Goal: Task Accomplishment & Management: Complete application form

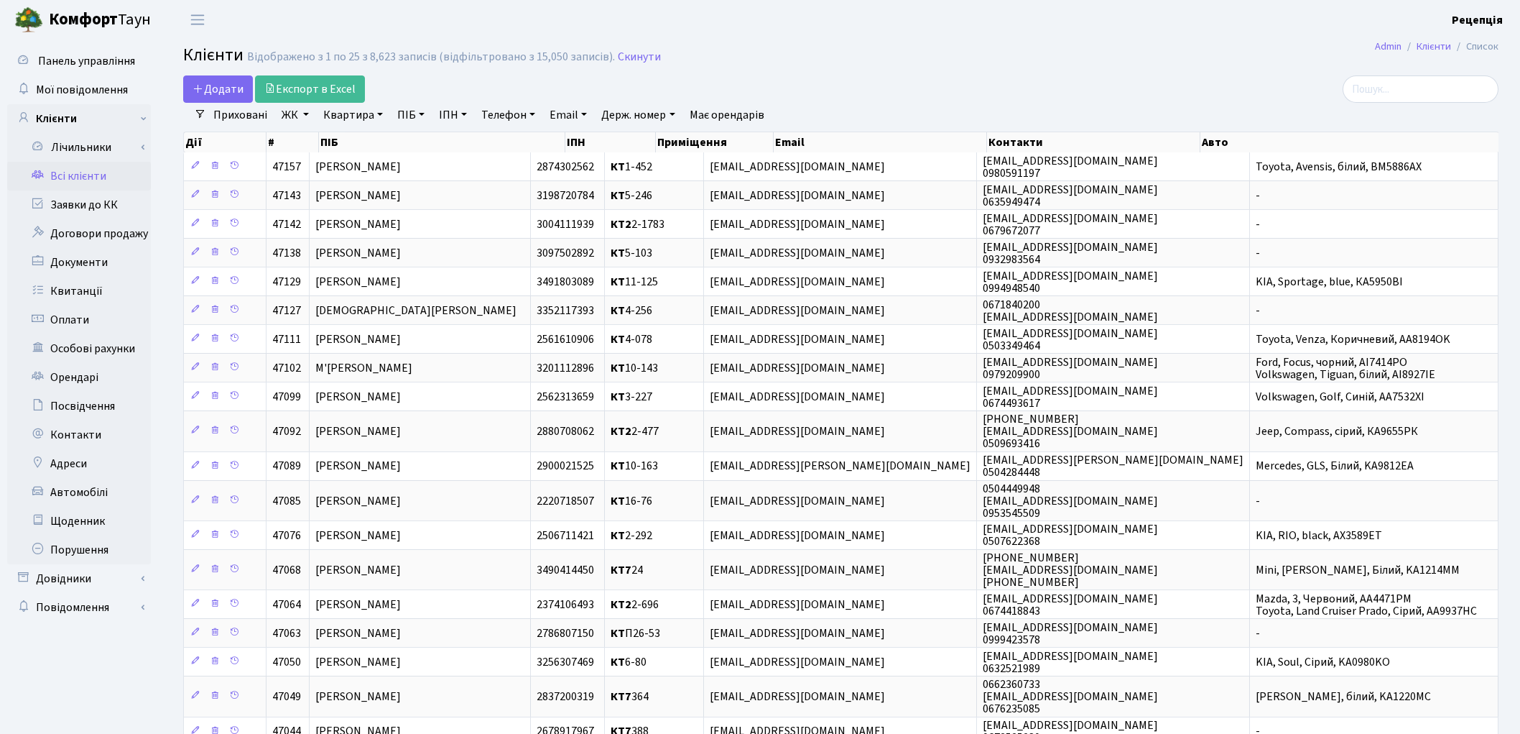
select select "25"
click at [84, 497] on link "Автомобілі" at bounding box center [79, 492] width 144 height 29
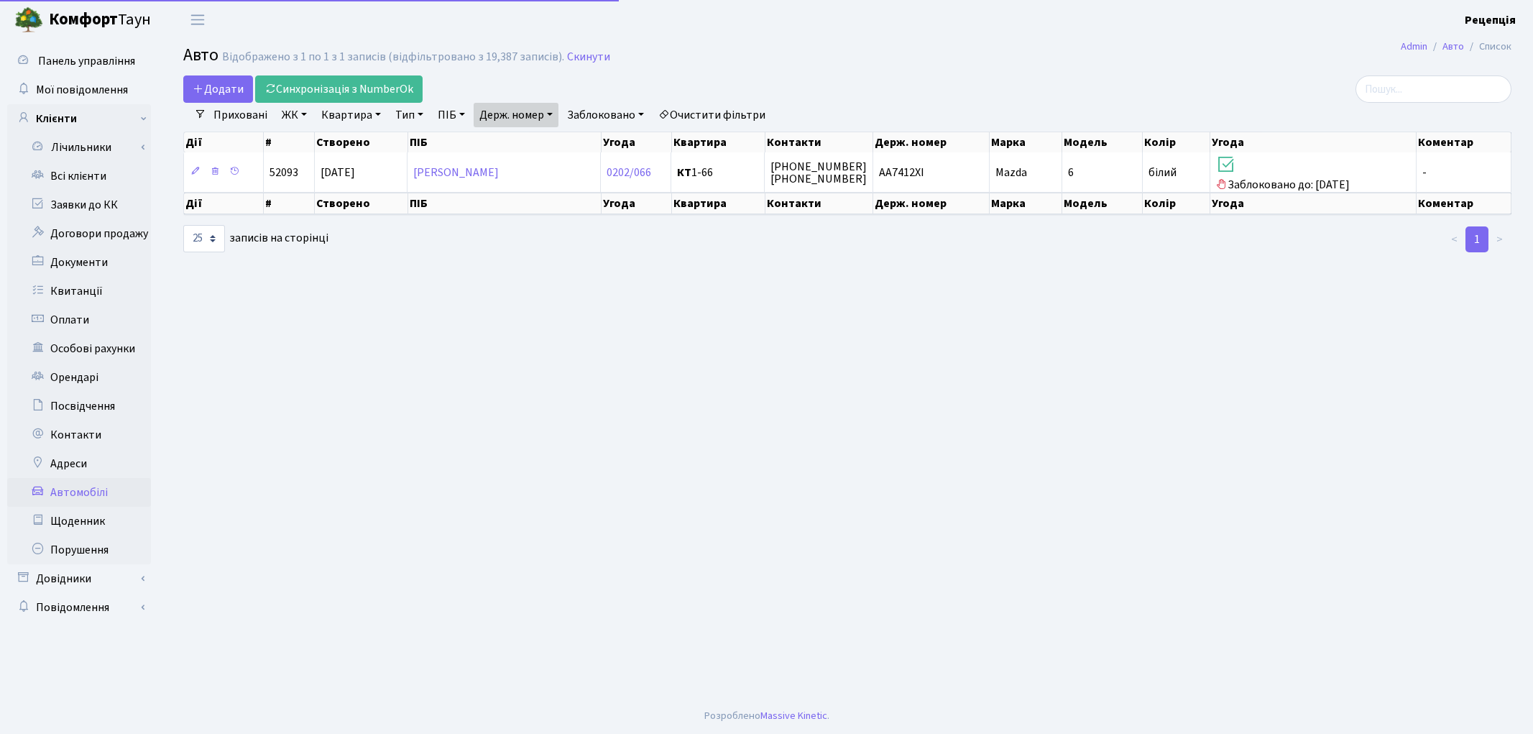
select select "25"
click at [697, 110] on link "Очистити фільтри" at bounding box center [711, 115] width 119 height 24
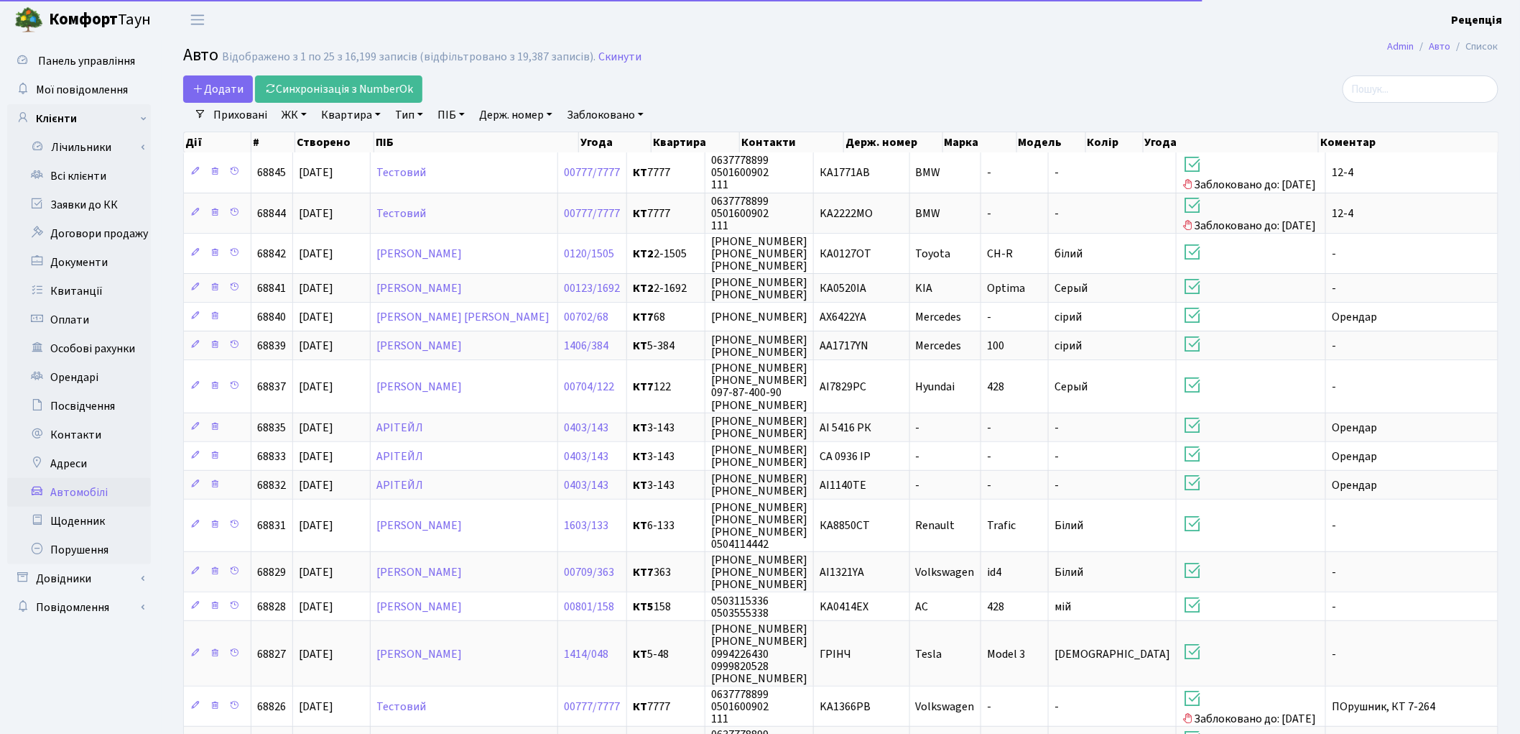
click at [512, 116] on link "Держ. номер" at bounding box center [516, 115] width 85 height 24
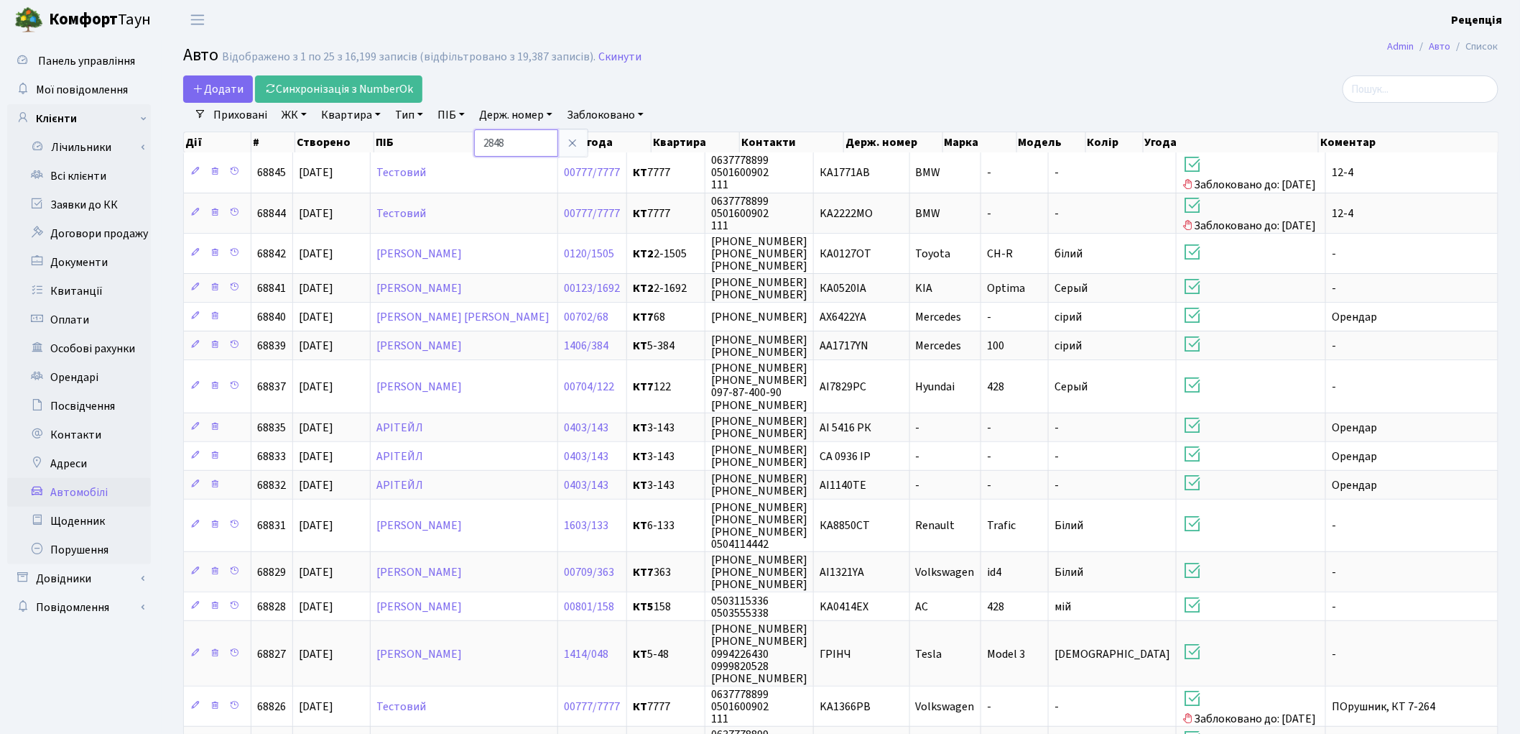
type input "2848"
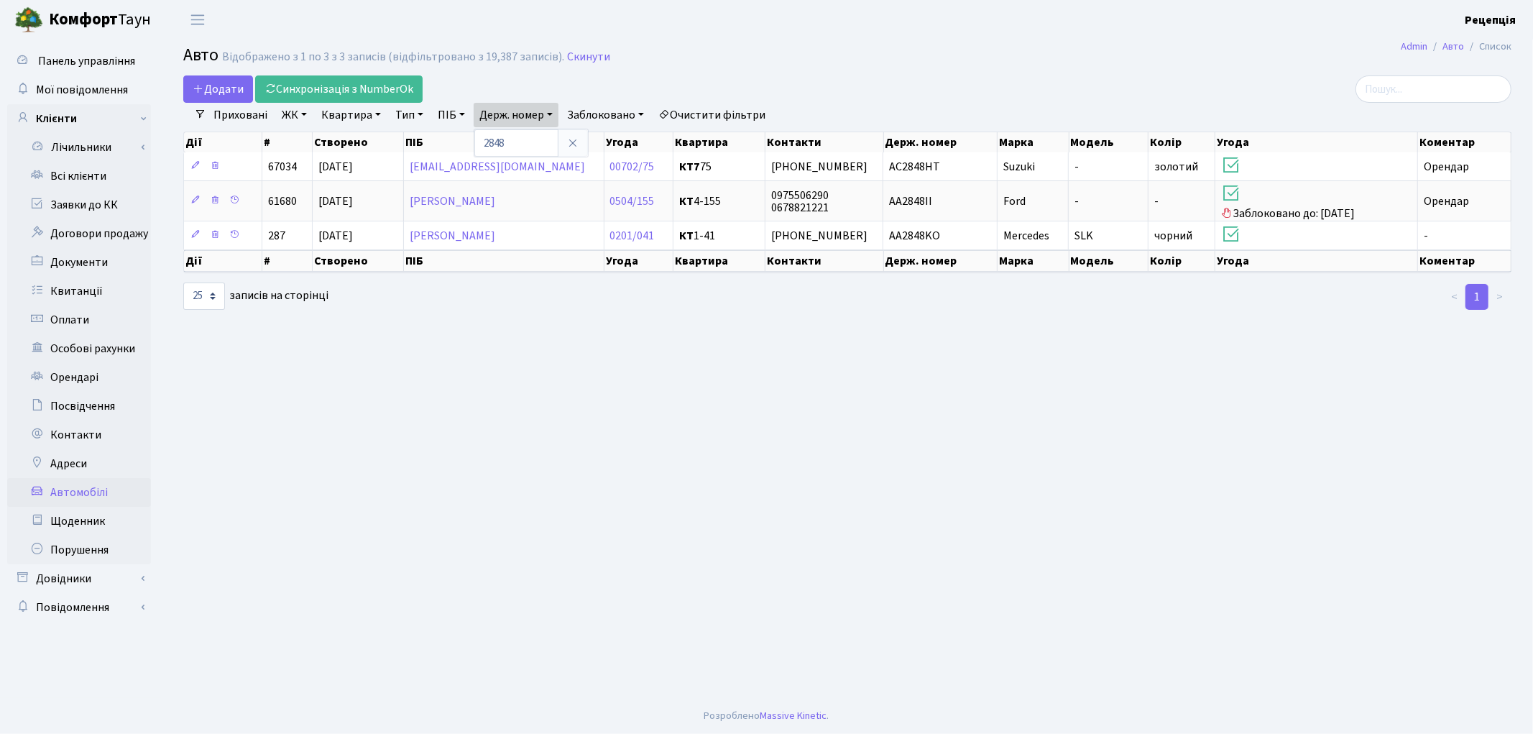
click at [715, 111] on link "Очистити фільтри" at bounding box center [711, 115] width 119 height 24
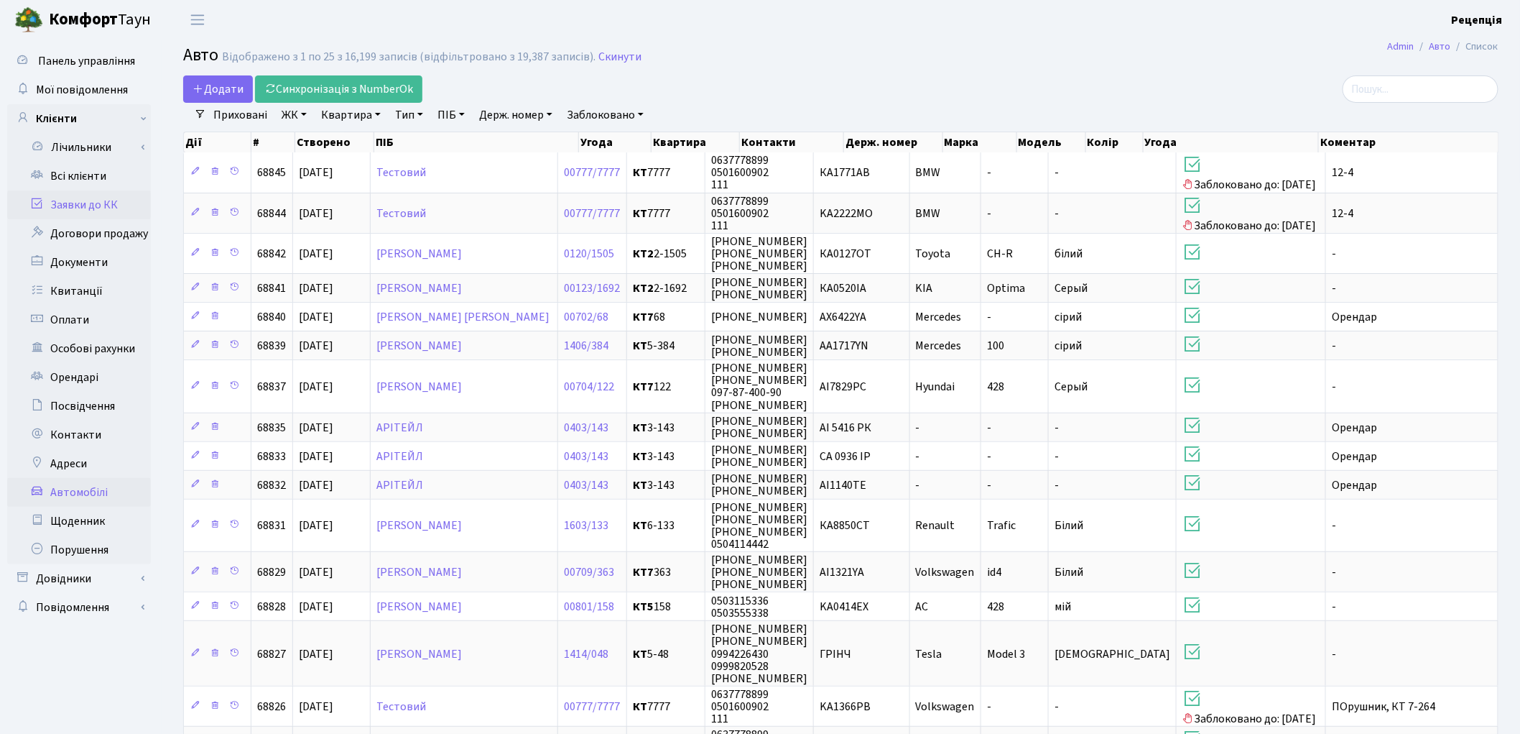
click at [103, 205] on link "Заявки до КК" at bounding box center [79, 204] width 144 height 29
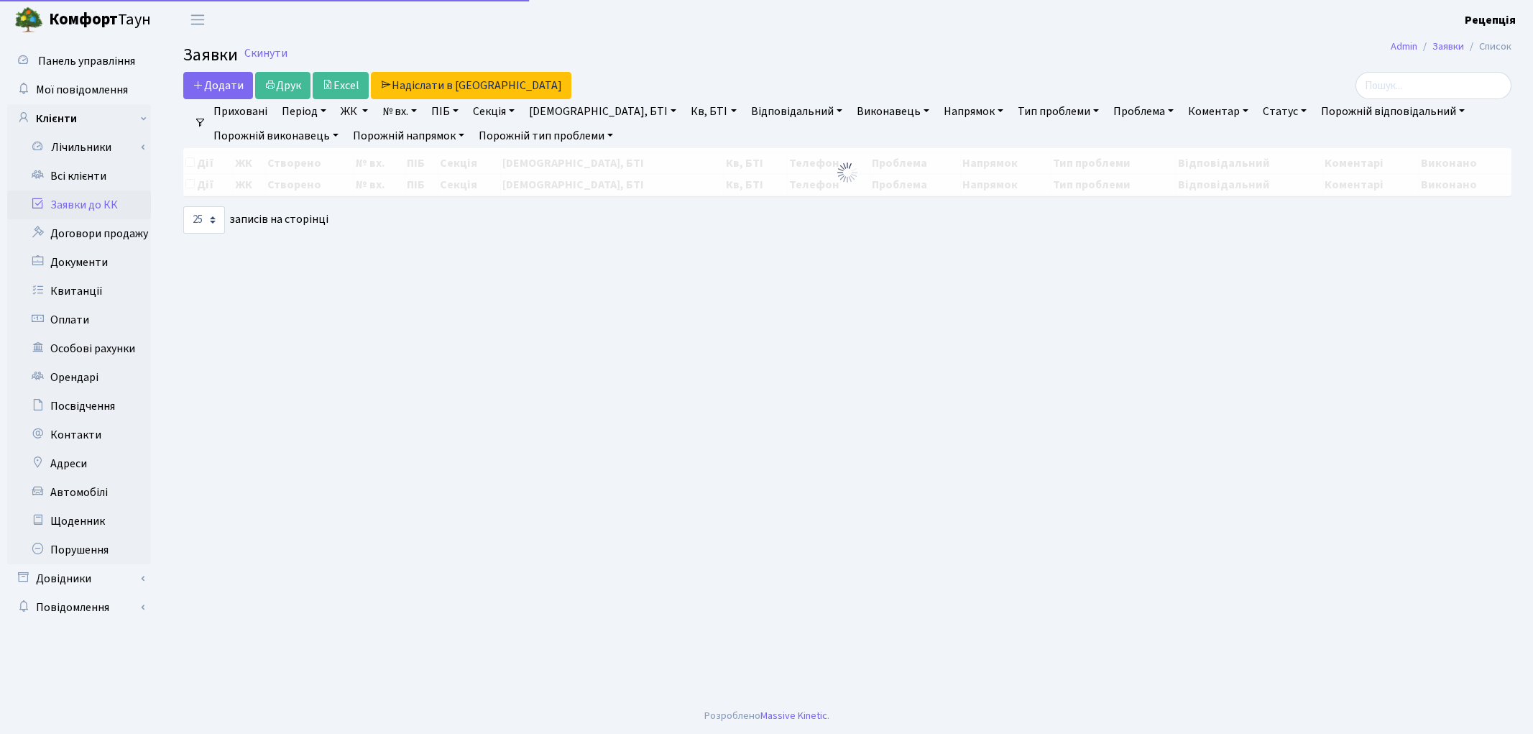
select select "25"
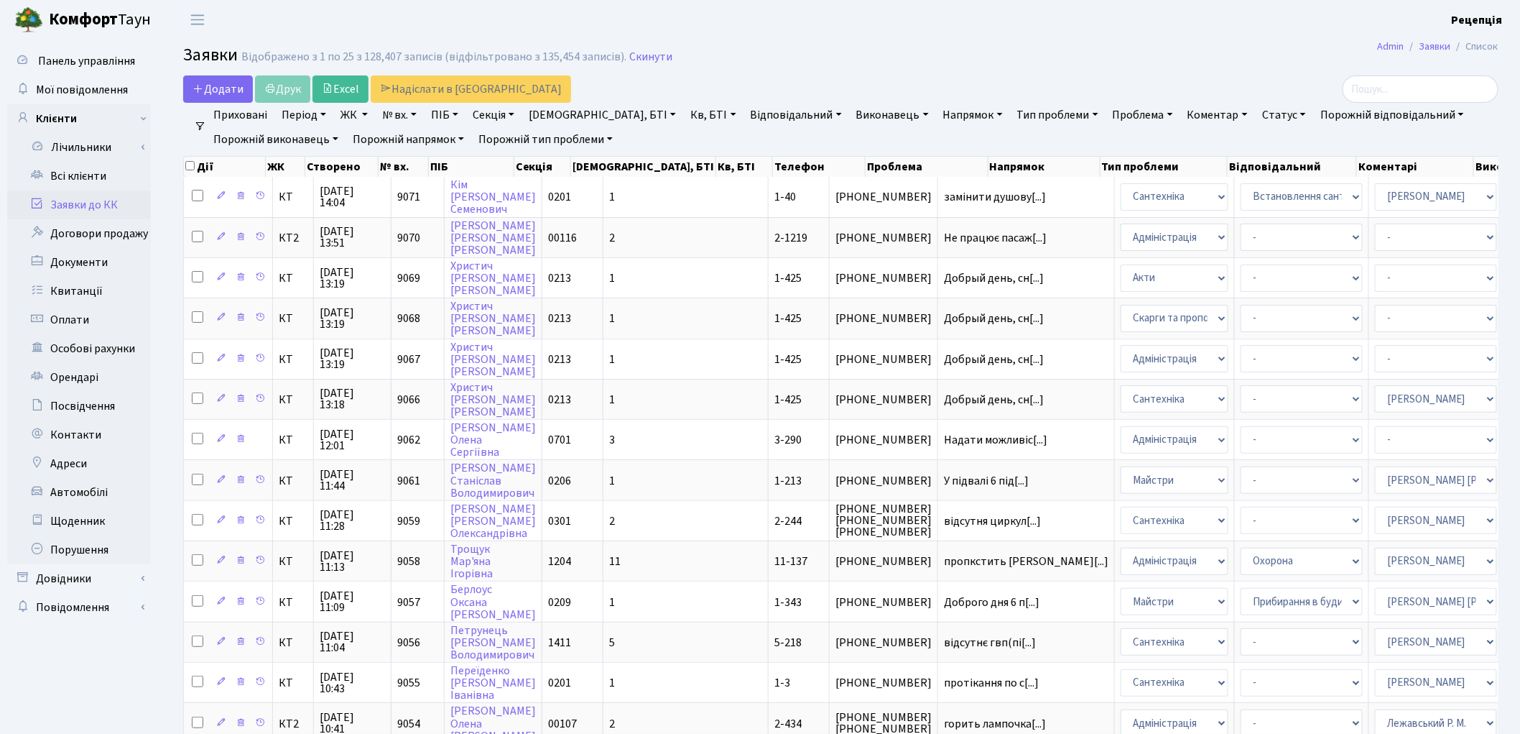
click at [1107, 116] on link "Проблема" at bounding box center [1143, 115] width 72 height 24
type input "скласти акт залиття"
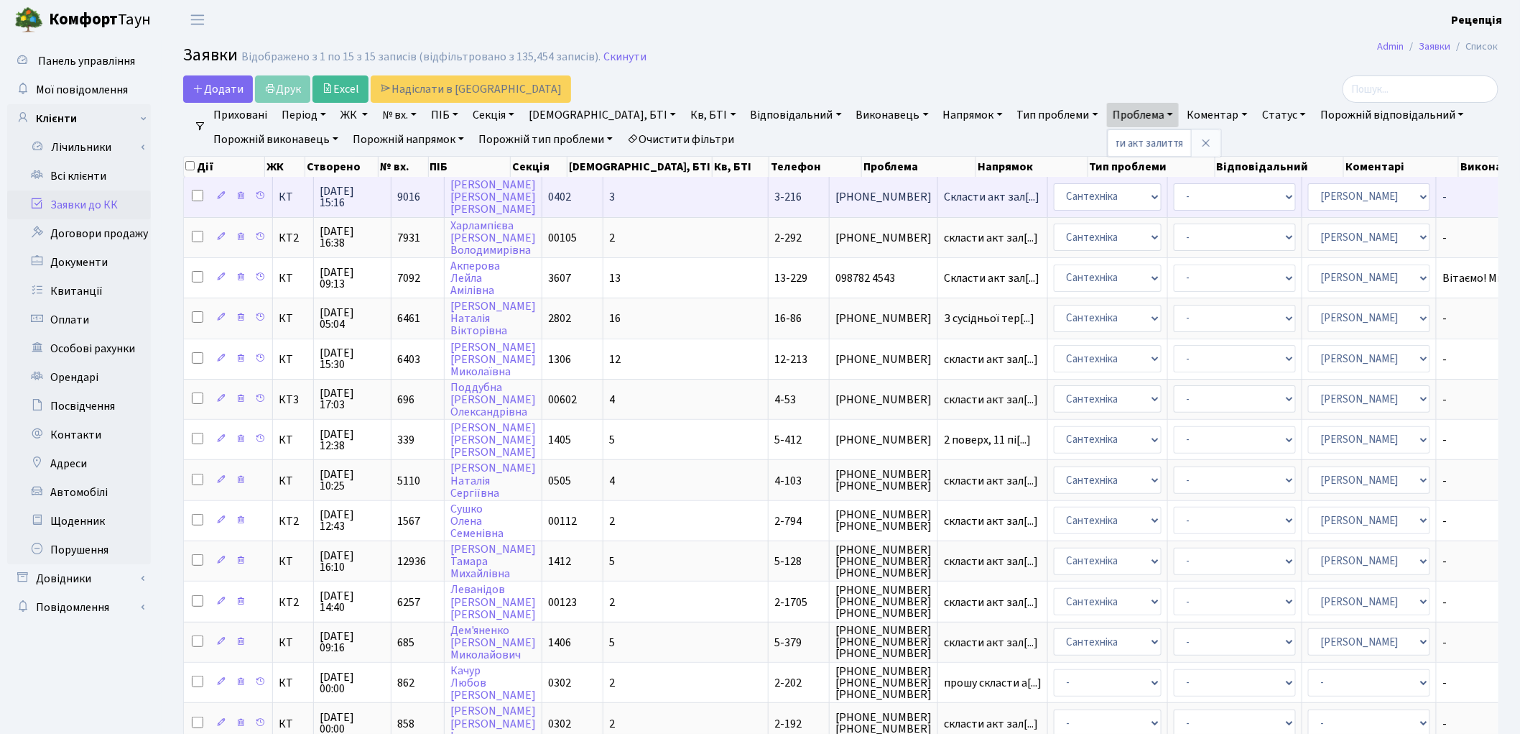
click at [769, 200] on td "3-216" at bounding box center [799, 197] width 61 height 40
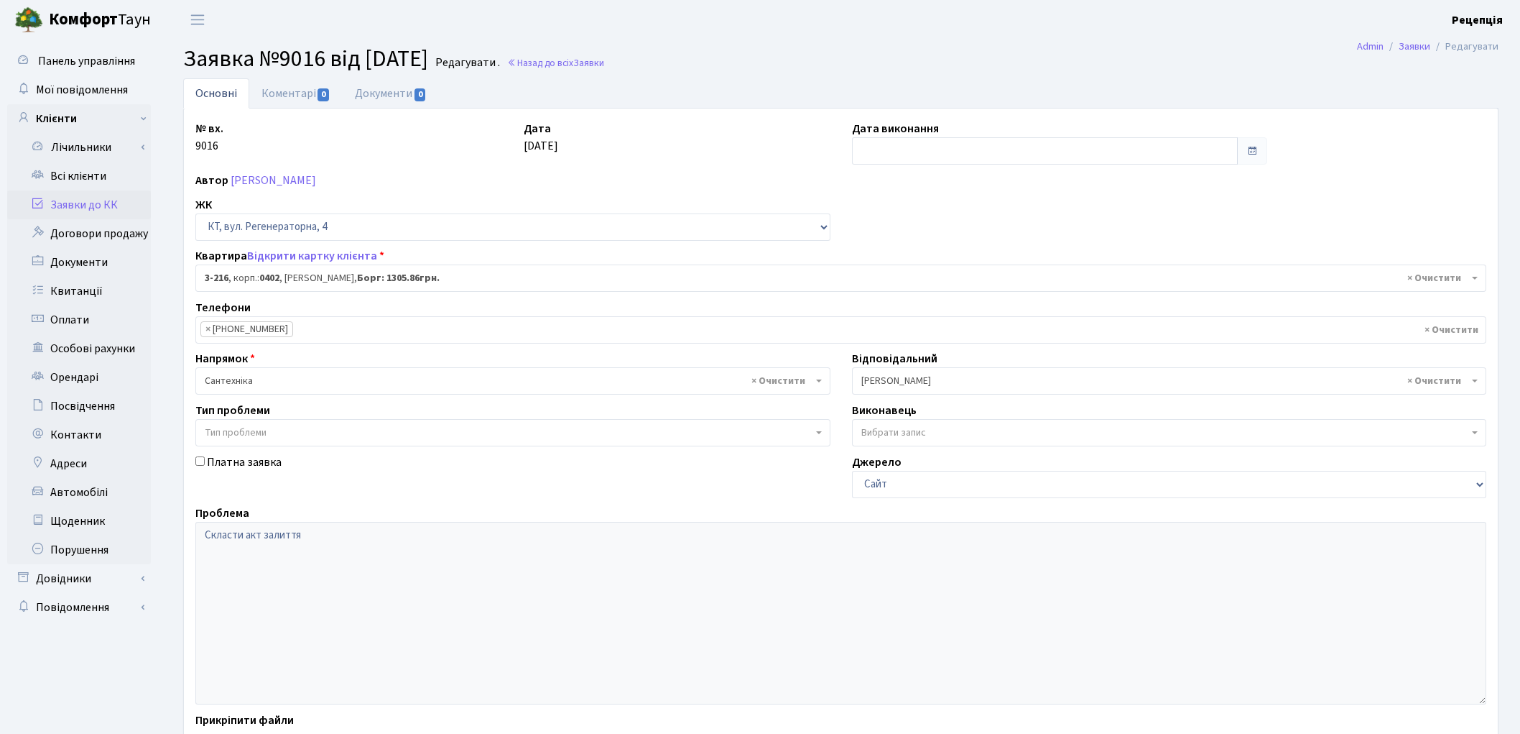
select select "785"
click at [114, 210] on link "Заявки до КК" at bounding box center [79, 204] width 144 height 29
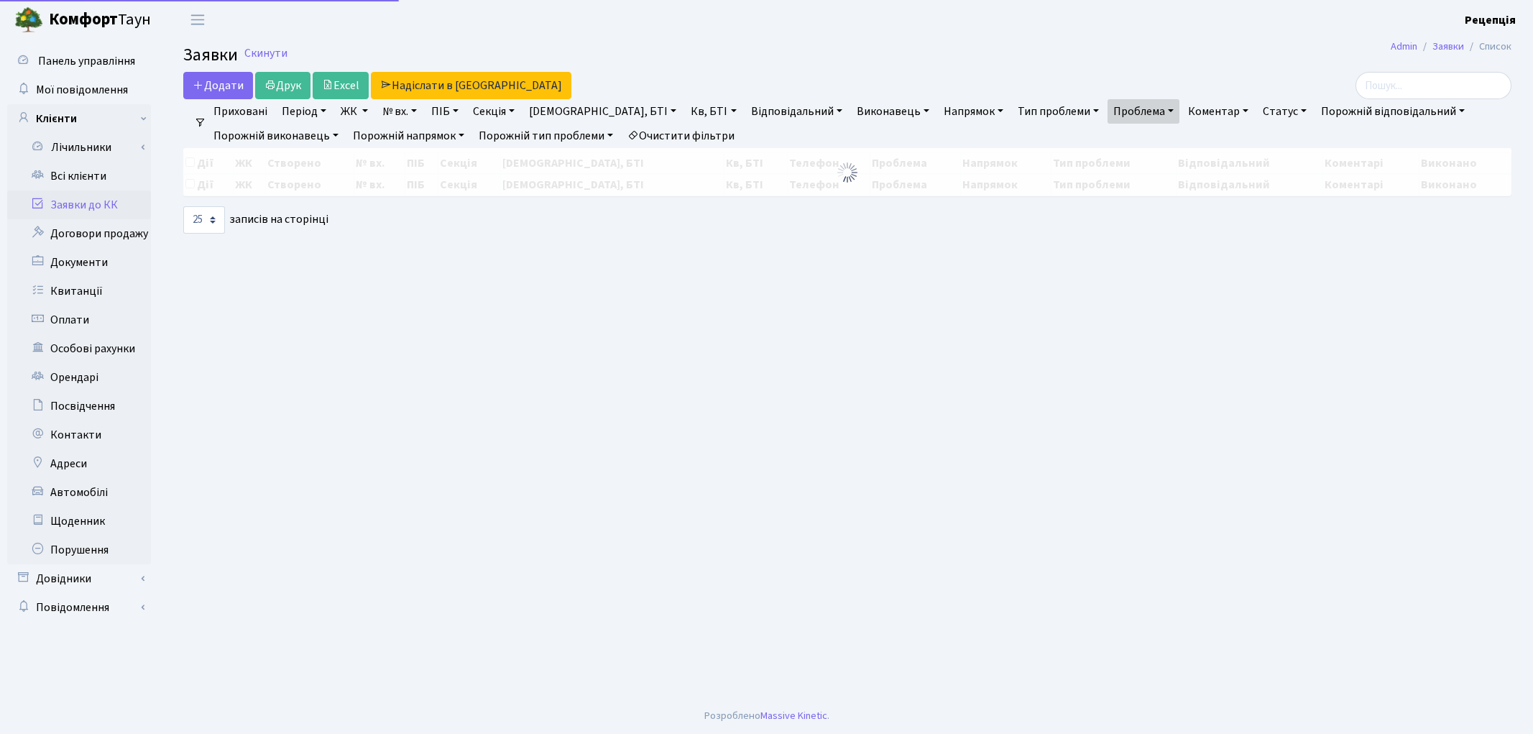
select select "25"
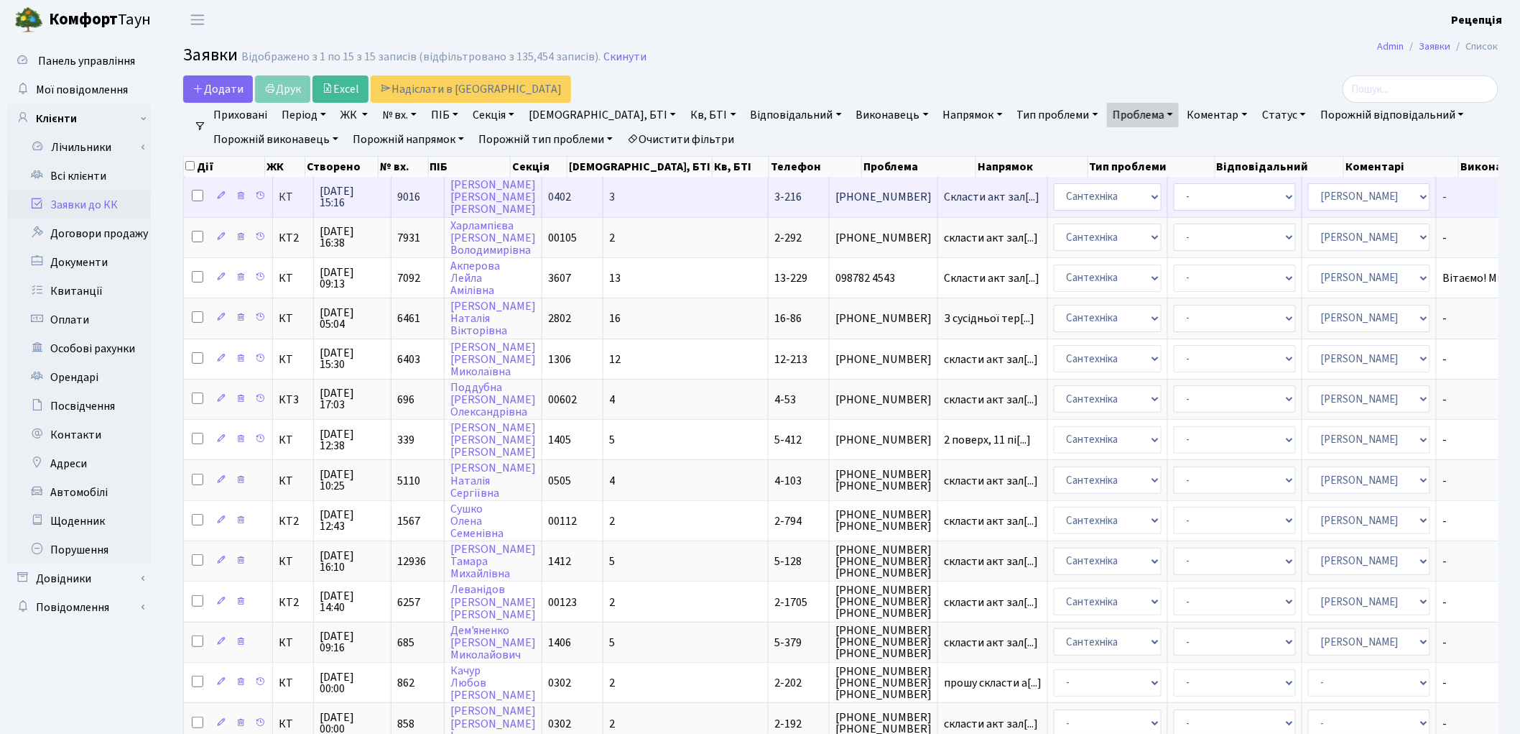
click at [659, 194] on td "3" at bounding box center [686, 197] width 165 height 40
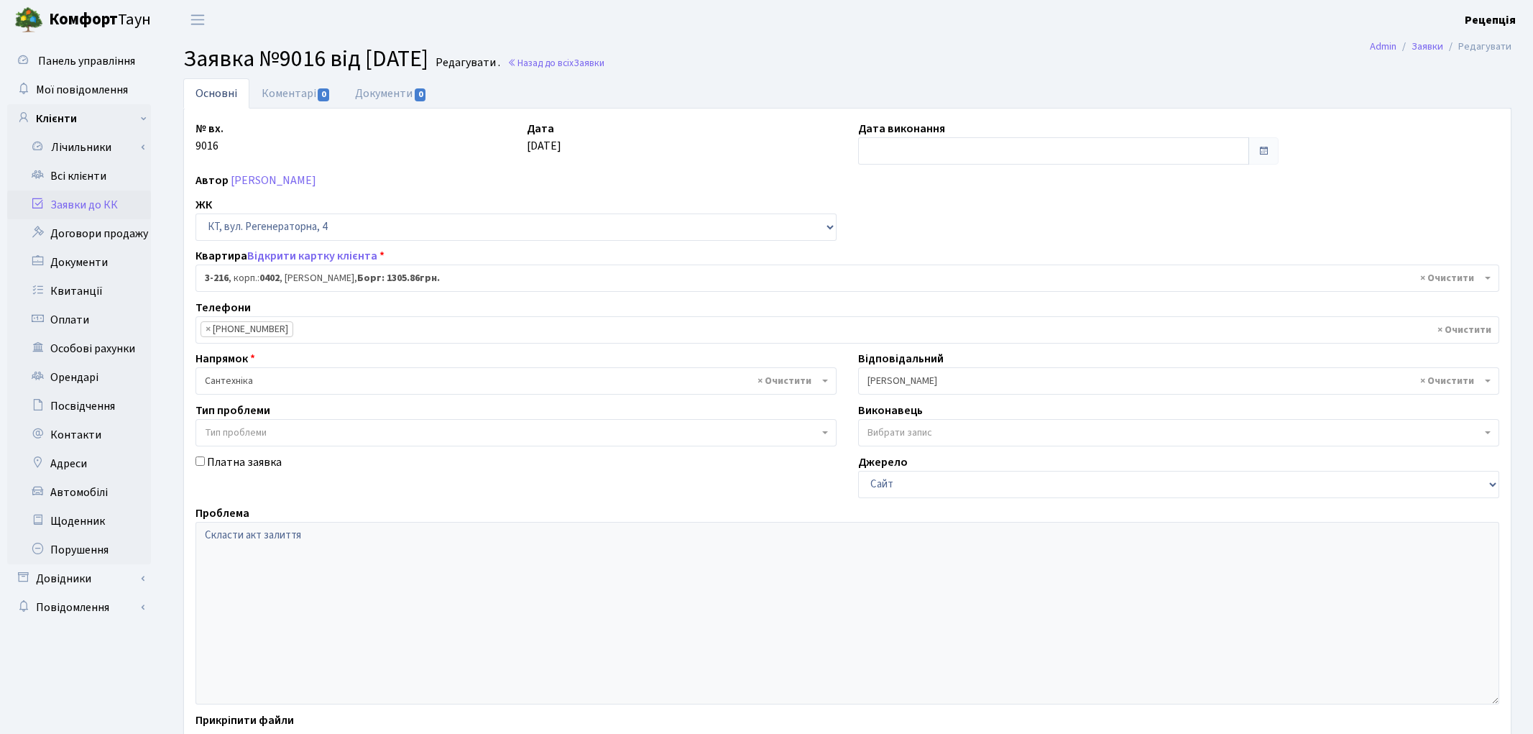
select select "785"
click at [94, 183] on link "Всі клієнти" at bounding box center [79, 176] width 144 height 29
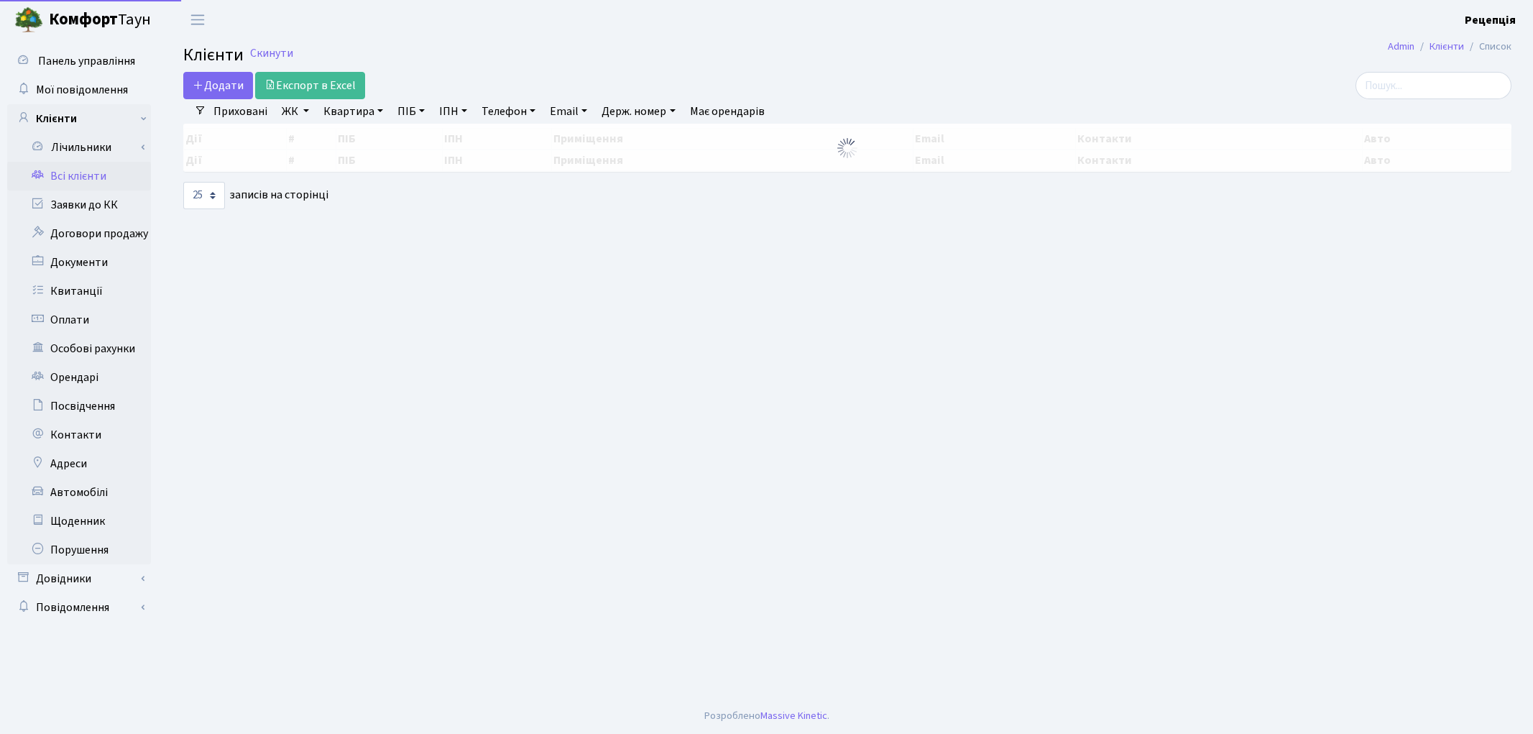
select select "25"
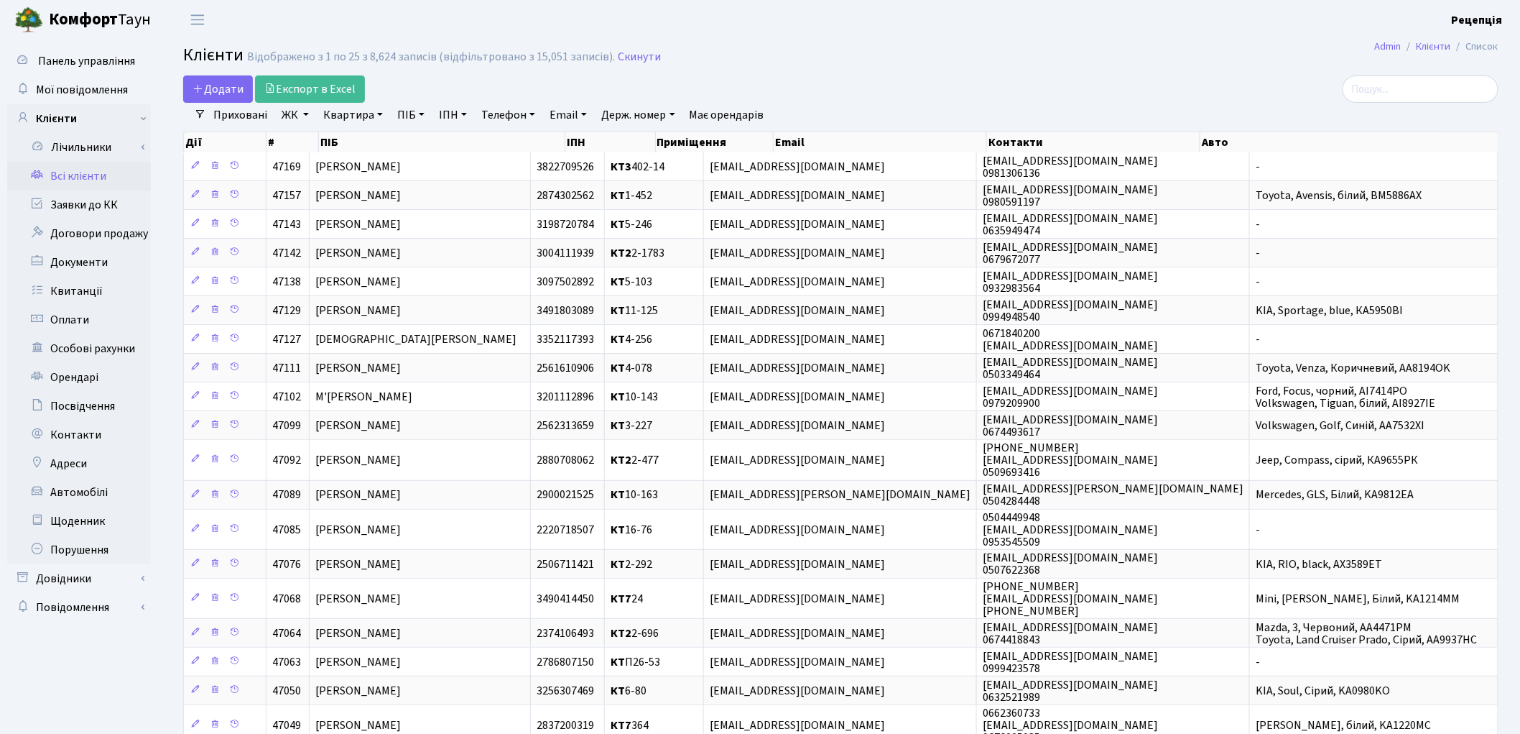
click at [404, 119] on link "ПІБ" at bounding box center [411, 115] width 39 height 24
type input "дехтяр"
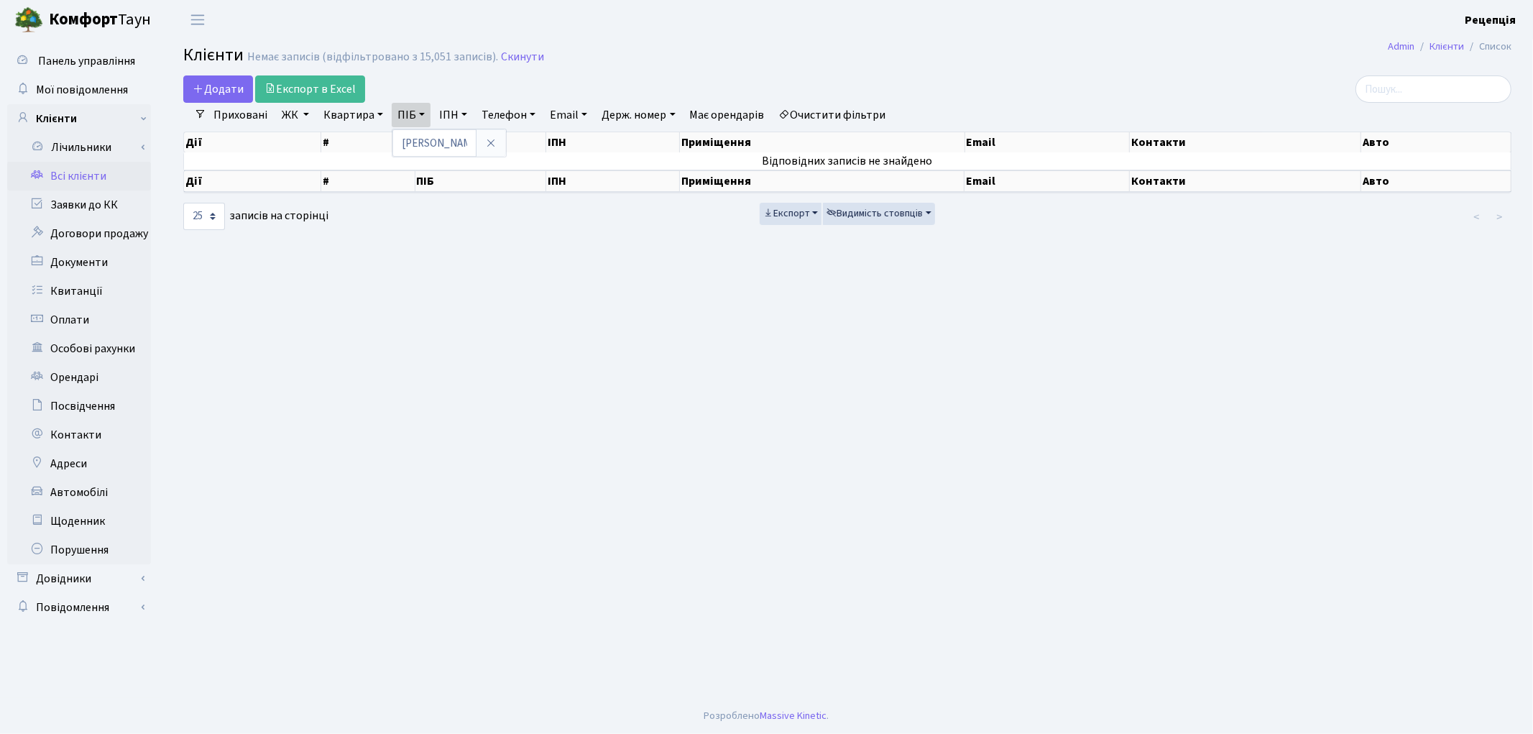
click at [846, 112] on link "Очистити фільтри" at bounding box center [832, 115] width 119 height 24
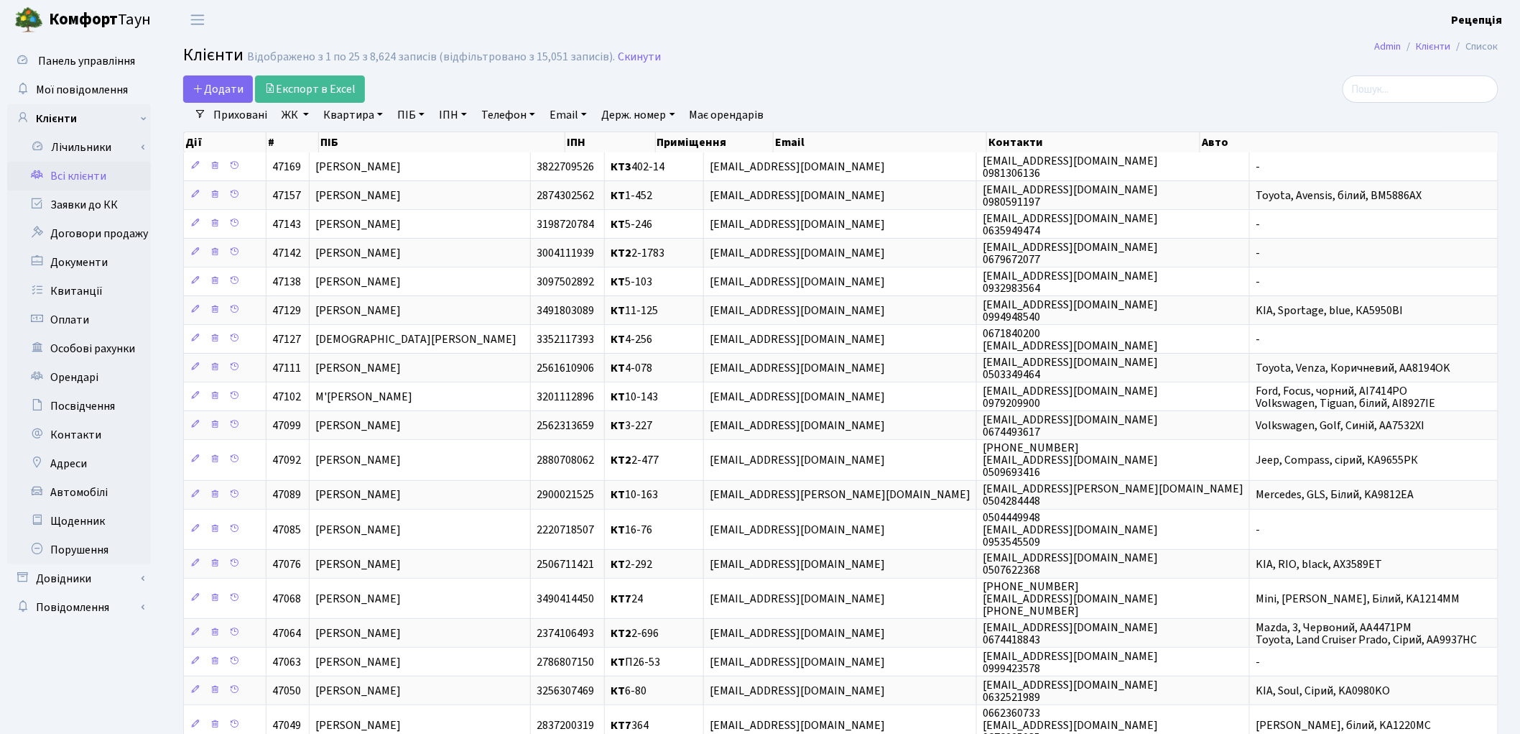
click at [1099, 85] on div at bounding box center [1287, 88] width 424 height 27
click at [297, 119] on link "ЖК" at bounding box center [295, 115] width 39 height 24
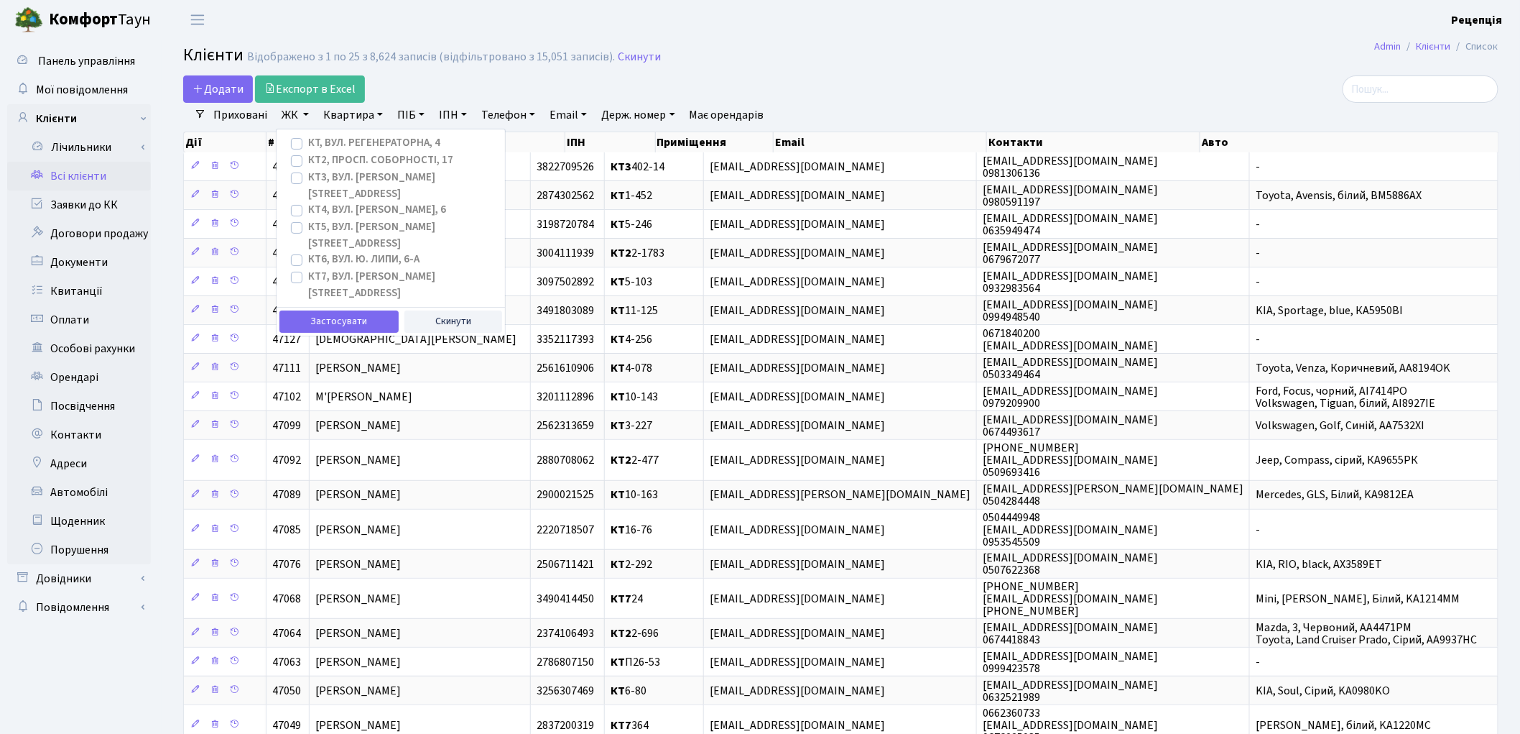
click at [308, 142] on label "КТ, вул. Регенераторна, 4" at bounding box center [374, 143] width 132 height 17
click at [308, 142] on input "КТ, вул. Регенераторна, 4" at bounding box center [312, 139] width 9 height 9
checkbox input "true"
click at [312, 310] on button "Застосувати" at bounding box center [339, 321] width 119 height 22
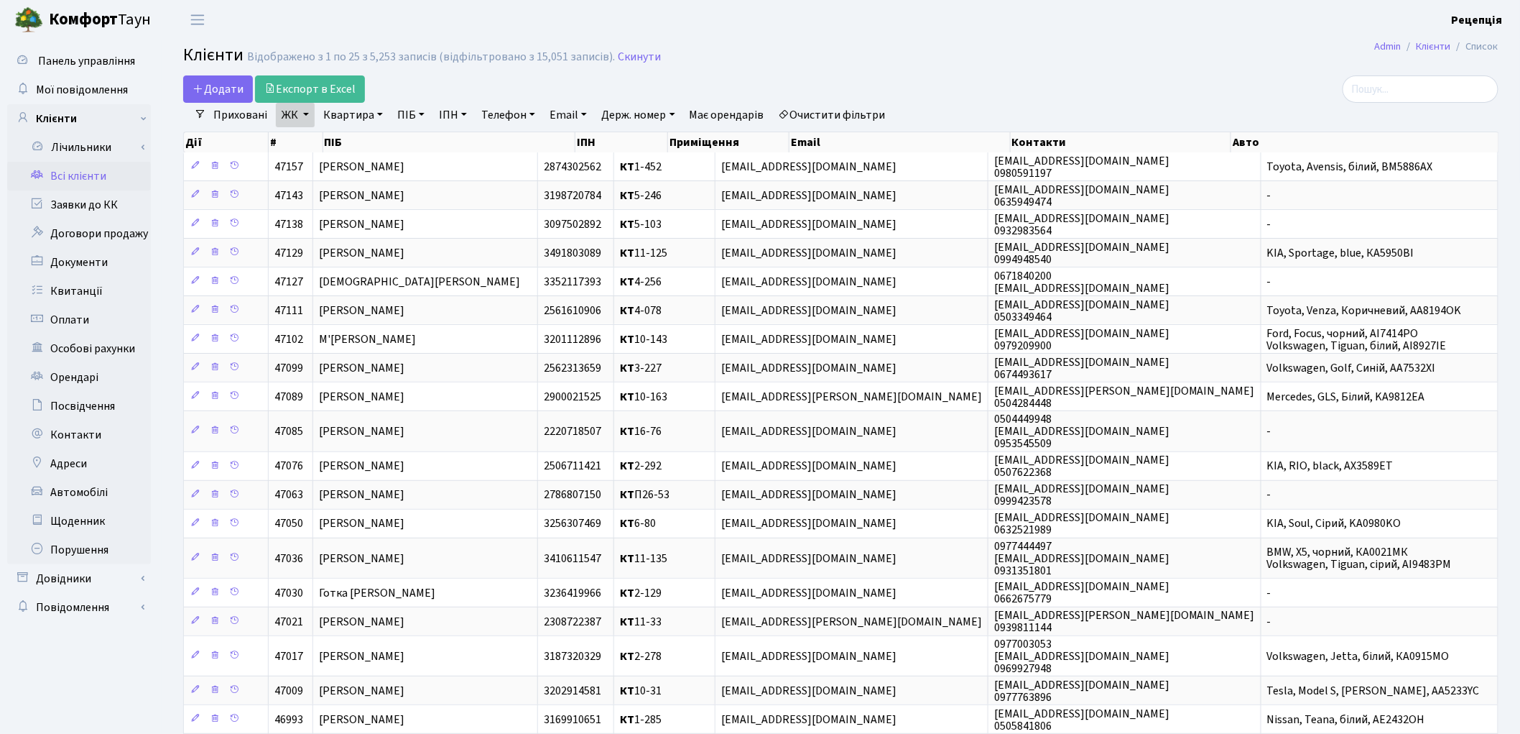
click at [375, 117] on link "Квартира" at bounding box center [353, 115] width 71 height 24
type input "4-148"
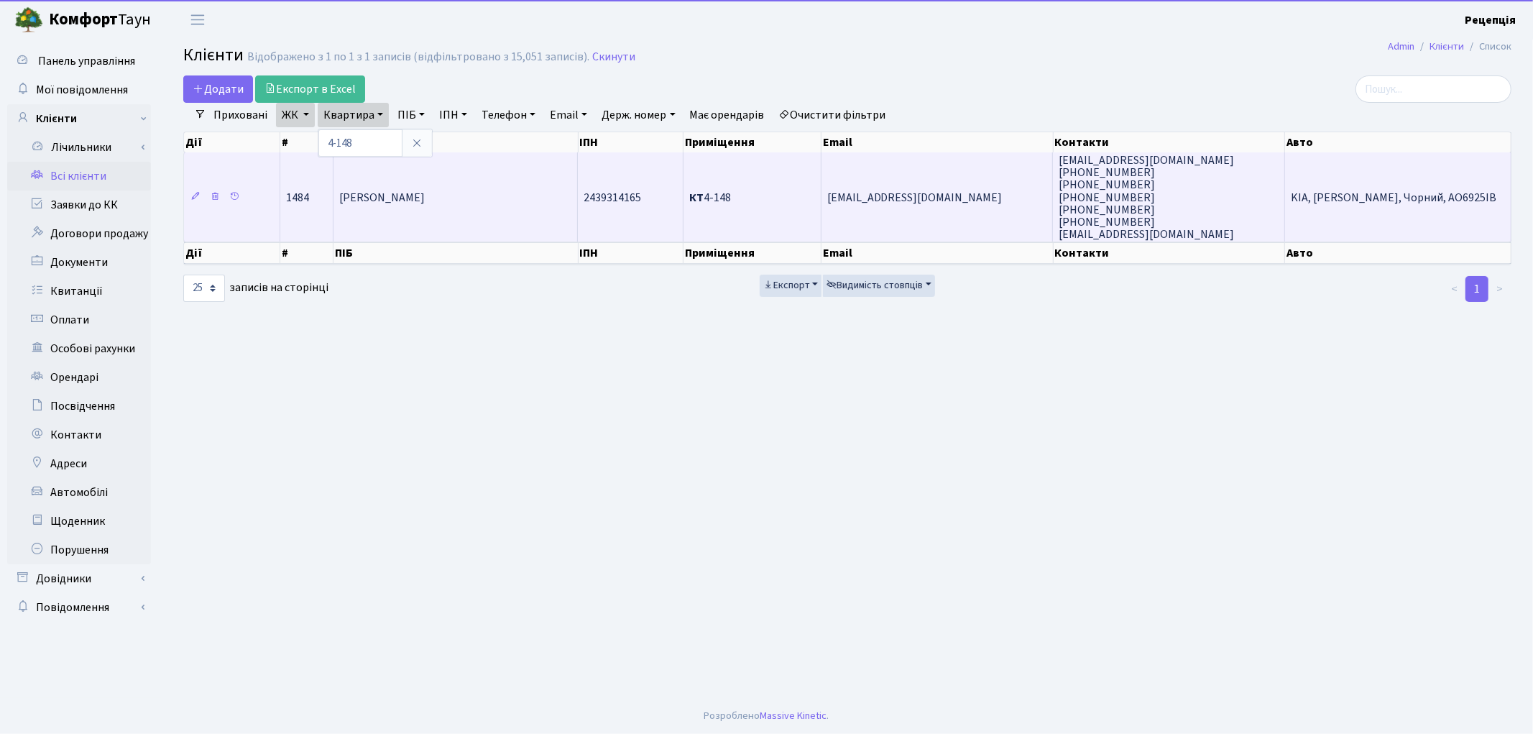
click at [402, 207] on td "Шовкопляс Олена Леонідівна" at bounding box center [455, 196] width 245 height 89
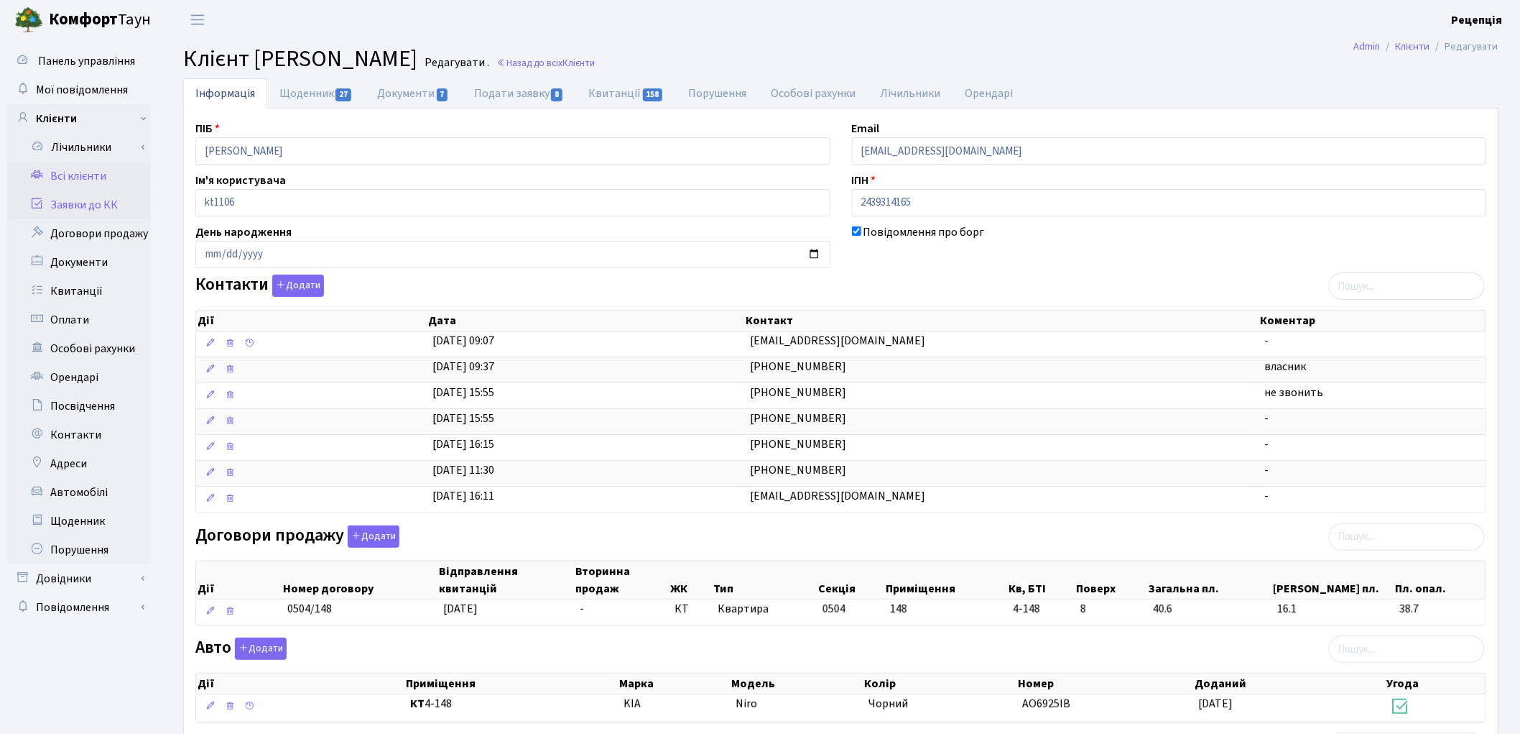
click at [88, 197] on link "Заявки до КК" at bounding box center [79, 204] width 144 height 29
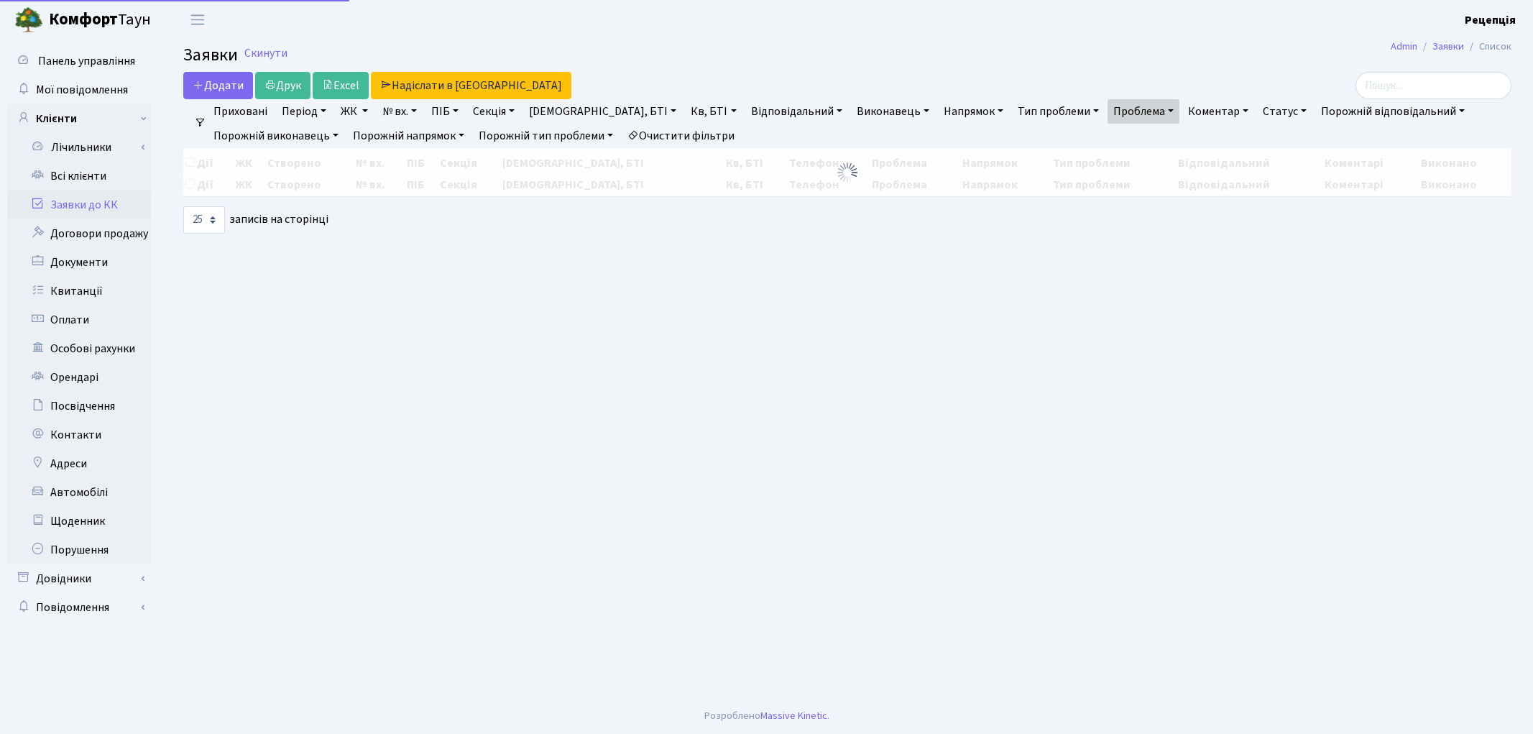
select select "25"
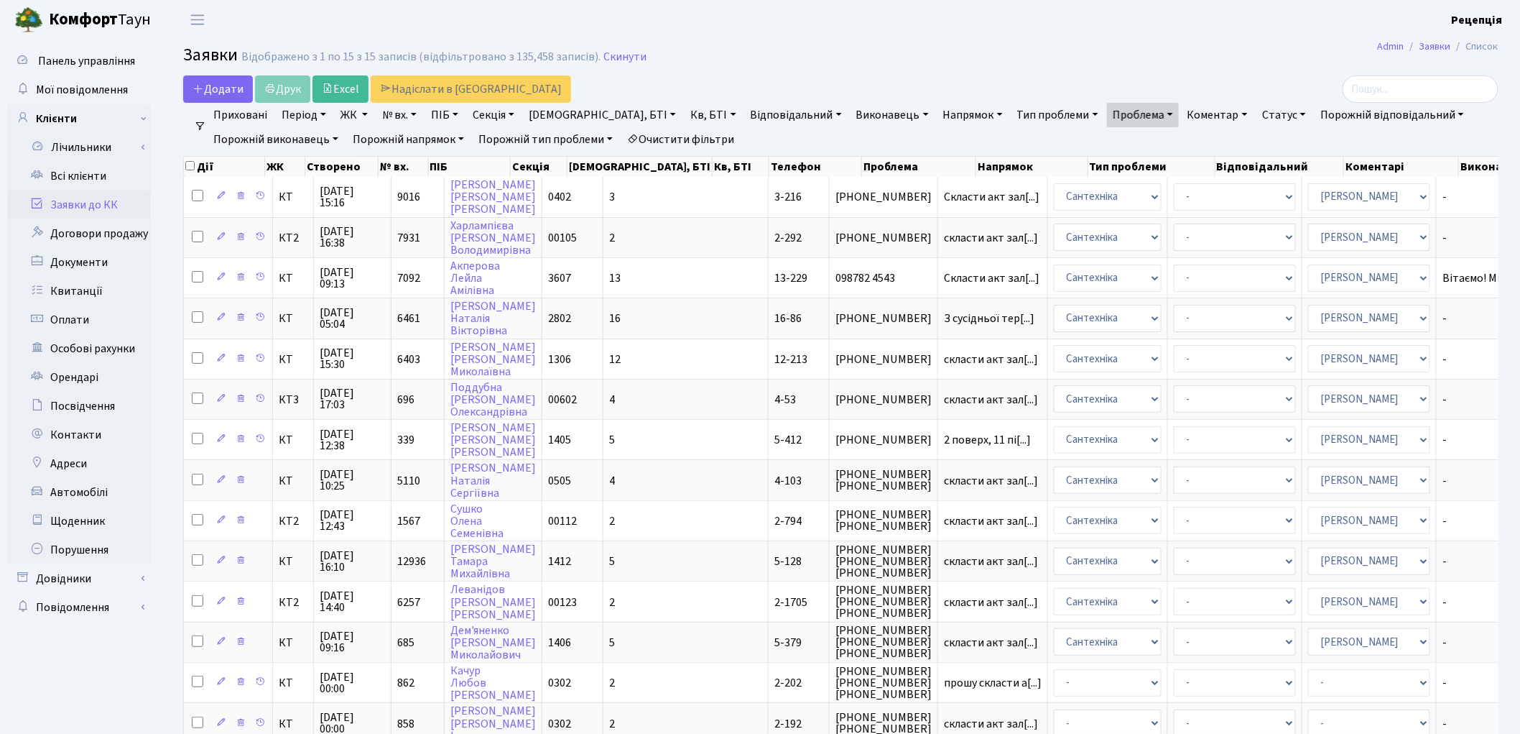
drag, startPoint x: 704, startPoint y: 134, endPoint x: 714, endPoint y: 134, distance: 10.1
click at [704, 134] on link "Очистити фільтри" at bounding box center [681, 139] width 119 height 24
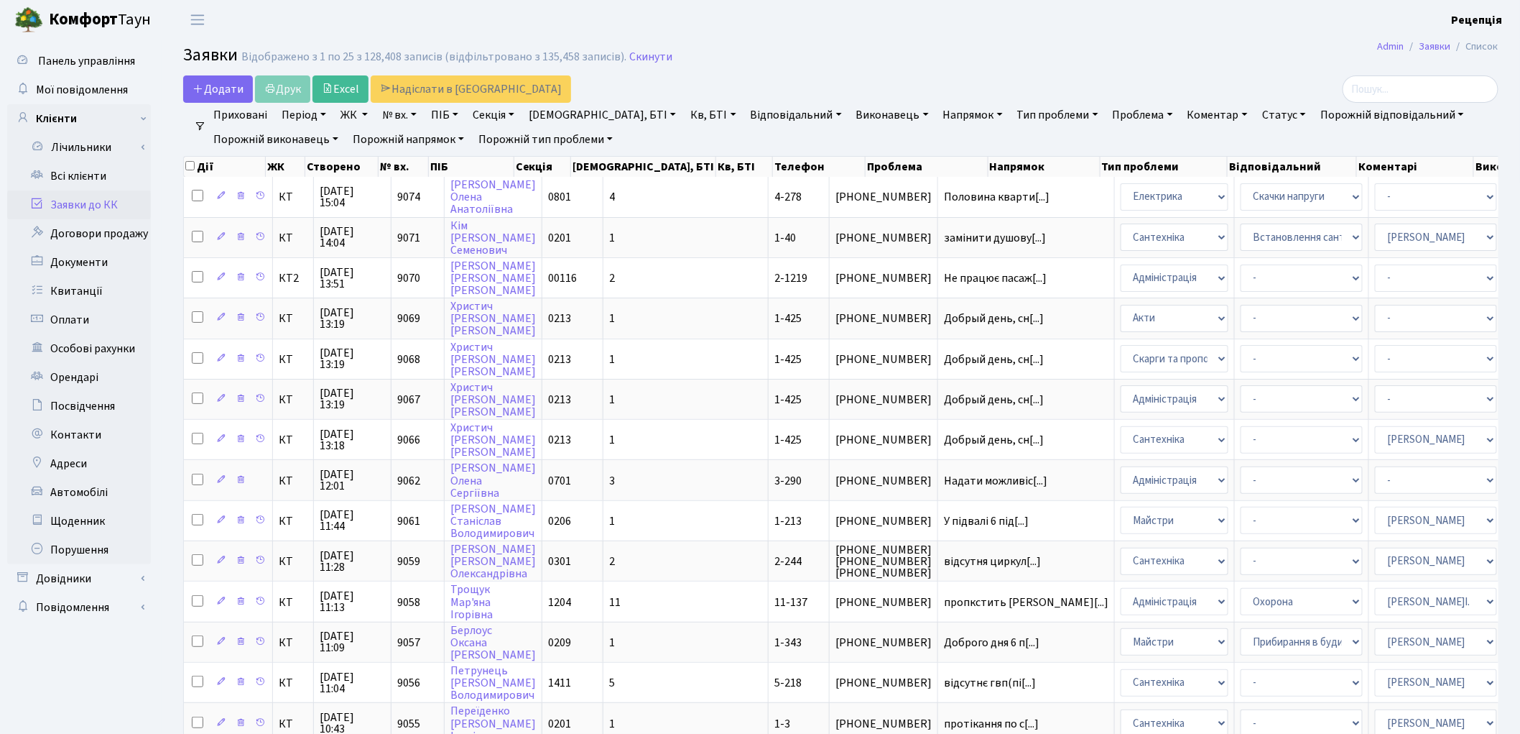
click at [345, 113] on link "ЖК" at bounding box center [354, 115] width 39 height 24
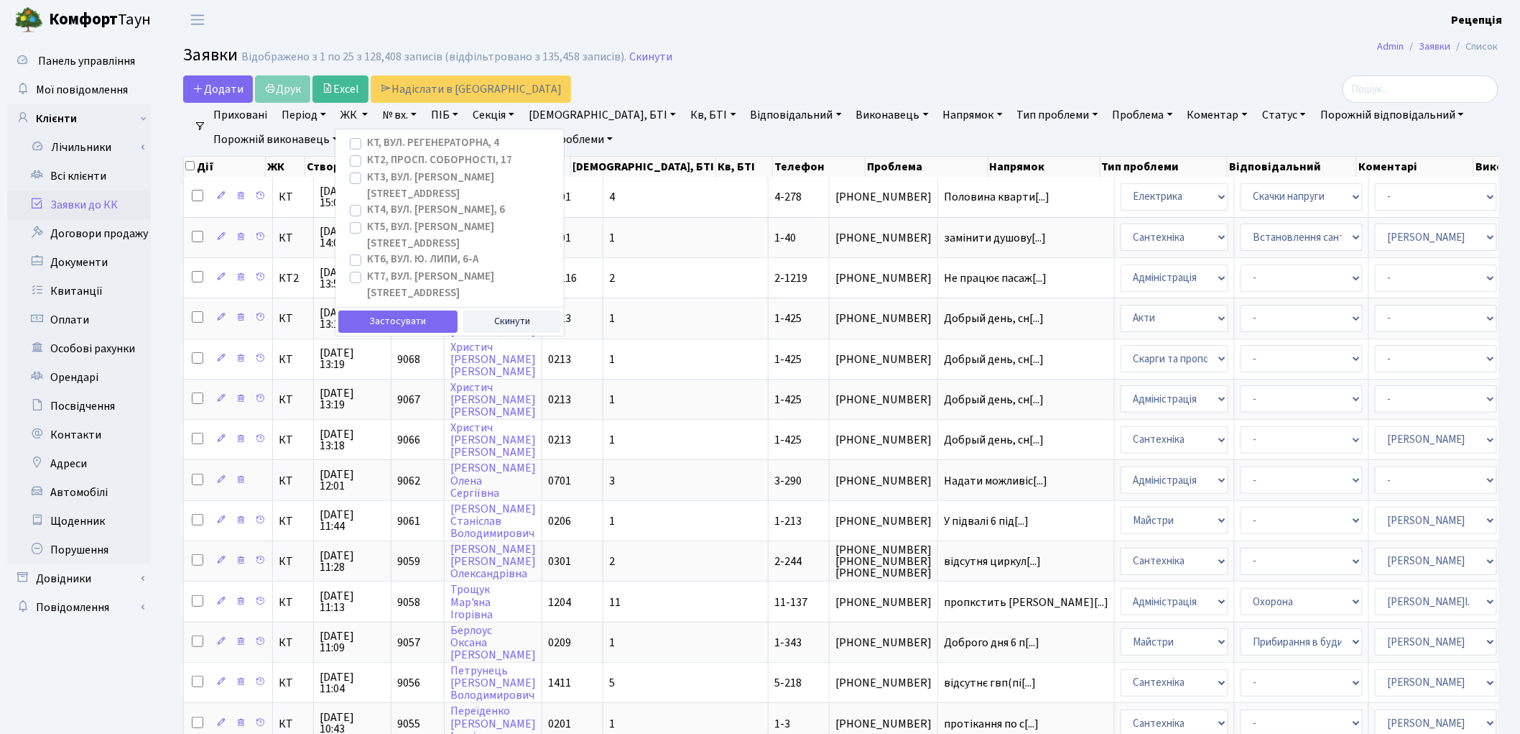
click at [367, 146] on label "КТ, вул. Регенераторна, 4" at bounding box center [433, 143] width 132 height 17
click at [367, 144] on input "КТ, вул. Регенераторна, 4" at bounding box center [371, 139] width 9 height 9
checkbox input "true"
click at [371, 310] on button "Застосувати" at bounding box center [397, 321] width 119 height 22
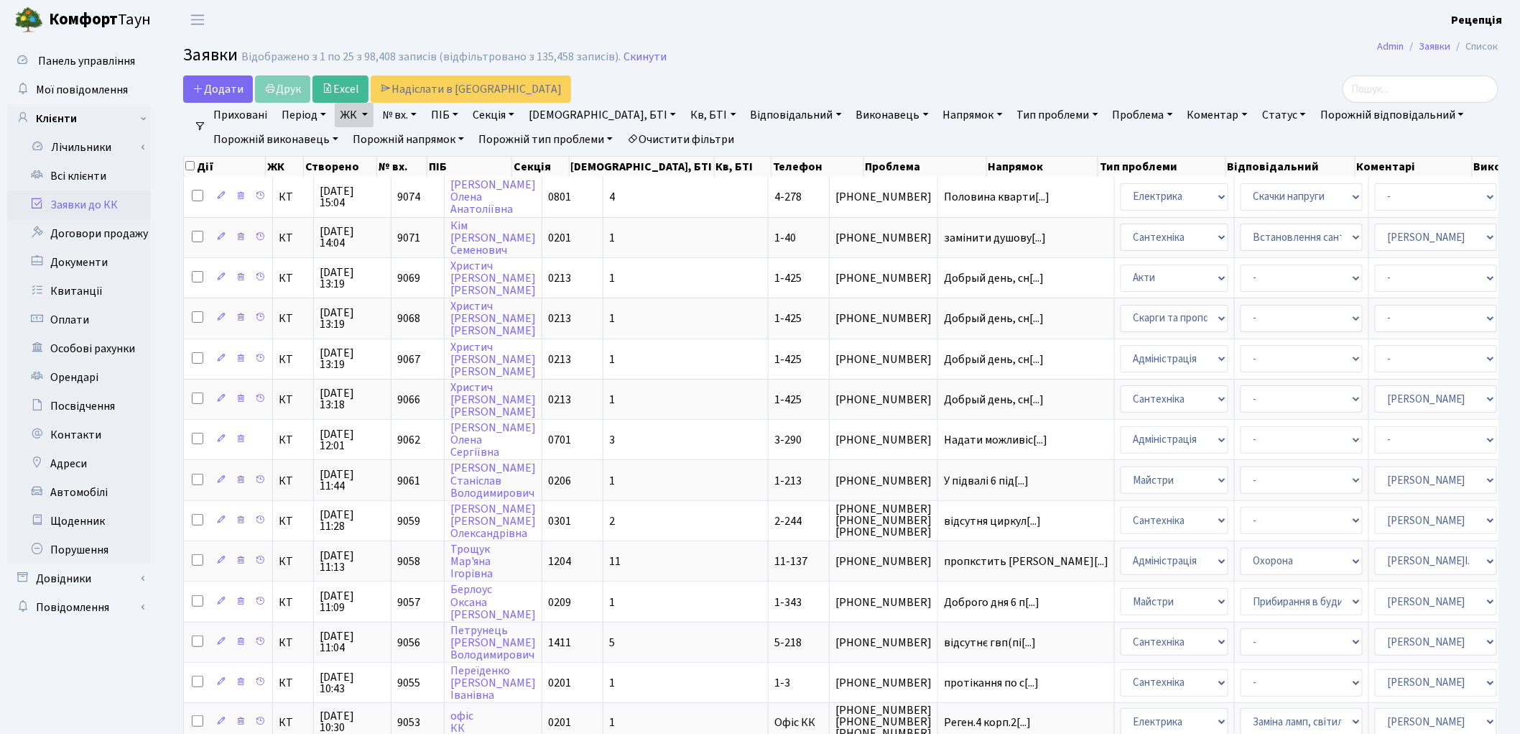
click at [555, 109] on link "Буд., БТІ" at bounding box center [602, 115] width 159 height 24
type input "4-278"
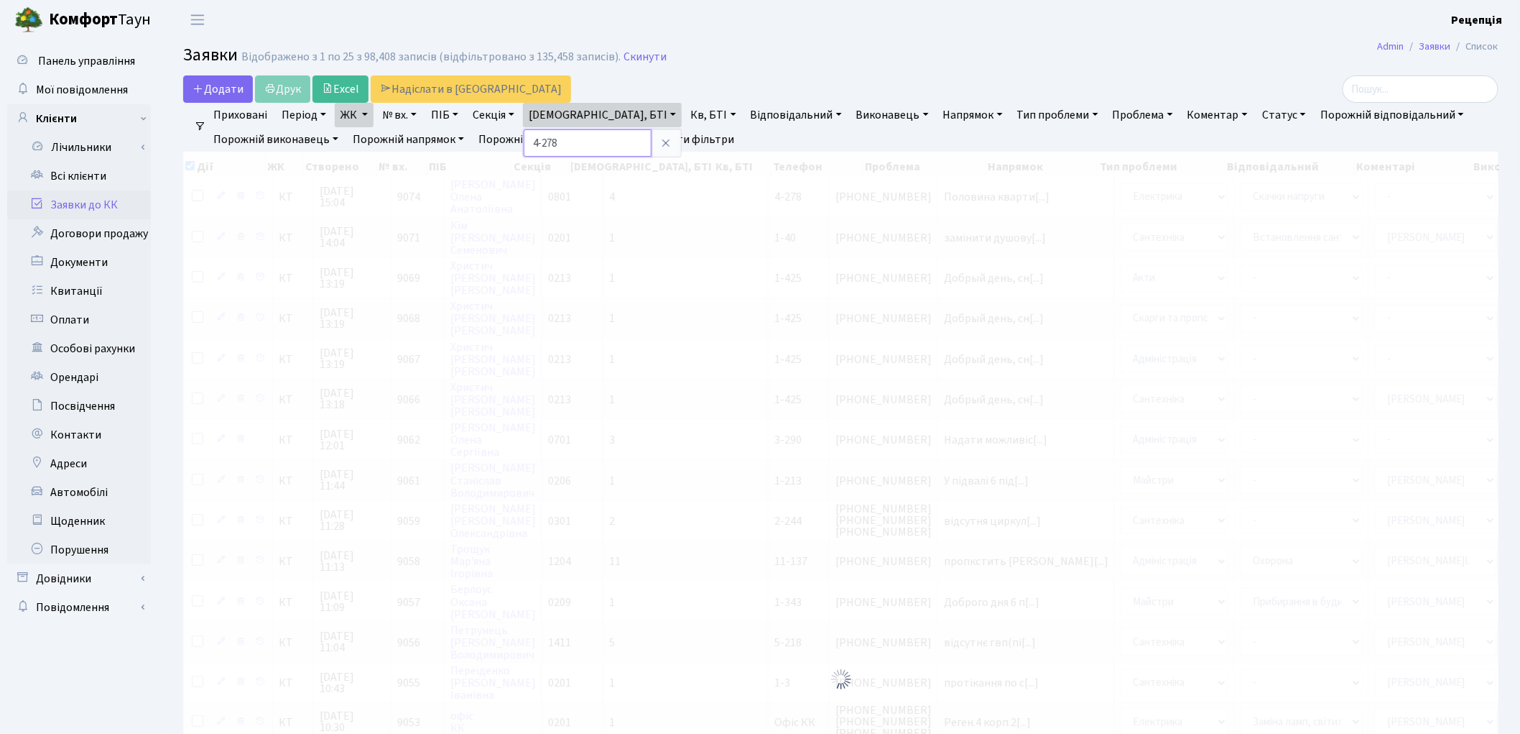
checkbox input "true"
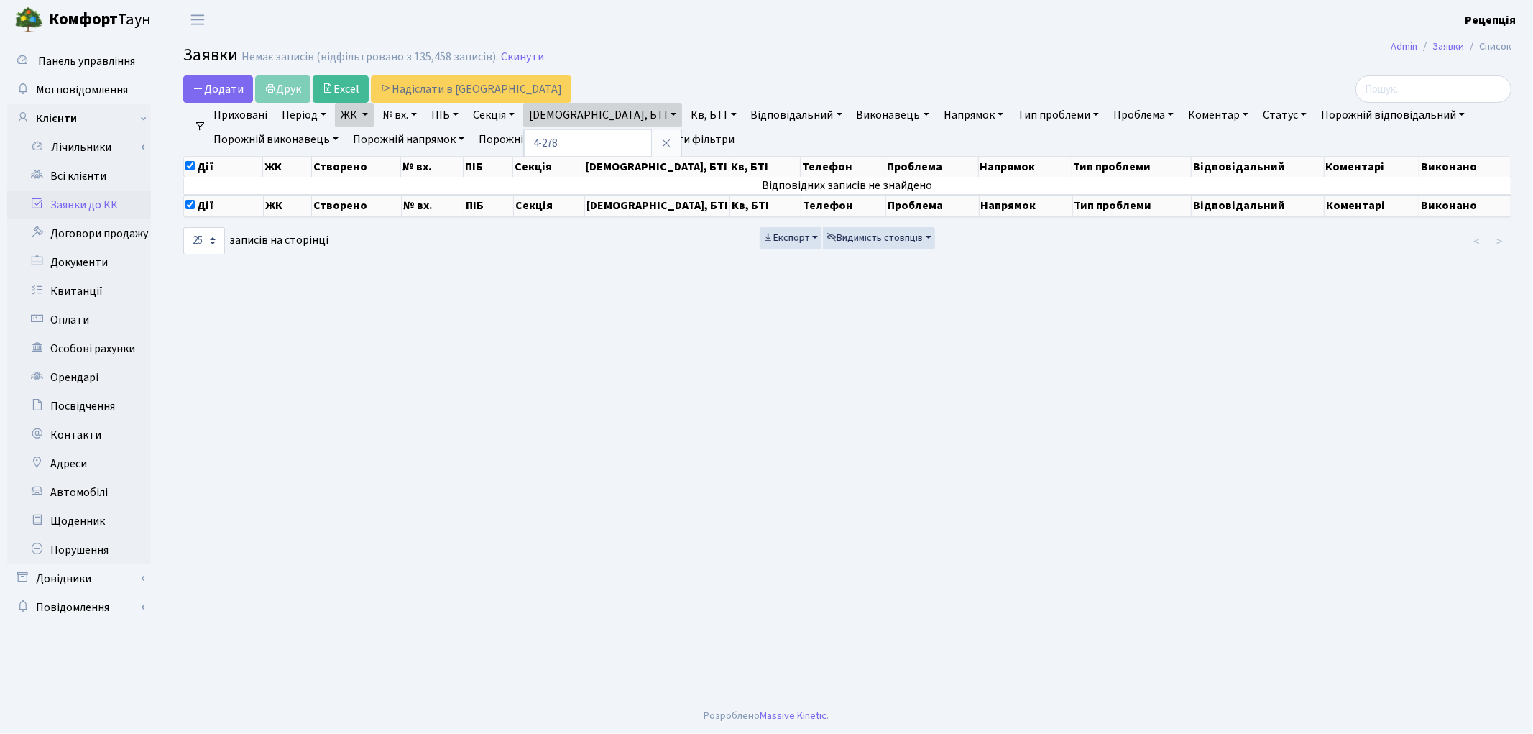
click at [665, 139] on link "Очистити фільтри" at bounding box center [681, 139] width 119 height 24
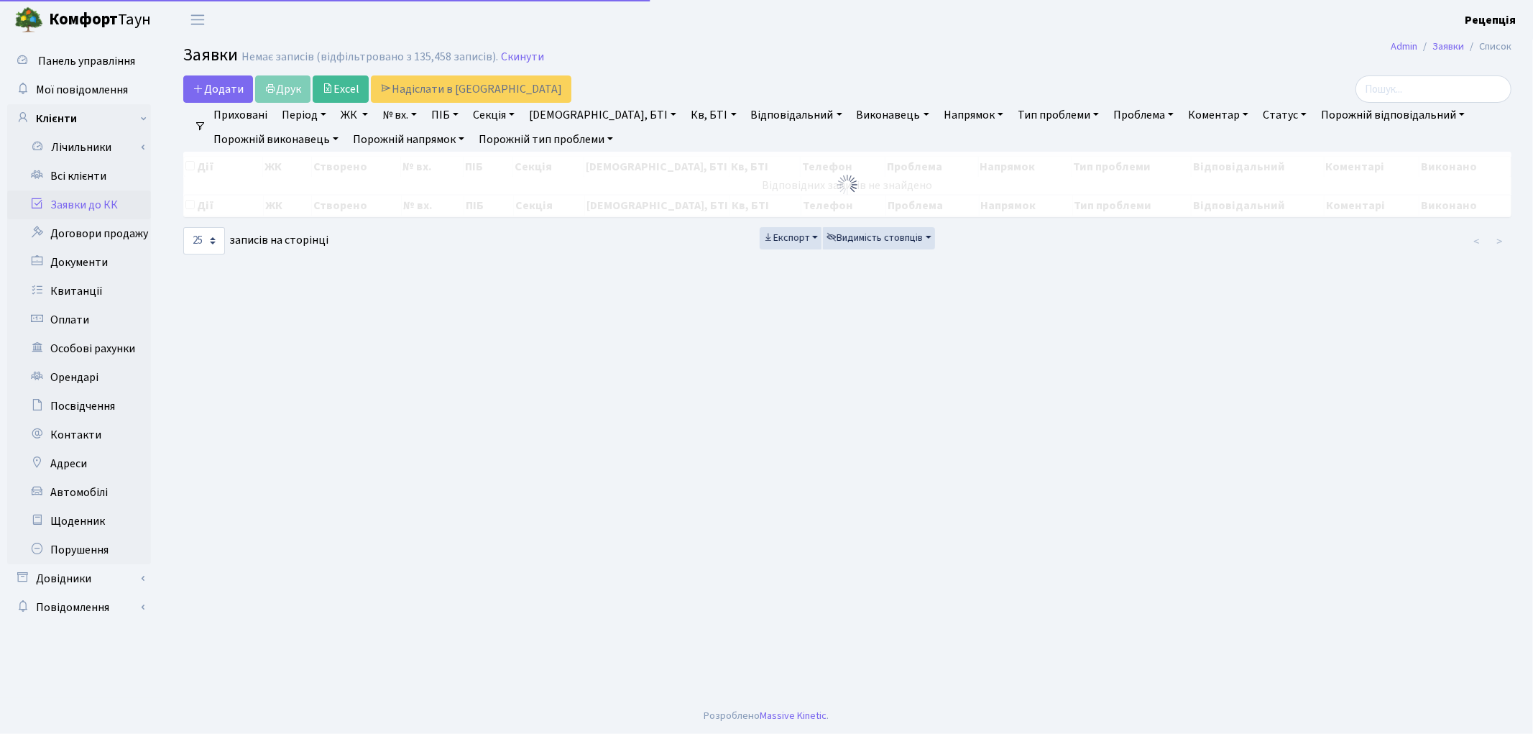
checkbox input "false"
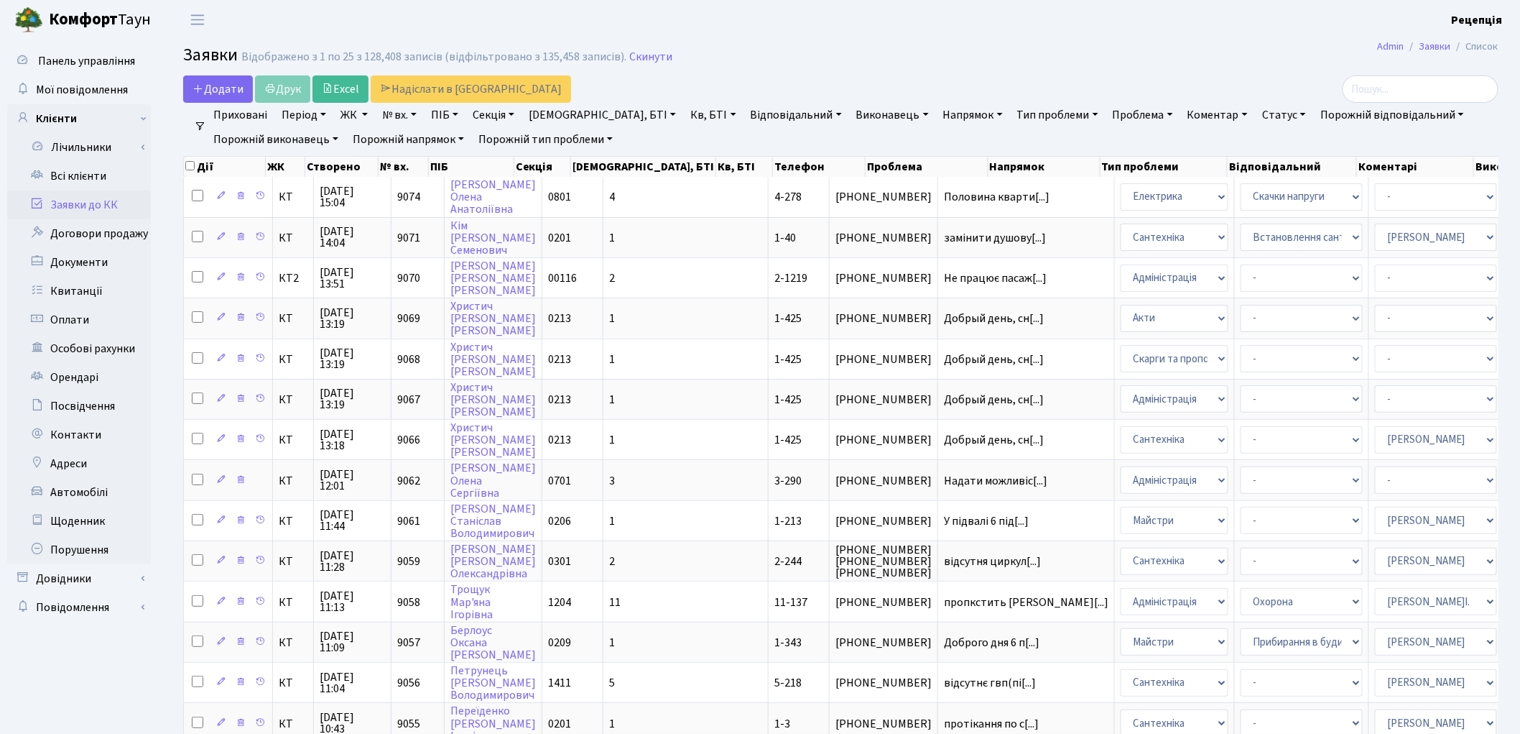
click at [363, 116] on link "ЖК" at bounding box center [354, 115] width 39 height 24
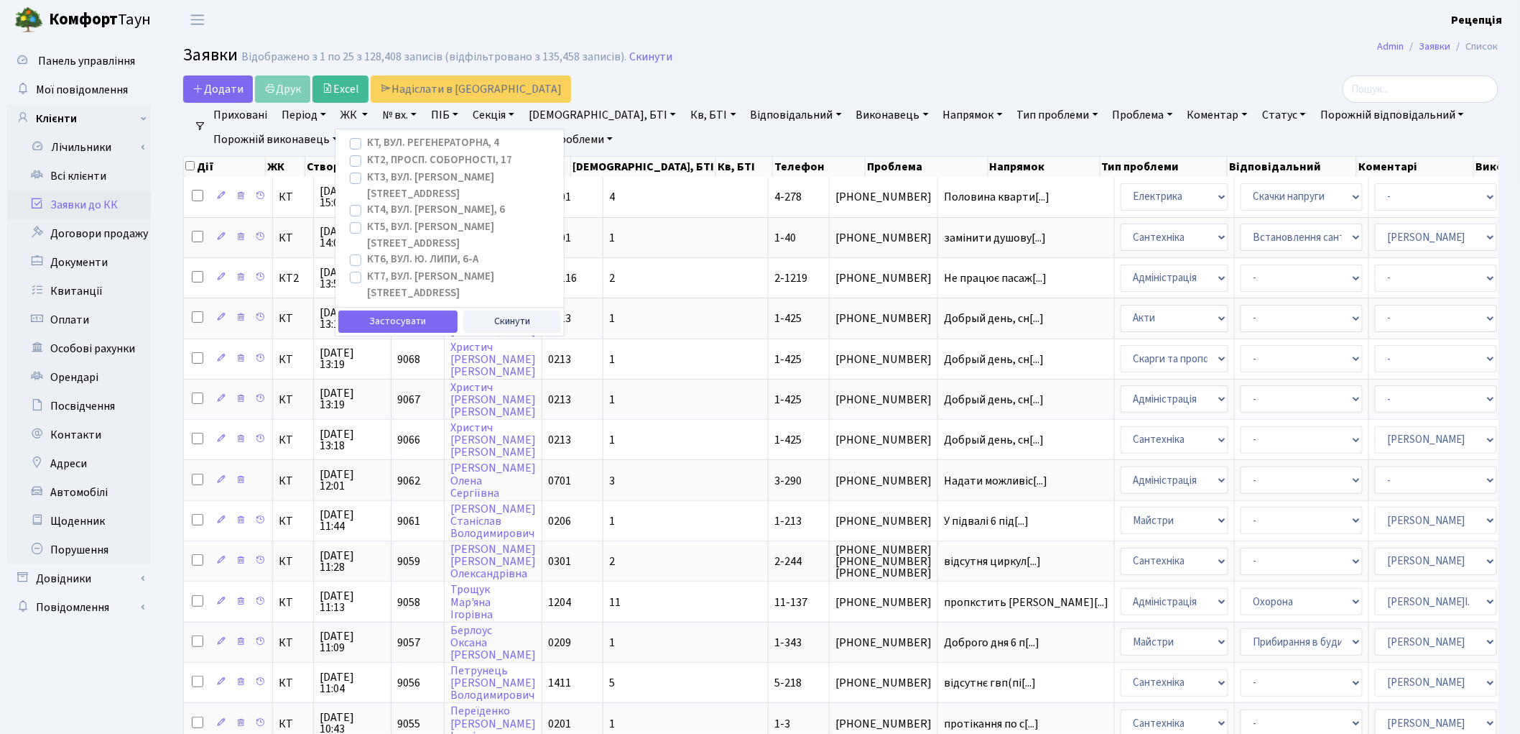
click at [367, 145] on label "КТ, вул. Регенераторна, 4" at bounding box center [433, 143] width 132 height 17
click at [367, 144] on input "КТ, вул. Регенераторна, 4" at bounding box center [371, 139] width 9 height 9
checkbox input "true"
click at [398, 310] on button "Застосувати" at bounding box center [397, 321] width 119 height 22
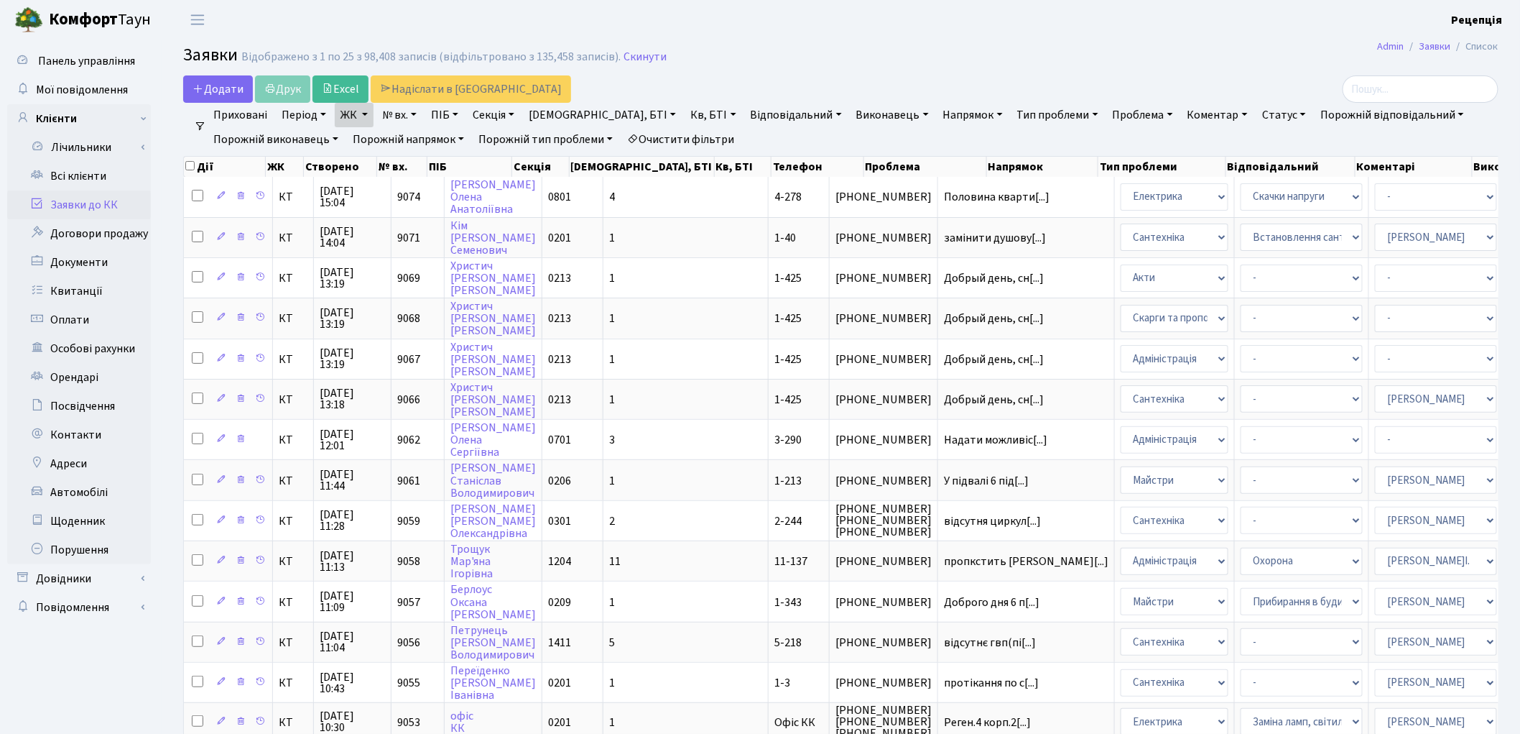
click at [685, 116] on link "Кв, БТІ" at bounding box center [713, 115] width 57 height 24
type input "4-278"
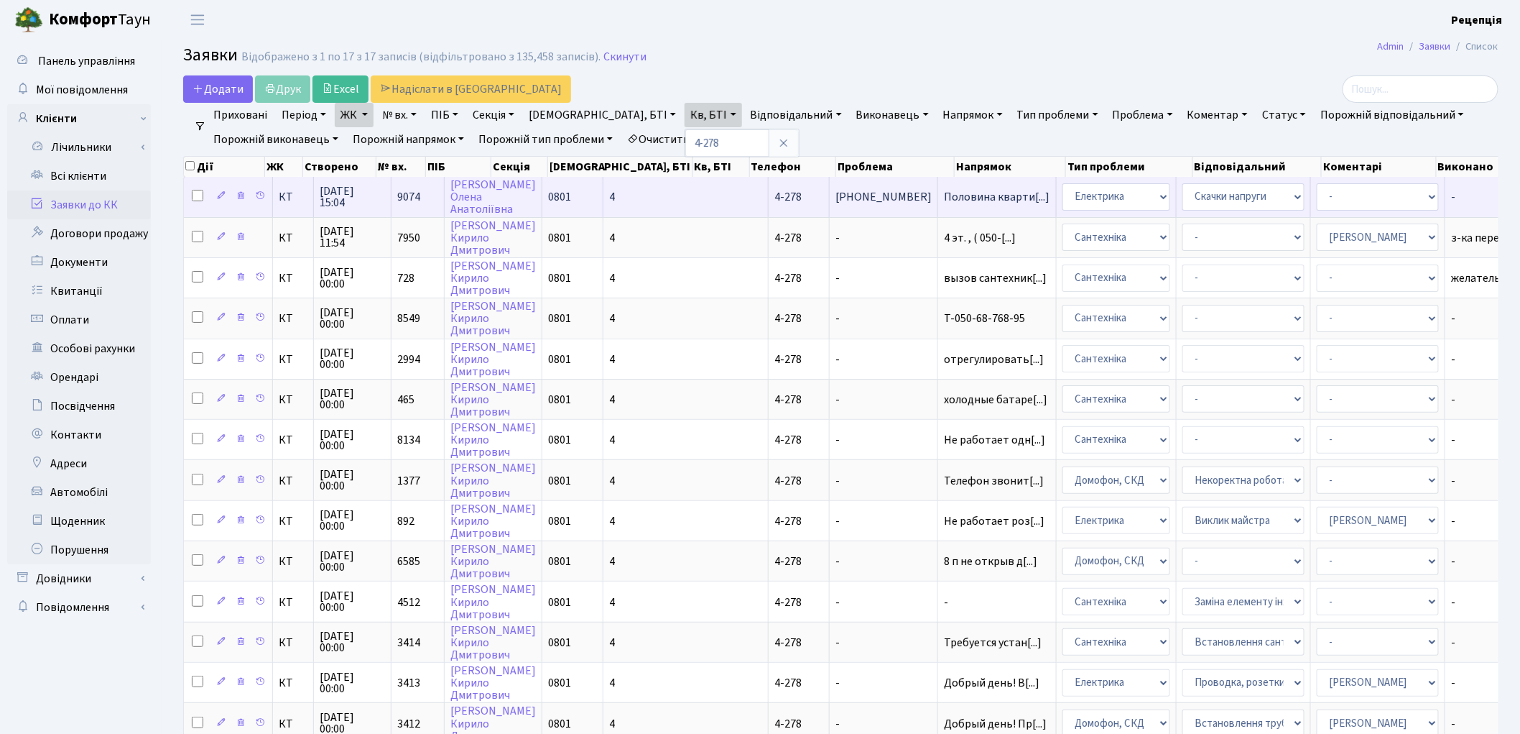
click at [615, 192] on td "4" at bounding box center [686, 197] width 165 height 40
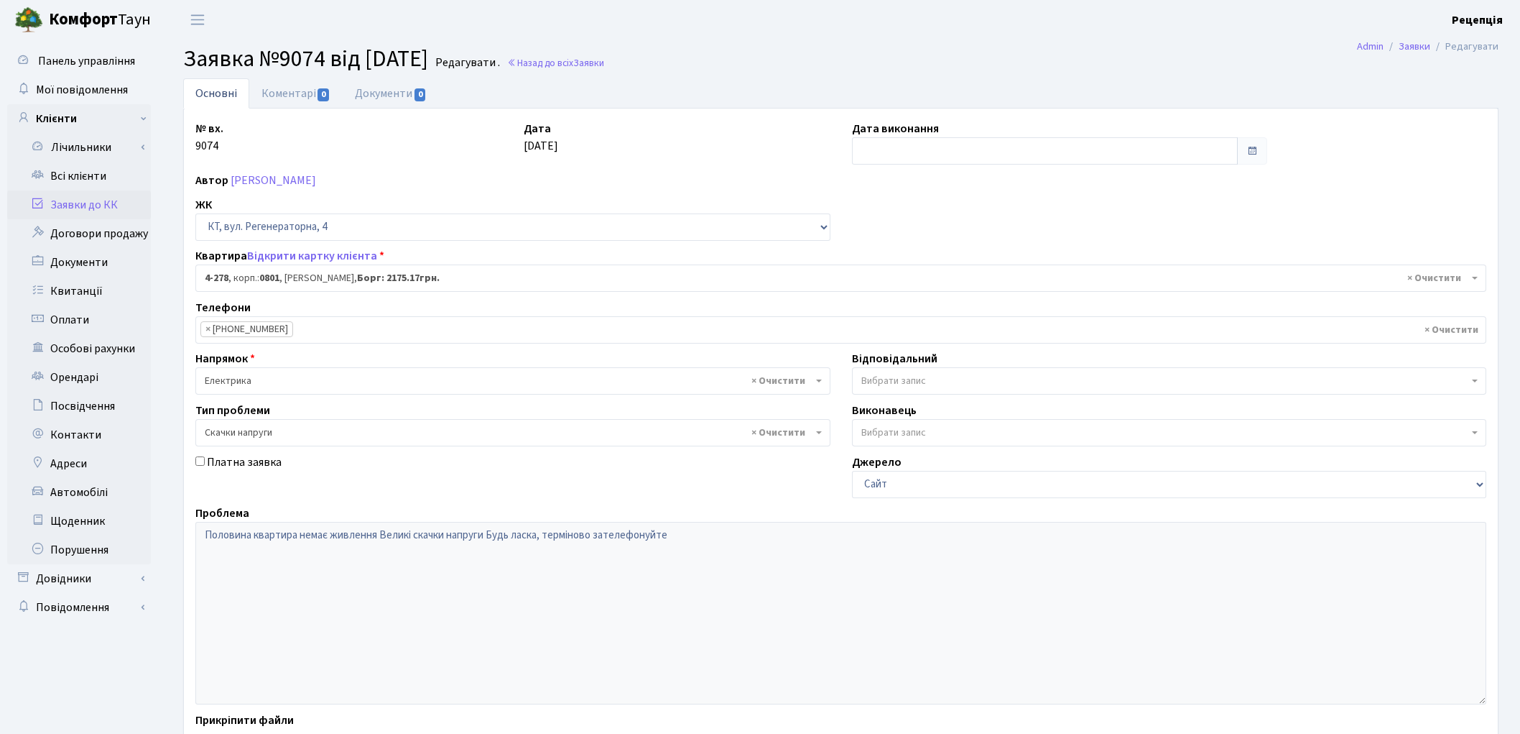
select select "1737"
select select "67"
click at [117, 183] on link "Всі клієнти" at bounding box center [79, 176] width 144 height 29
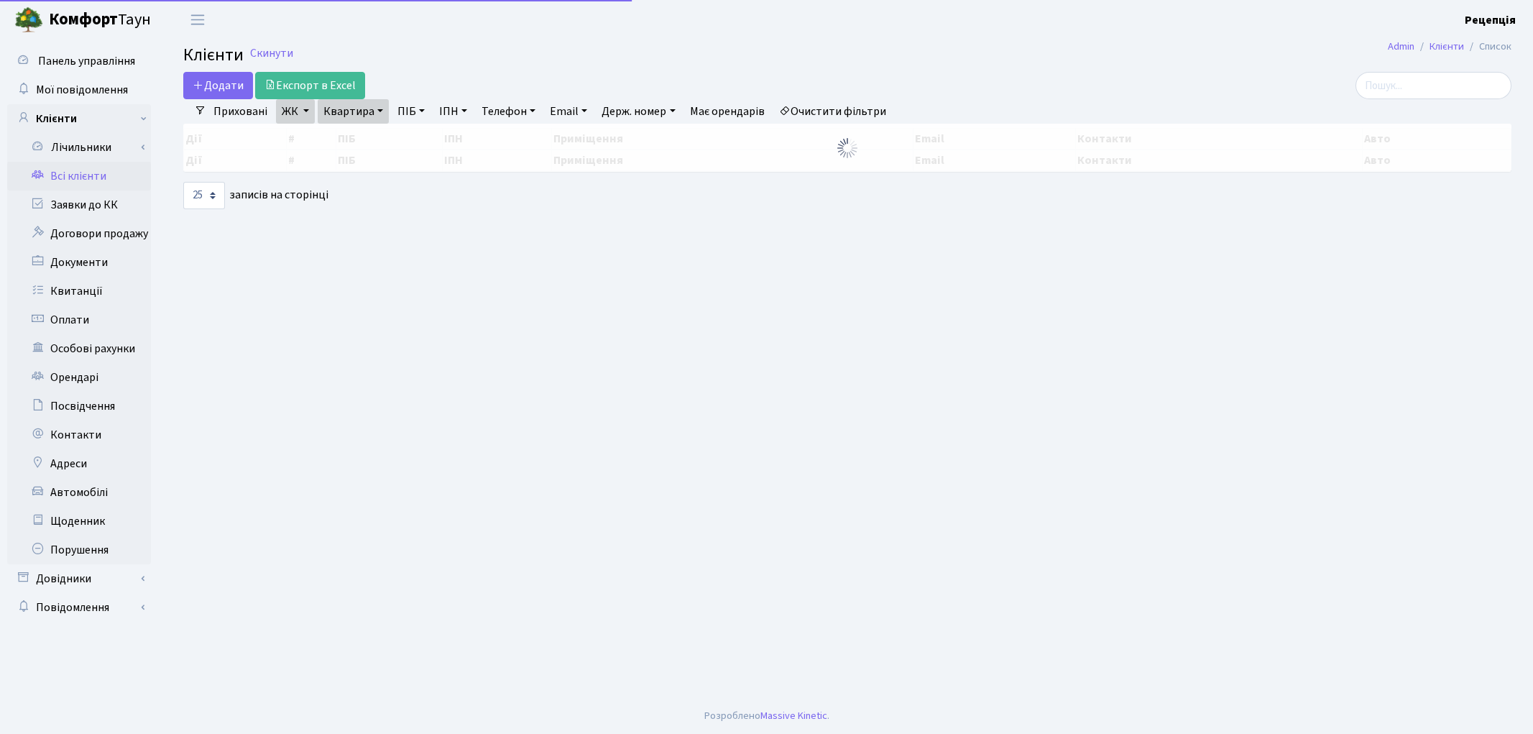
select select "25"
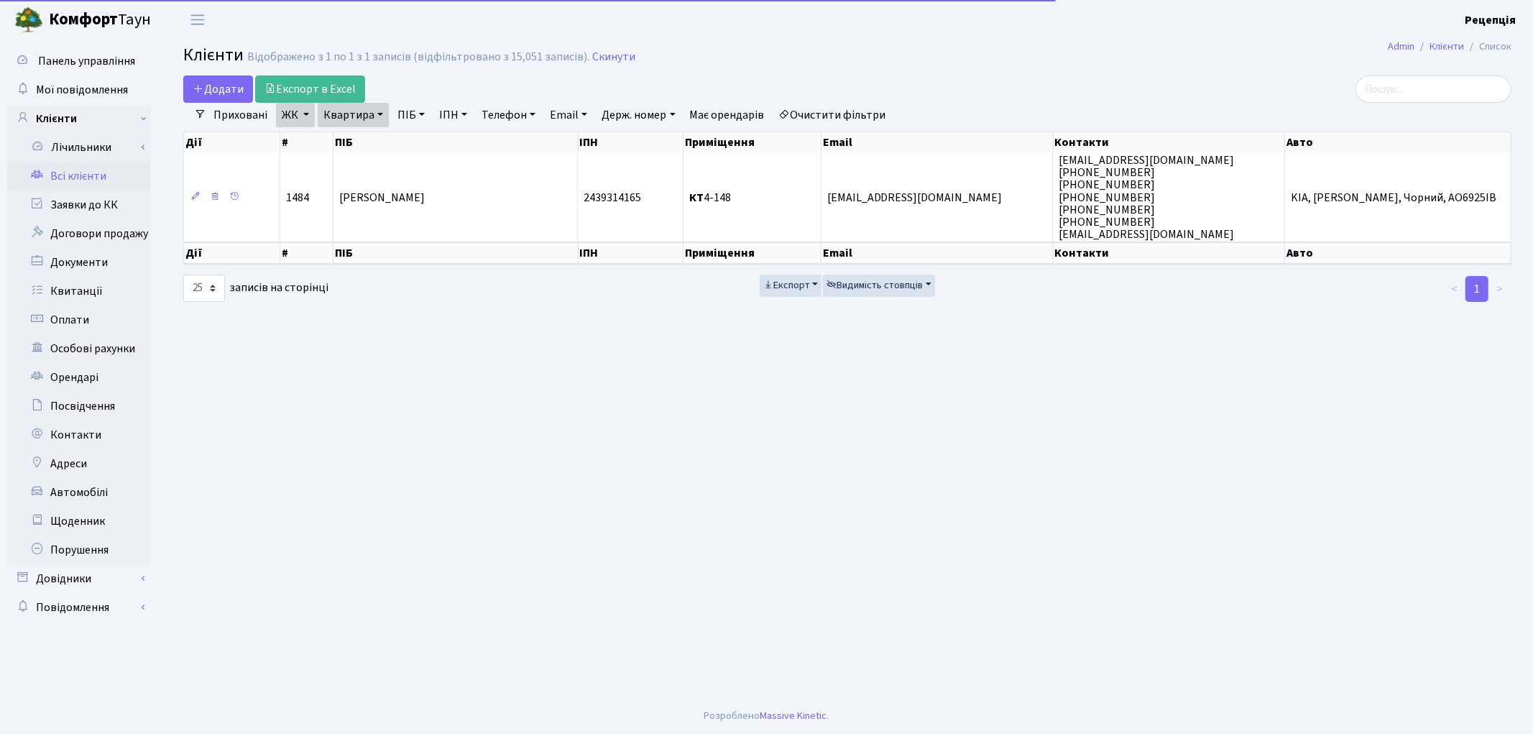
click at [816, 114] on link "Очистити фільтри" at bounding box center [832, 115] width 119 height 24
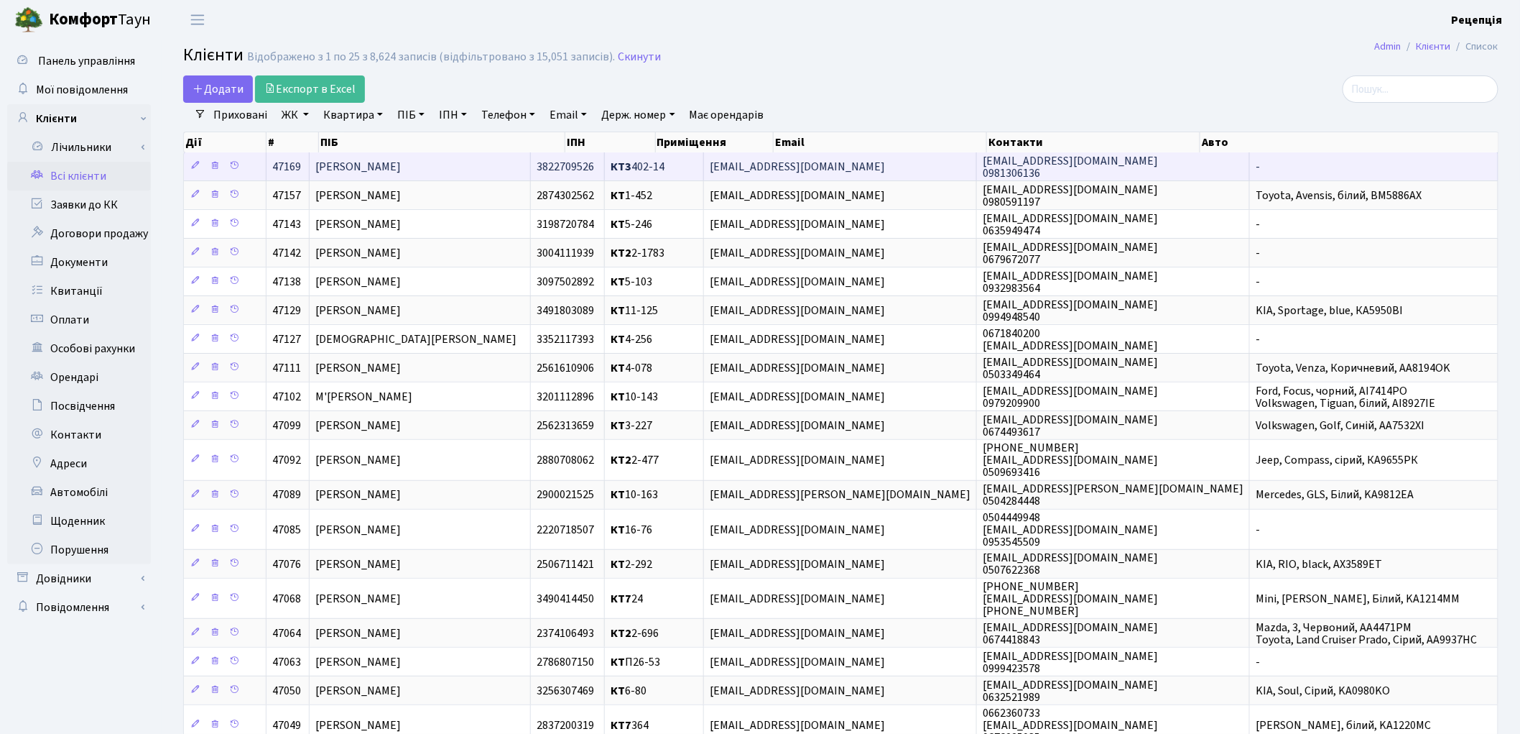
click at [501, 160] on td "[PERSON_NAME]" at bounding box center [420, 166] width 221 height 28
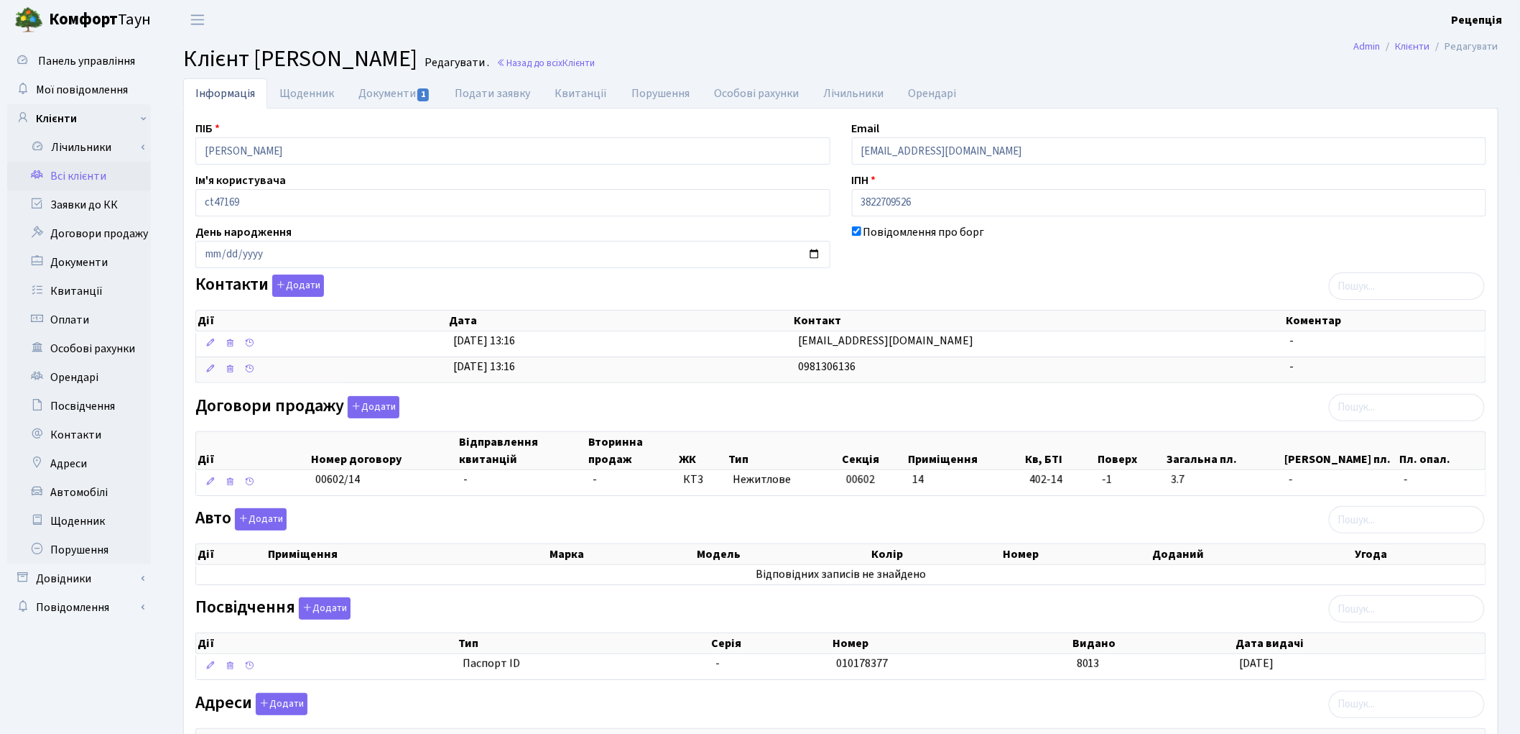
click at [84, 165] on link "Всі клієнти" at bounding box center [79, 176] width 144 height 29
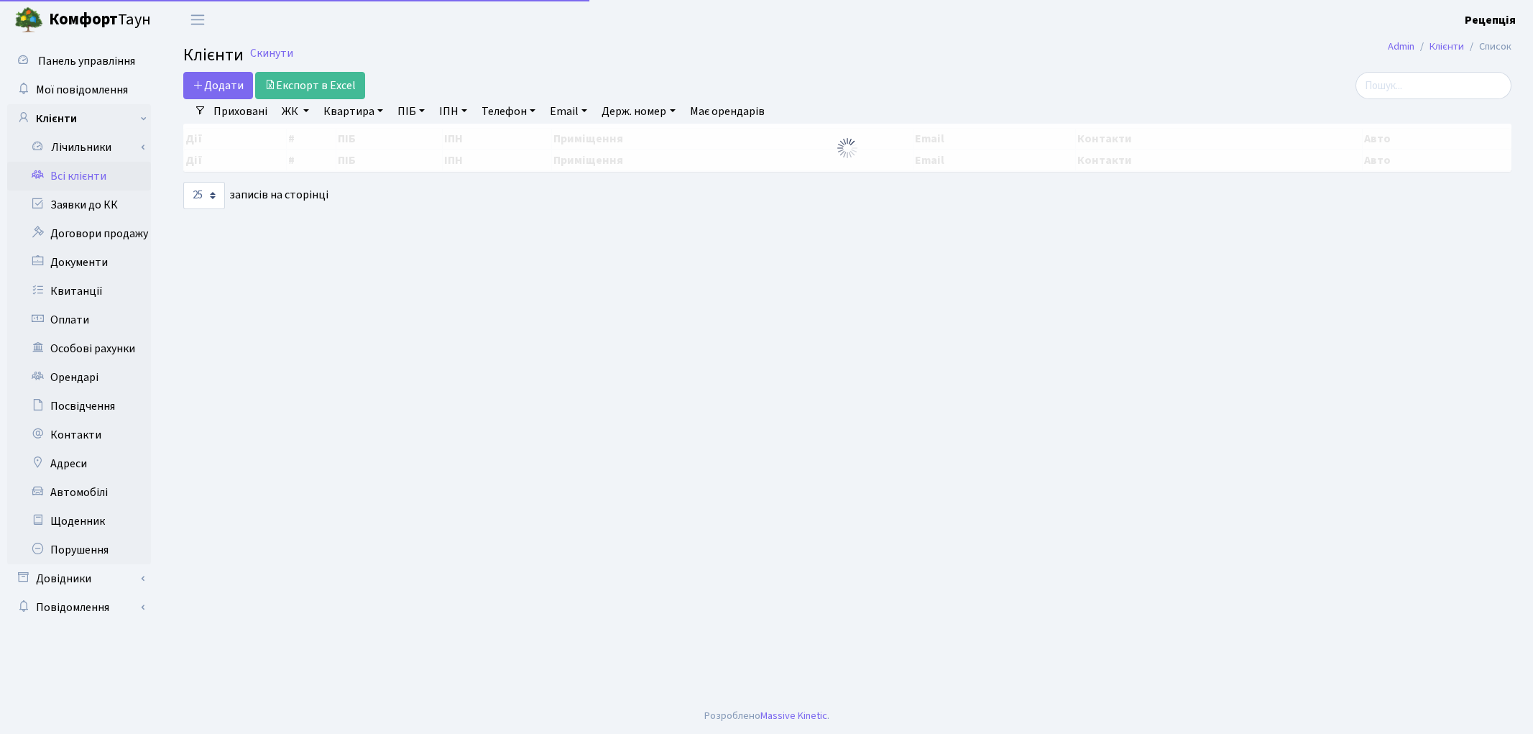
select select "25"
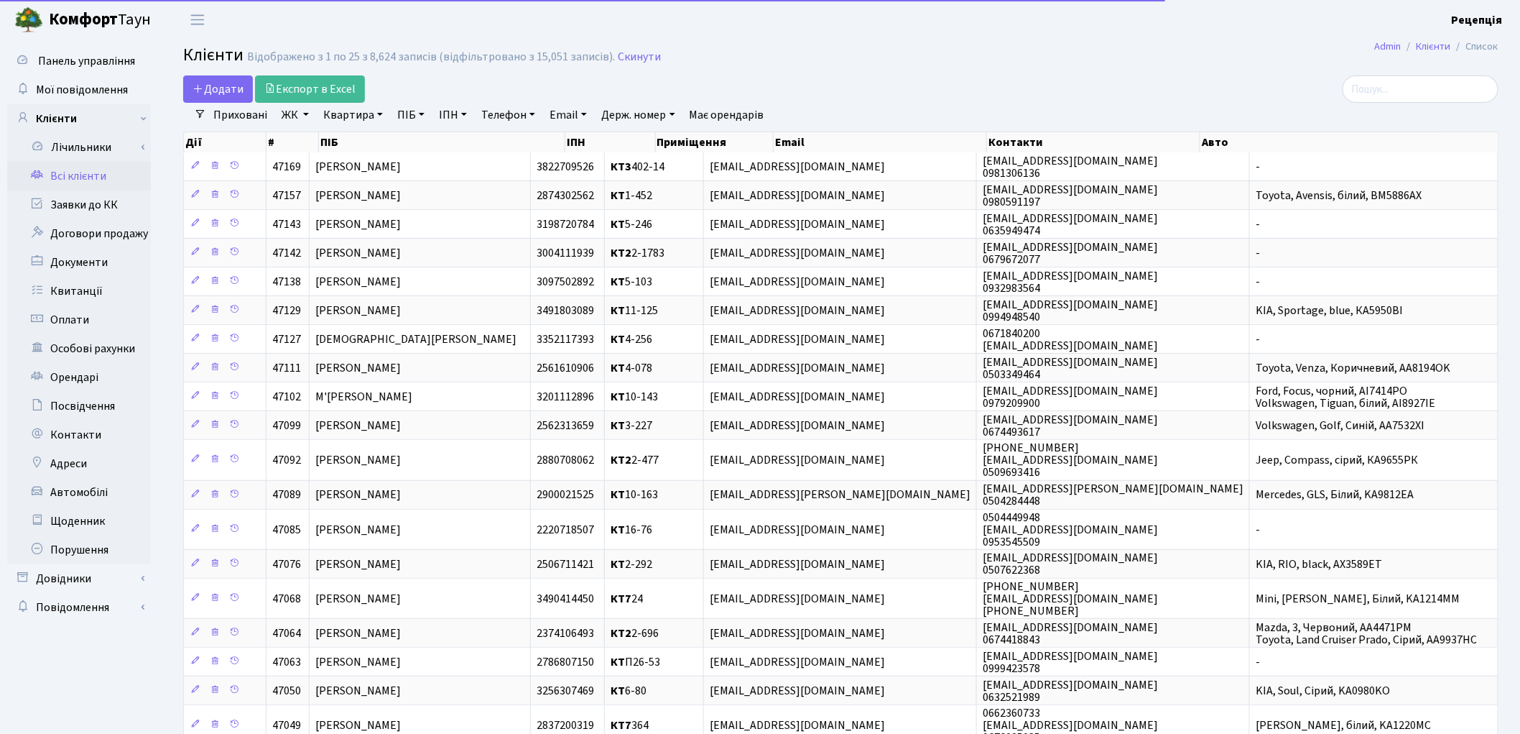
click at [290, 111] on link "ЖК" at bounding box center [295, 115] width 39 height 24
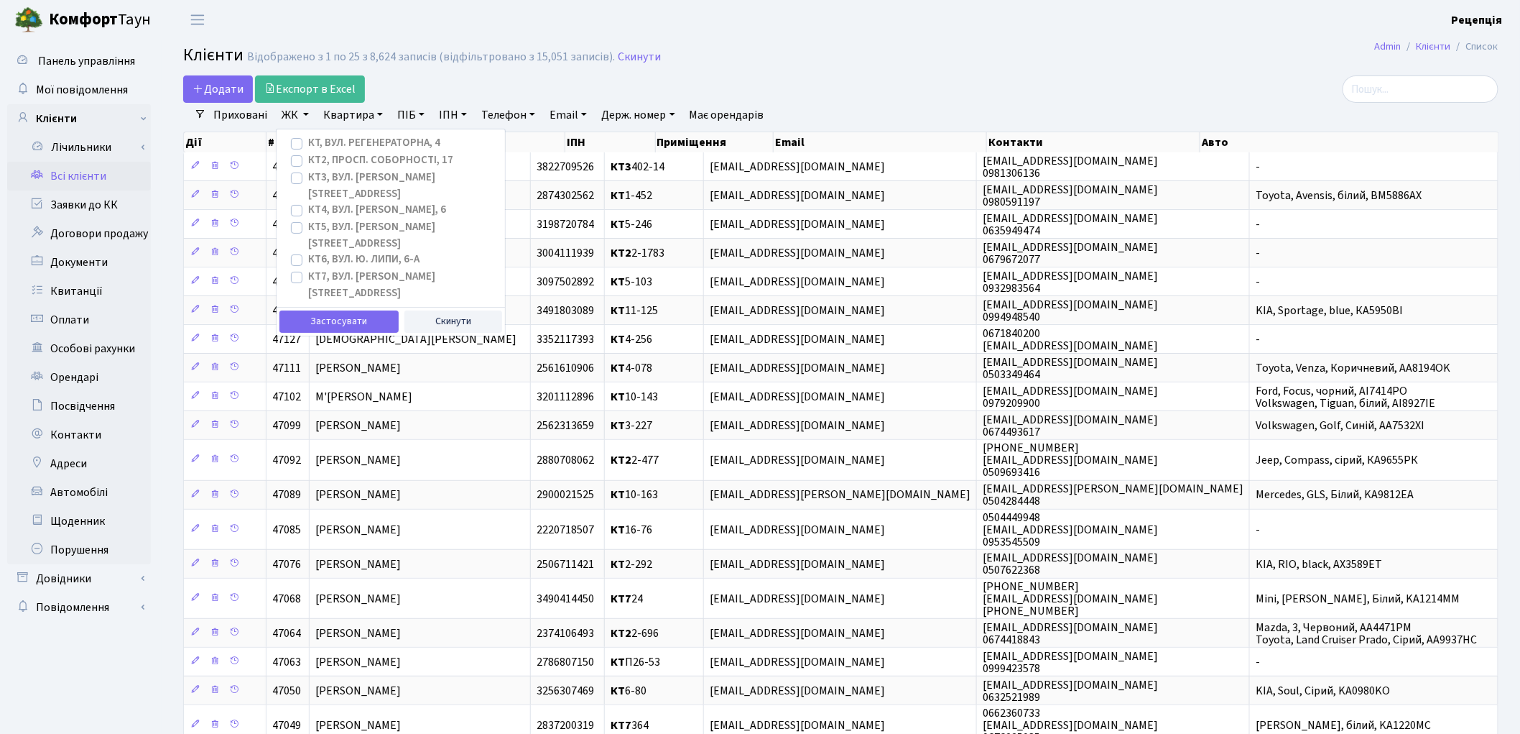
click at [308, 180] on label "КТ3, вул. Березнева, 16" at bounding box center [400, 186] width 185 height 32
click at [308, 179] on input "КТ3, вул. Березнева, 16" at bounding box center [312, 174] width 9 height 9
checkbox input "true"
click at [328, 310] on button "Застосувати" at bounding box center [339, 321] width 119 height 22
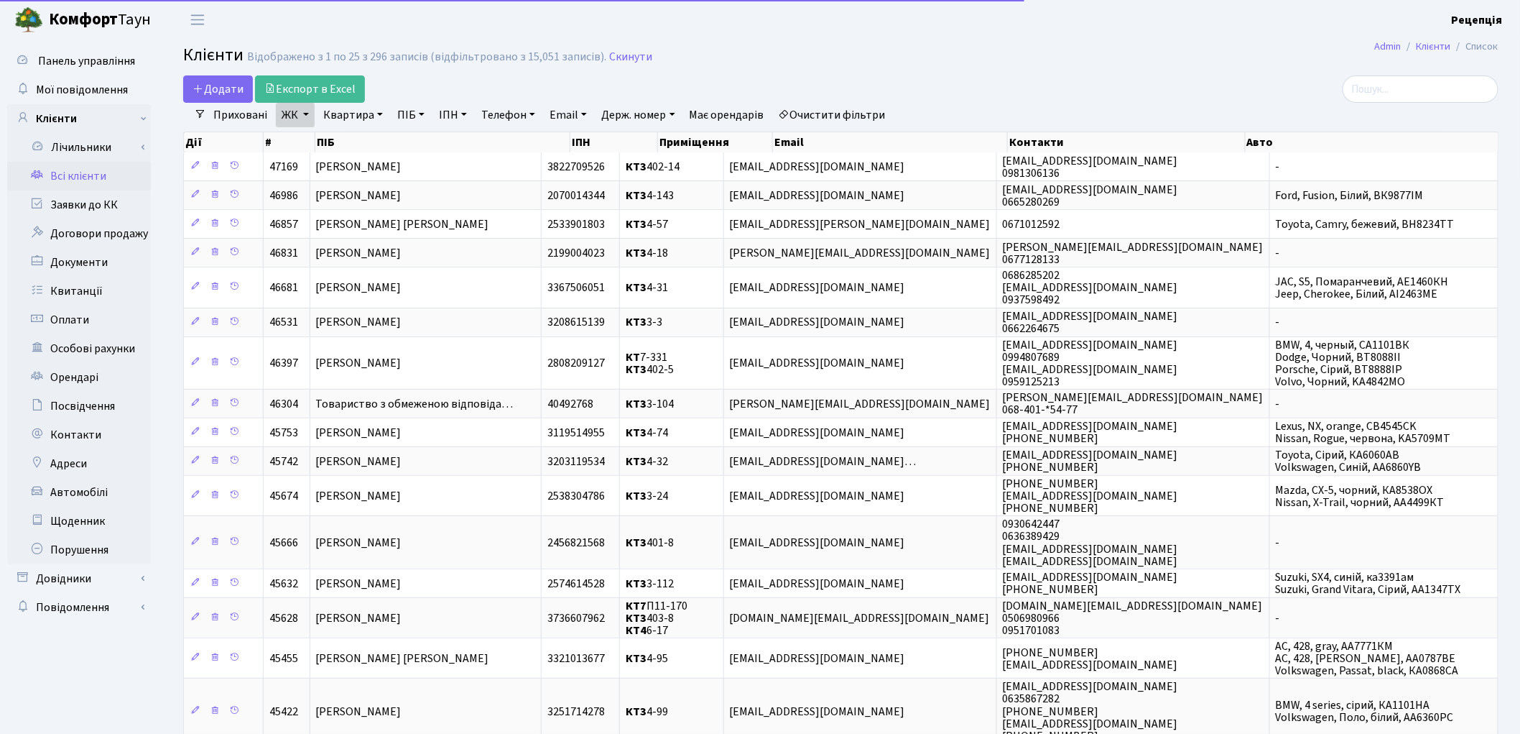
click at [385, 106] on link "Квартира" at bounding box center [353, 115] width 71 height 24
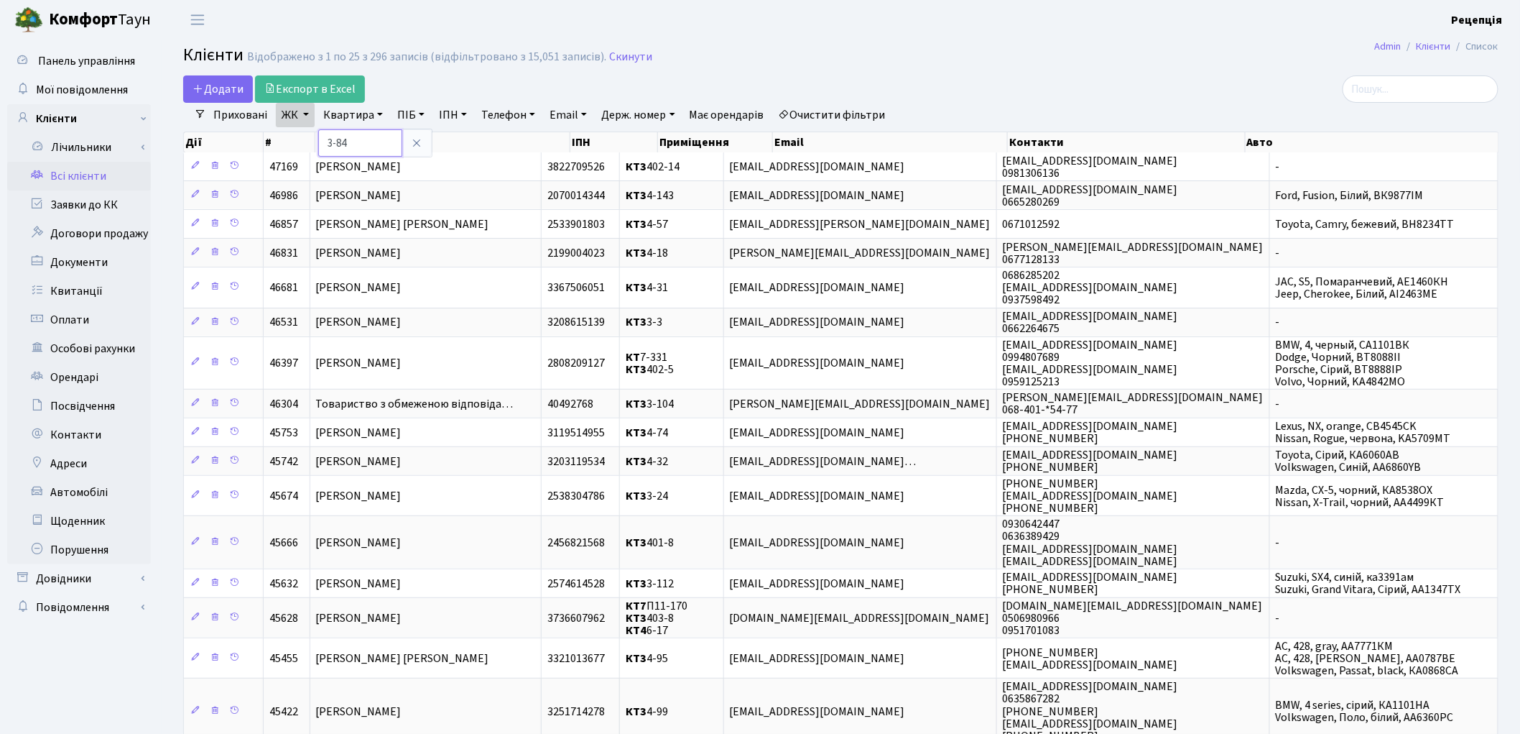
type input "3-84"
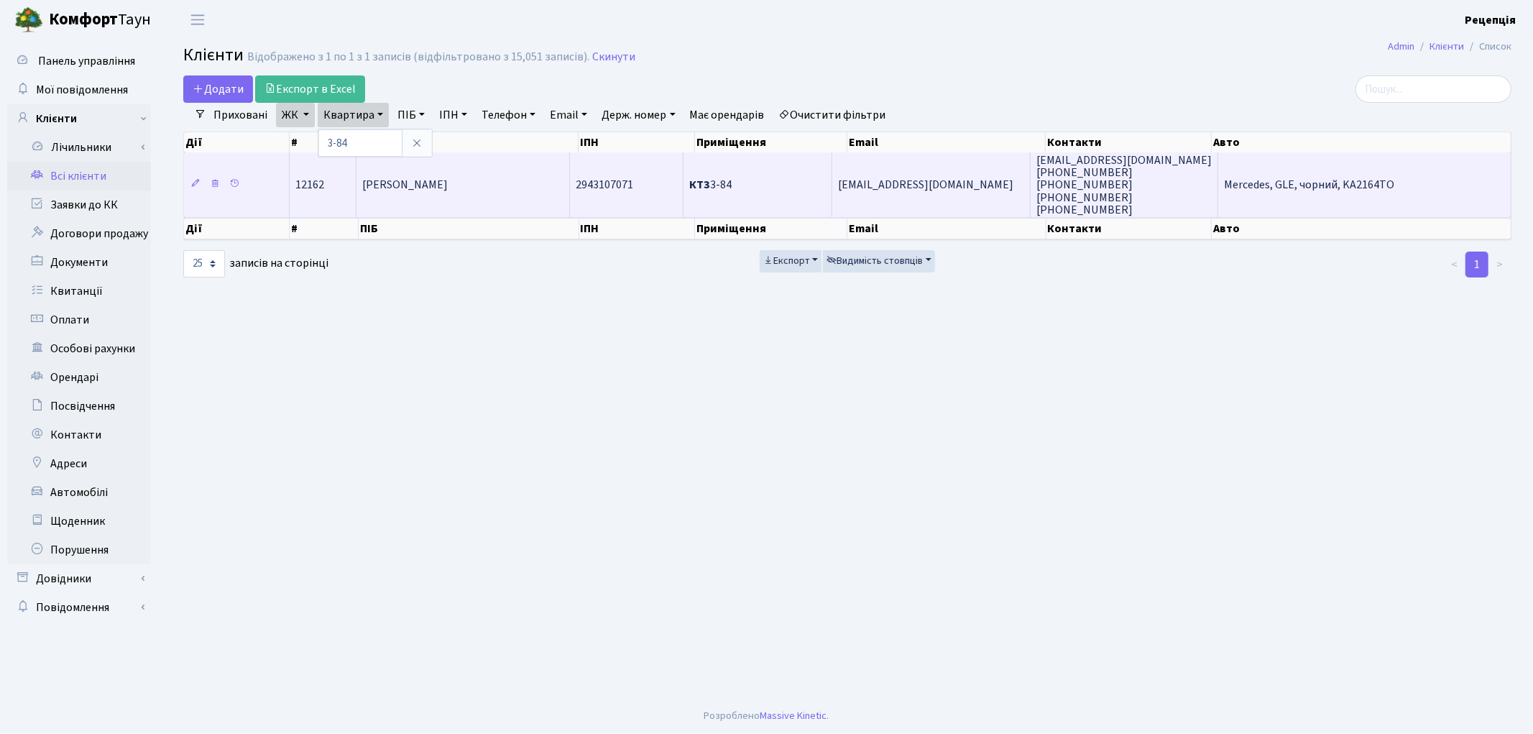
click at [491, 183] on td "Кім Дмитро Андрійович" at bounding box center [462, 184] width 213 height 65
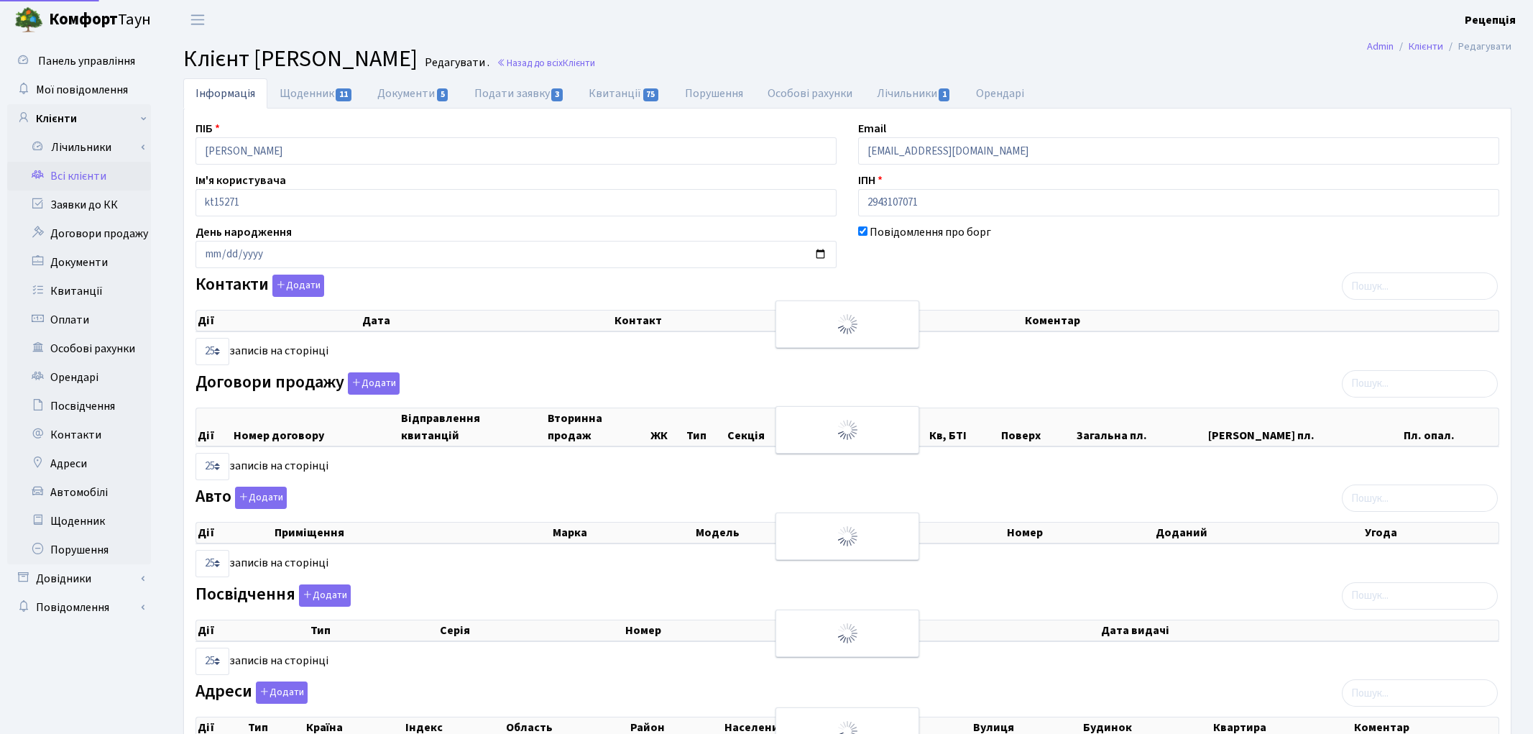
select select "25"
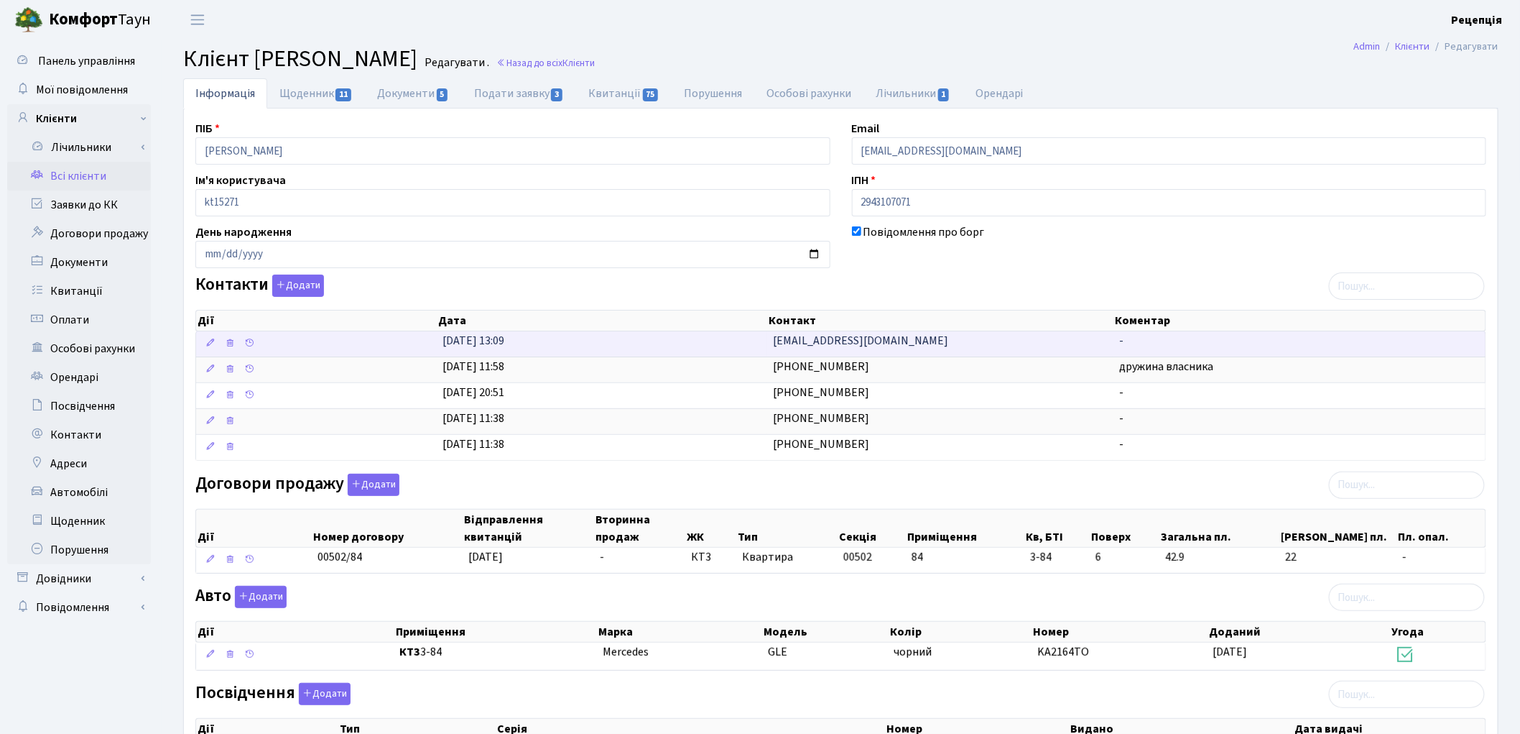
drag, startPoint x: 879, startPoint y: 336, endPoint x: 699, endPoint y: 336, distance: 179.6
click at [703, 333] on \<\/span\>\a "14.10.2025, 13:09 bios2012@ukr.net -" at bounding box center [841, 343] width 1290 height 25
copy \<\/span\>\a "bios2012@ukr.net"
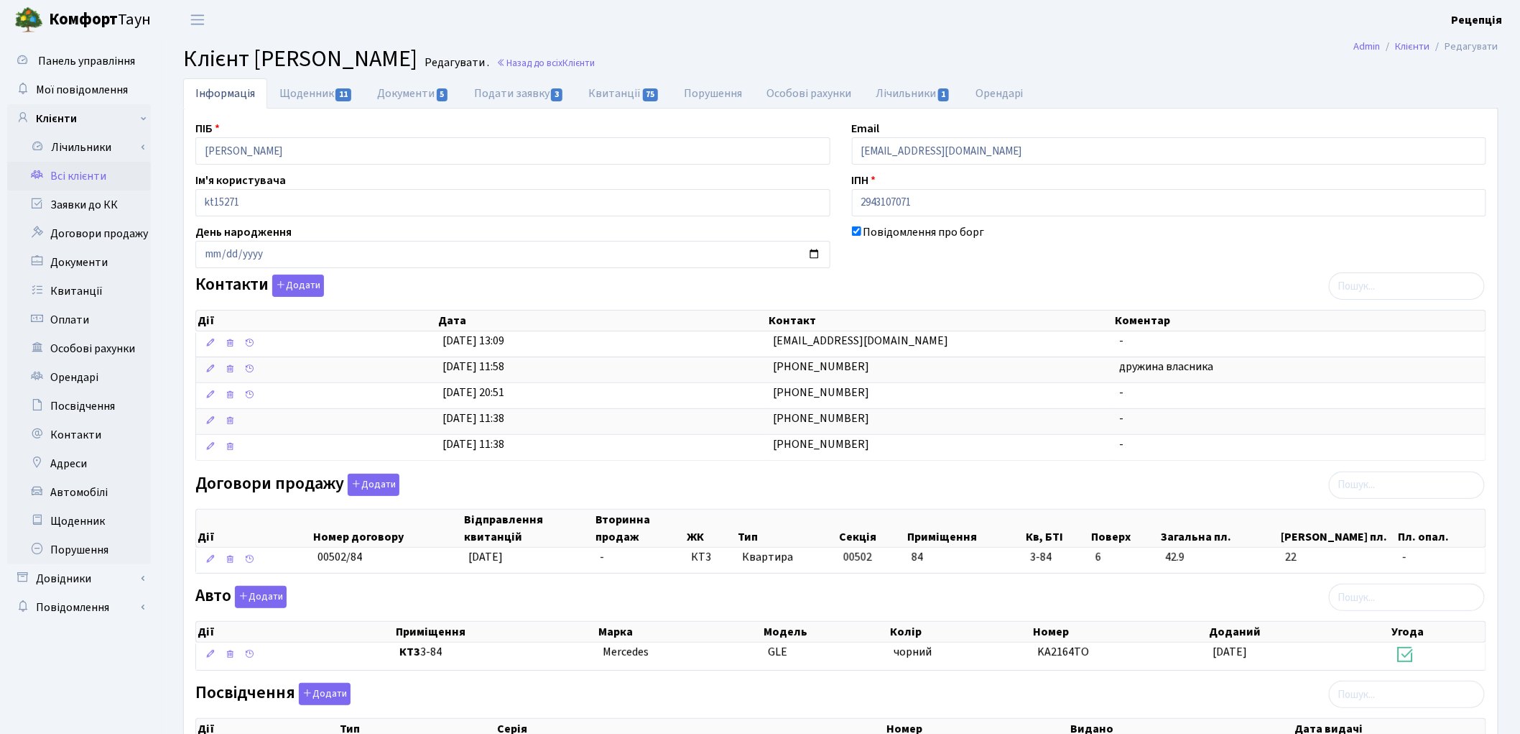
click at [66, 185] on link "Всі клієнти" at bounding box center [79, 176] width 144 height 29
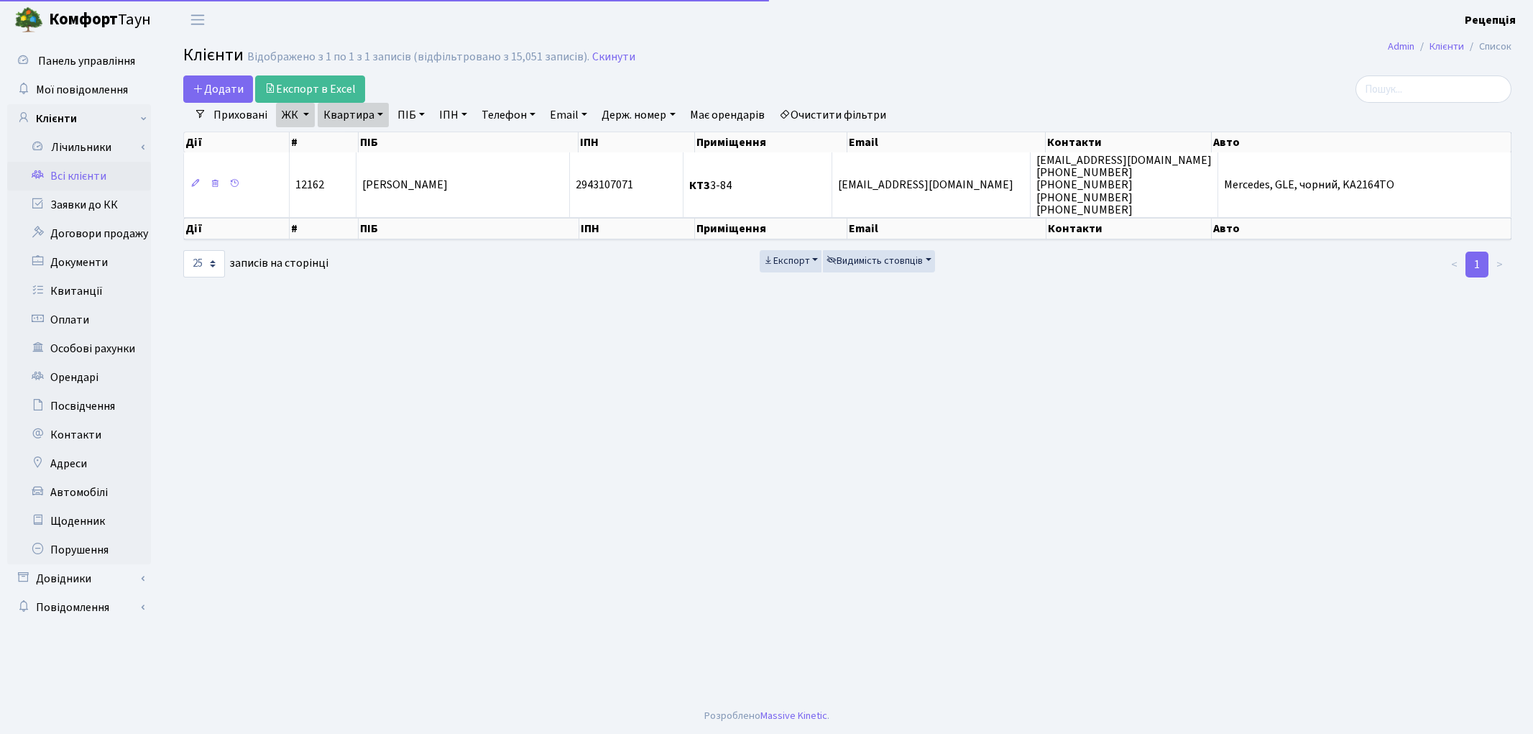
select select "25"
click at [865, 120] on link "Очистити фільтри" at bounding box center [832, 115] width 119 height 24
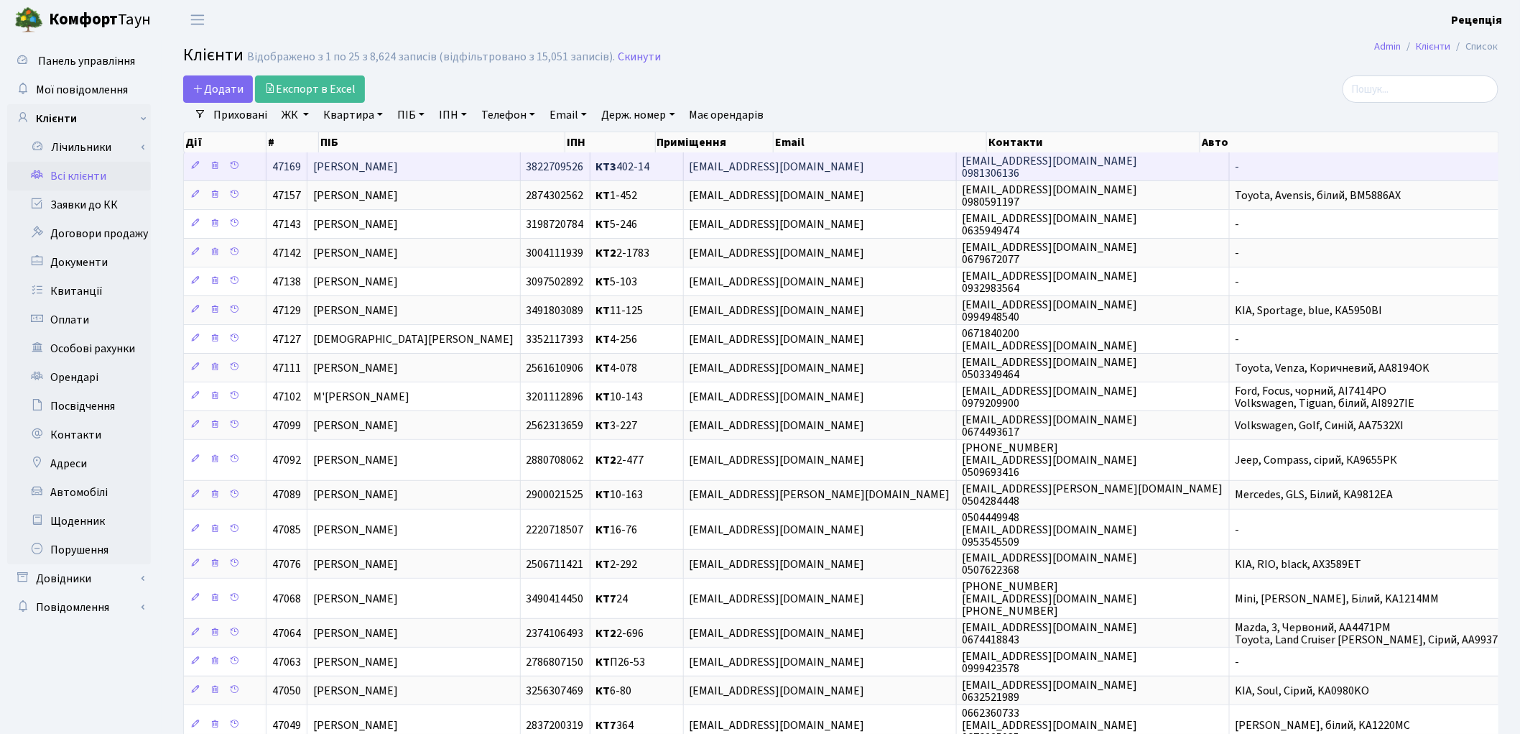
click at [448, 167] on td "[PERSON_NAME]" at bounding box center [414, 166] width 213 height 28
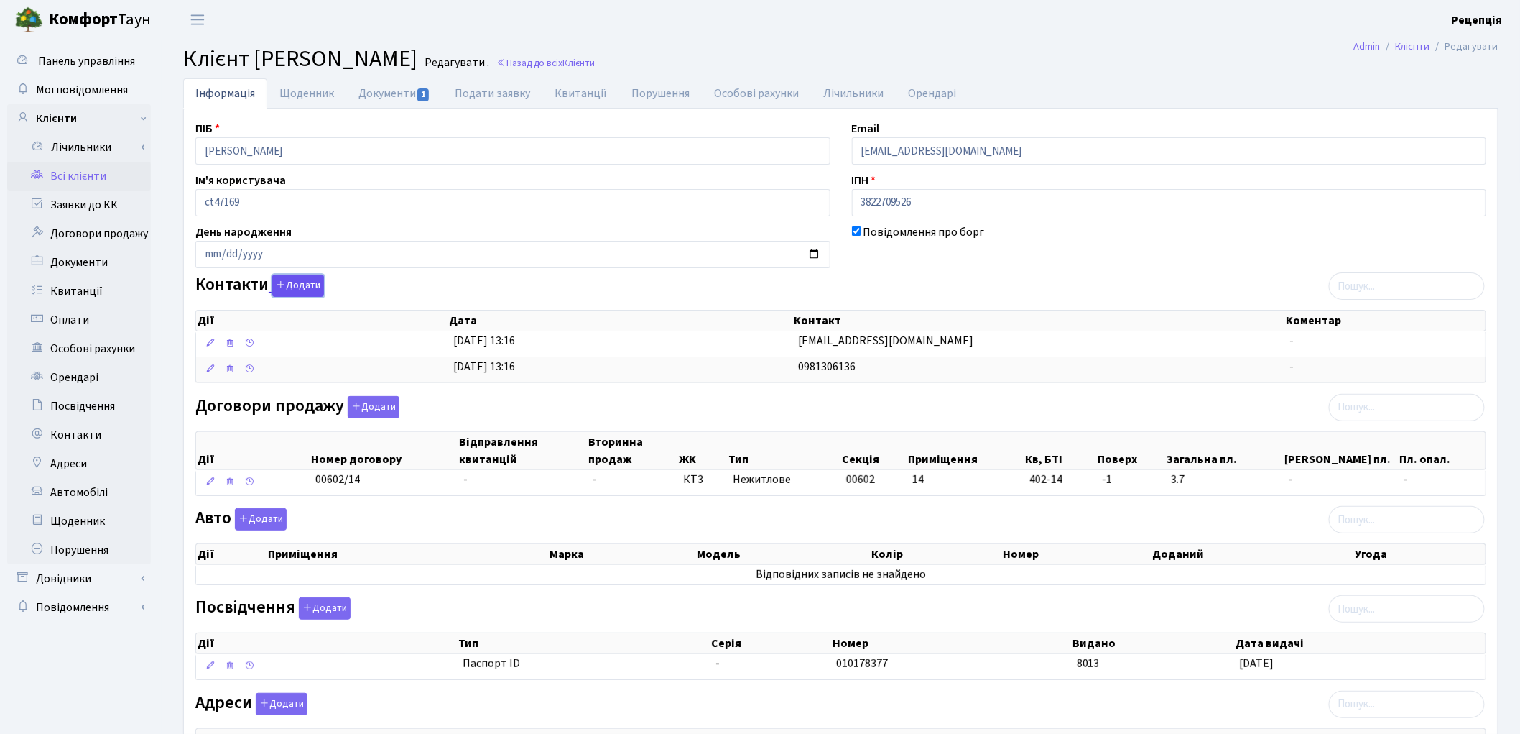
click at [297, 287] on button "Додати" at bounding box center [298, 285] width 52 height 22
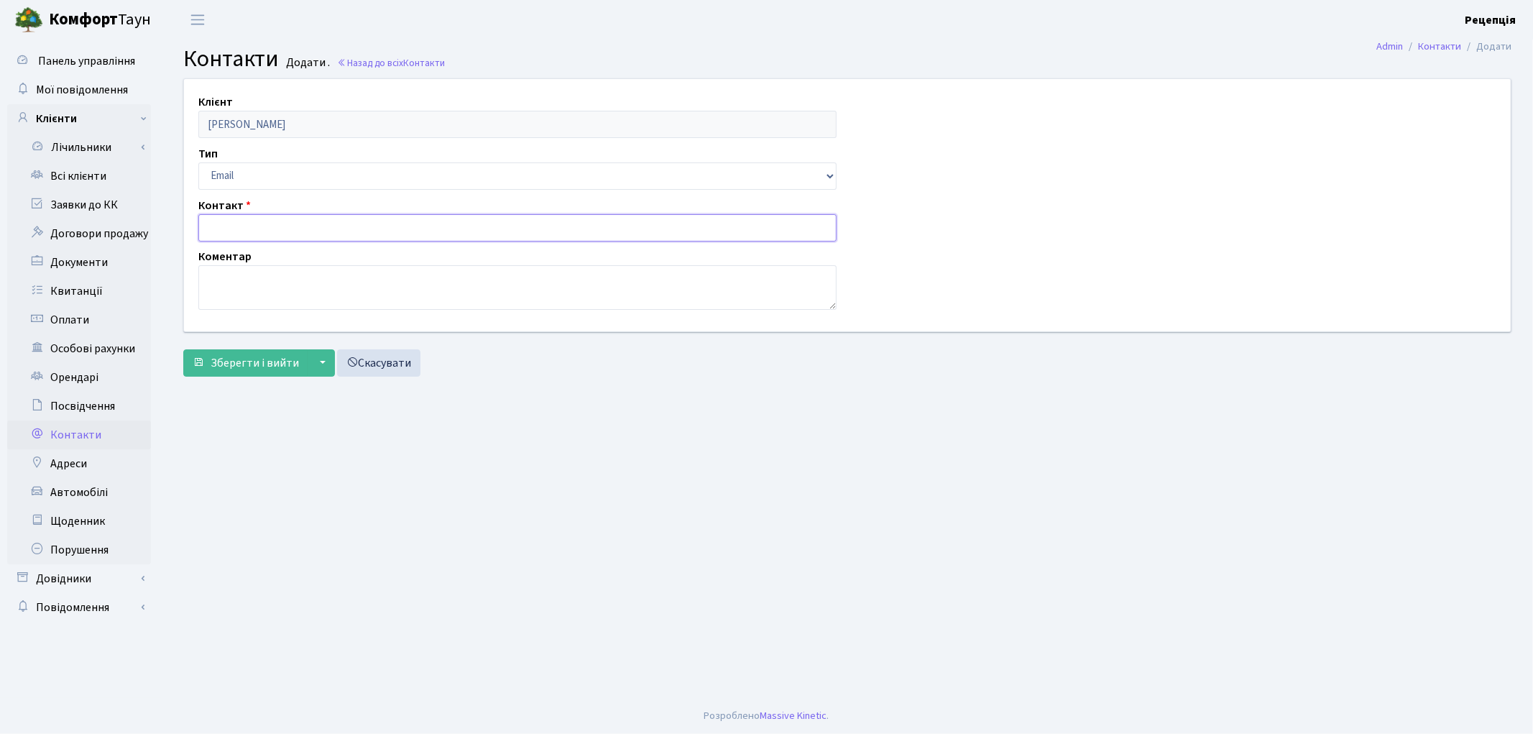
click at [237, 224] on input "text" at bounding box center [517, 227] width 638 height 27
paste input "[EMAIL_ADDRESS][DOMAIN_NAME]"
click at [225, 231] on input "bios2012@ukr.net" at bounding box center [517, 227] width 638 height 27
type input "bios2012@ukr.net"
click at [262, 355] on span "Зберегти і вийти" at bounding box center [255, 363] width 88 height 16
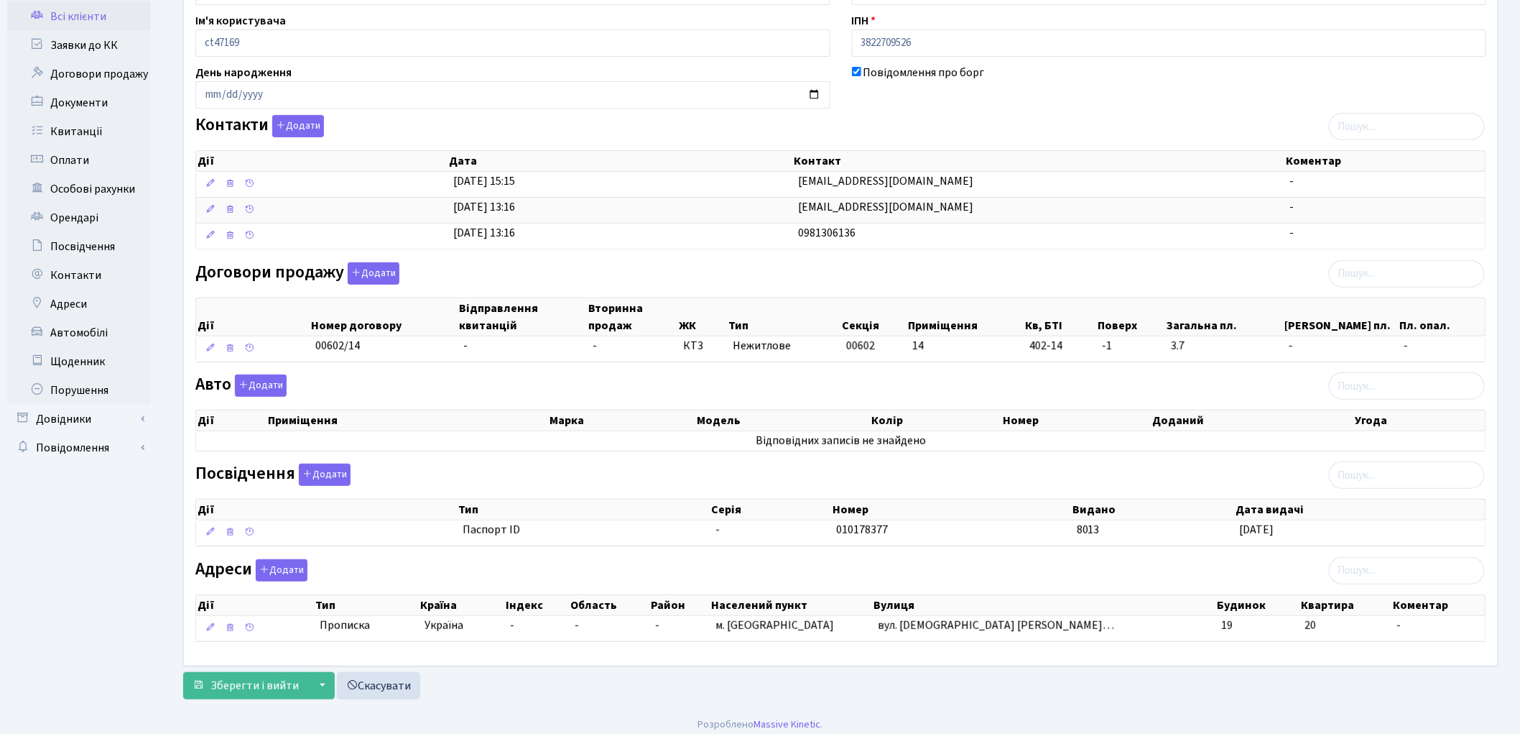
scroll to position [171, 0]
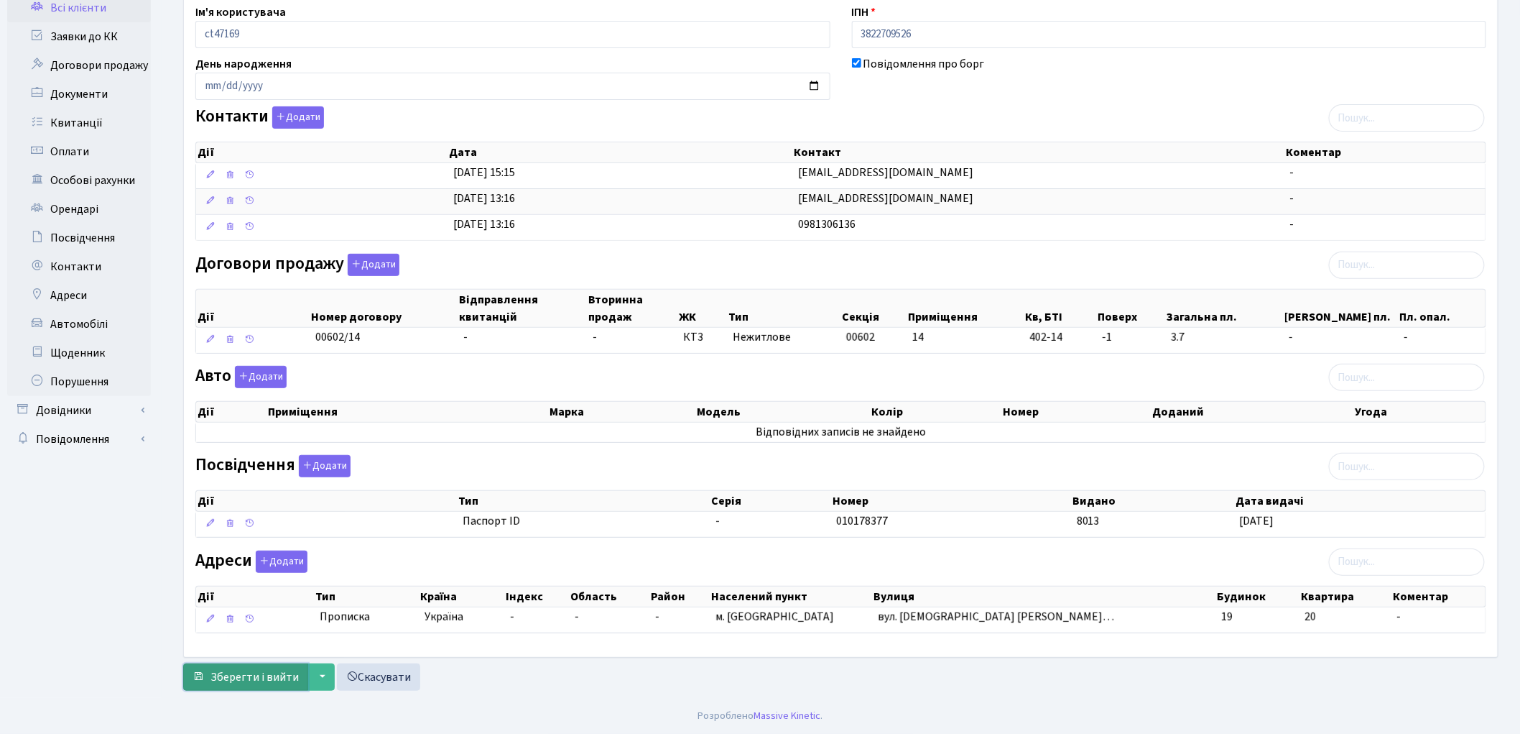
click at [208, 677] on button "Зберегти і вийти" at bounding box center [245, 676] width 125 height 27
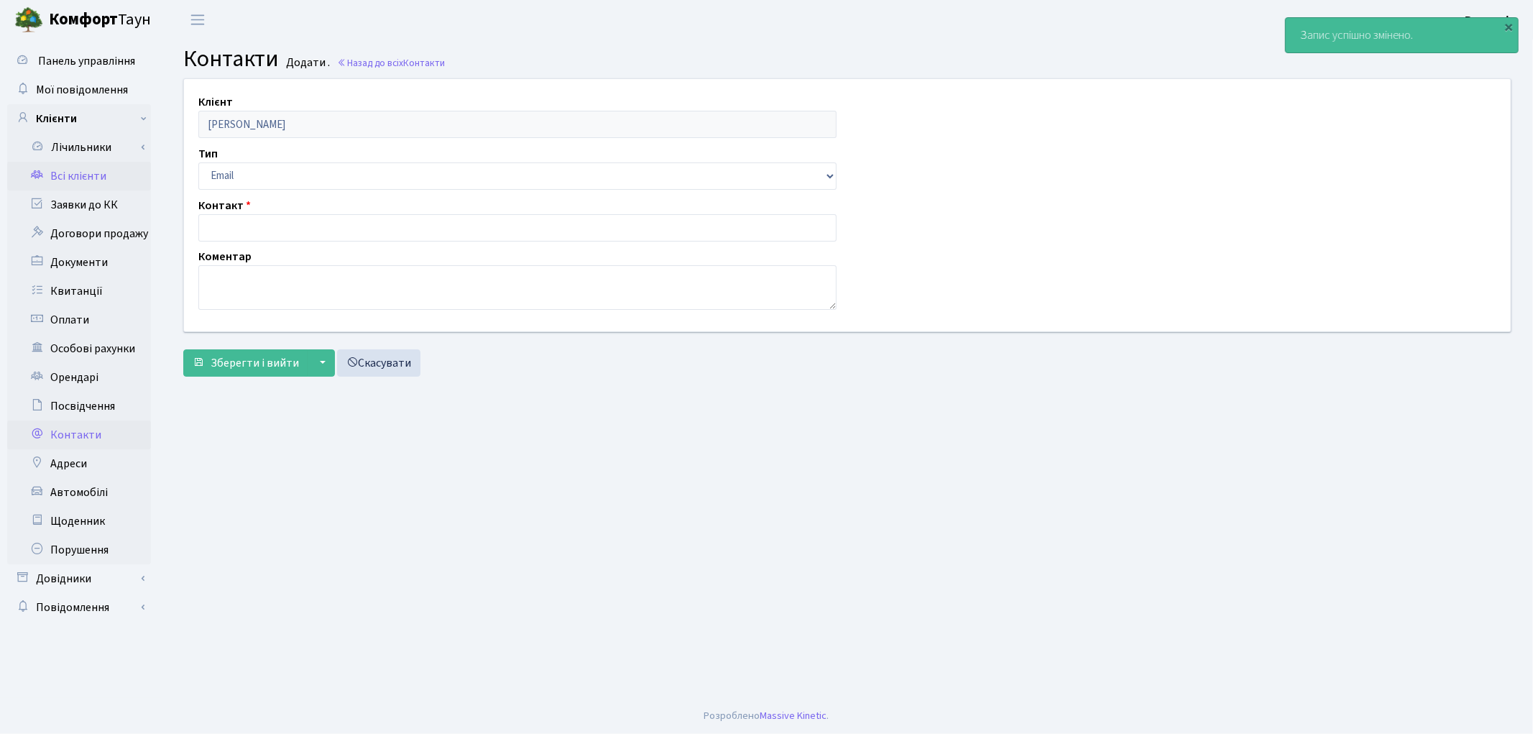
click at [57, 171] on link "Всі клієнти" at bounding box center [79, 176] width 144 height 29
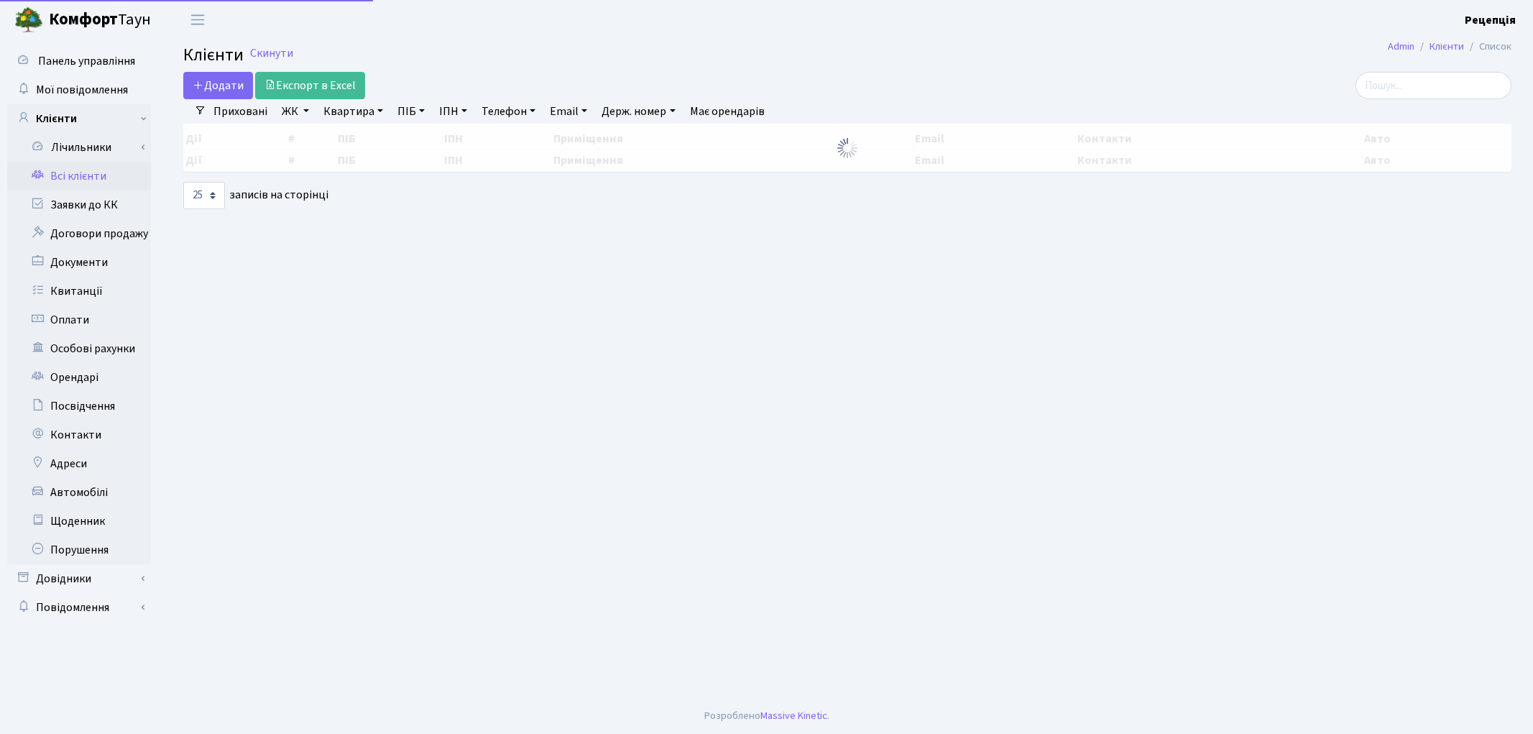
select select "25"
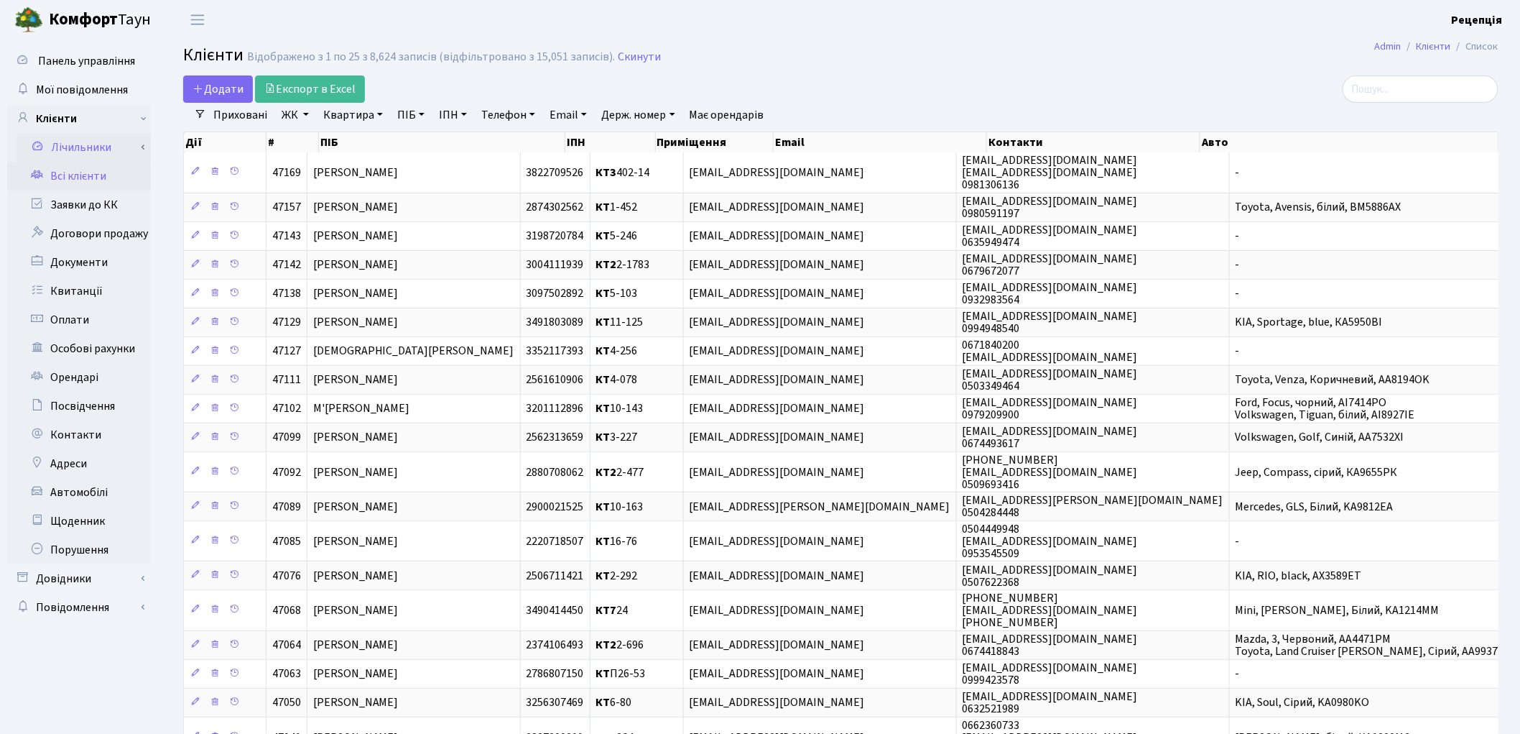
click at [105, 144] on link "Лічильники" at bounding box center [84, 147] width 134 height 29
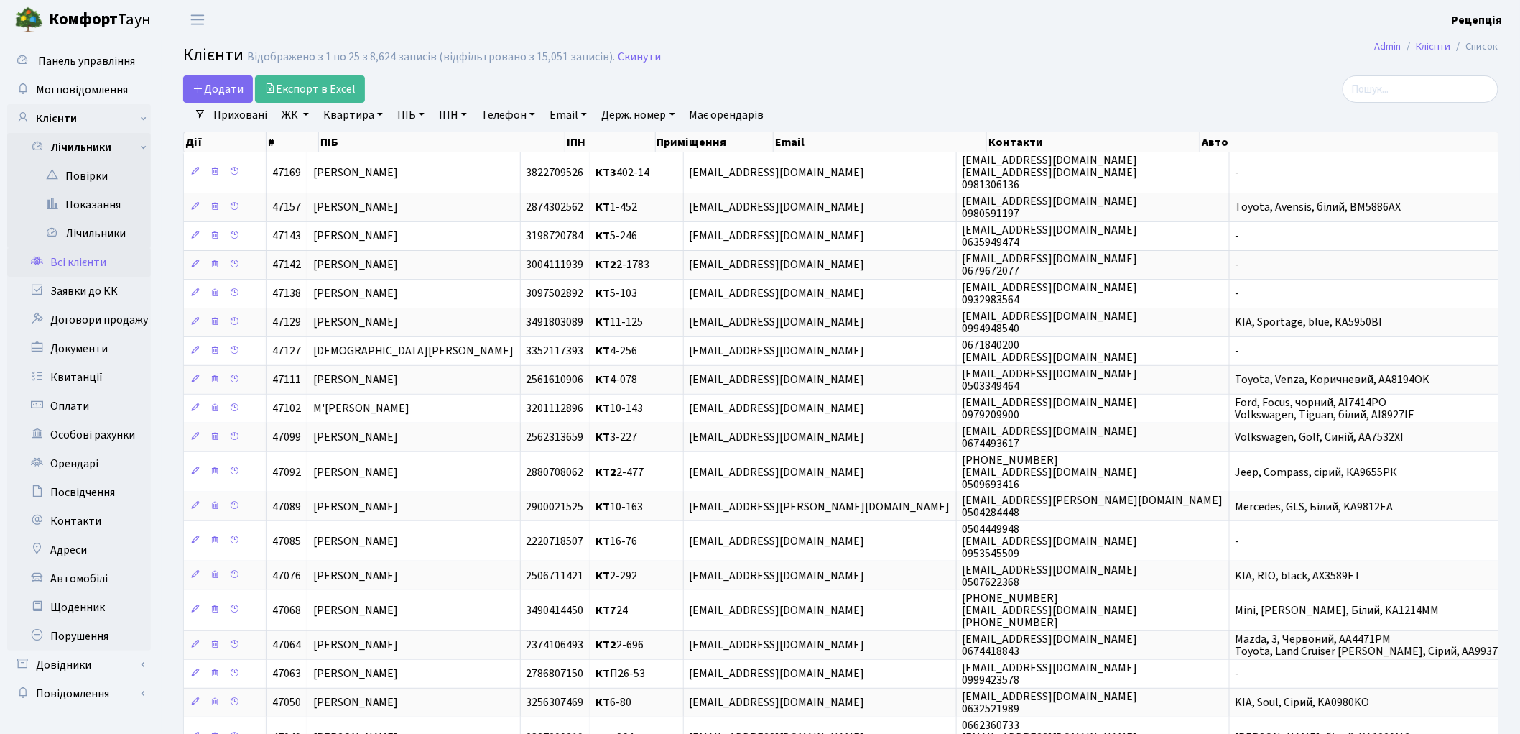
click at [382, 112] on link "Квартира" at bounding box center [353, 115] width 71 height 24
click at [300, 111] on link "ЖК" at bounding box center [295, 115] width 39 height 24
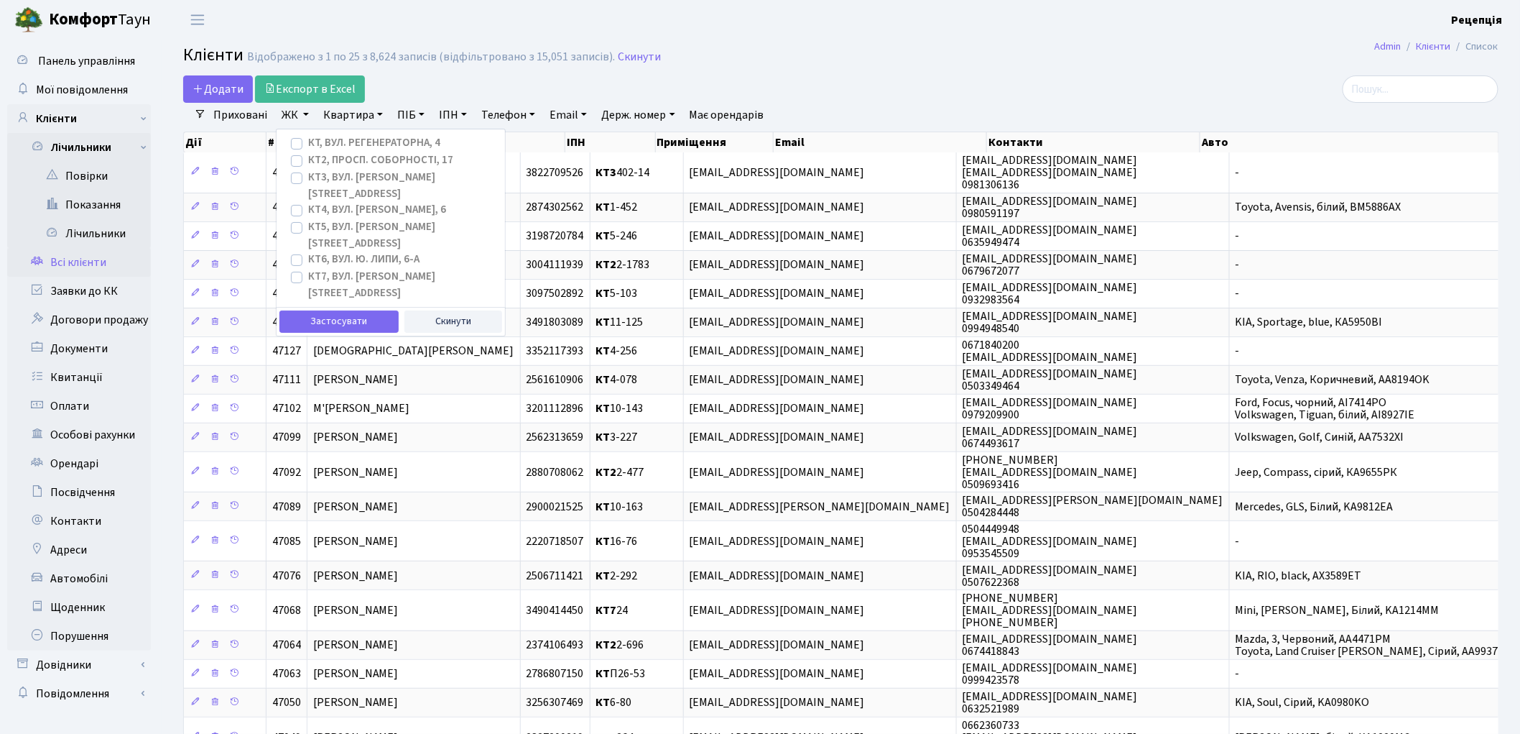
click at [308, 202] on label "КТ4, вул. Юрія Липи, 6" at bounding box center [377, 210] width 138 height 17
click at [308, 202] on input "КТ4, вул. Юрія Липи, 6" at bounding box center [312, 206] width 9 height 9
checkbox input "true"
click at [326, 310] on button "Застосувати" at bounding box center [339, 321] width 119 height 22
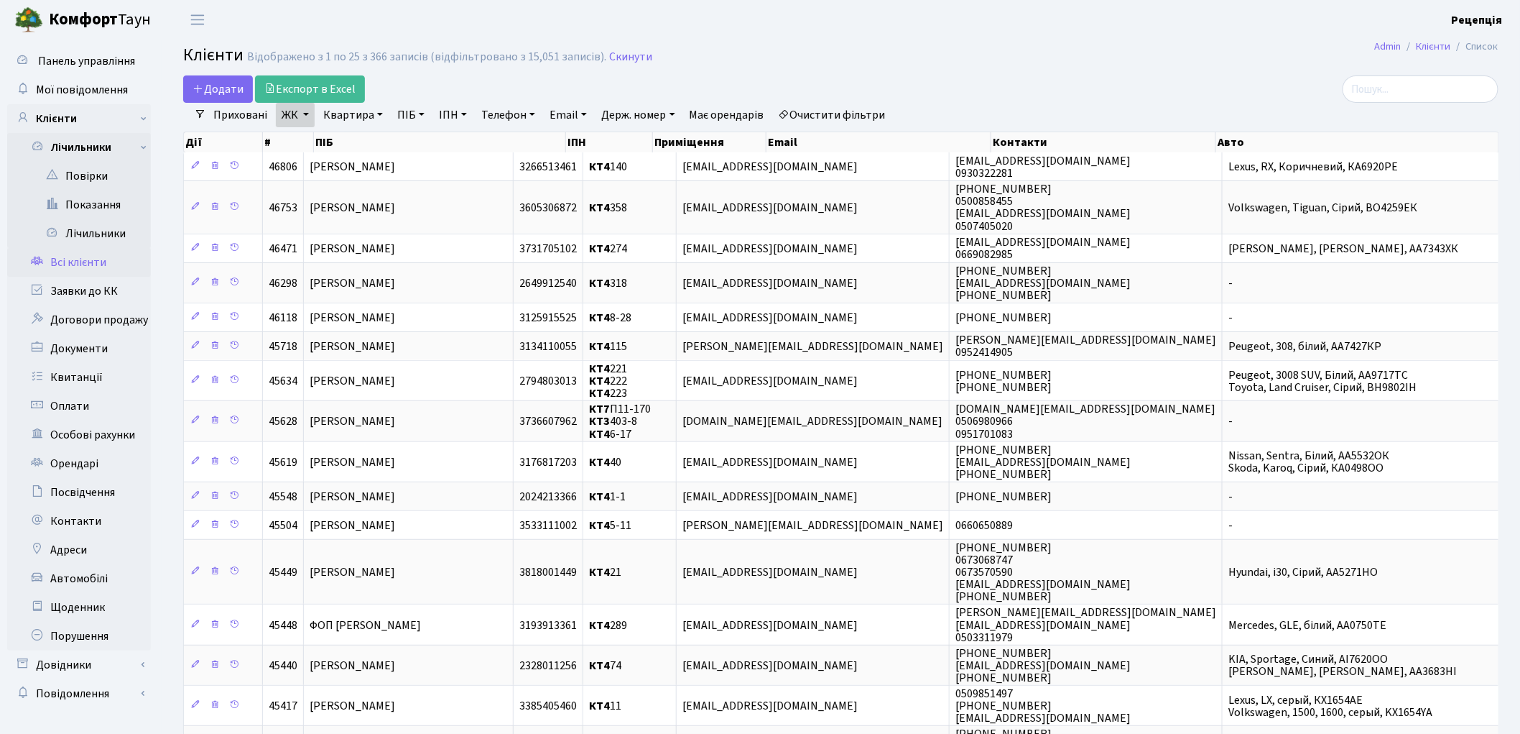
click at [381, 112] on link "Квартира" at bounding box center [353, 115] width 71 height 24
click at [346, 145] on input "text" at bounding box center [360, 142] width 84 height 27
type input "12"
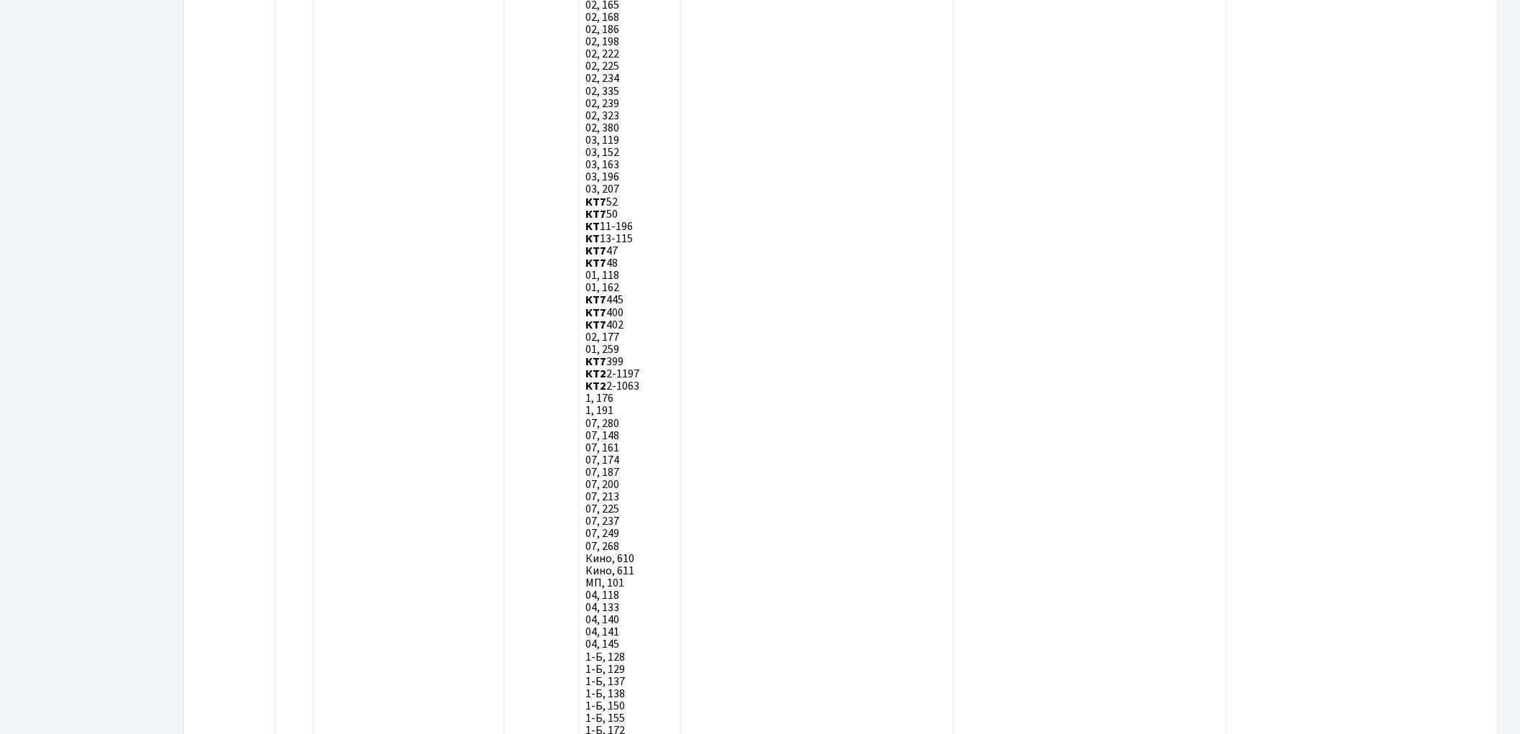
scroll to position [3832, 0]
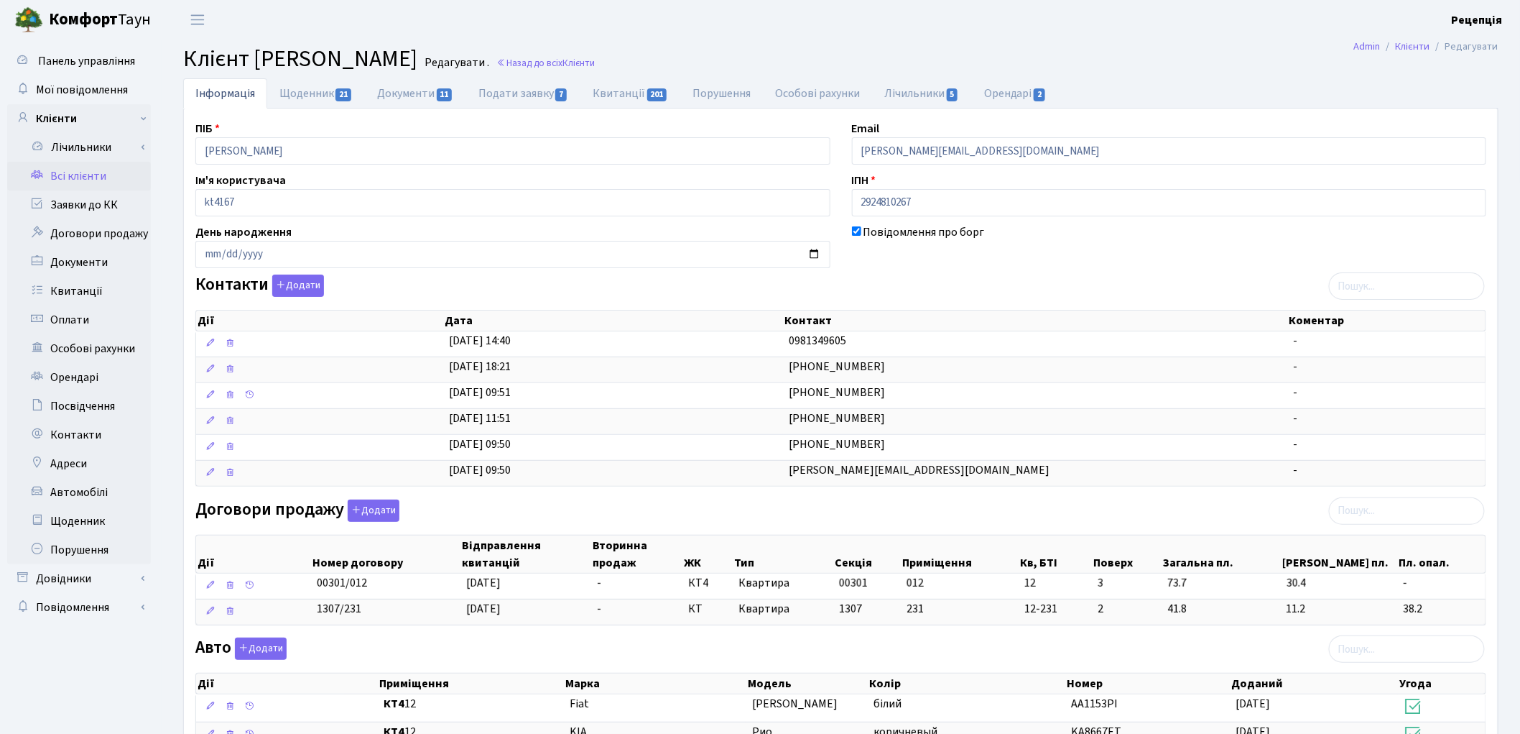
click at [1140, 46] on h2 "Клієнт [PERSON_NAME] . Назад до всіх Клієнти" at bounding box center [841, 58] width 1316 height 27
click at [77, 496] on link "Автомобілі" at bounding box center [79, 492] width 144 height 29
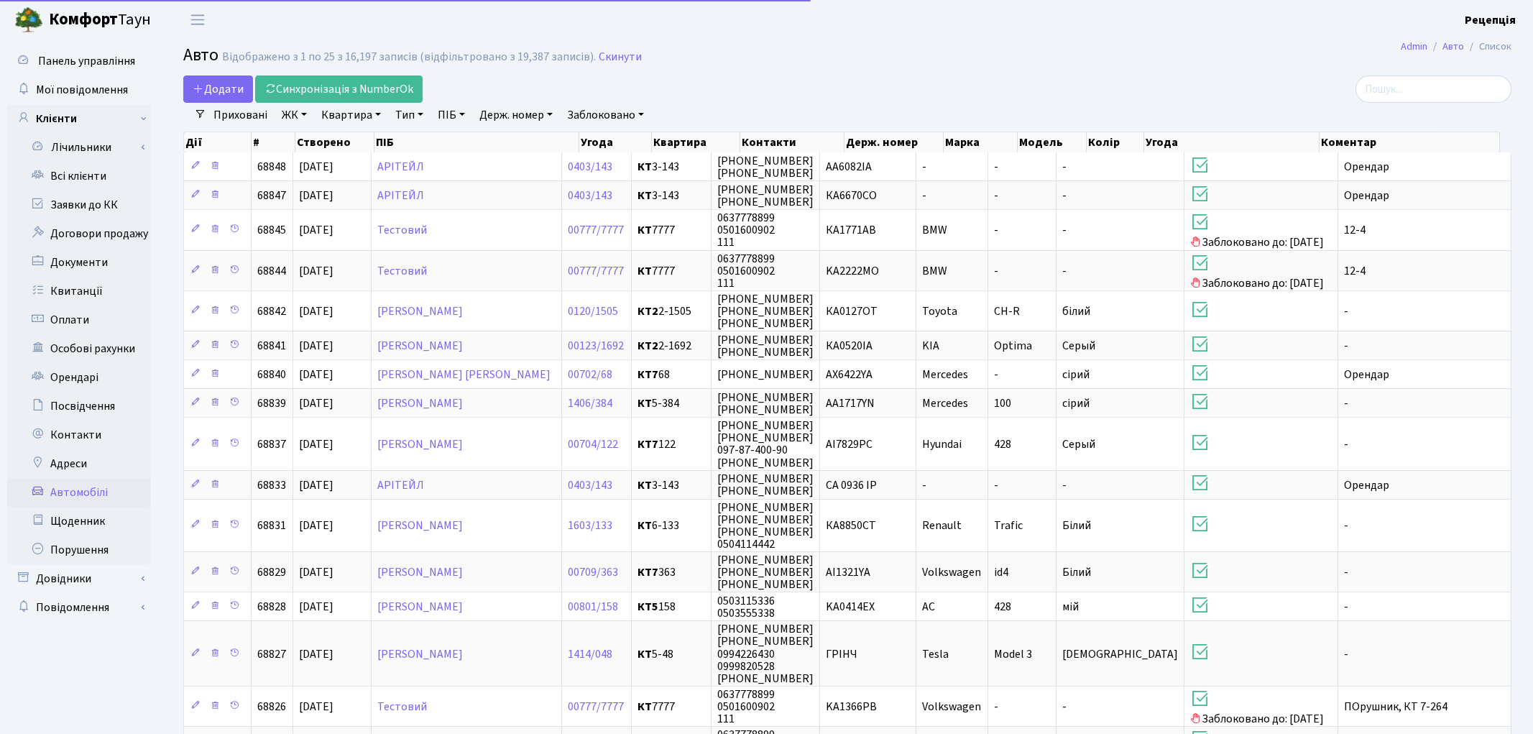
select select "25"
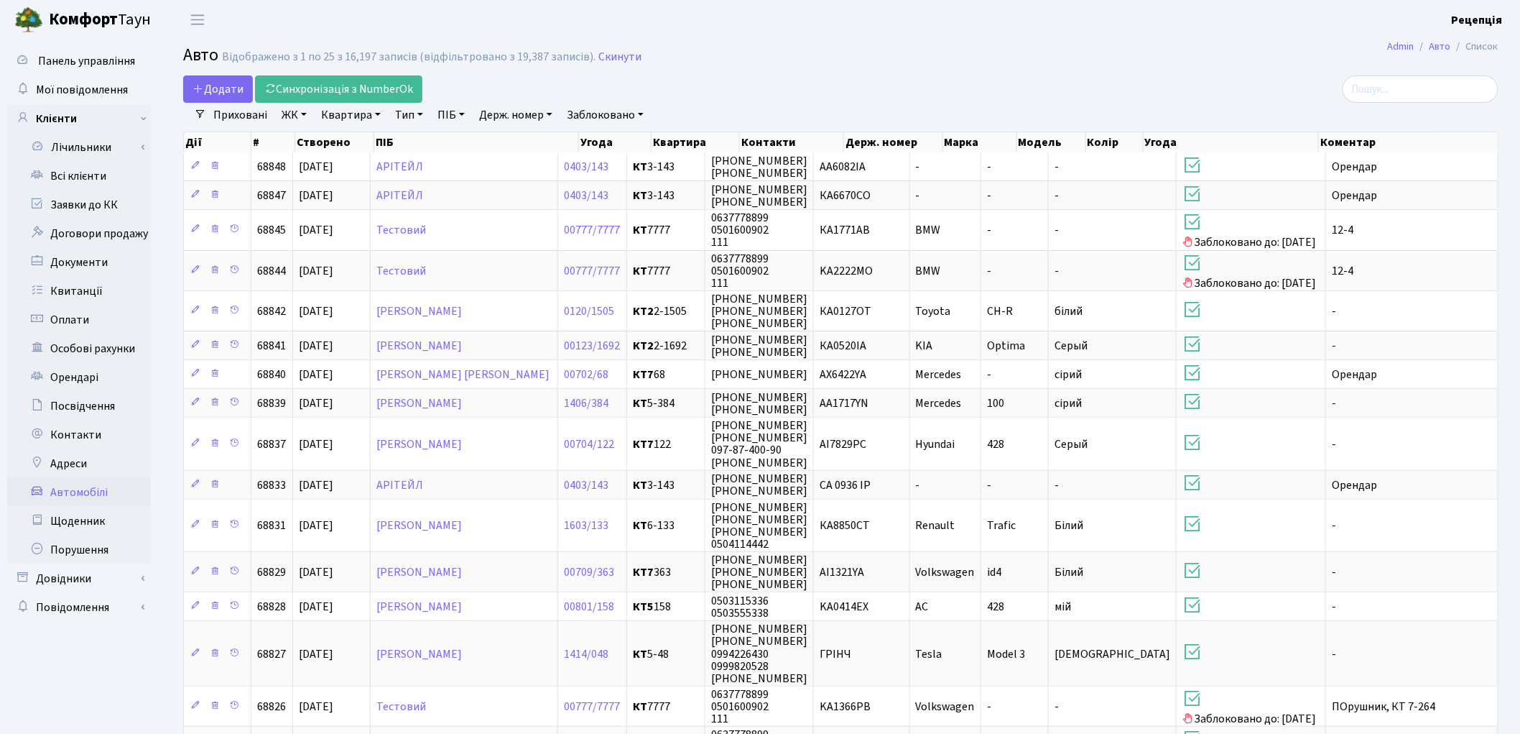
click at [287, 113] on link "ЖК" at bounding box center [294, 115] width 37 height 24
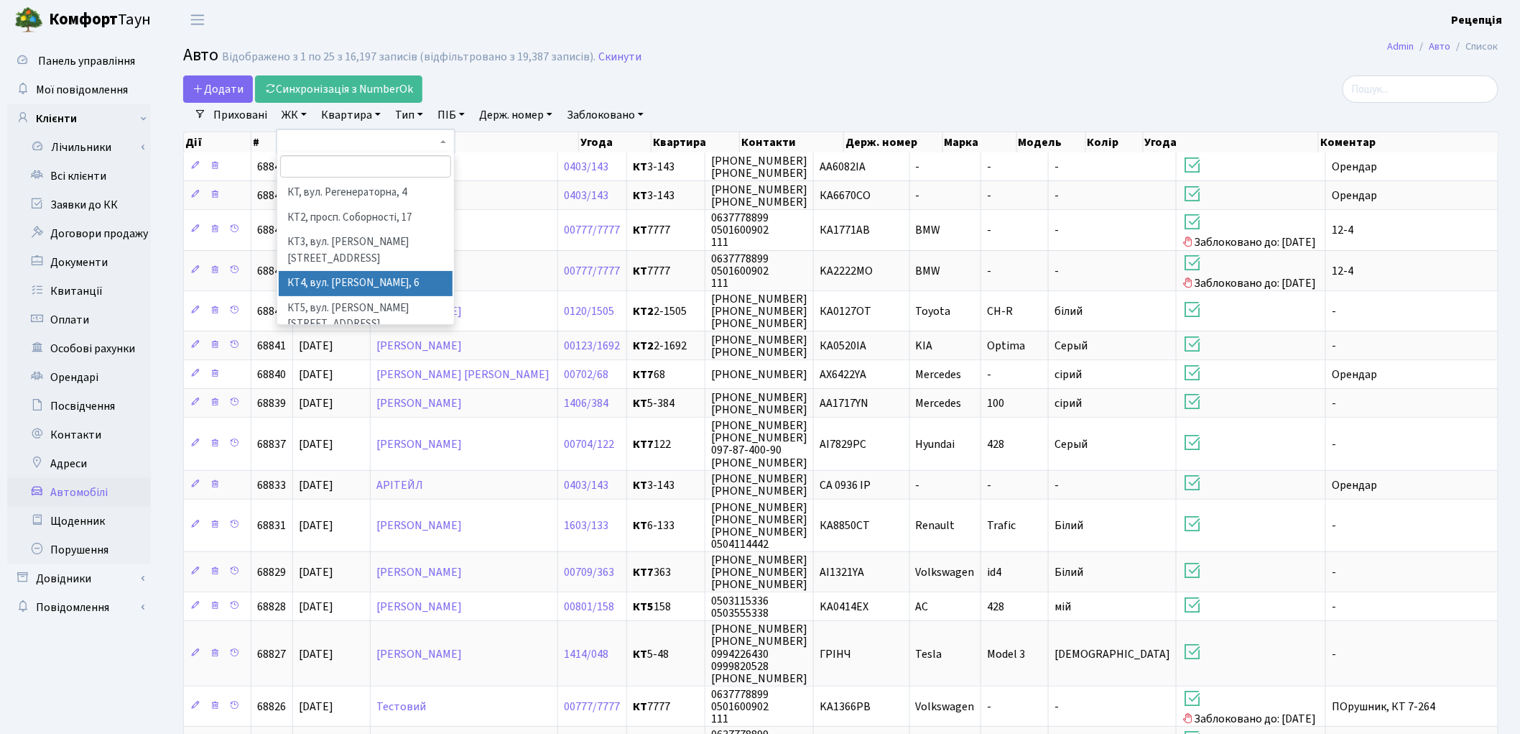
click at [308, 271] on li "КТ4, вул. [PERSON_NAME], 6" at bounding box center [366, 283] width 174 height 25
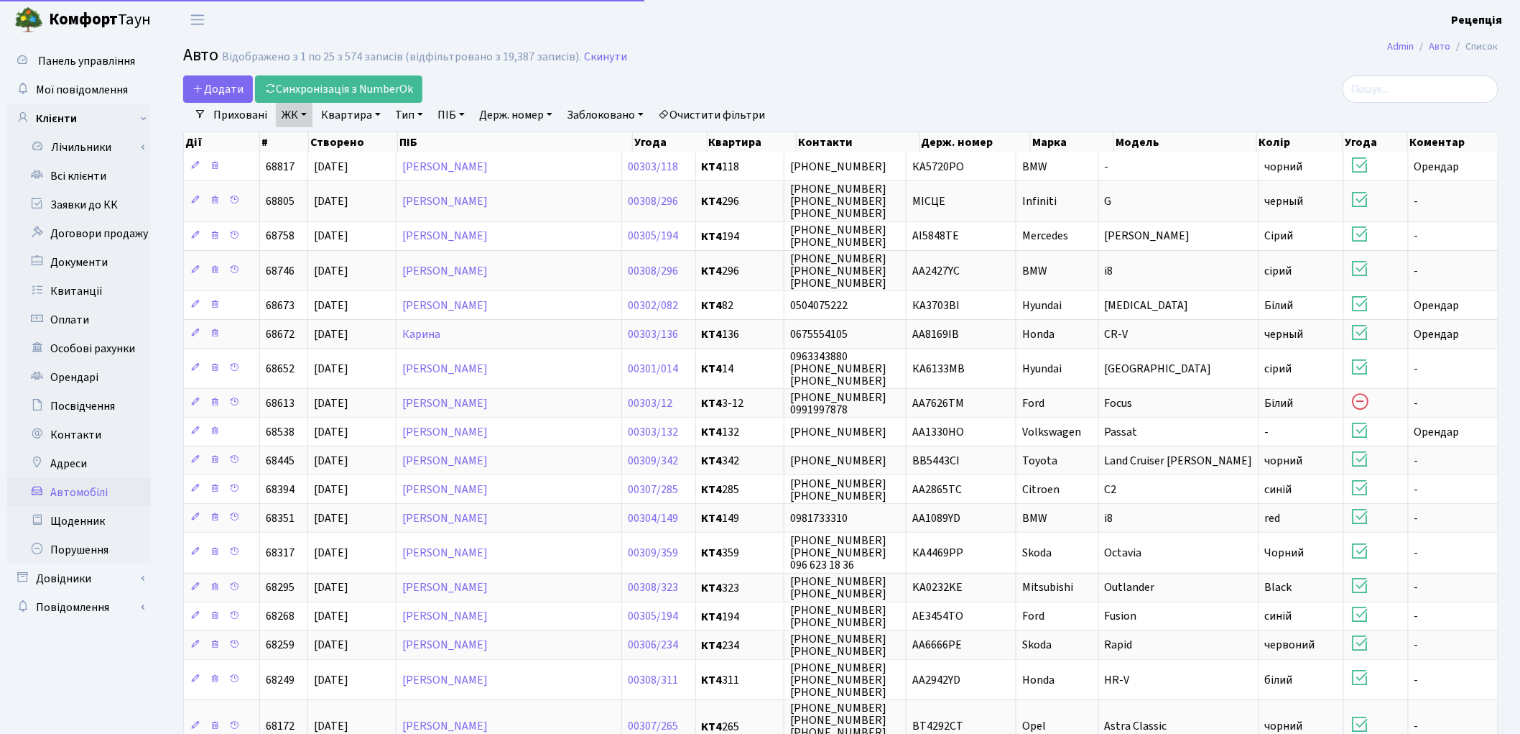
click at [357, 115] on link "Квартира" at bounding box center [350, 115] width 71 height 24
type input "12"
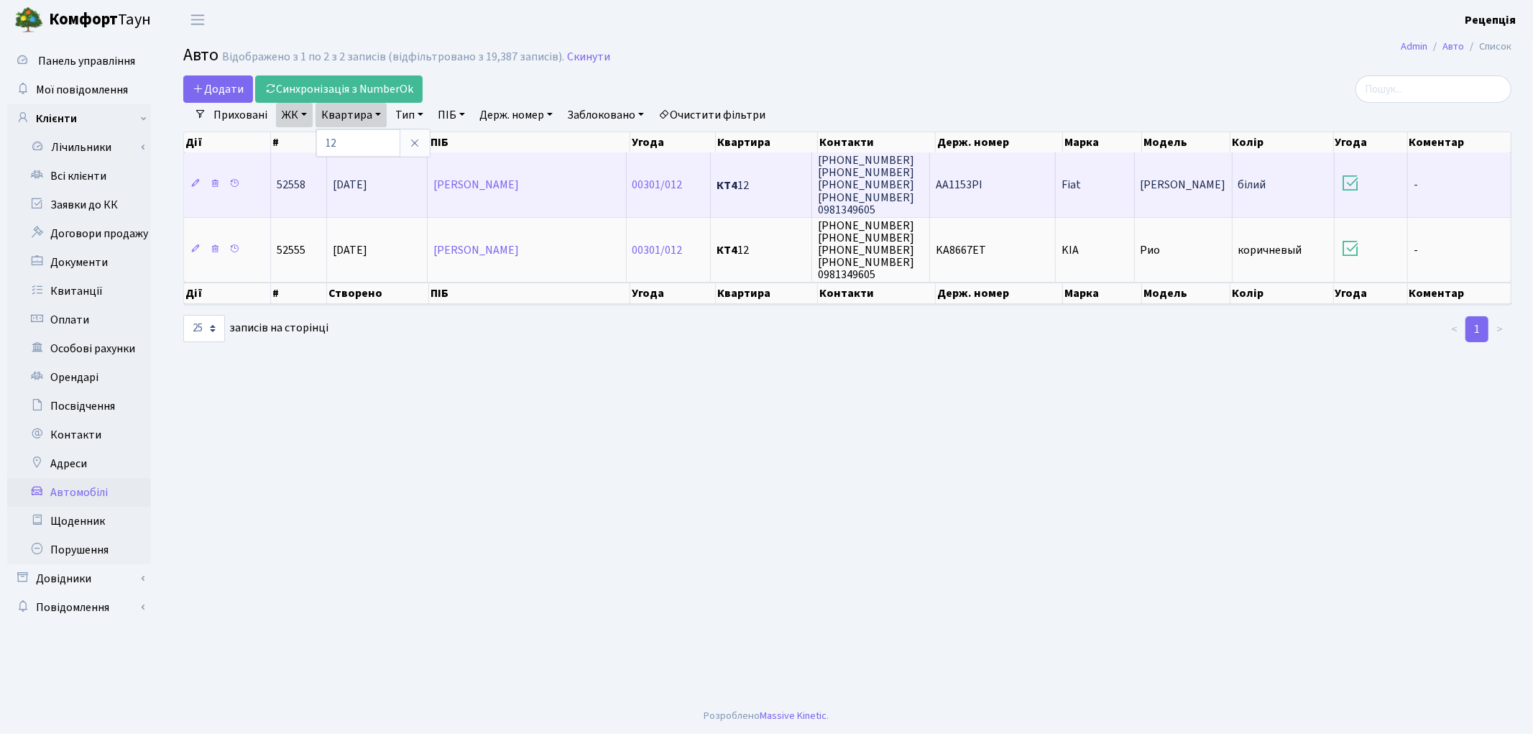
click at [599, 192] on td "Тітова Світлана Вікторівна" at bounding box center [527, 184] width 199 height 65
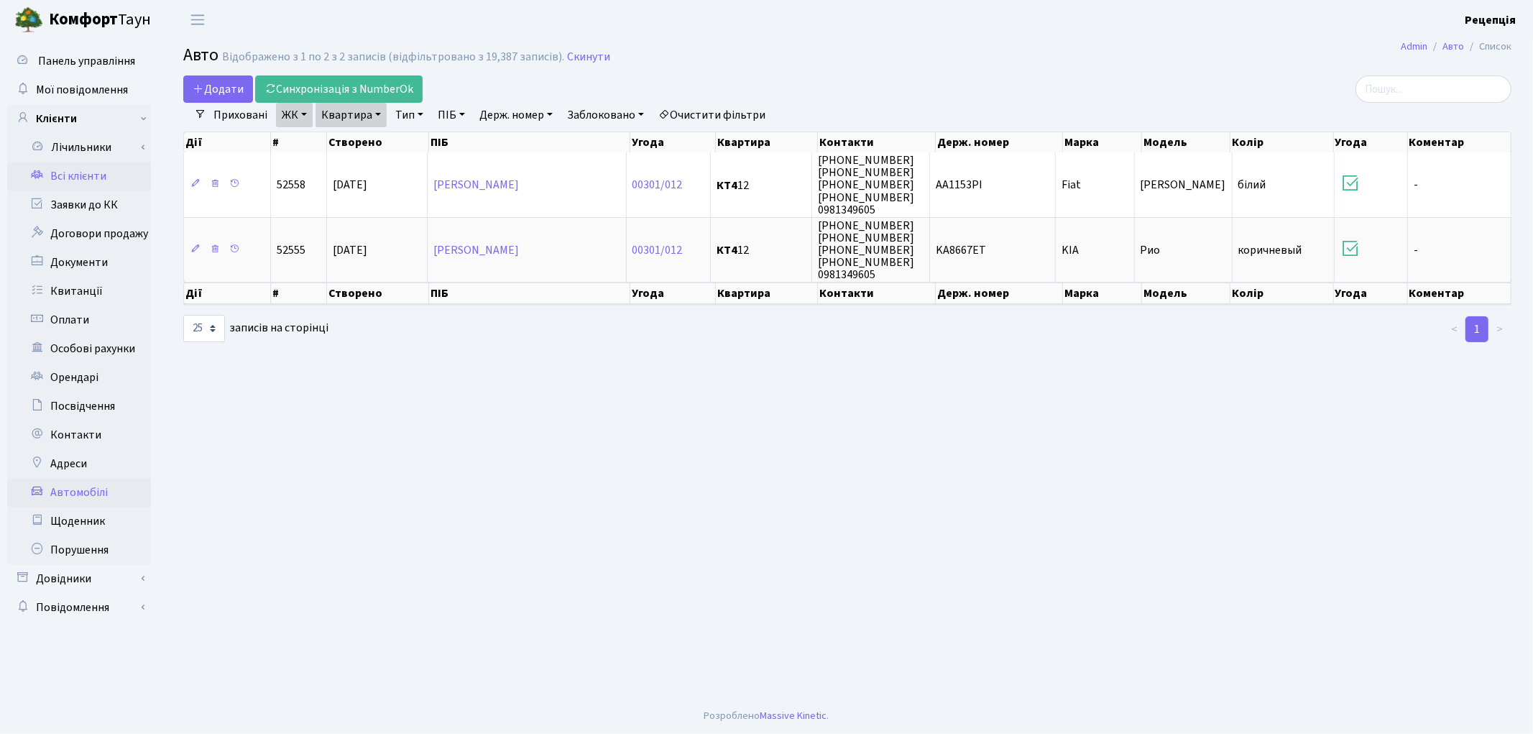
click at [94, 170] on link "Всі клієнти" at bounding box center [79, 176] width 144 height 29
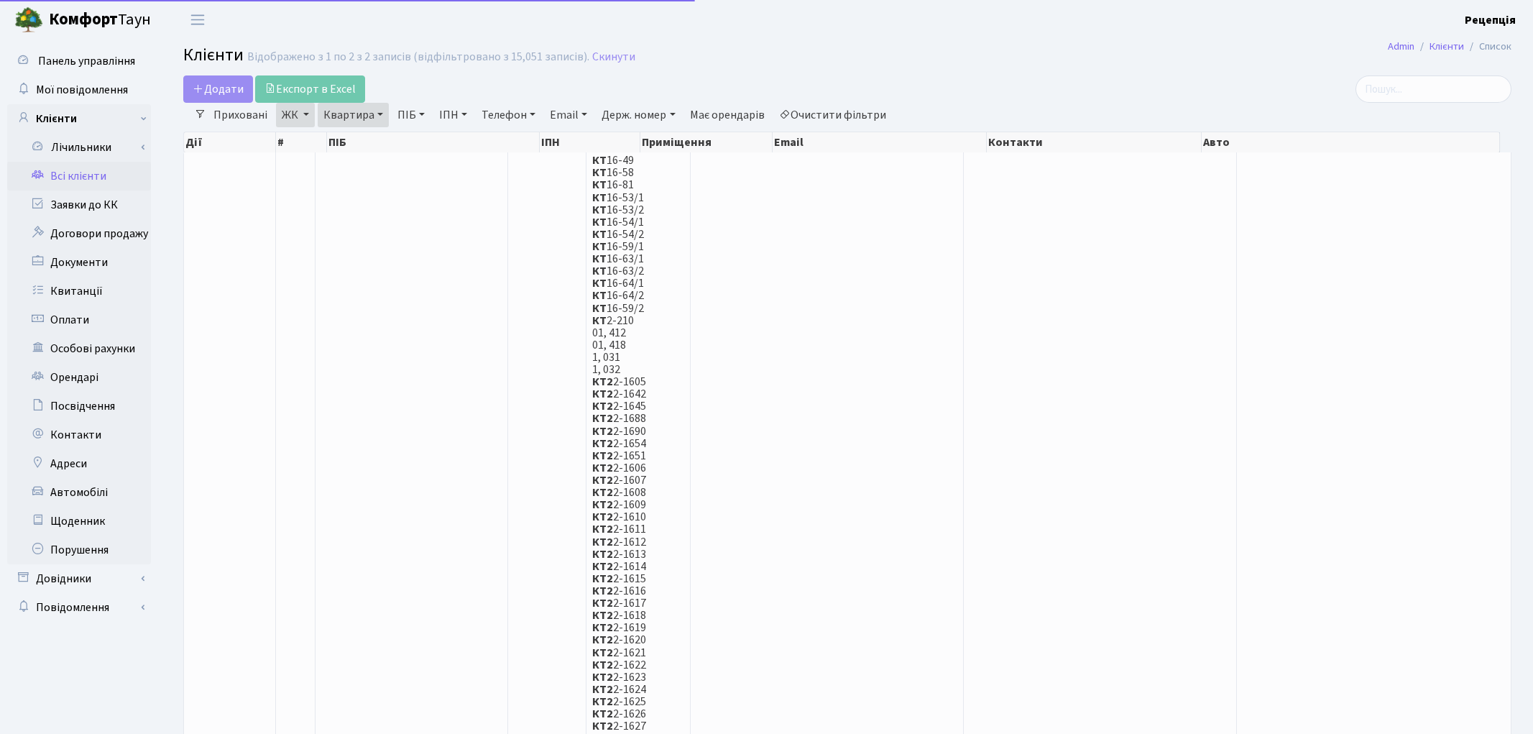
select select "25"
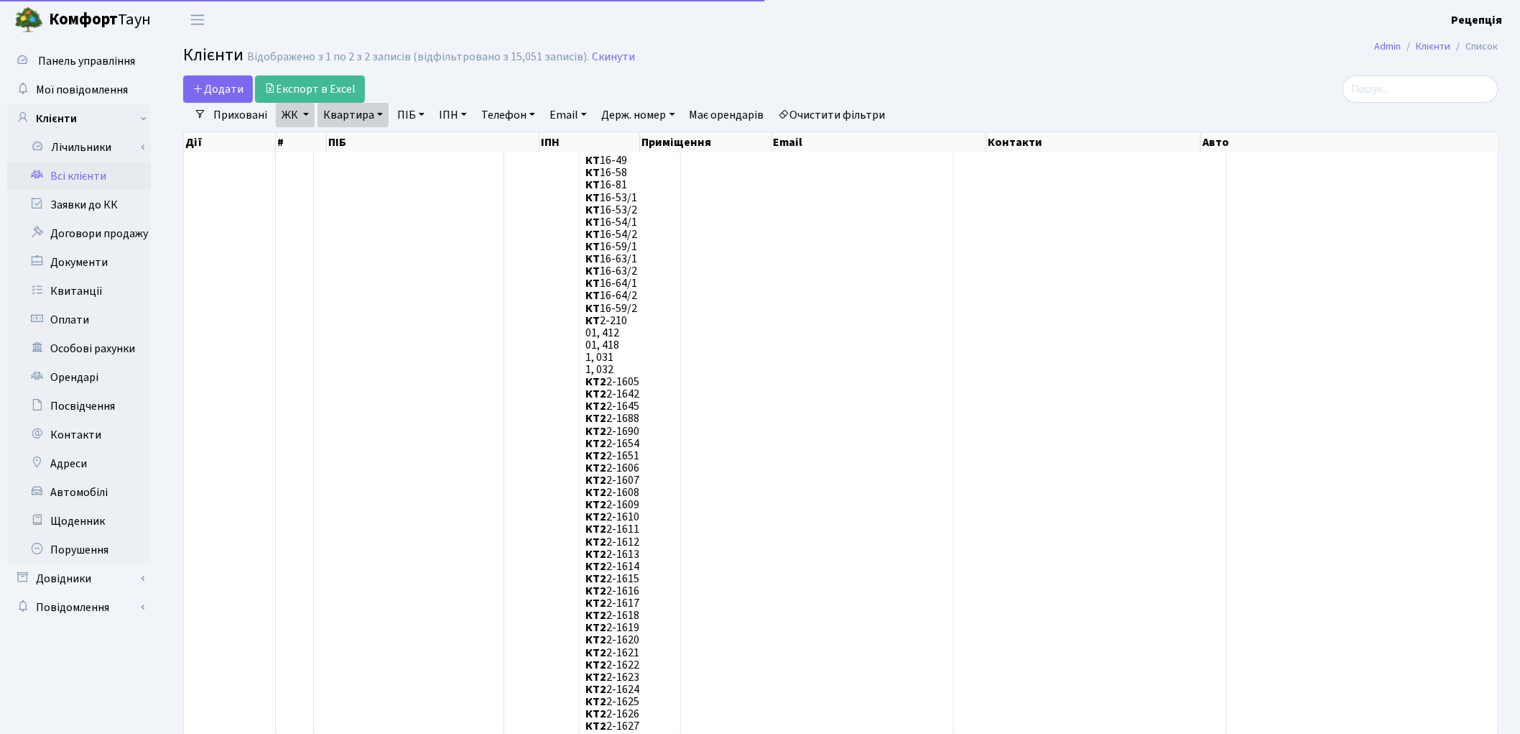
click at [839, 110] on link "Очистити фільтри" at bounding box center [832, 115] width 119 height 24
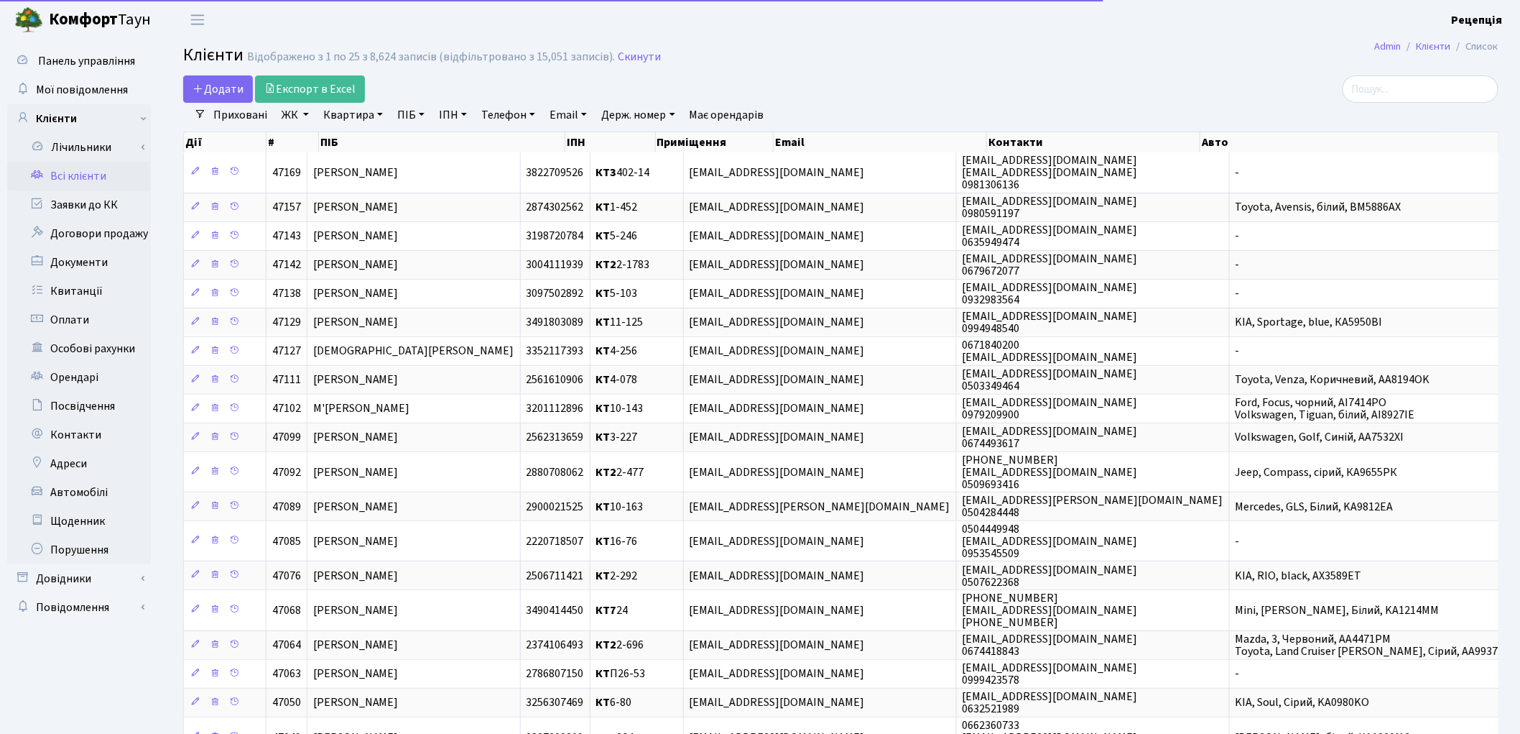
click at [285, 116] on link "ЖК" at bounding box center [295, 115] width 39 height 24
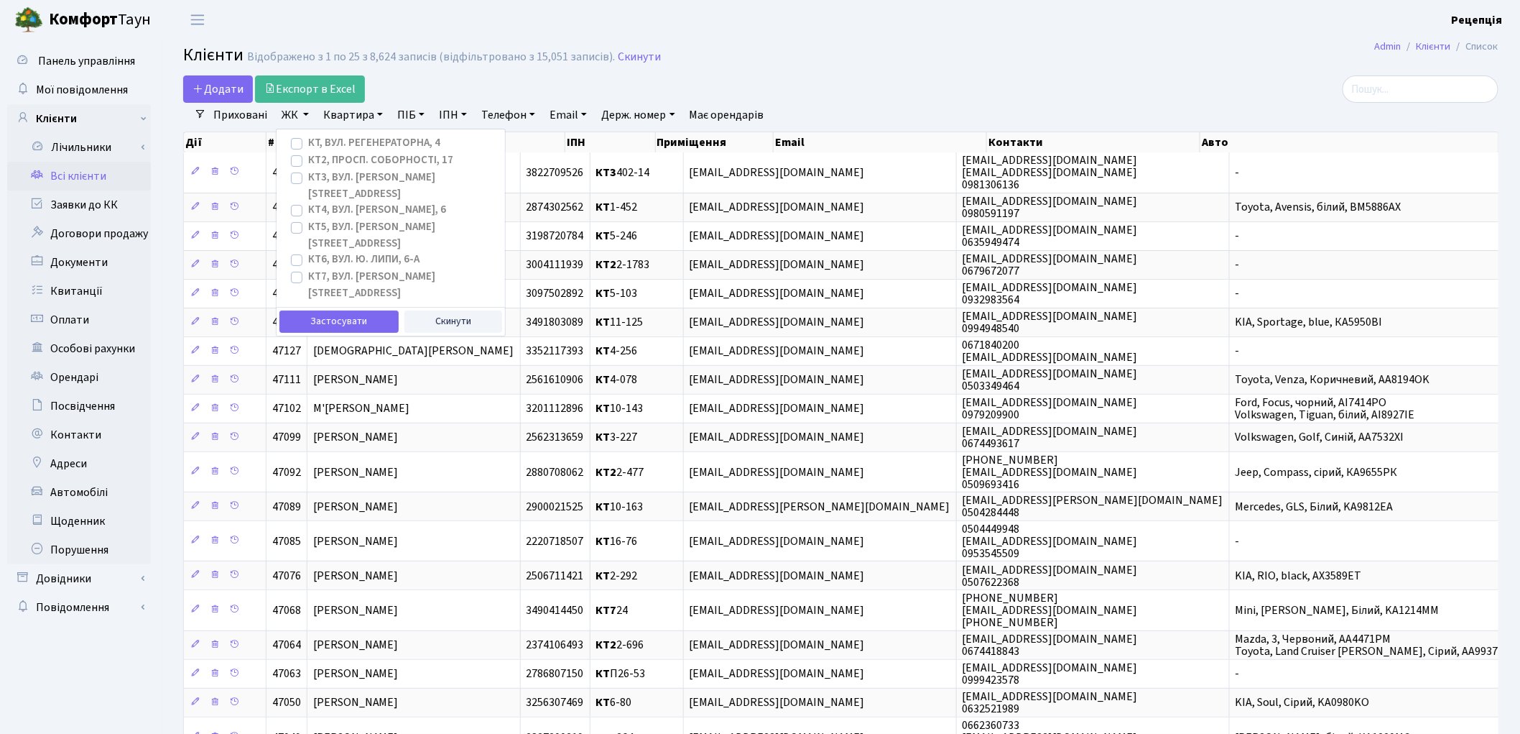
click at [308, 202] on label "КТ4, вул. Юрія Липи, 6" at bounding box center [377, 210] width 138 height 17
click at [308, 202] on input "КТ4, вул. Юрія Липи, 6" at bounding box center [312, 206] width 9 height 9
checkbox input "true"
click at [329, 310] on button "Застосувати" at bounding box center [339, 321] width 119 height 22
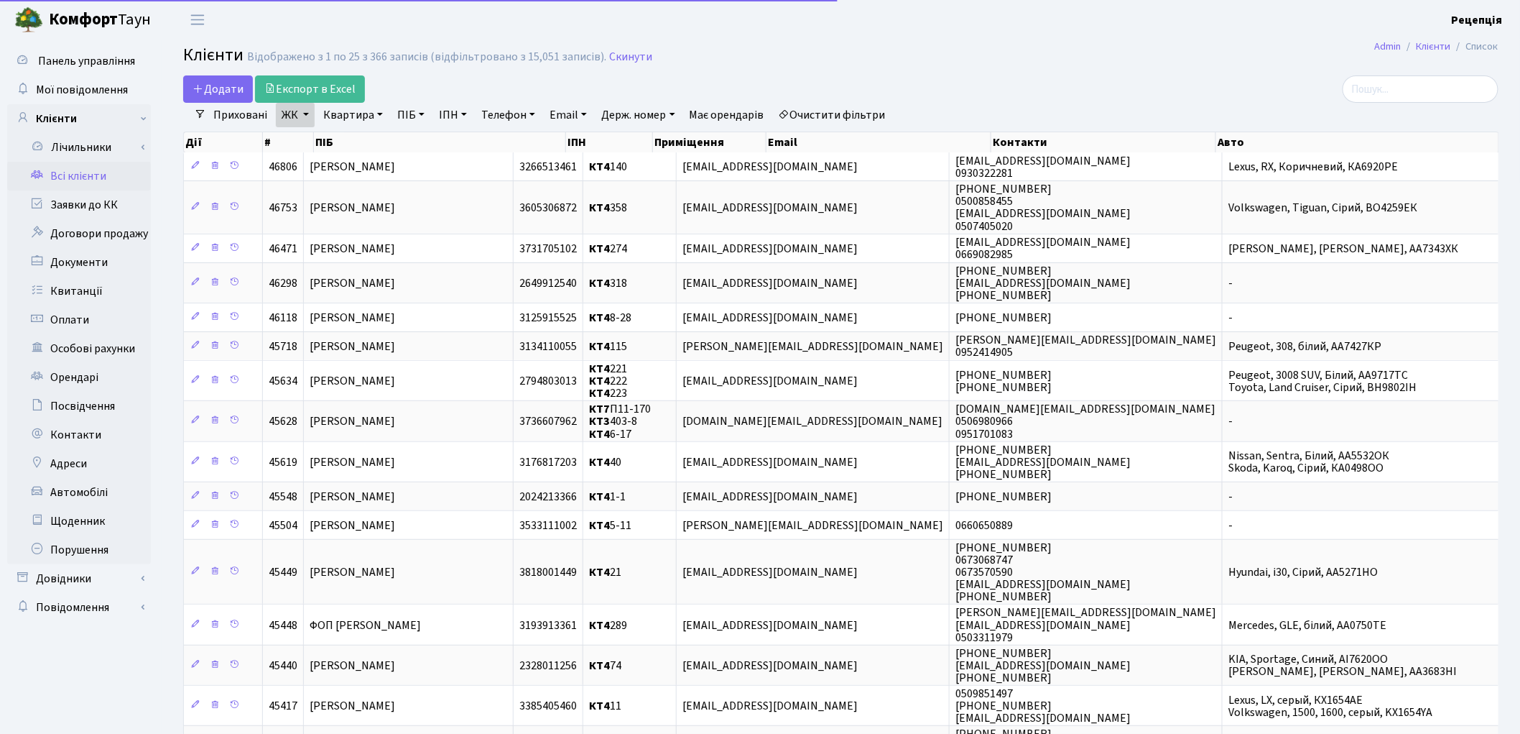
click at [352, 116] on link "Квартира" at bounding box center [353, 115] width 71 height 24
type input "12"
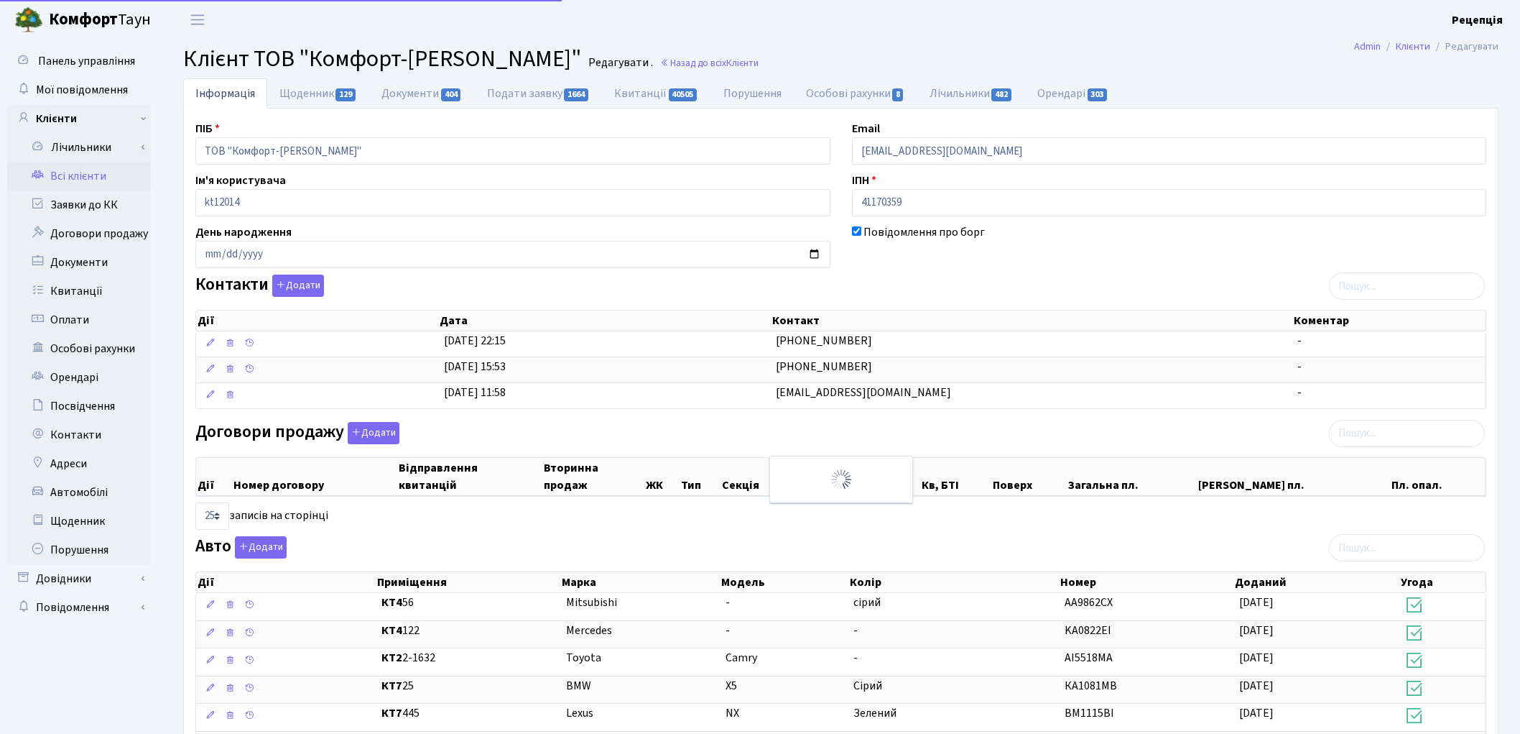
select select "25"
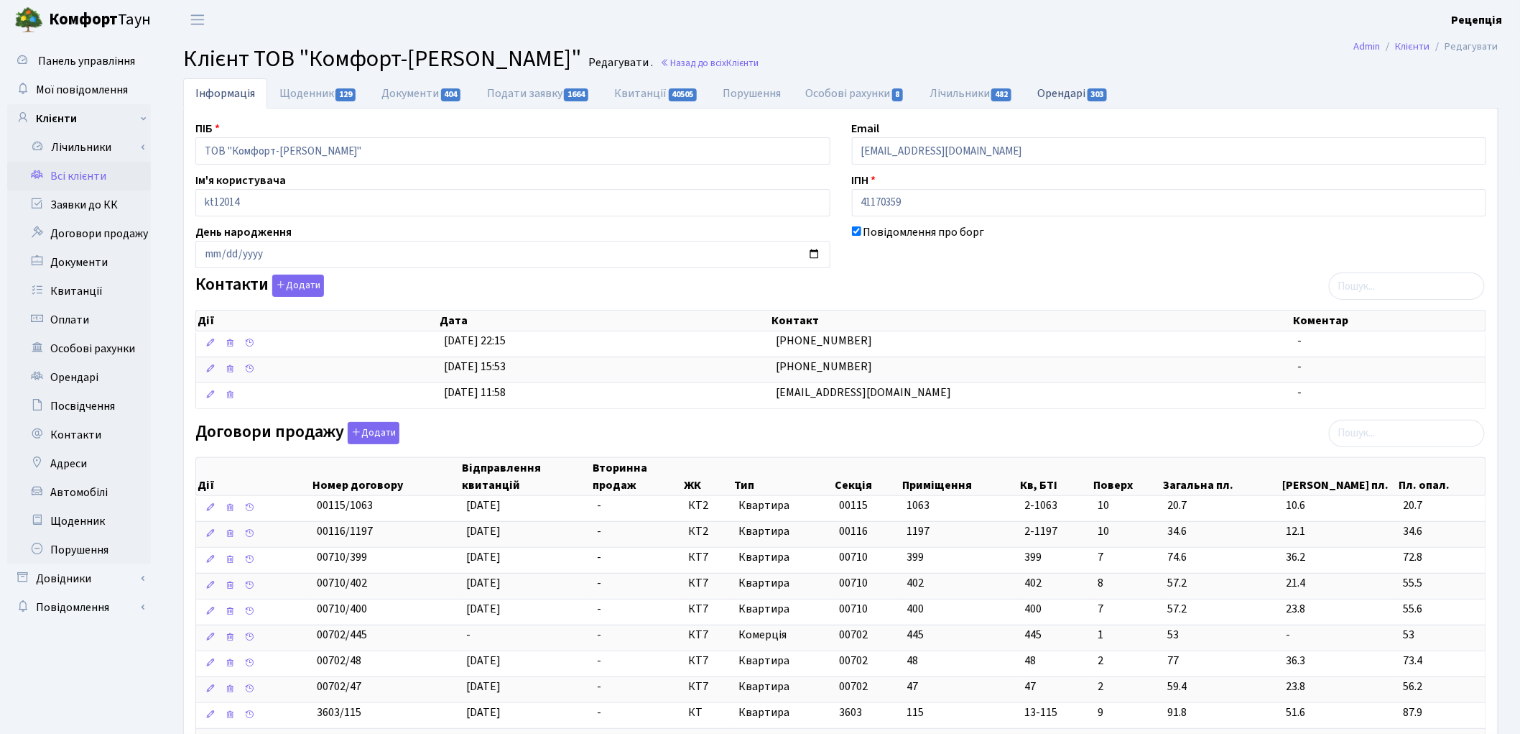
click at [1084, 103] on link "Орендарі 303" at bounding box center [1073, 92] width 96 height 29
select select "25"
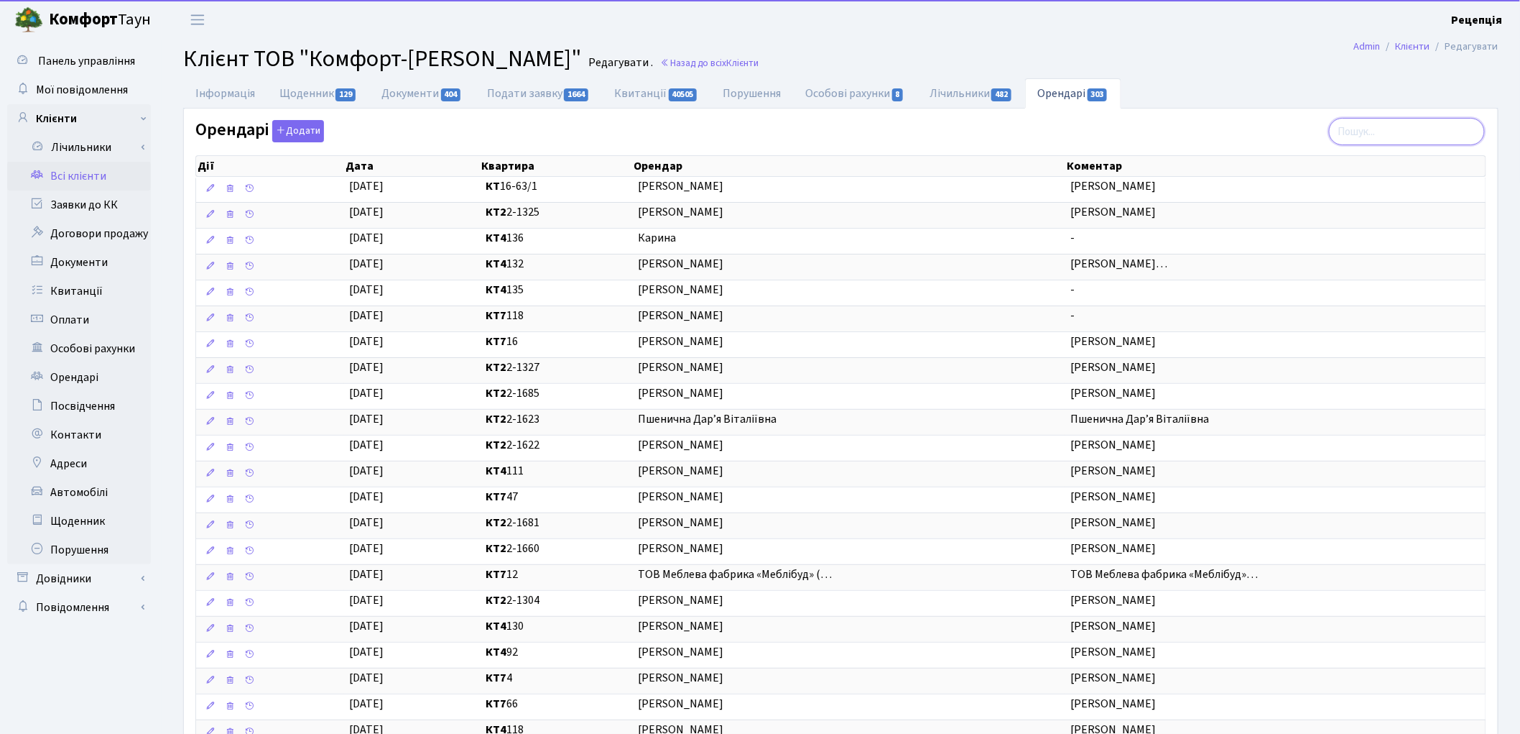
click at [1380, 139] on input "search" at bounding box center [1407, 131] width 156 height 27
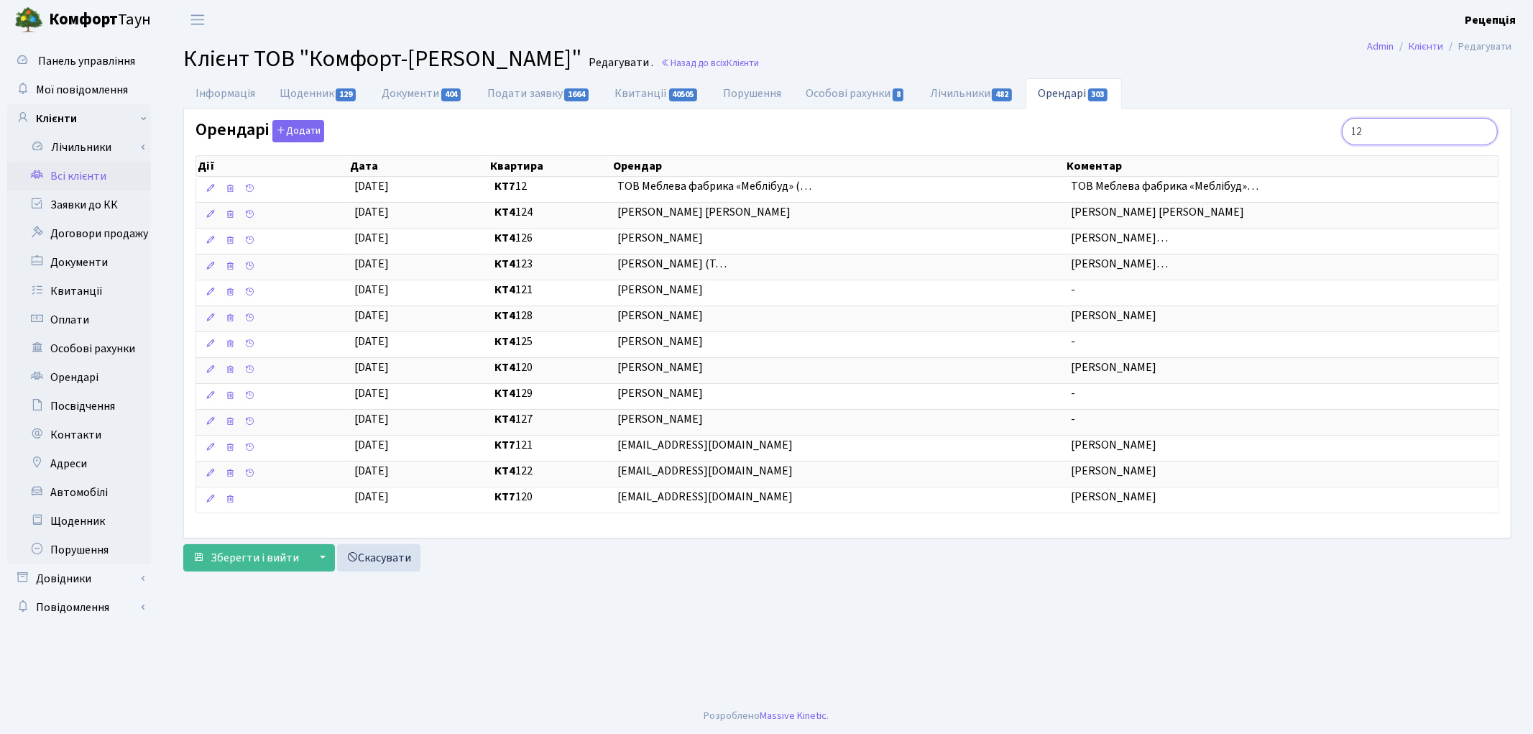
type input "12"
click at [70, 162] on link "Всі клієнти" at bounding box center [79, 176] width 144 height 29
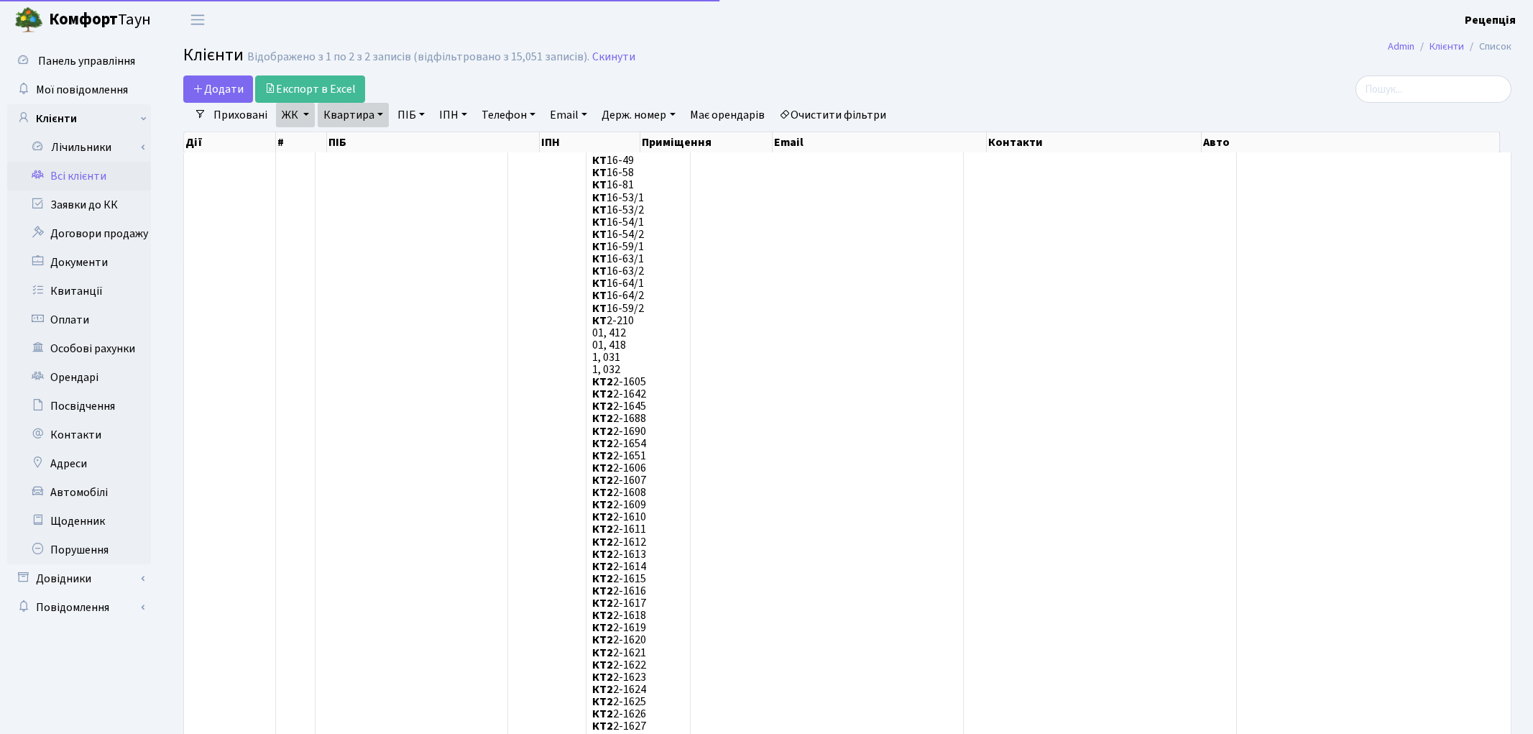
select select "25"
click at [831, 114] on link "Очистити фільтри" at bounding box center [832, 115] width 119 height 24
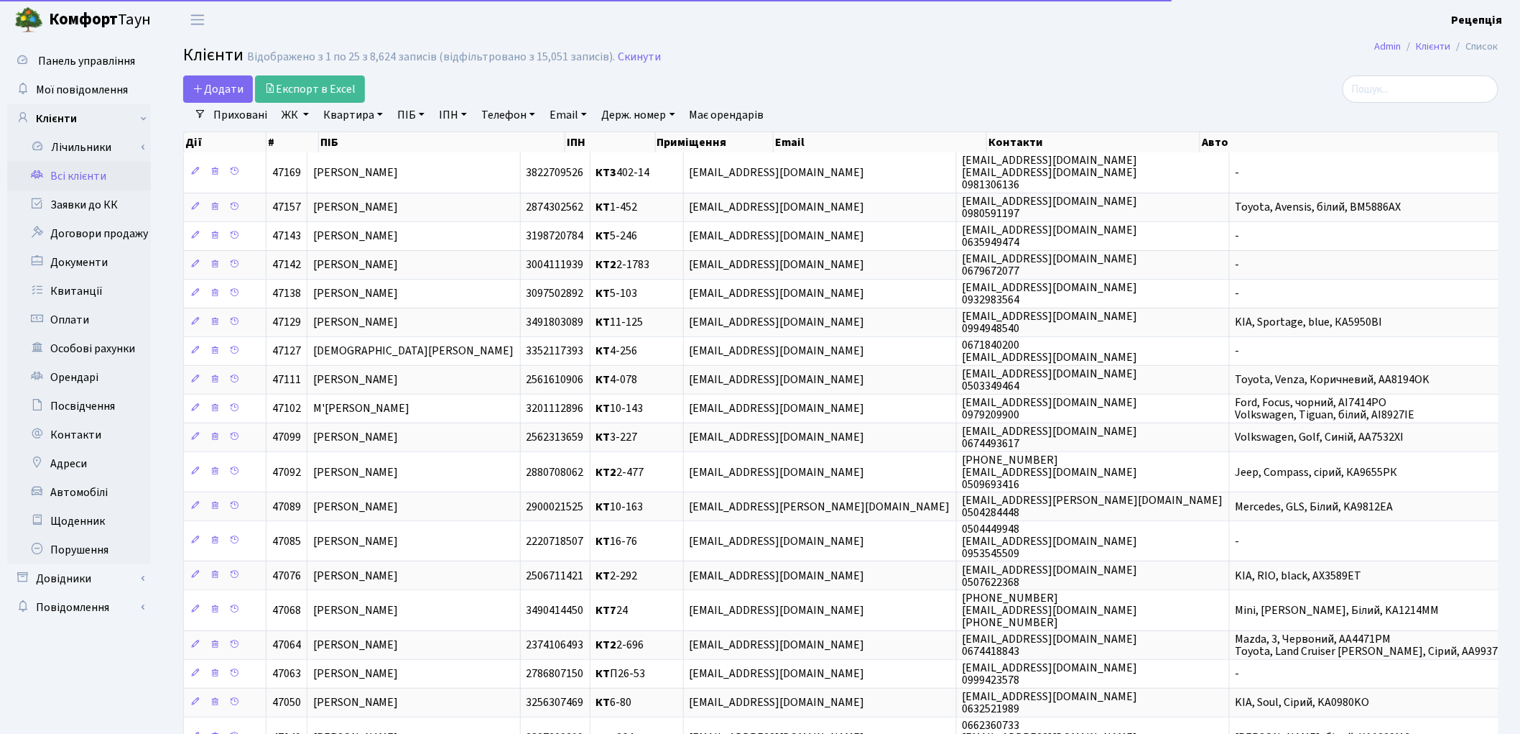
click at [289, 114] on link "ЖК" at bounding box center [295, 115] width 39 height 24
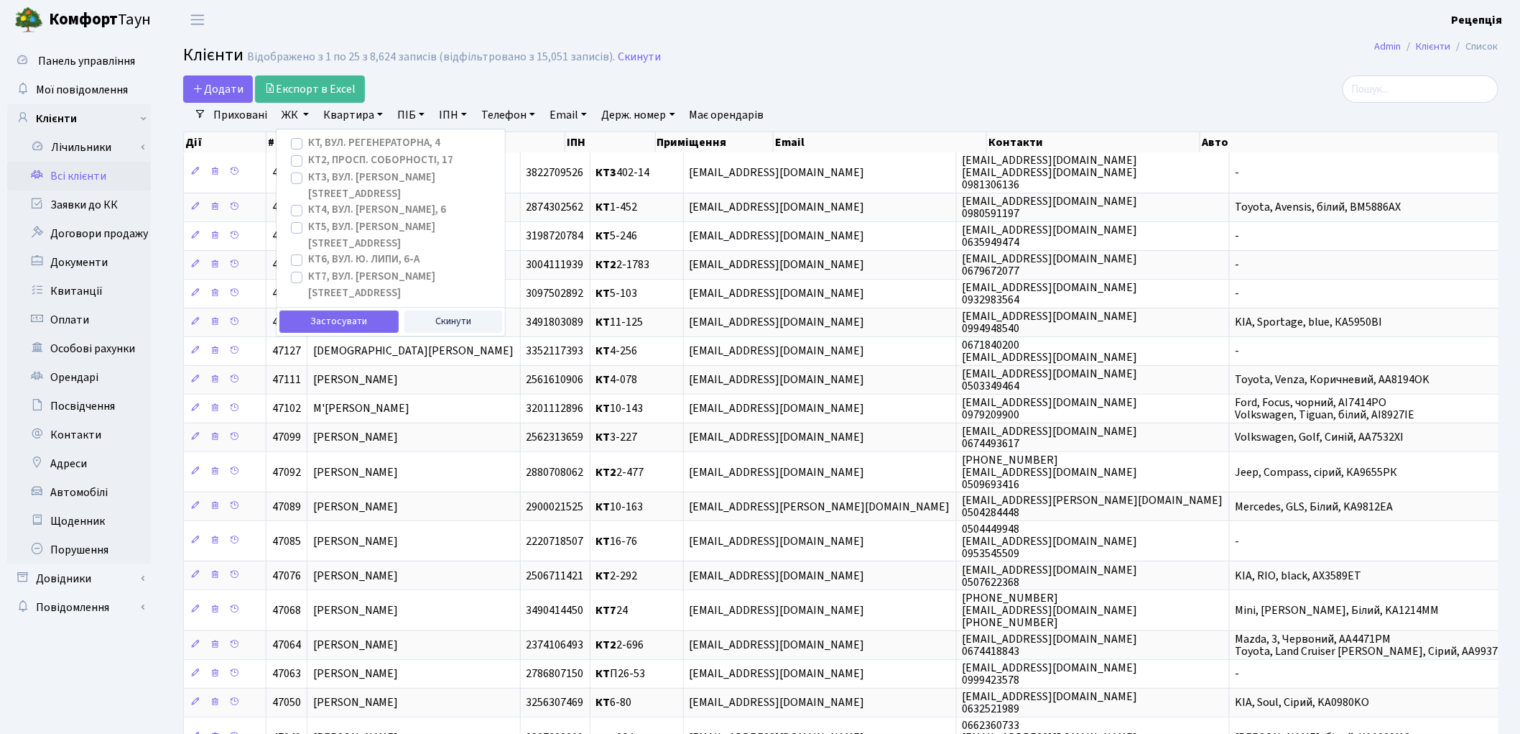
click at [308, 202] on label "КТ4, вул. Юрія Липи, 6" at bounding box center [377, 210] width 138 height 17
click at [308, 202] on input "КТ4, вул. Юрія Липи, 6" at bounding box center [312, 206] width 9 height 9
checkbox input "true"
click at [325, 310] on button "Застосувати" at bounding box center [339, 321] width 119 height 22
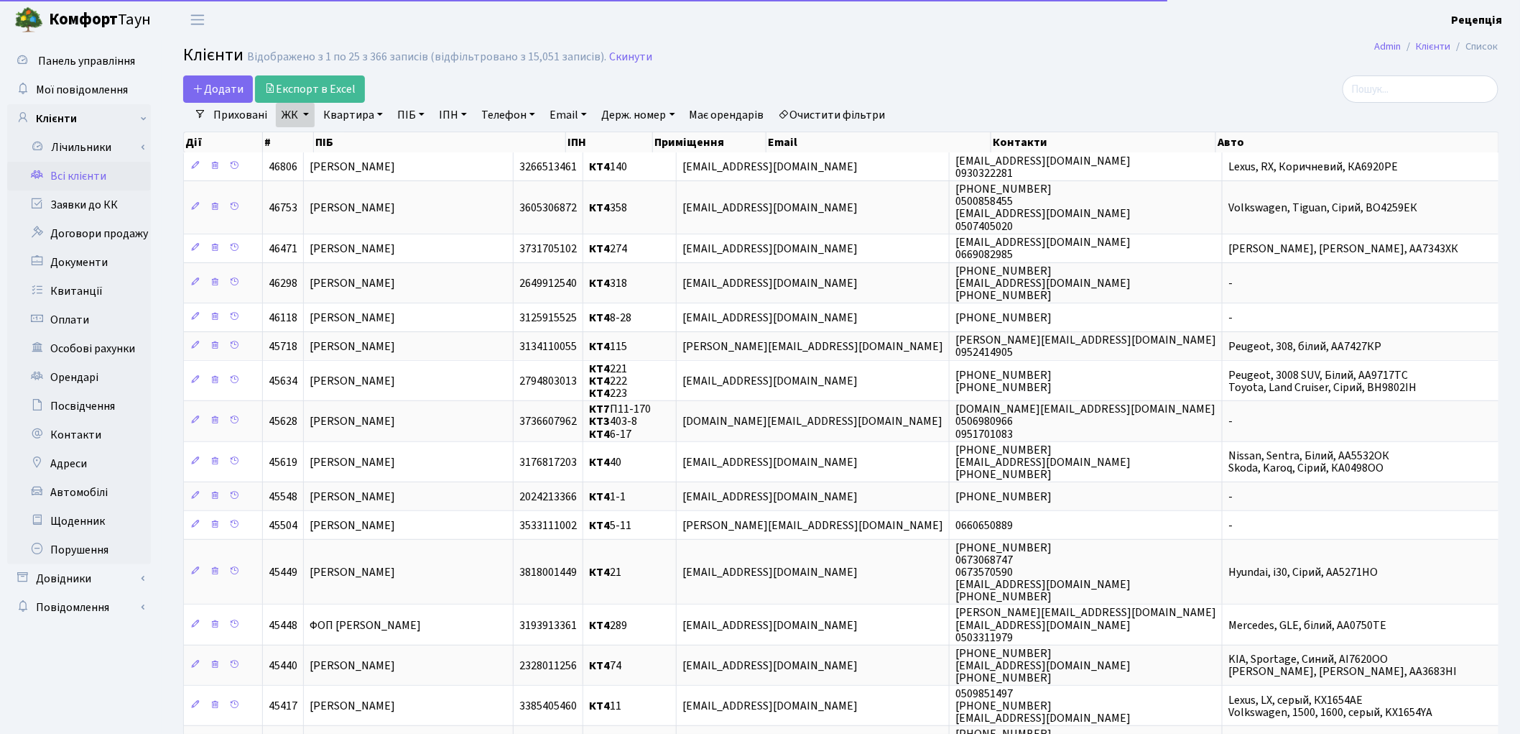
click at [342, 118] on link "Квартира" at bounding box center [353, 115] width 71 height 24
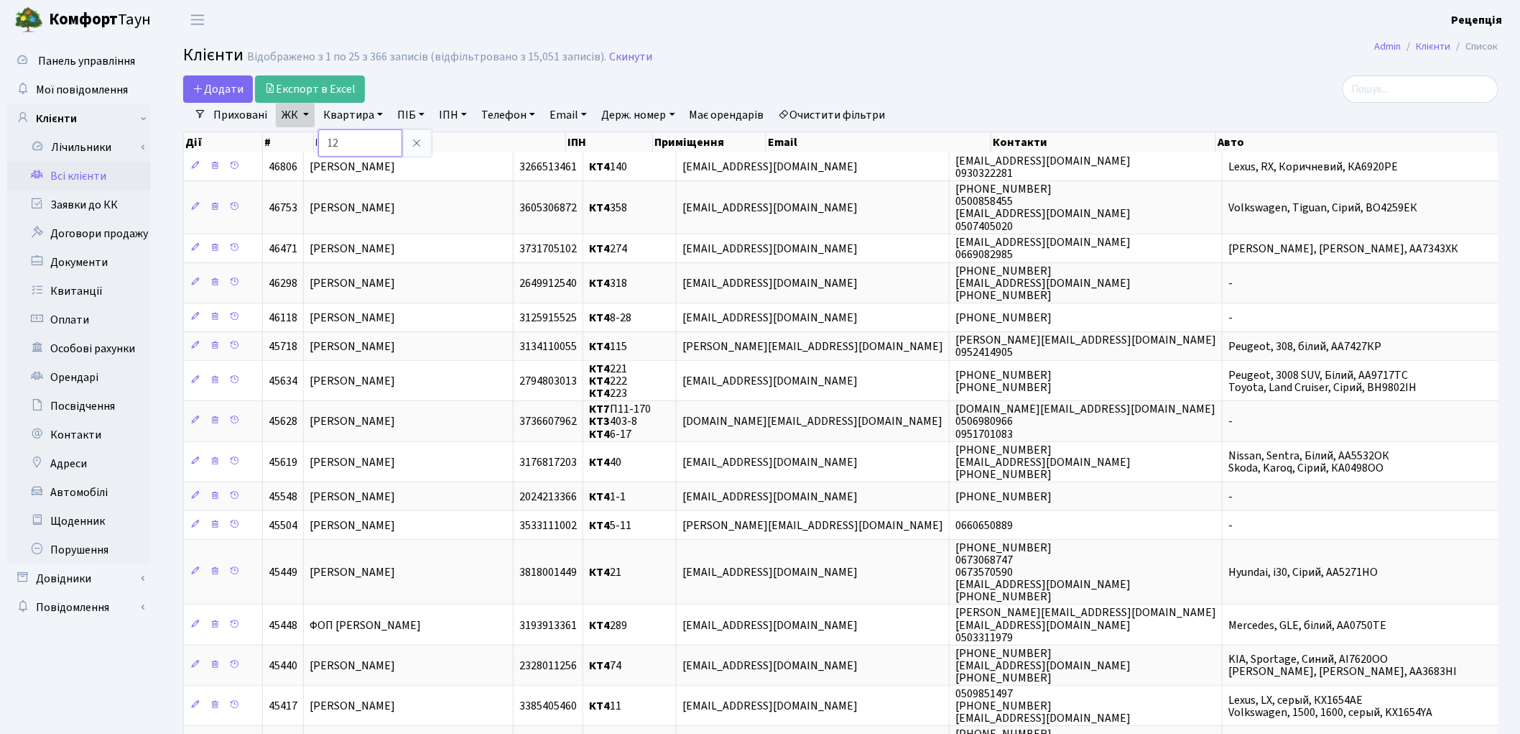
type input "12"
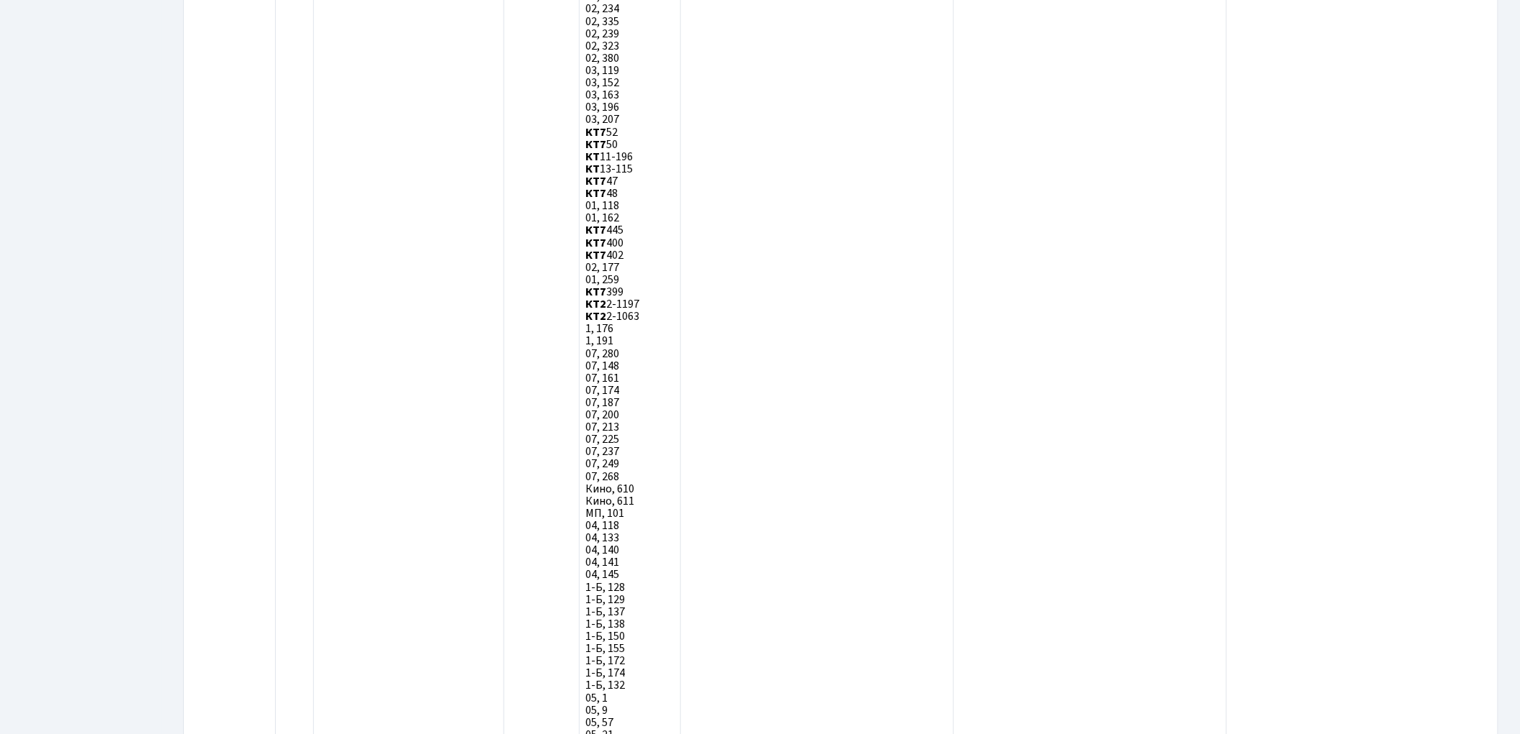
scroll to position [3925, 0]
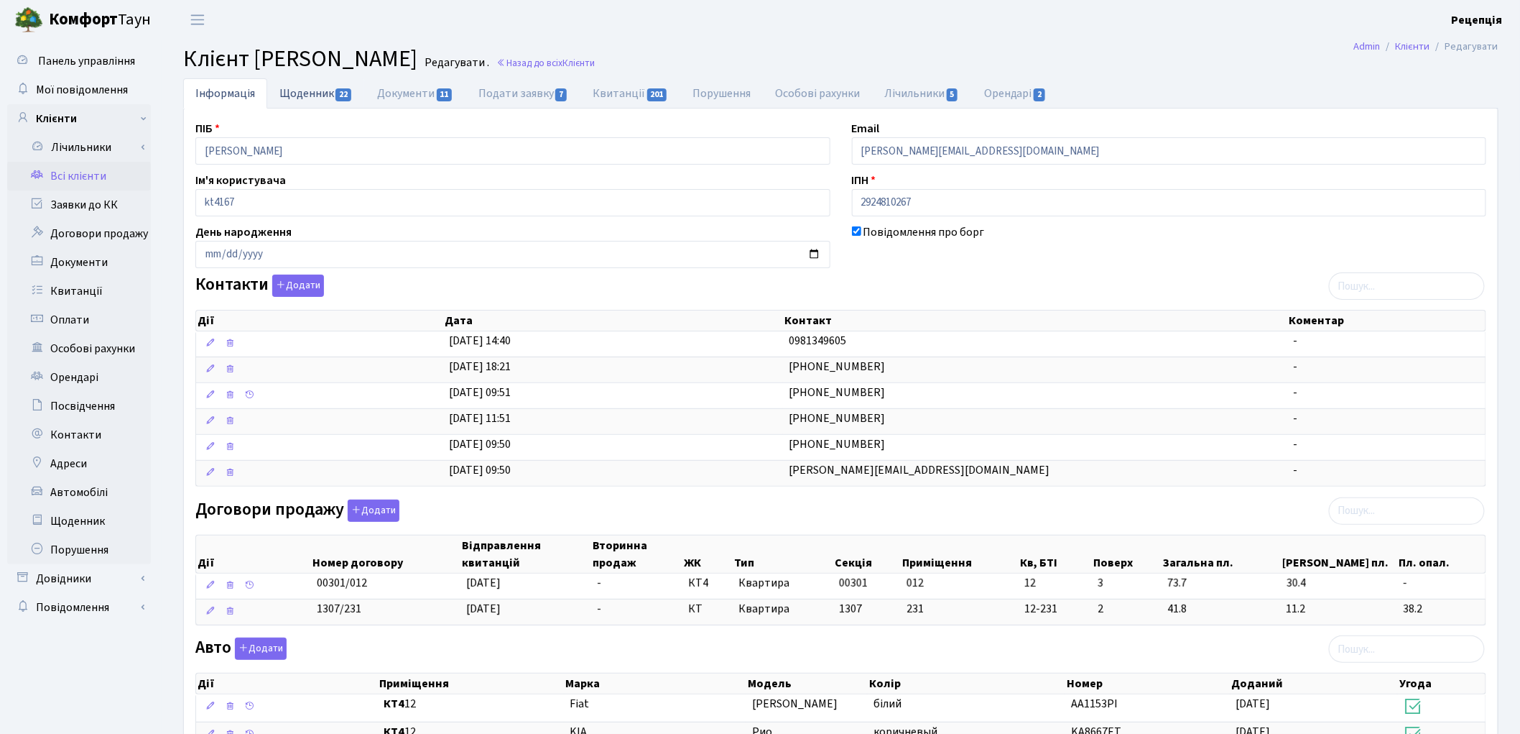
click at [332, 98] on link "Щоденник 22" at bounding box center [316, 92] width 98 height 29
select select "25"
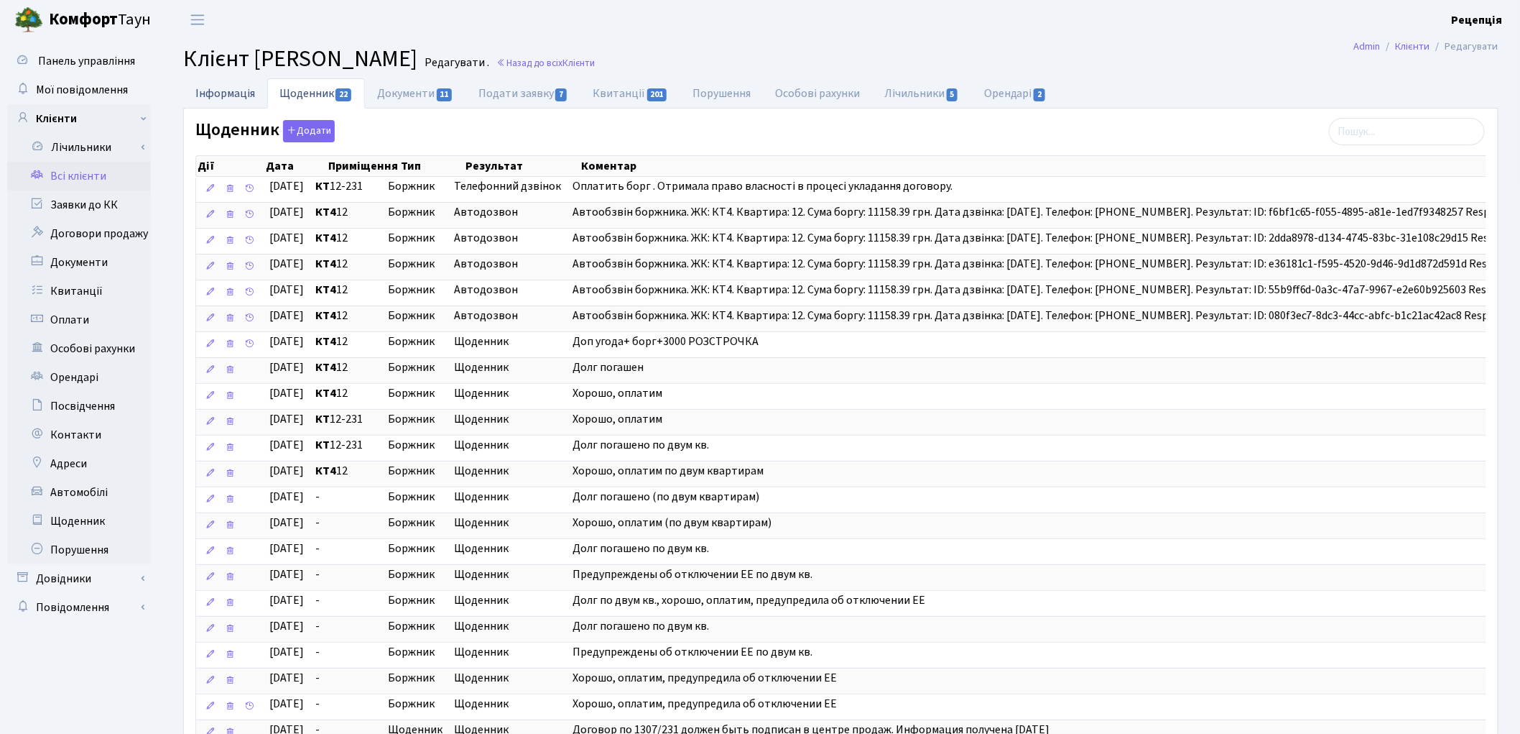
click at [247, 87] on link "Інформація" at bounding box center [225, 92] width 84 height 29
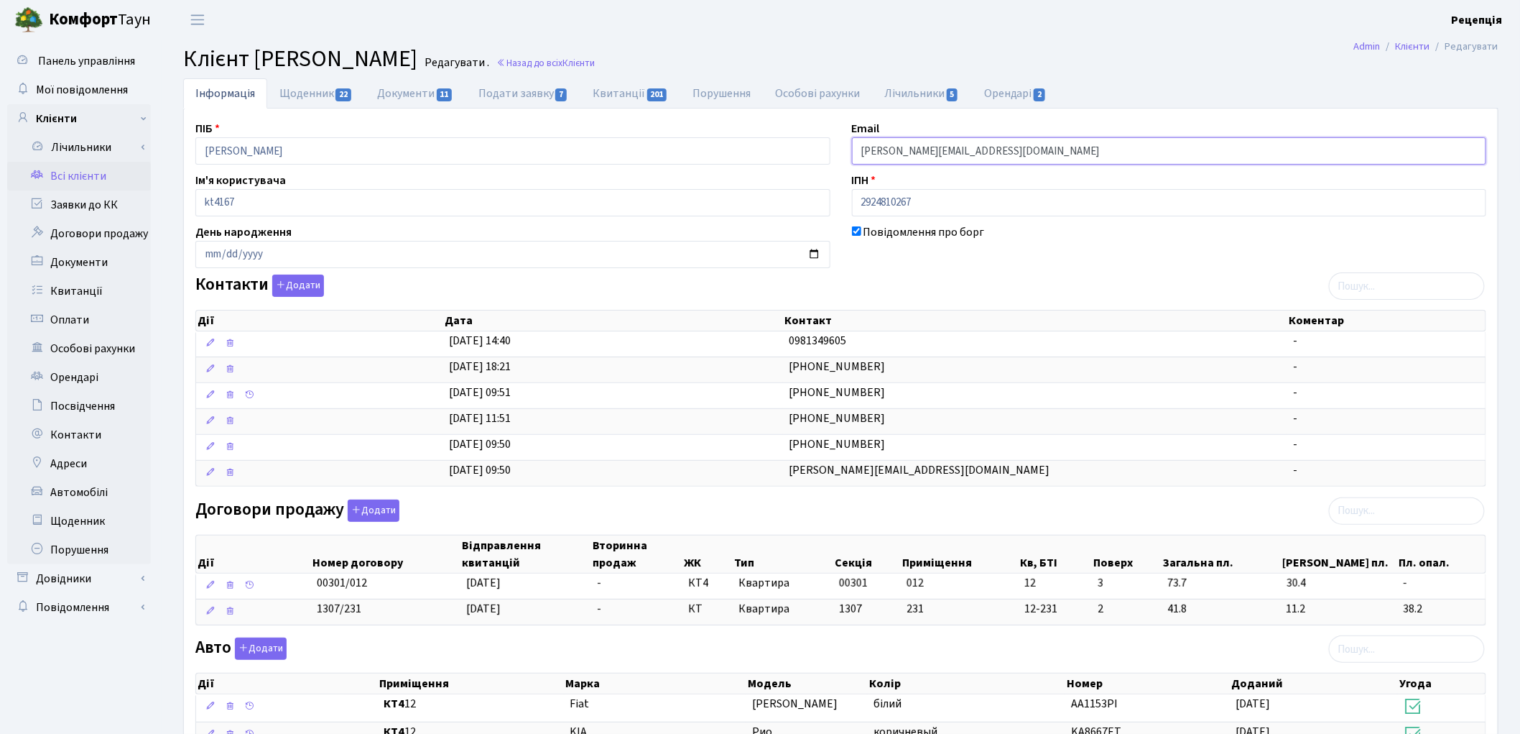
drag, startPoint x: 1010, startPoint y: 153, endPoint x: 816, endPoint y: 155, distance: 194.7
click at [816, 155] on div "ПІБ Тітова Світлана Вікторівна Email svitlana.titova@gmail.com Ім'я користувача…" at bounding box center [841, 590] width 1313 height 941
click at [80, 176] on link "Всі клієнти" at bounding box center [79, 176] width 144 height 29
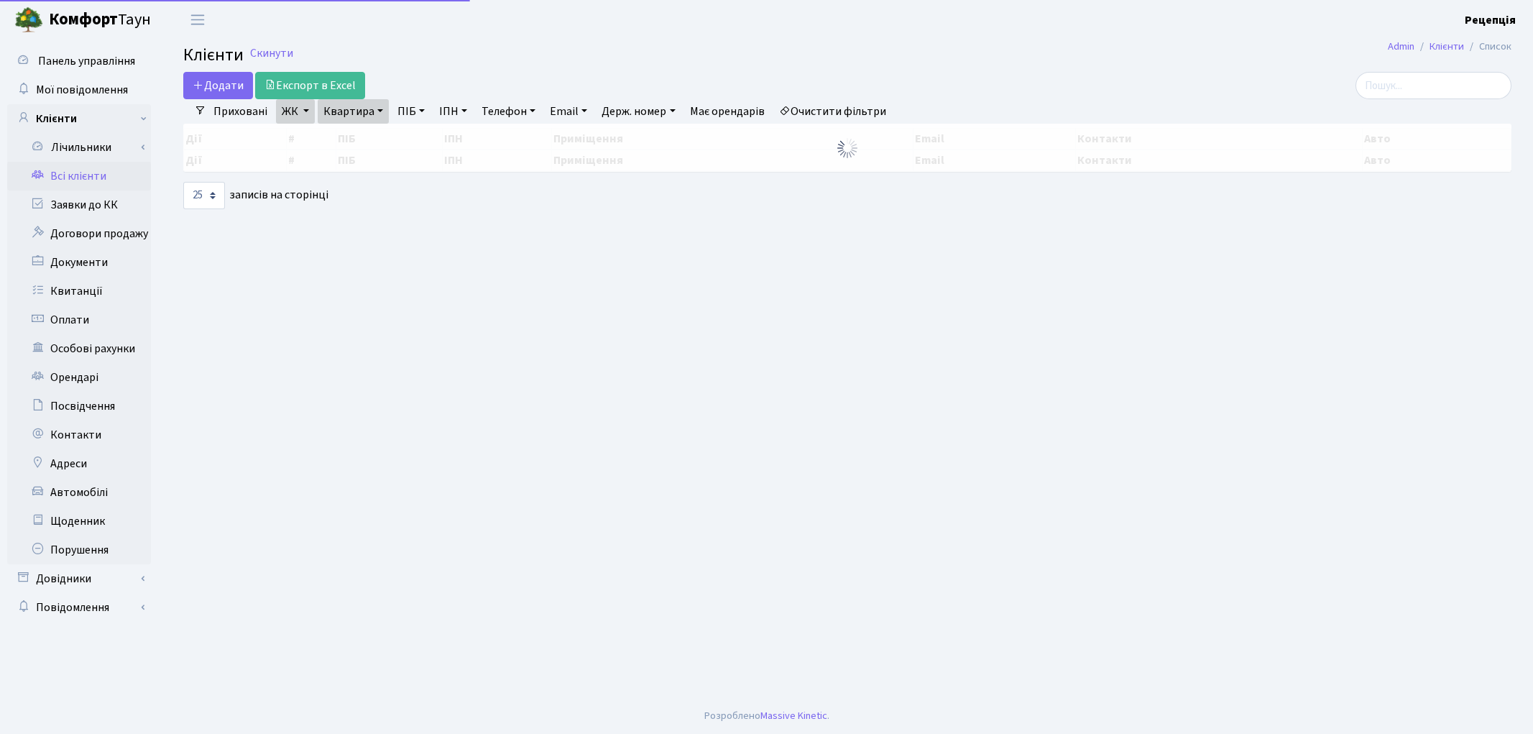
select select "25"
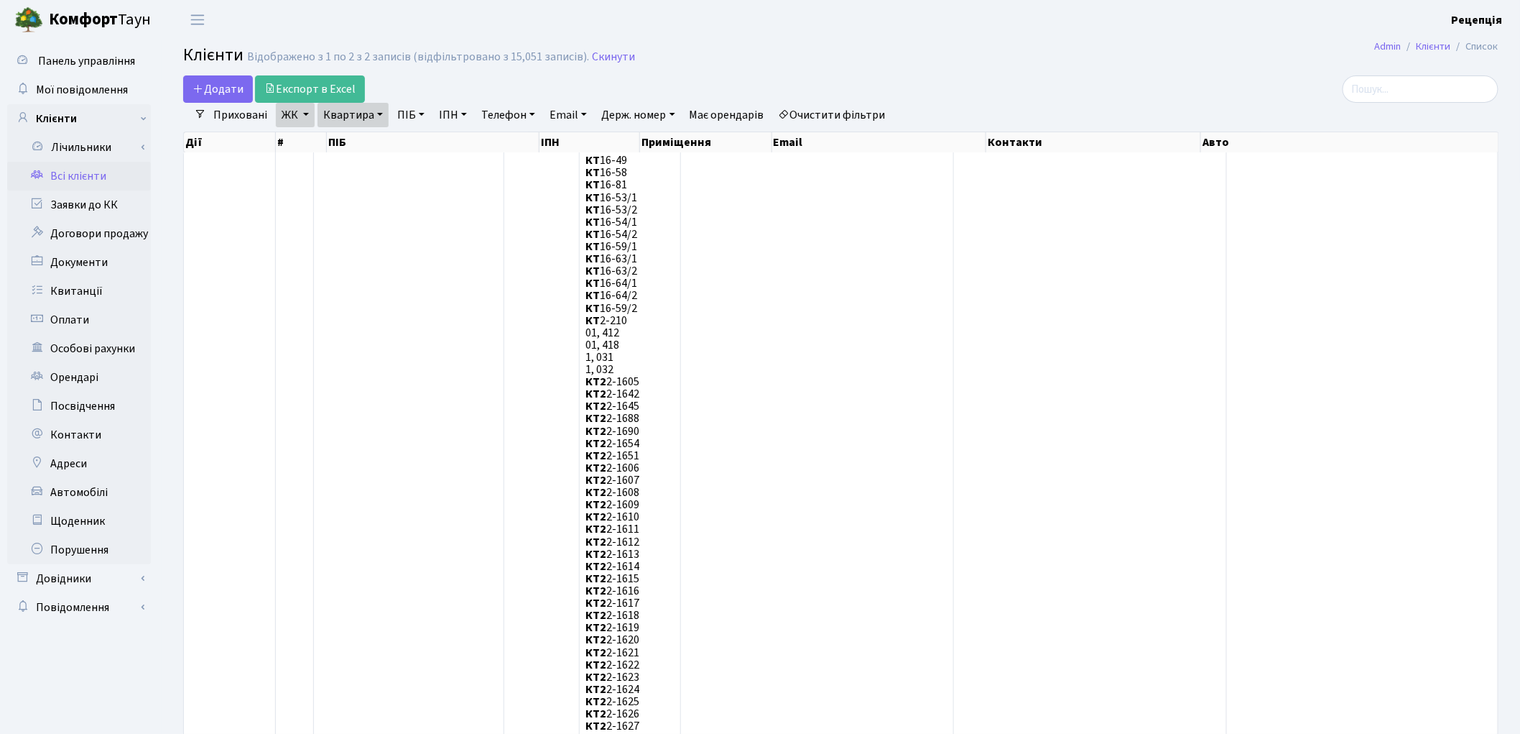
click at [860, 109] on link "Очистити фільтри" at bounding box center [832, 115] width 119 height 24
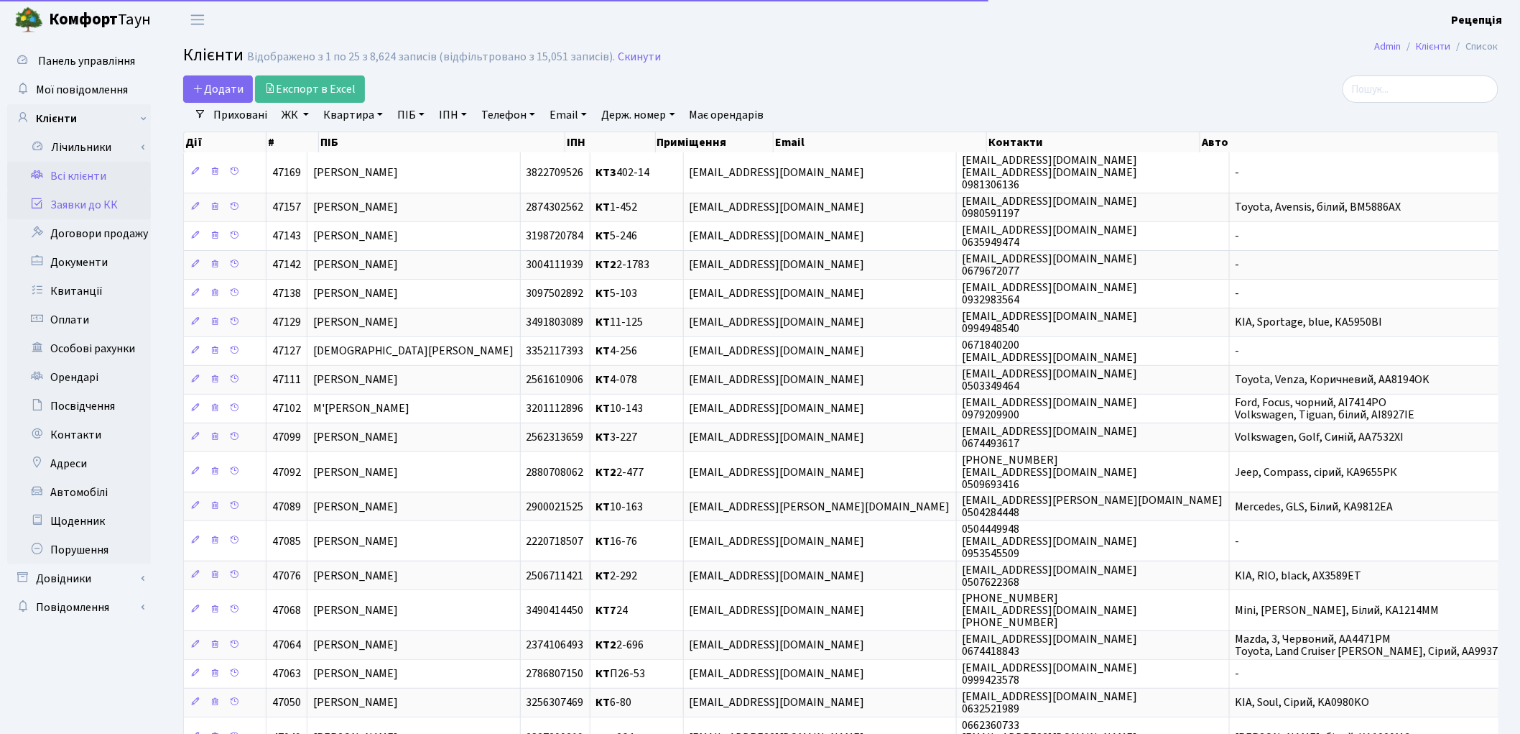
click at [90, 207] on link "Заявки до КК" at bounding box center [79, 204] width 144 height 29
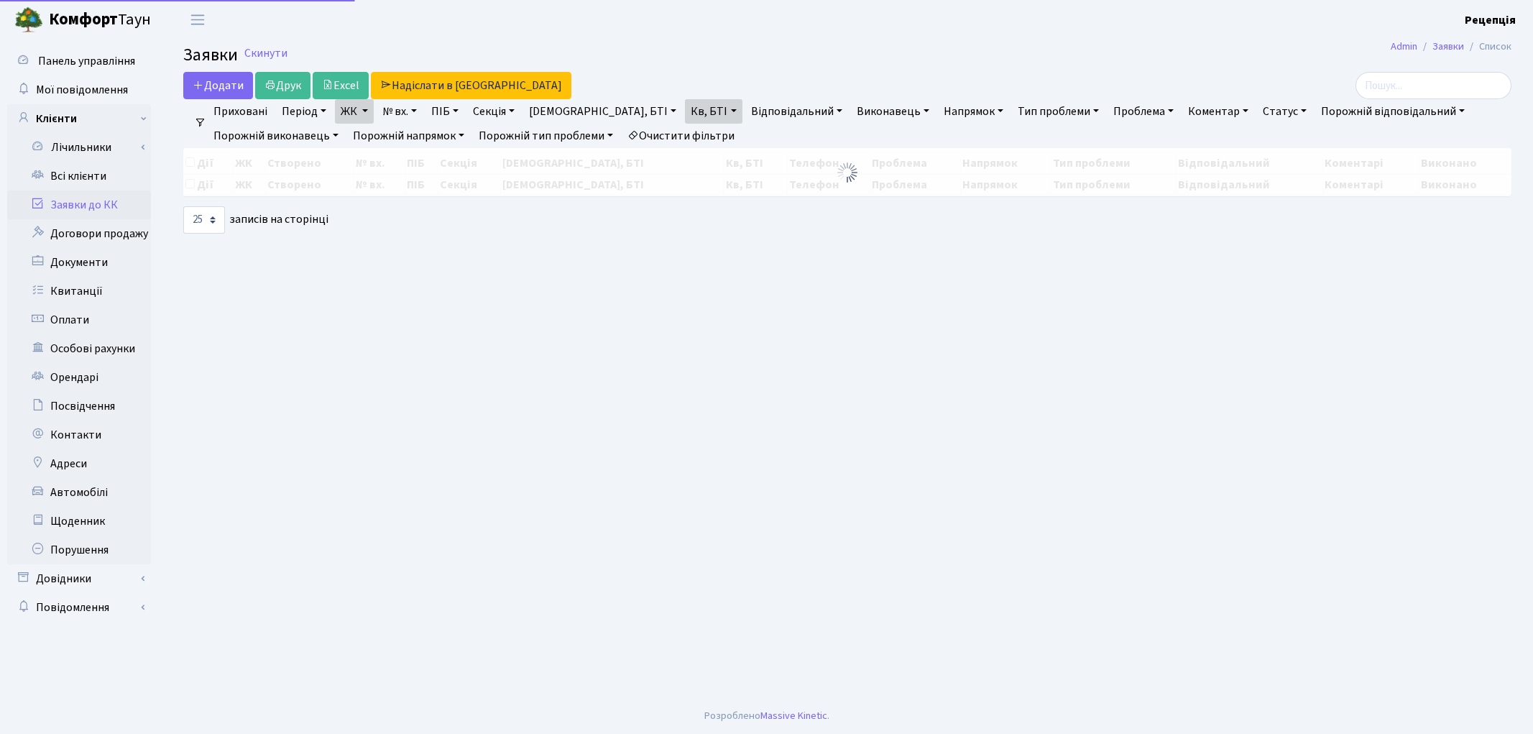
select select "25"
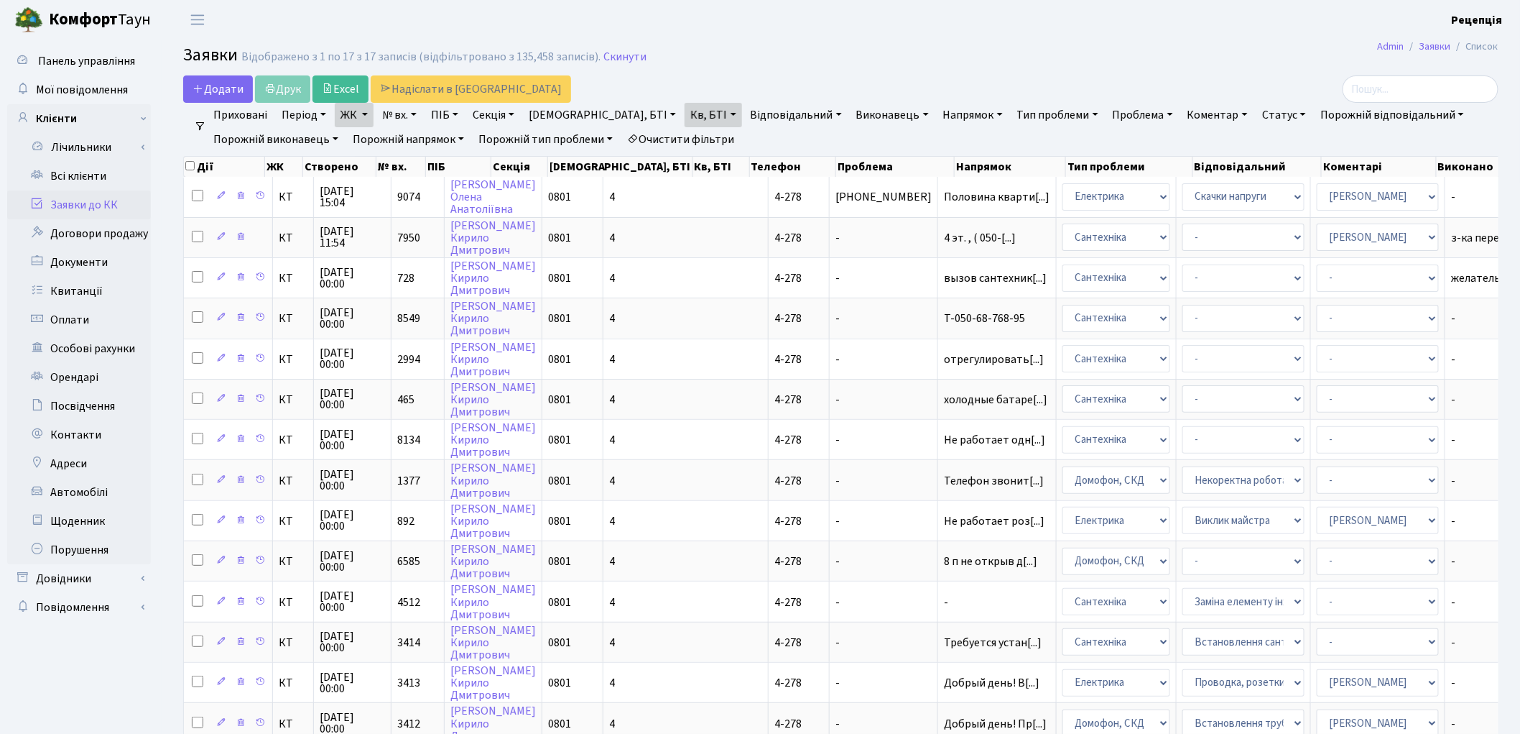
click at [691, 134] on link "Очистити фільтри" at bounding box center [681, 139] width 119 height 24
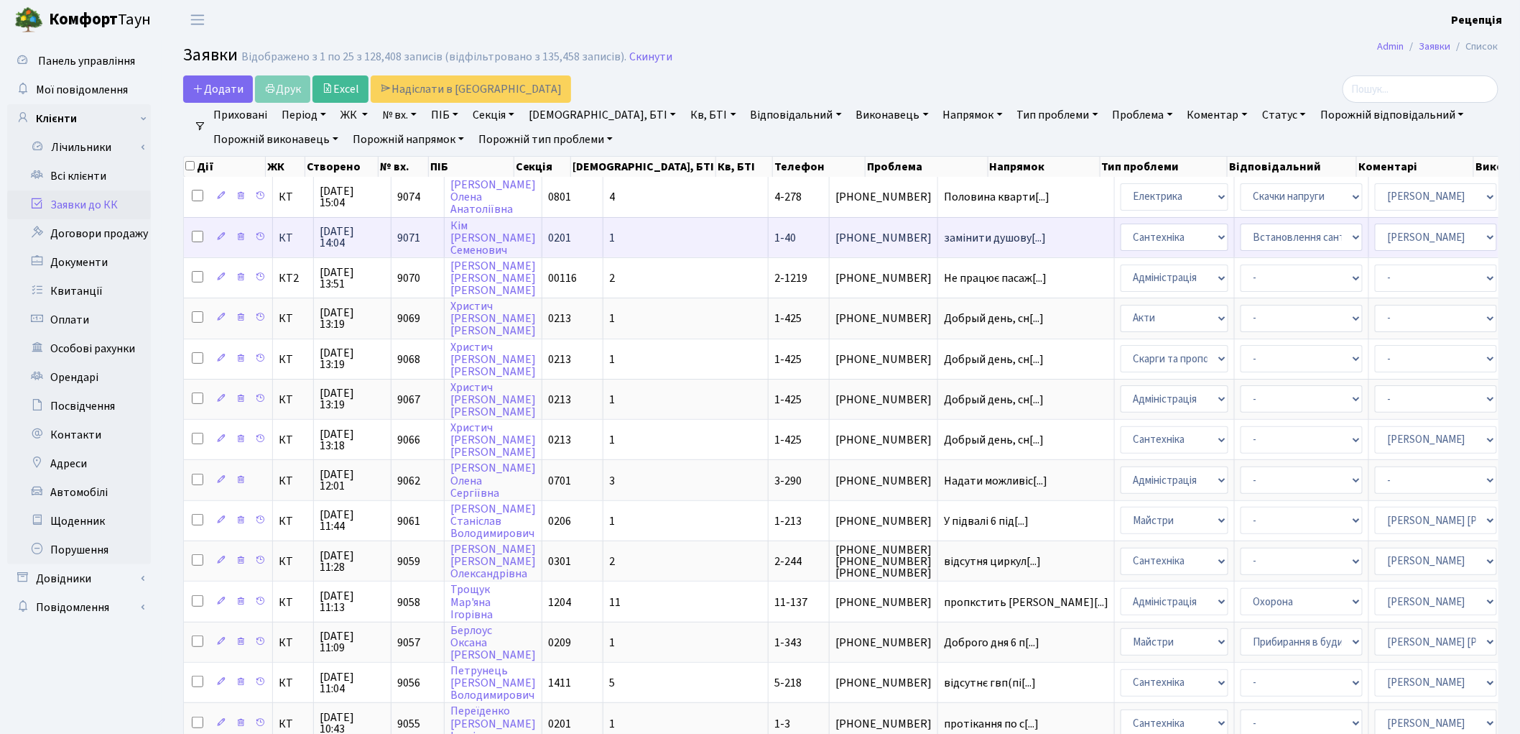
click at [635, 233] on td "1" at bounding box center [686, 237] width 165 height 40
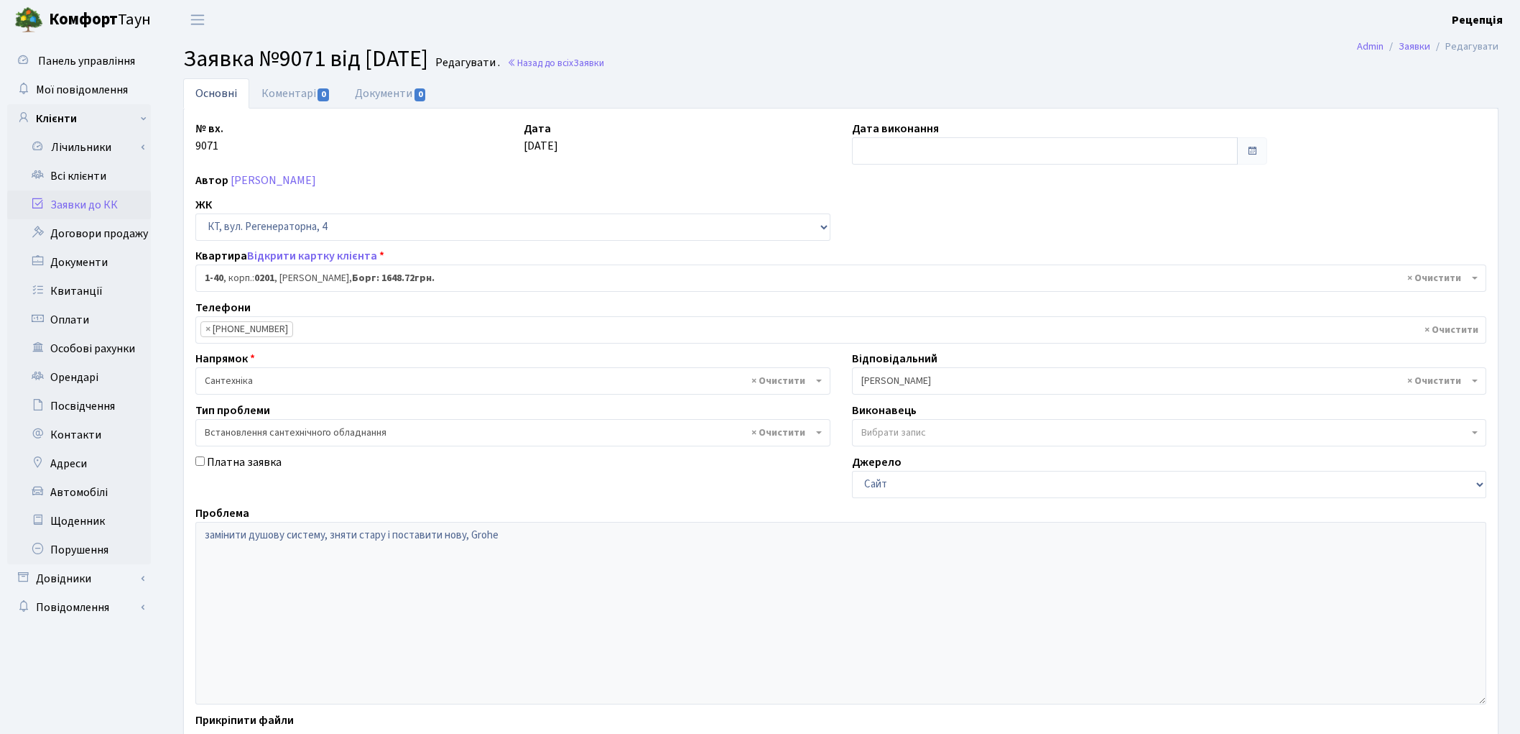
select select "40"
select select "39"
click at [321, 257] on link "Відкрити картку клієнта" at bounding box center [312, 256] width 130 height 16
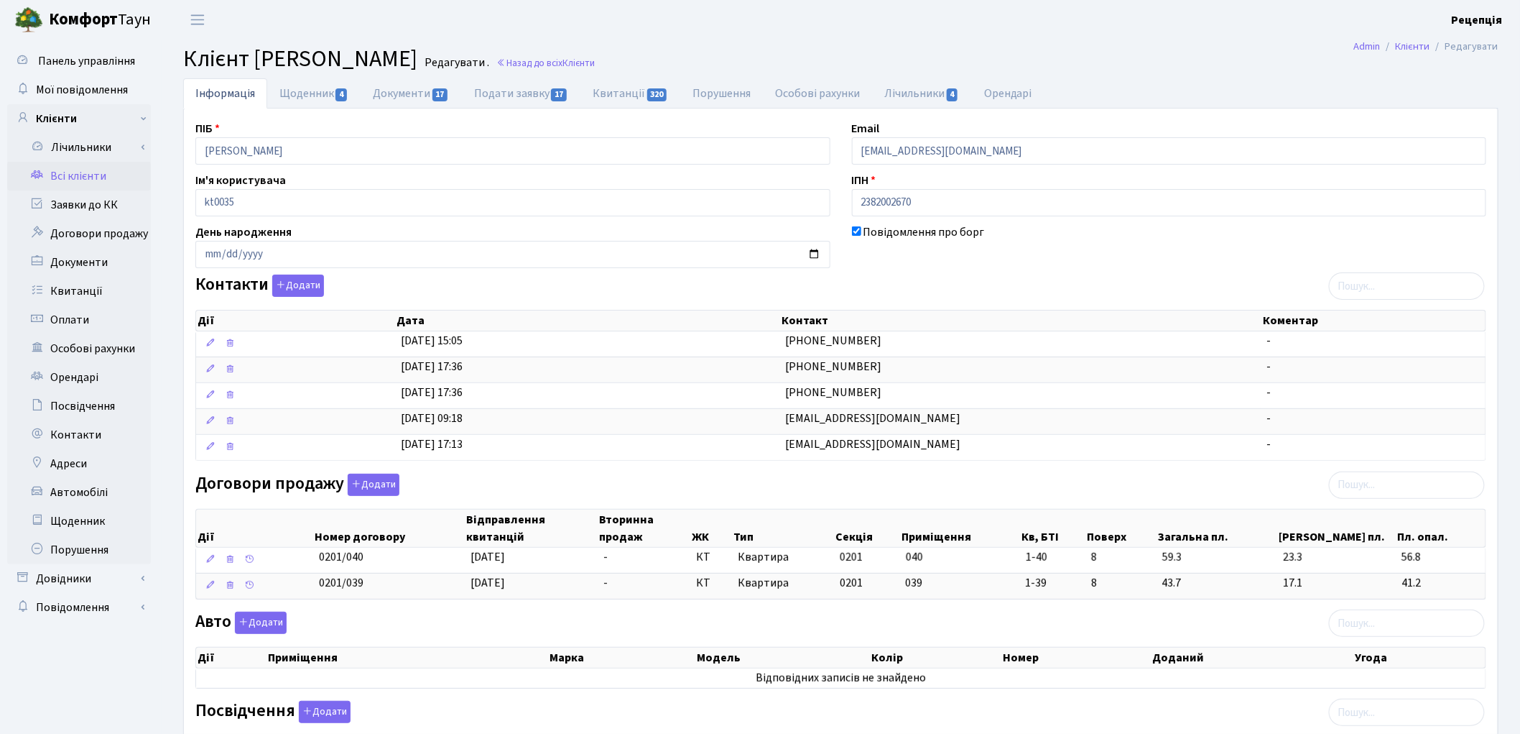
click at [76, 171] on link "Всі клієнти" at bounding box center [79, 176] width 144 height 29
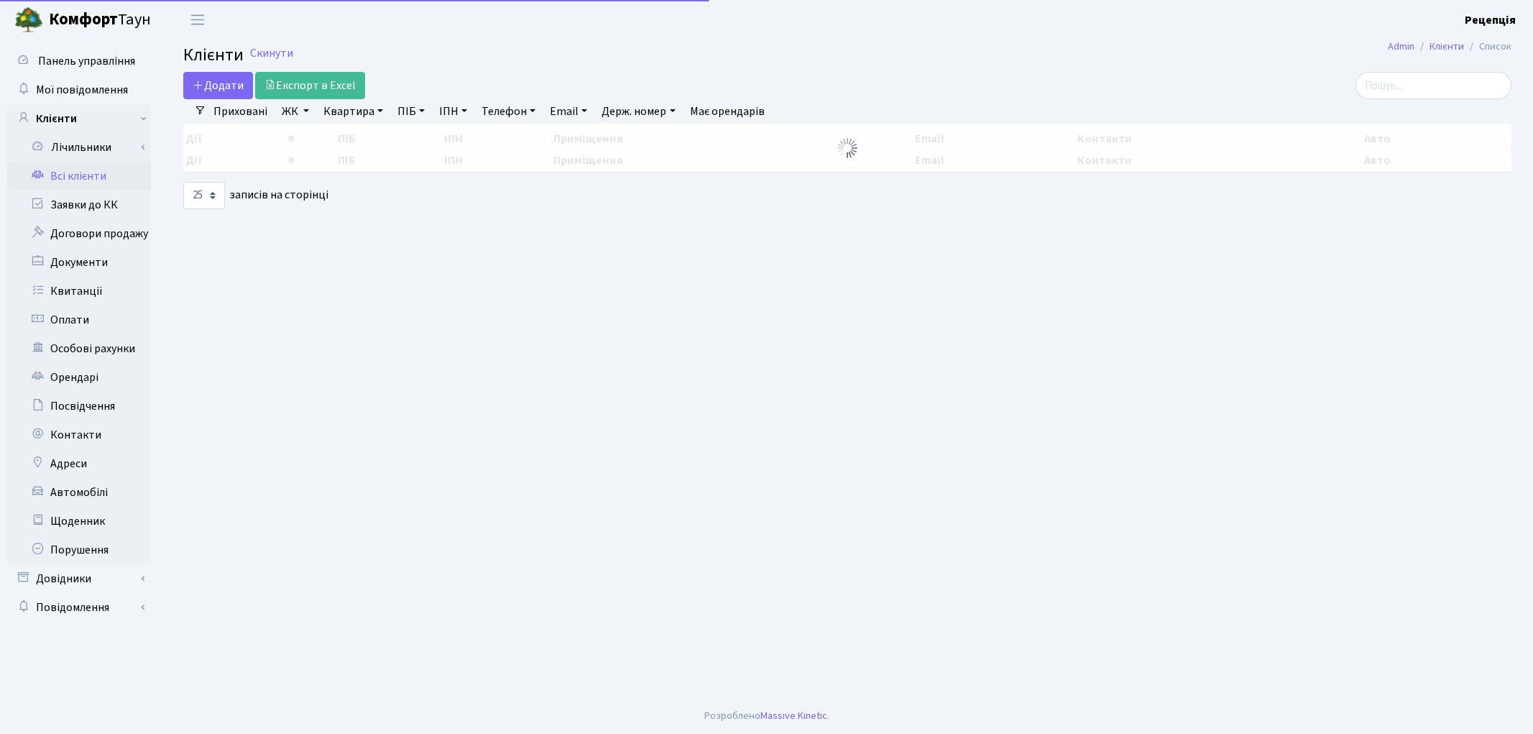
select select "25"
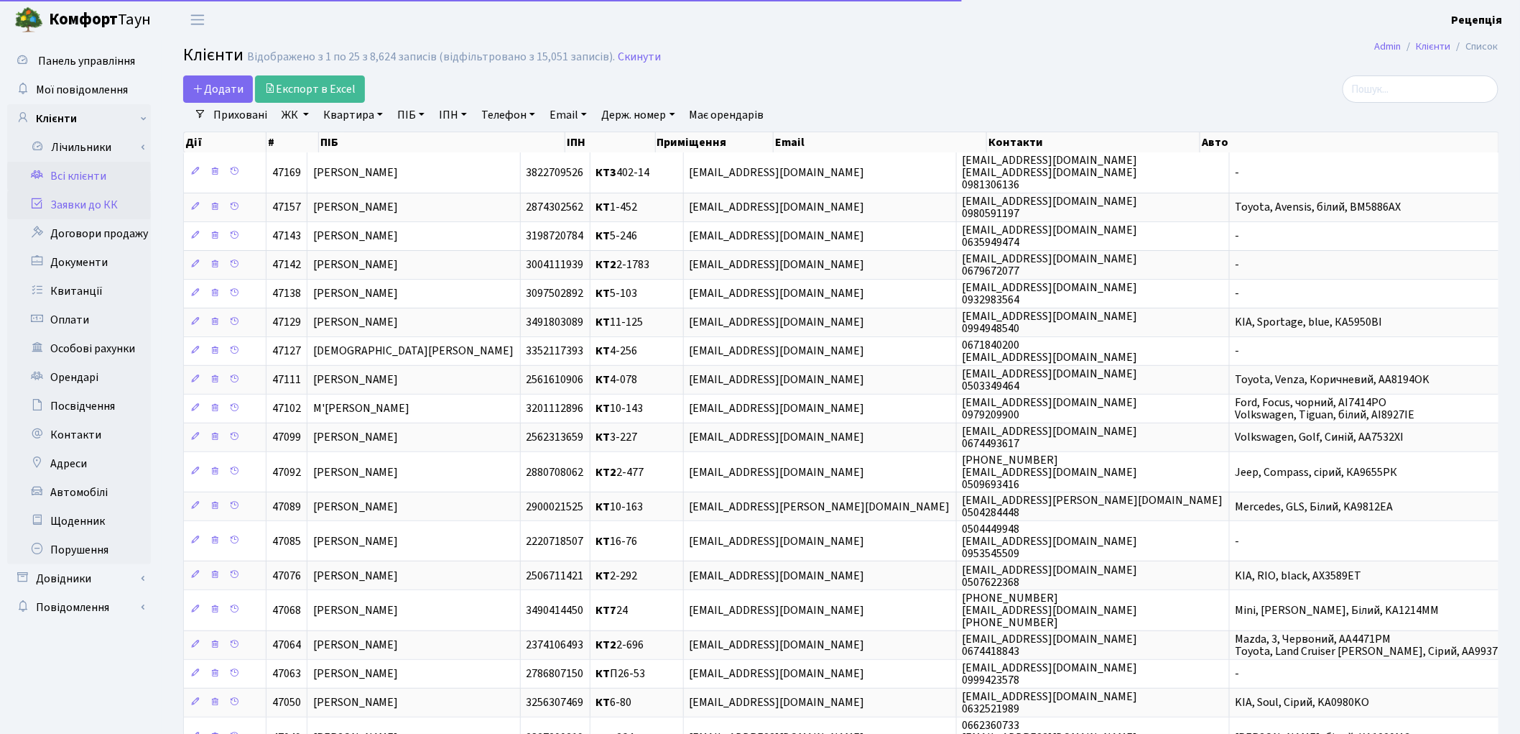
click at [83, 205] on link "Заявки до КК" at bounding box center [79, 204] width 144 height 29
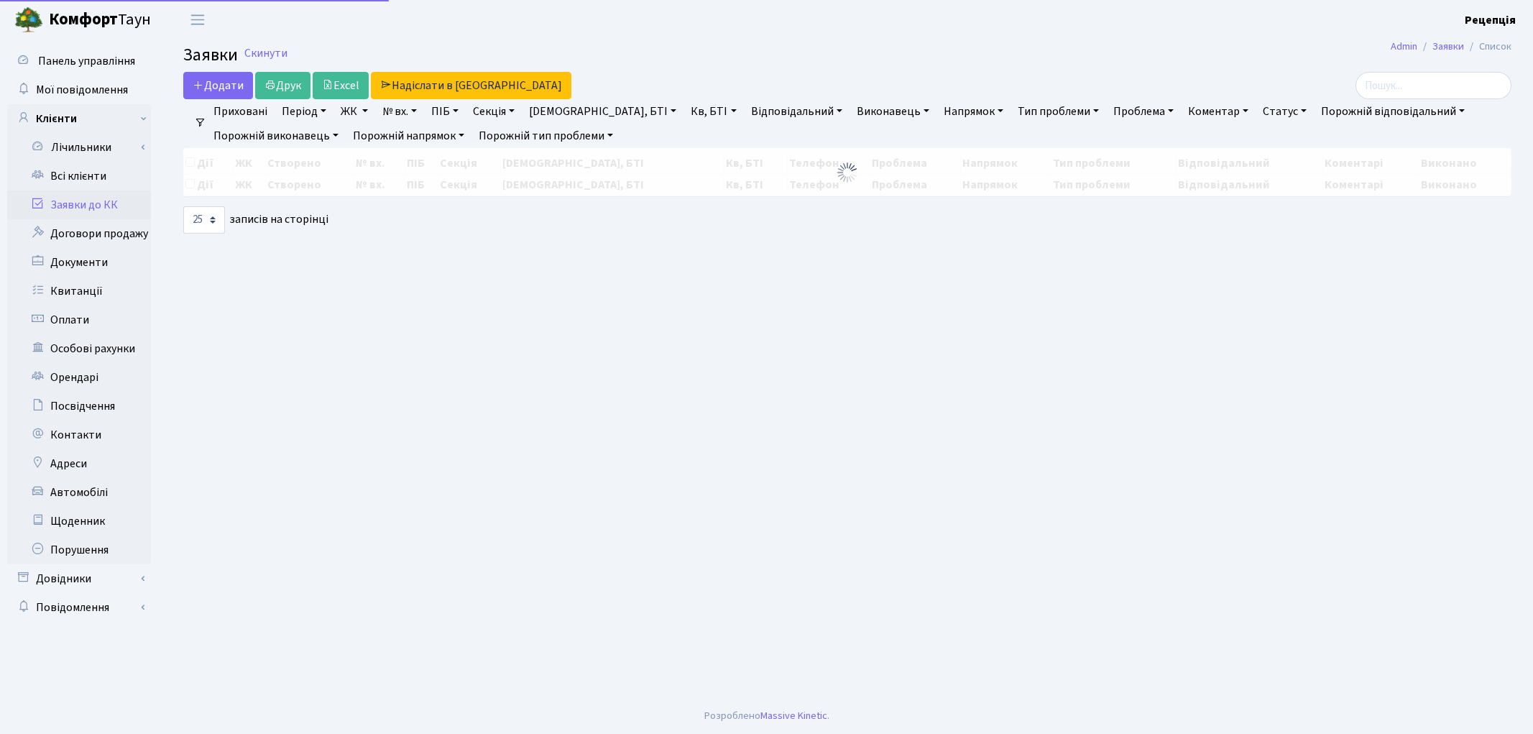
select select "25"
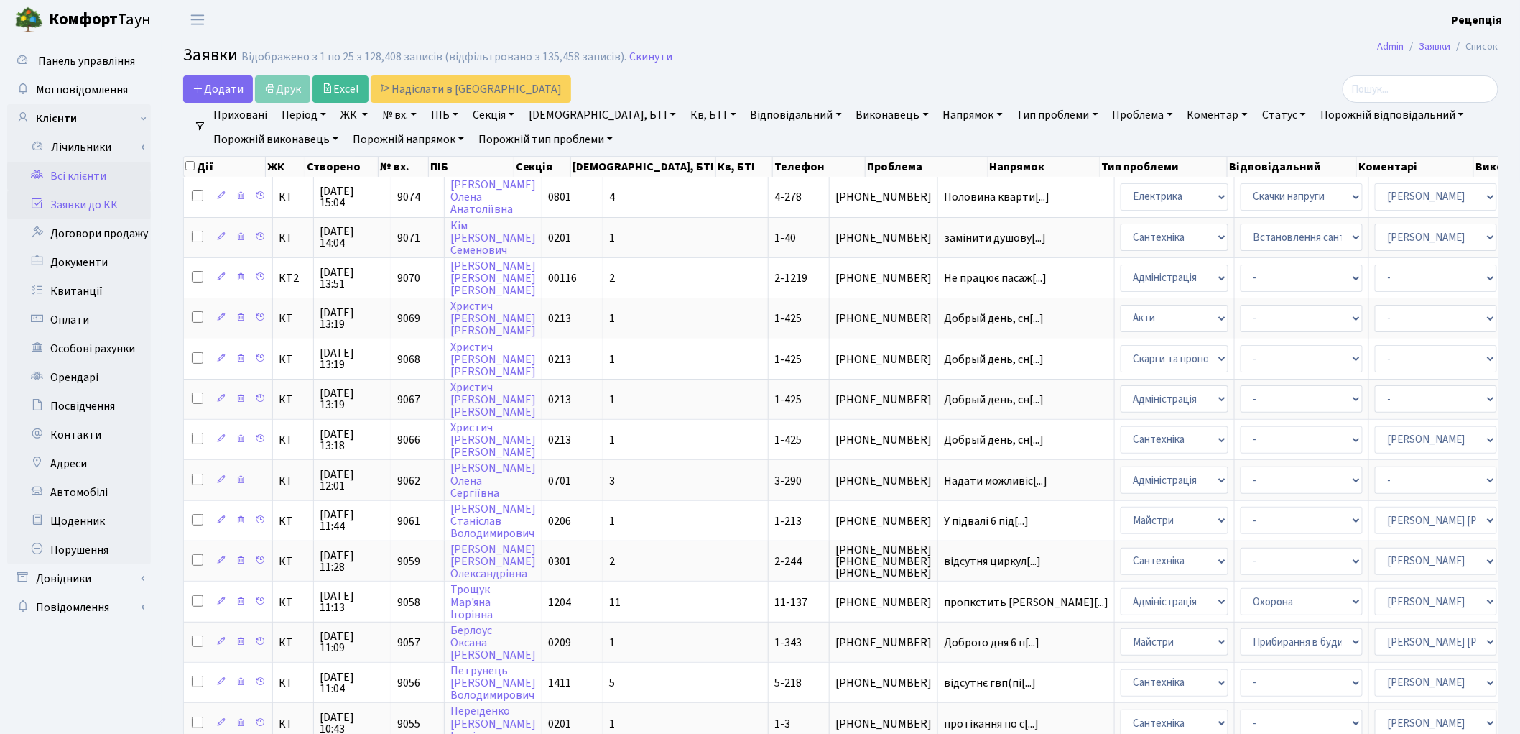
click at [102, 172] on link "Всі клієнти" at bounding box center [79, 176] width 144 height 29
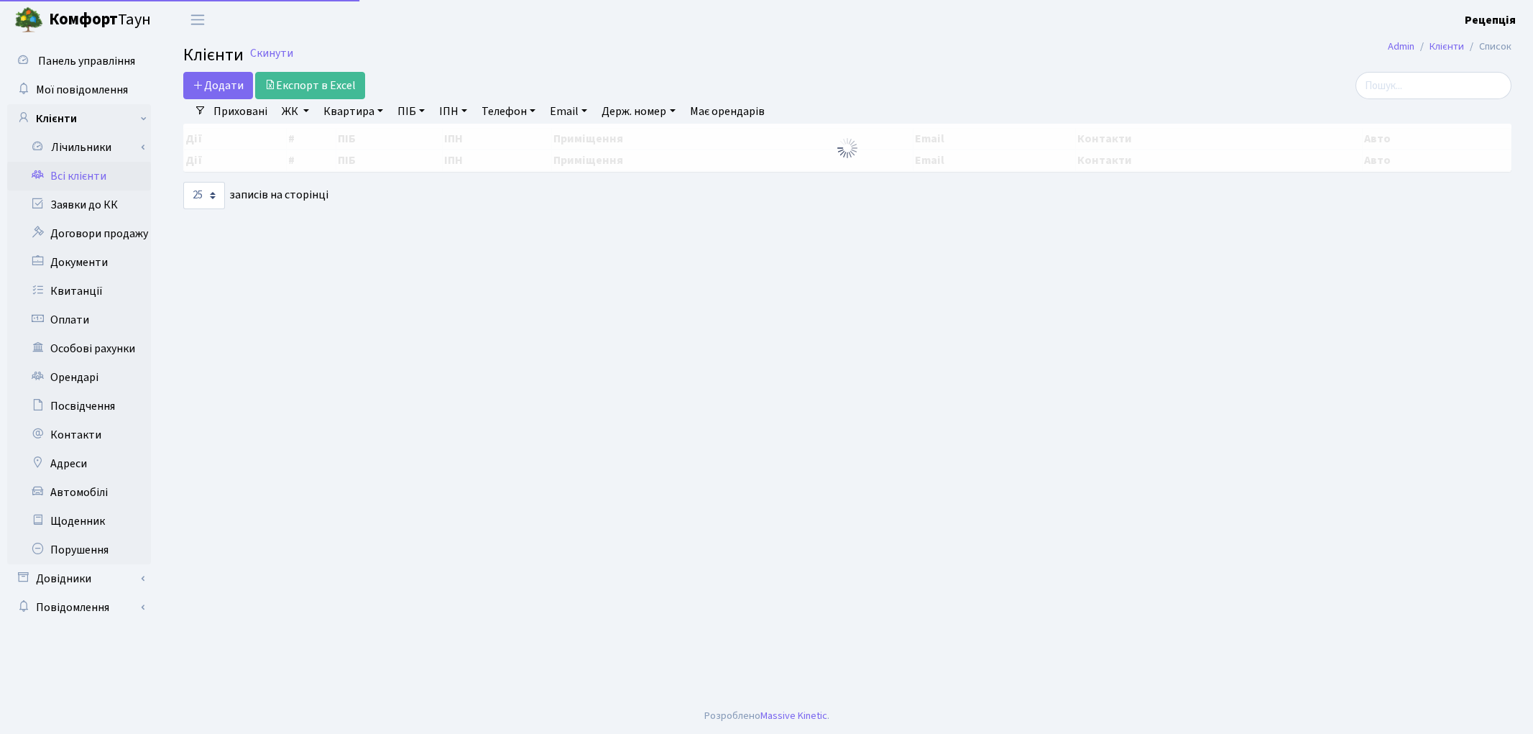
select select "25"
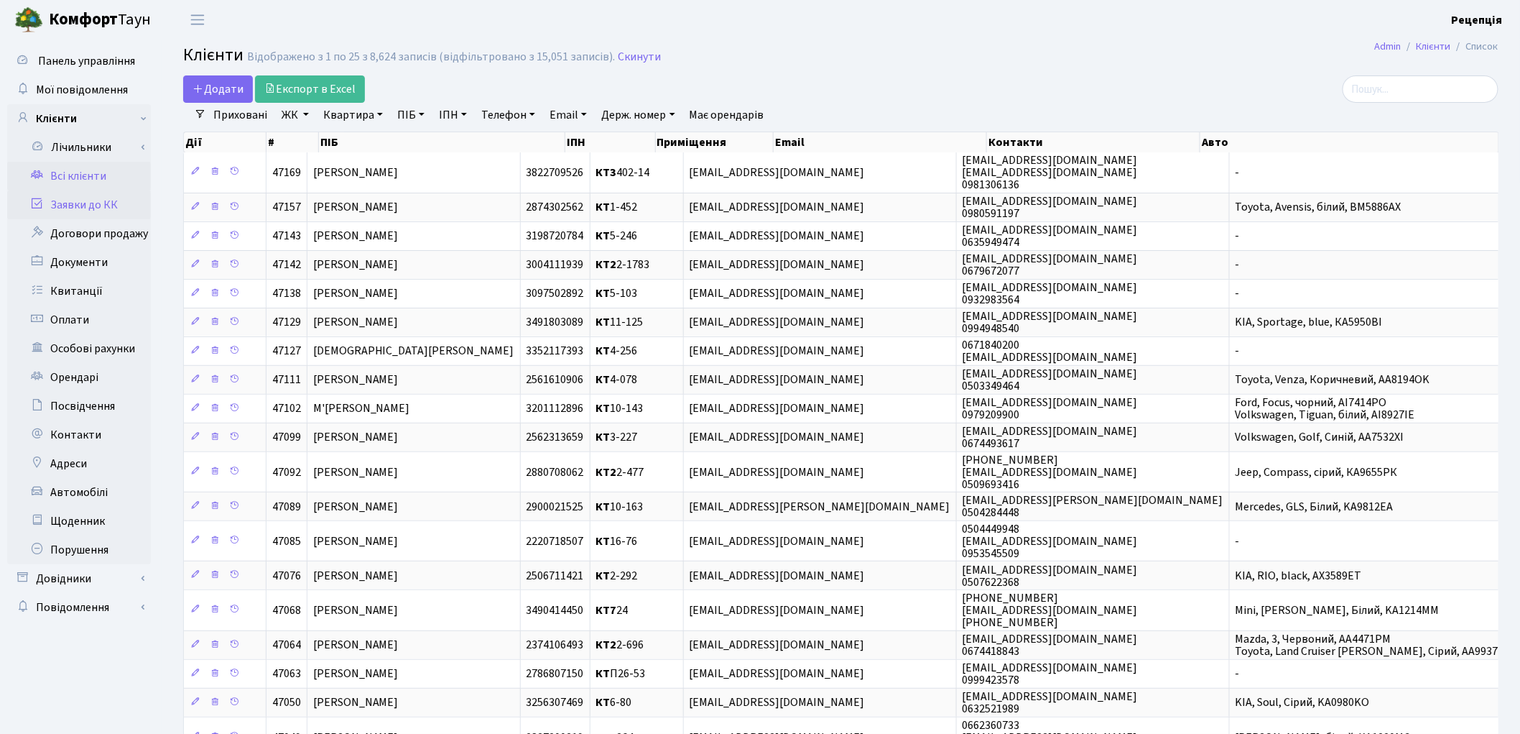
click at [104, 204] on link "Заявки до КК" at bounding box center [79, 204] width 144 height 29
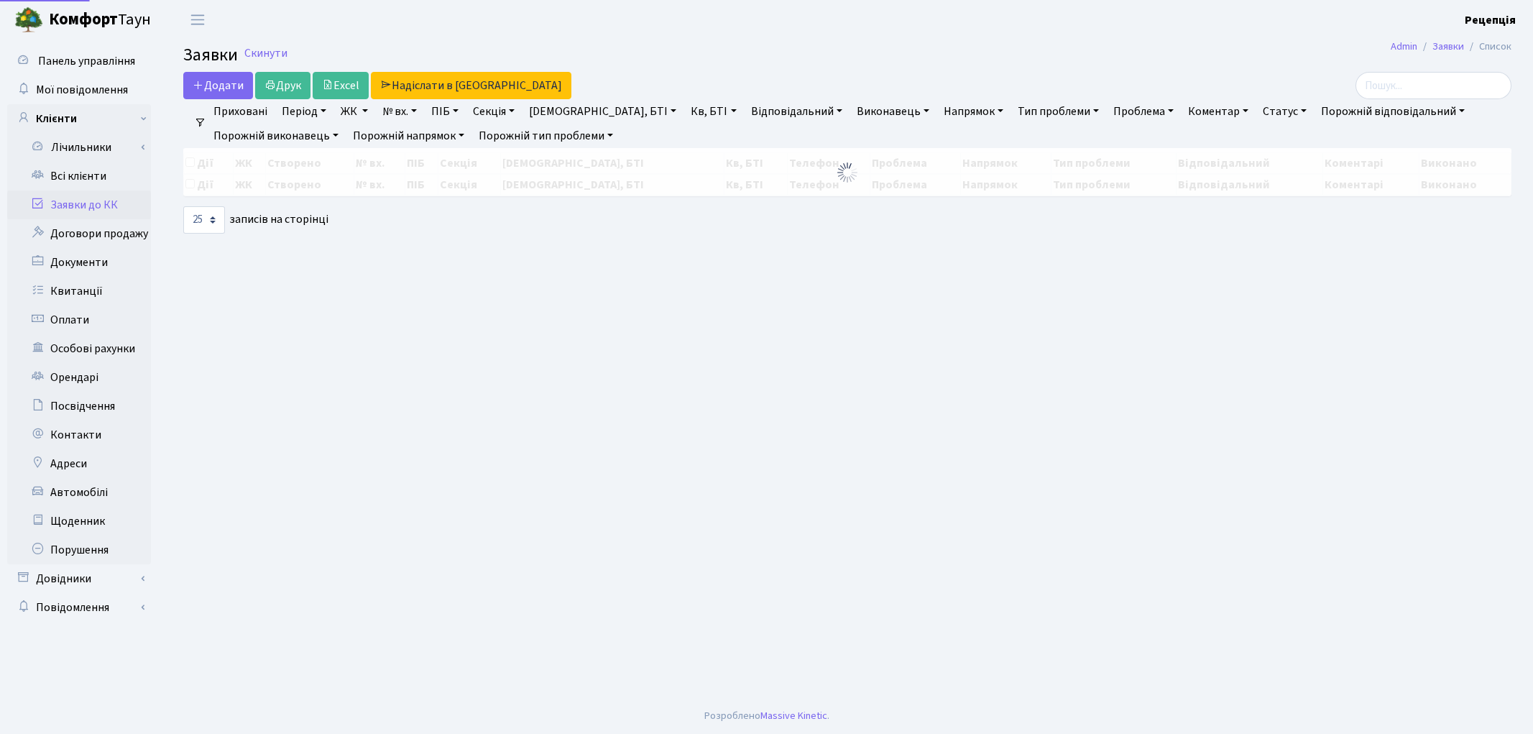
select select "25"
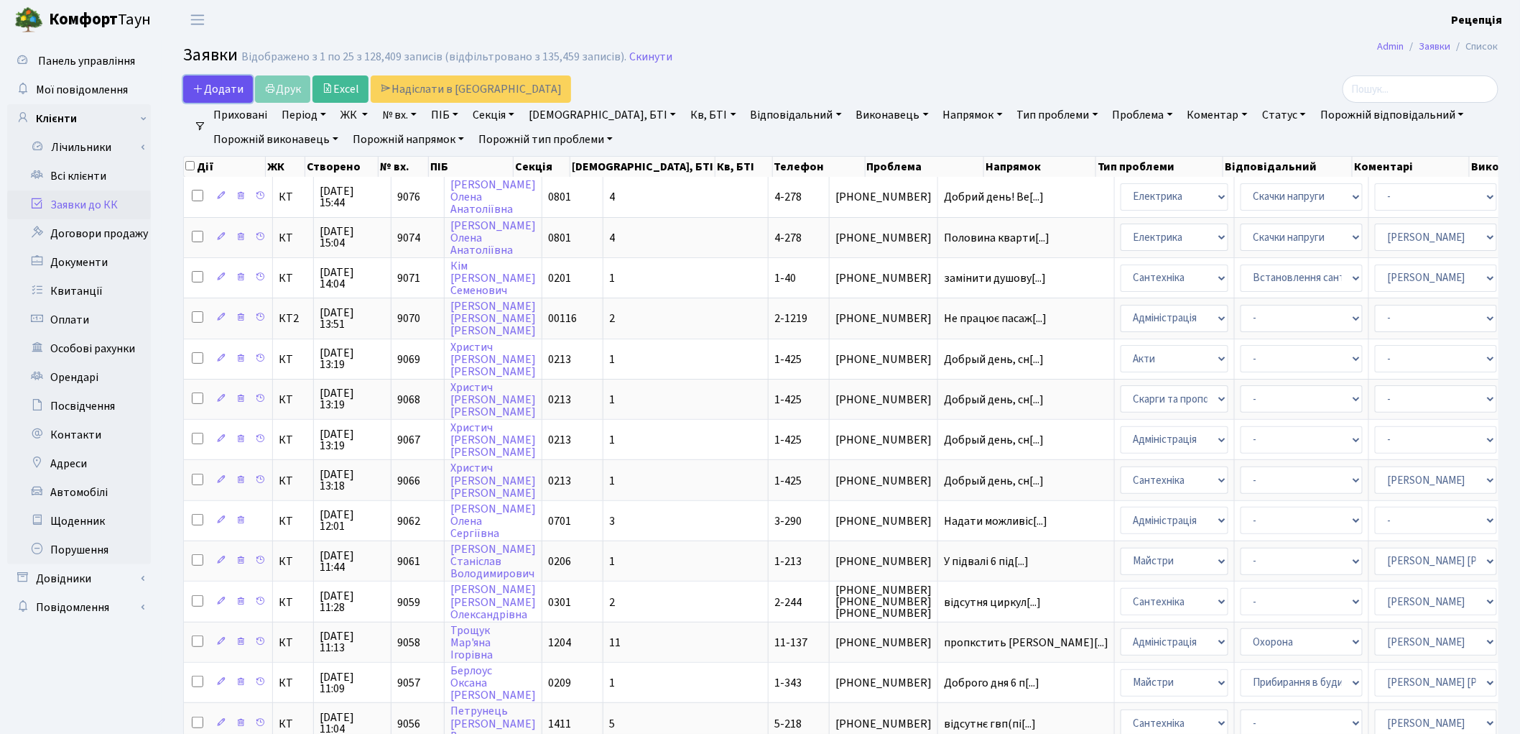
click at [205, 93] on span "Додати" at bounding box center [218, 89] width 51 height 16
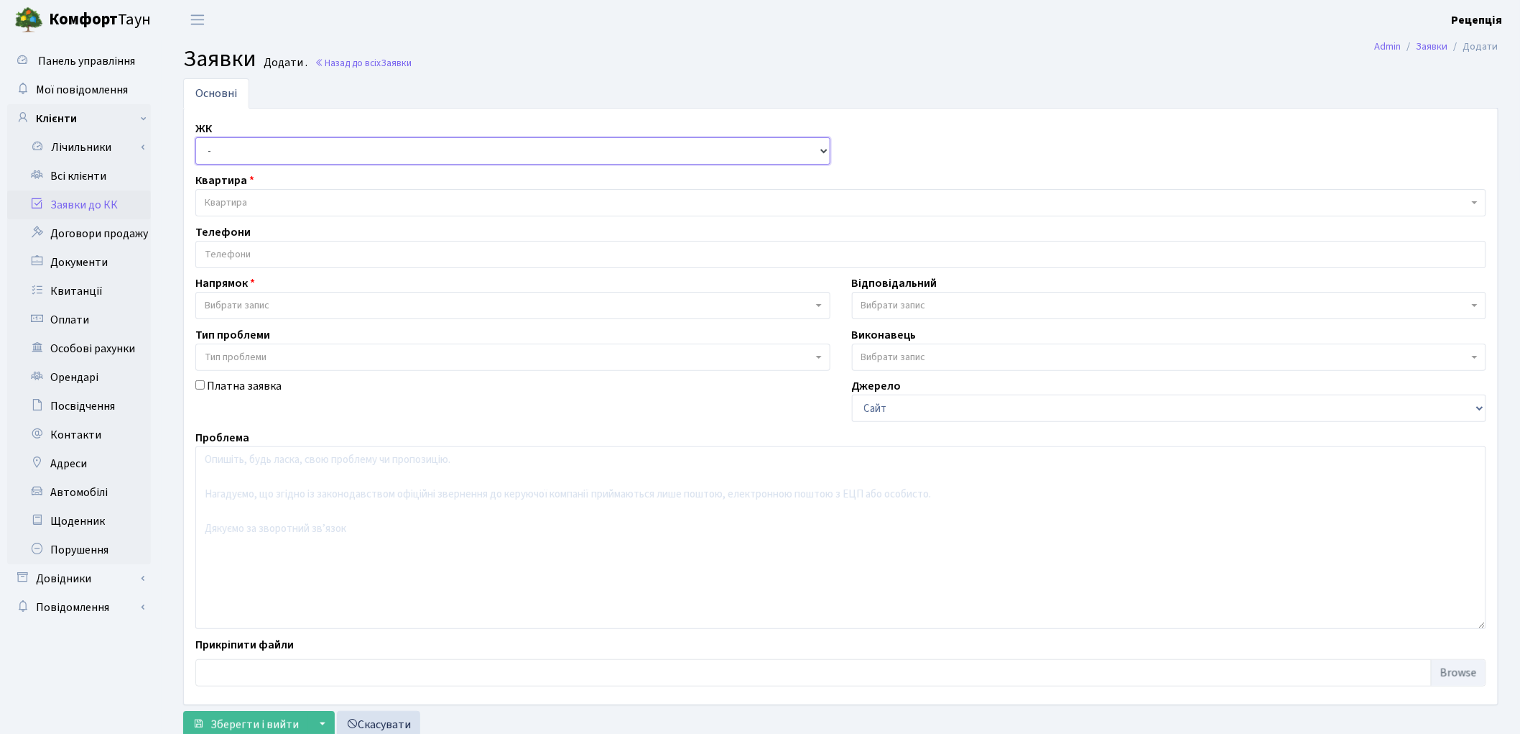
click at [232, 153] on select "- КТ, вул. Регенераторна, 4 КТ2, просп. [STREET_ADDRESS] [STREET_ADDRESS] [PERS…" at bounding box center [512, 150] width 635 height 27
select select "302"
click at [195, 137] on select "- КТ, вул. Регенераторна, 4 КТ2, просп. [STREET_ADDRESS] [STREET_ADDRESS] [PERS…" at bounding box center [512, 150] width 635 height 27
select select
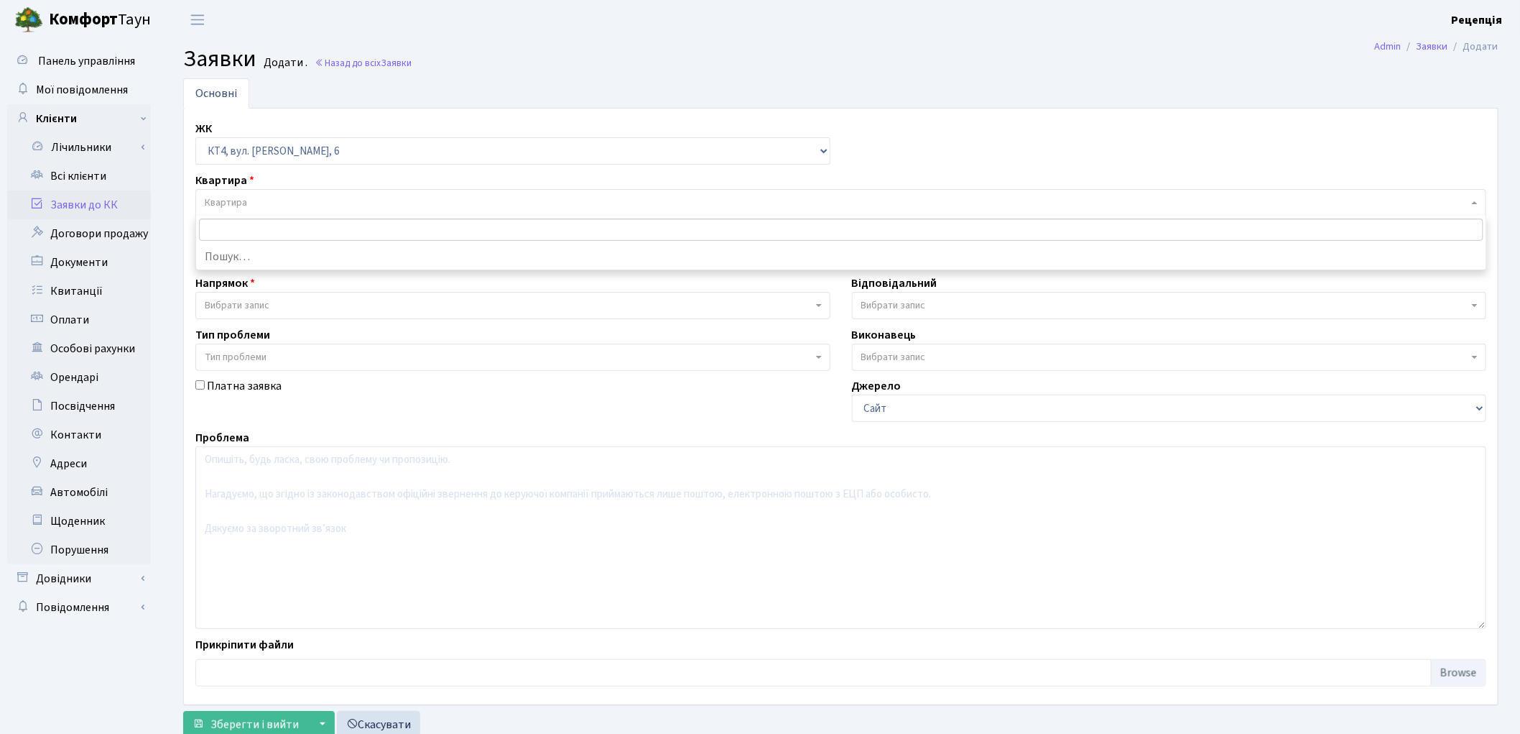
click at [261, 200] on span "Квартира" at bounding box center [837, 202] width 1264 height 14
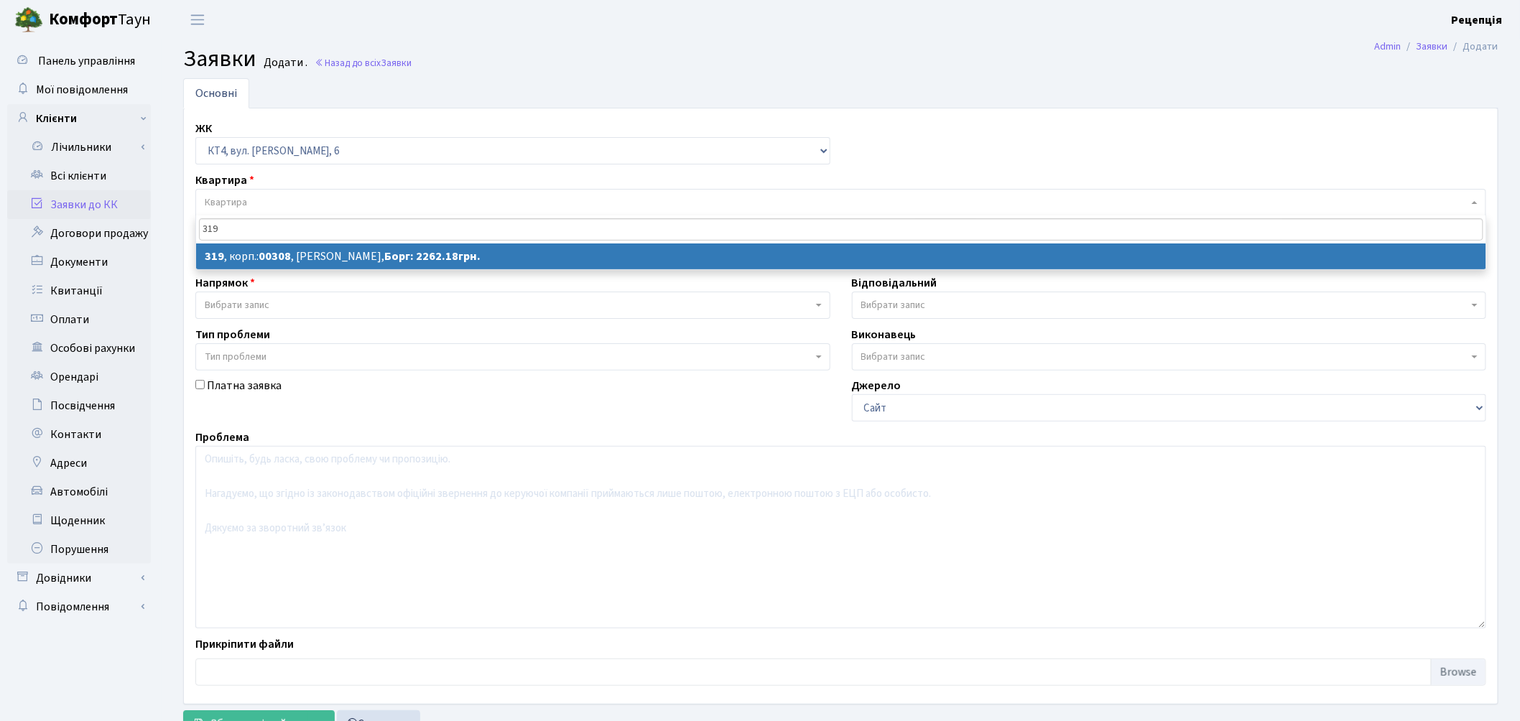
type input "319"
select select
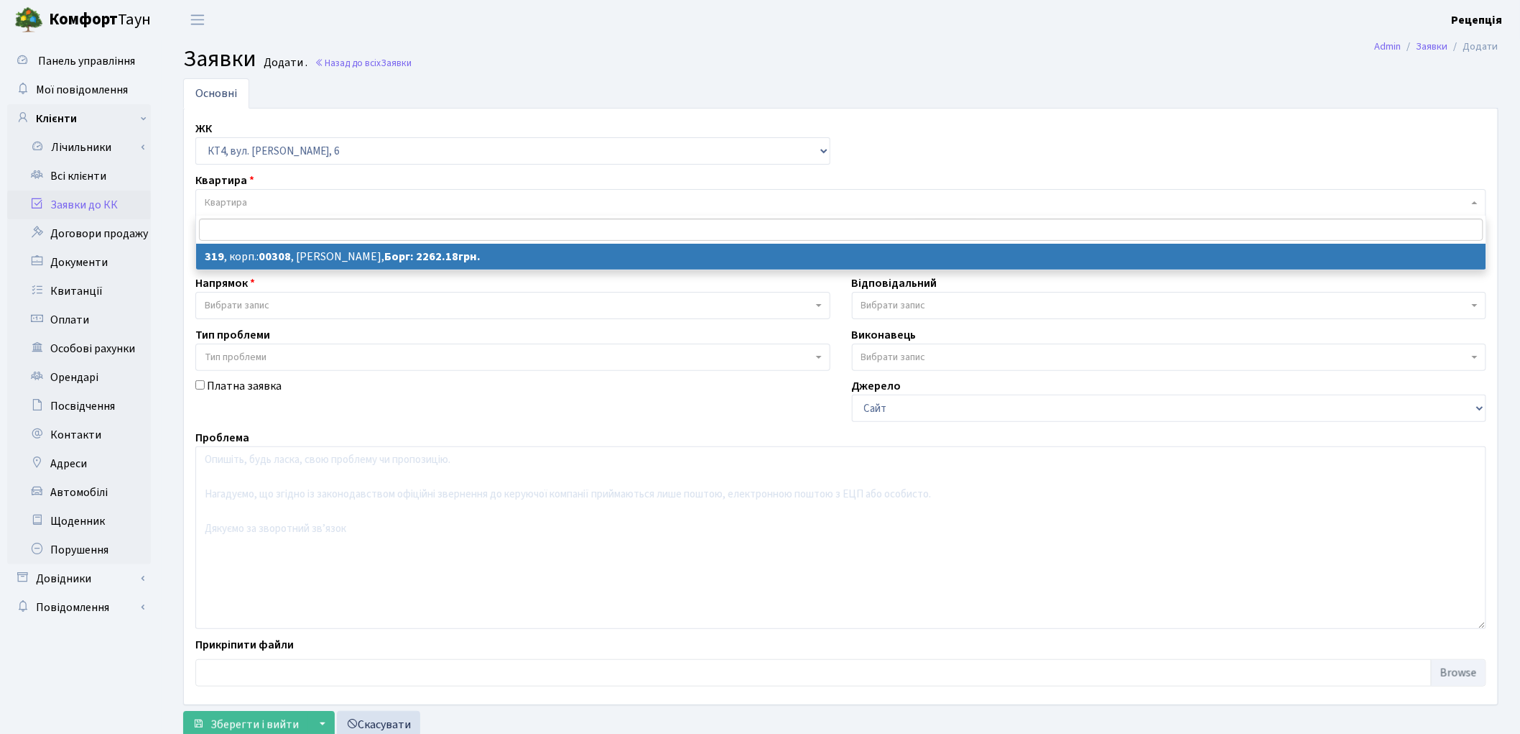
select select "17030"
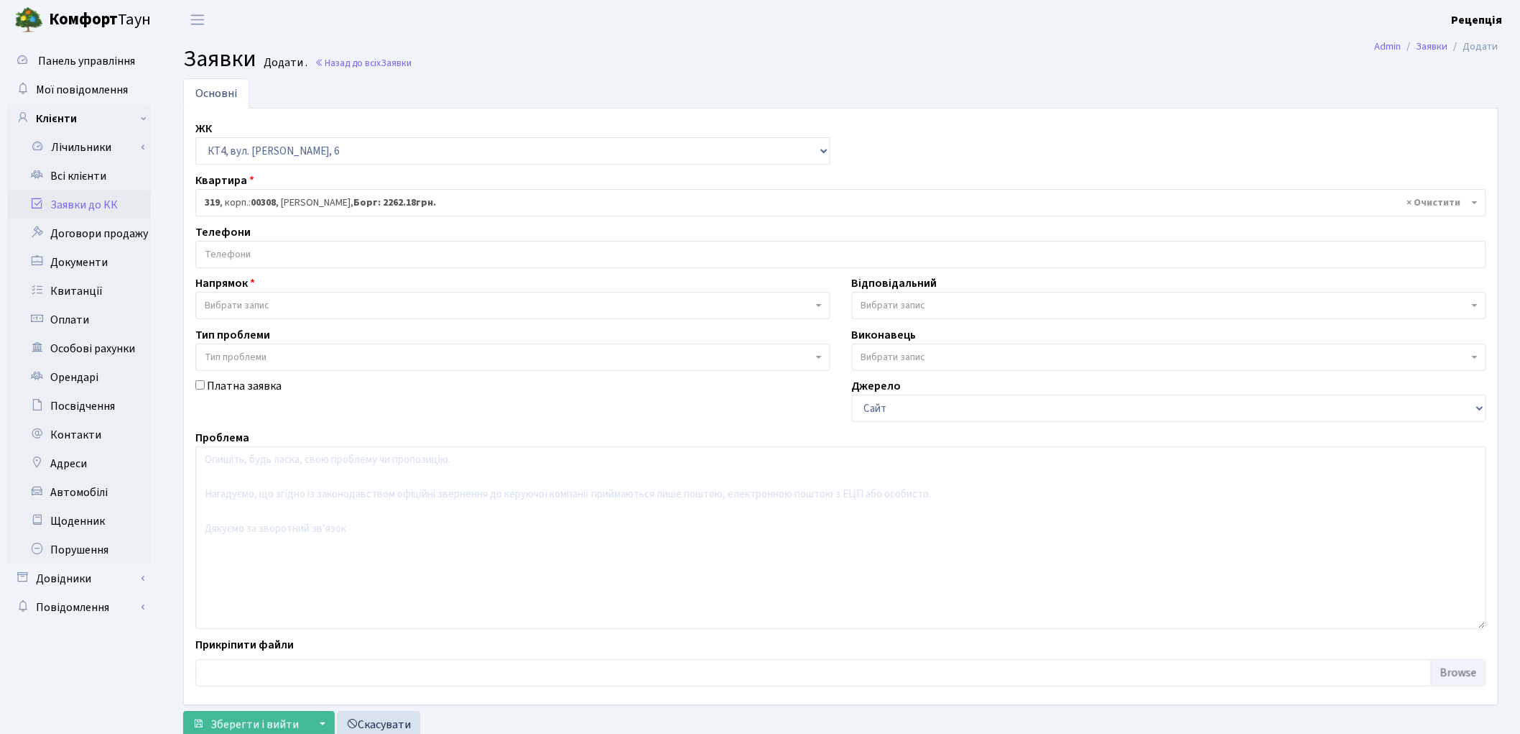
click at [280, 255] on input "search" at bounding box center [841, 254] width 1290 height 26
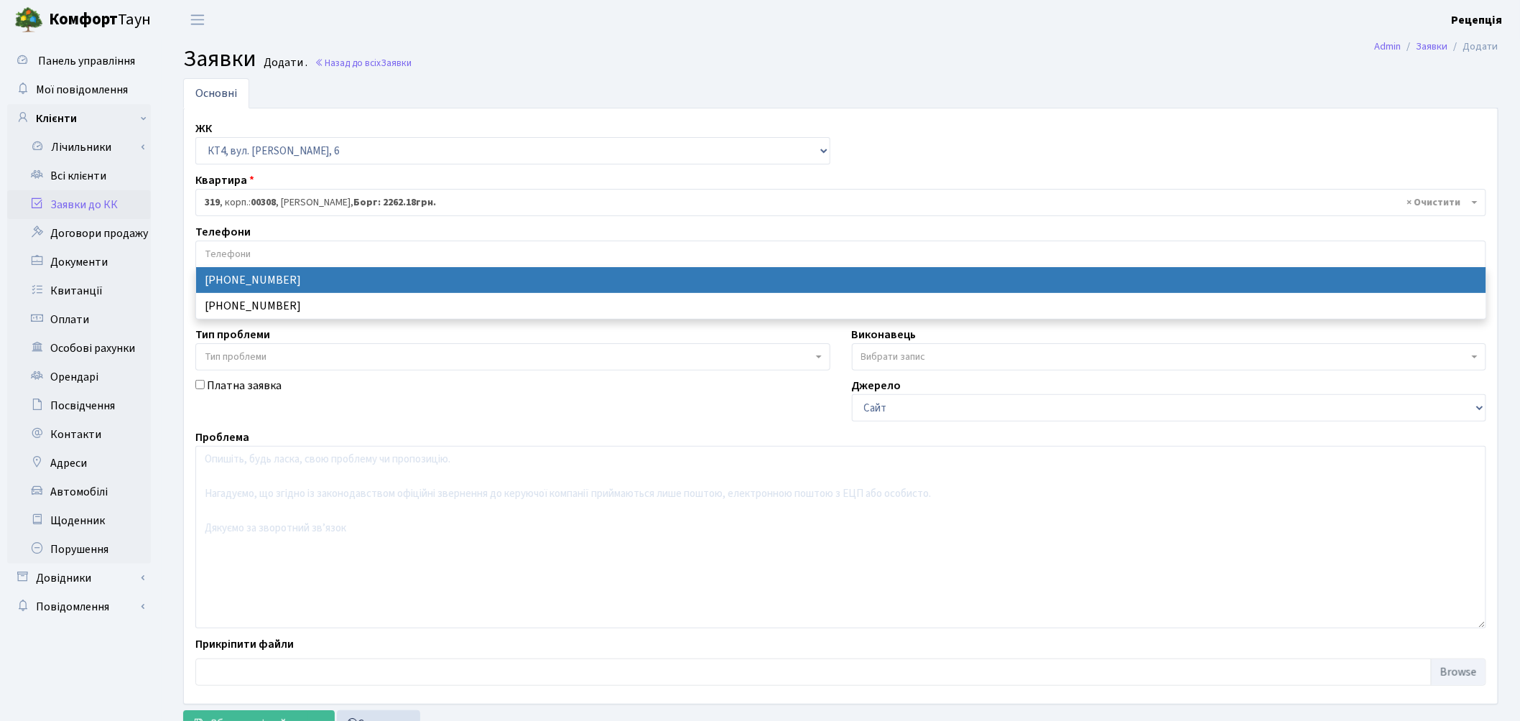
select select "35571"
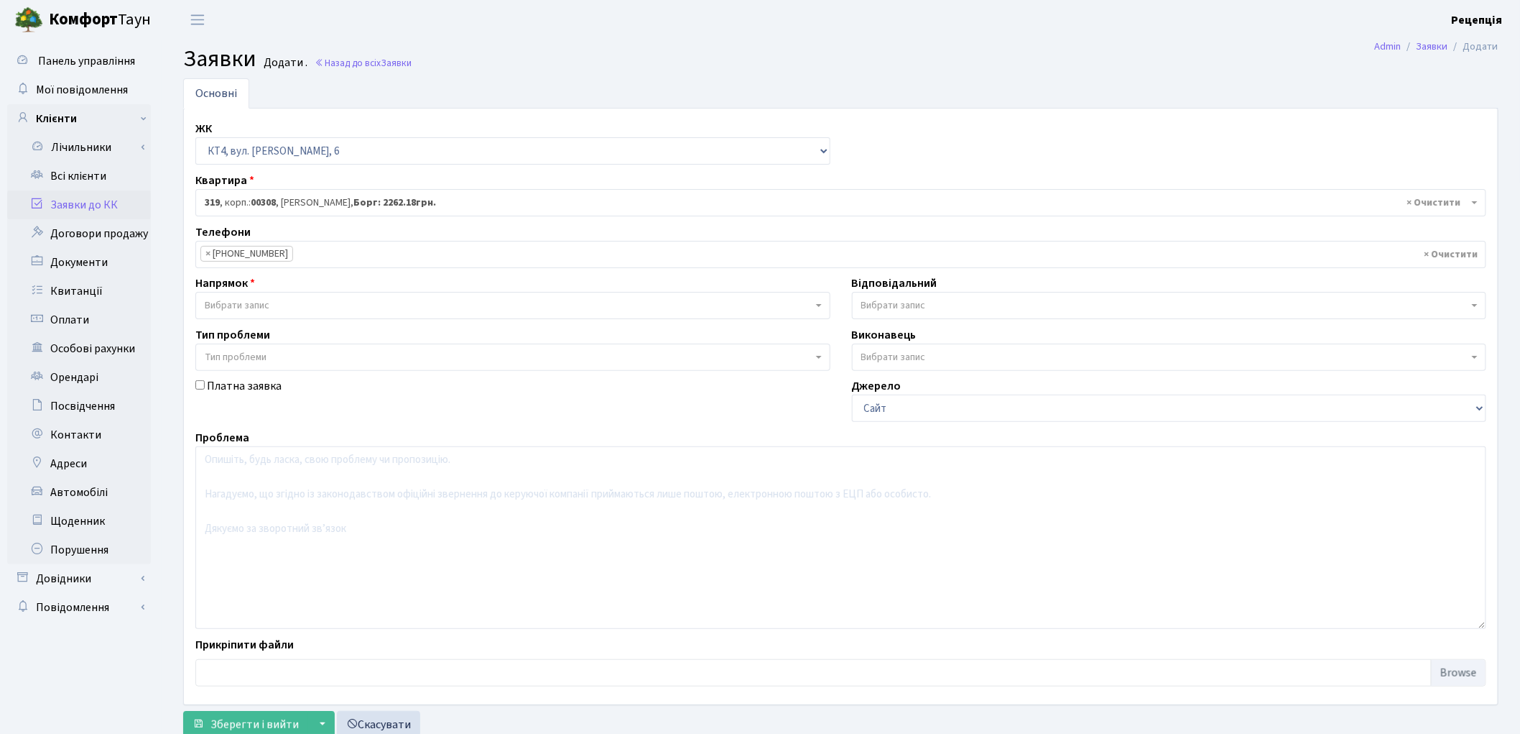
click at [247, 311] on span "Вибрати запис" at bounding box center [237, 305] width 65 height 14
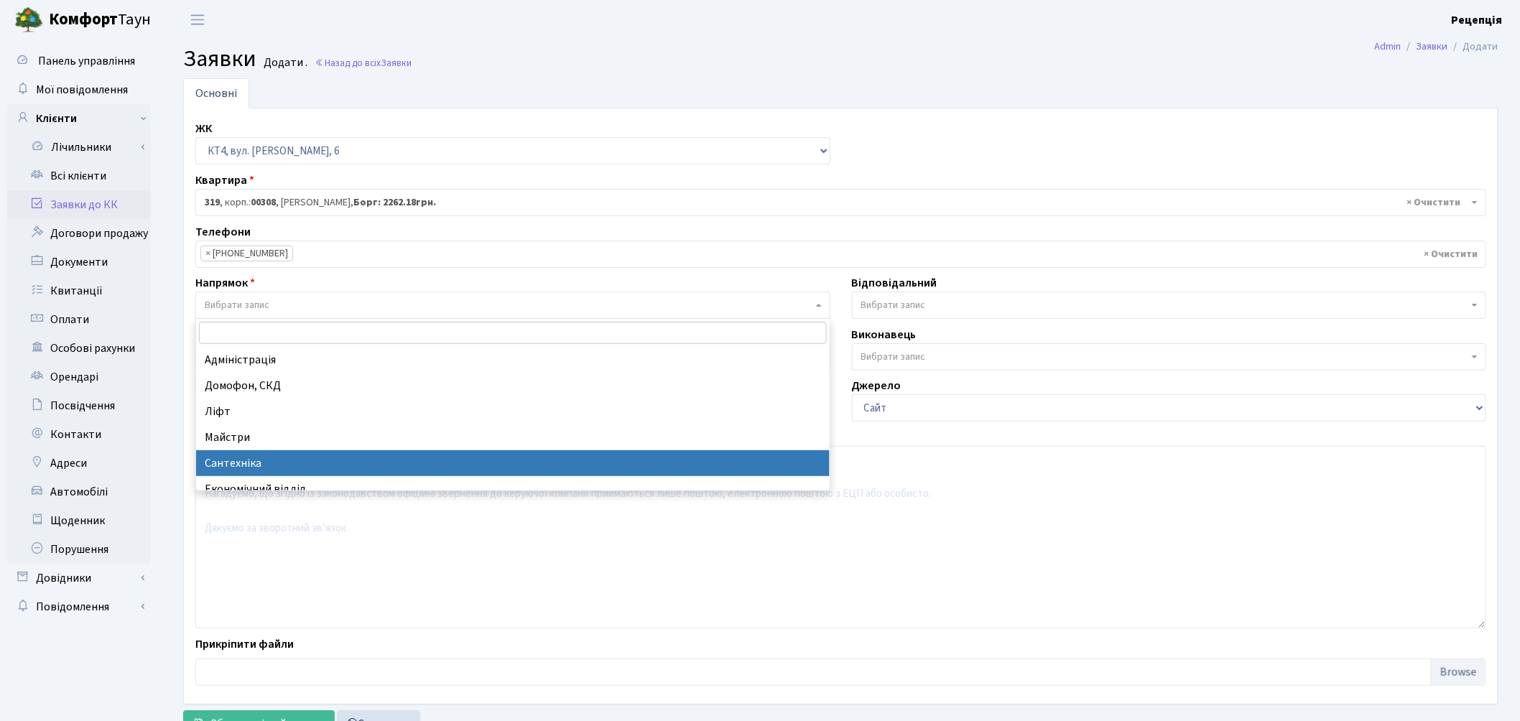
select select "2"
select select
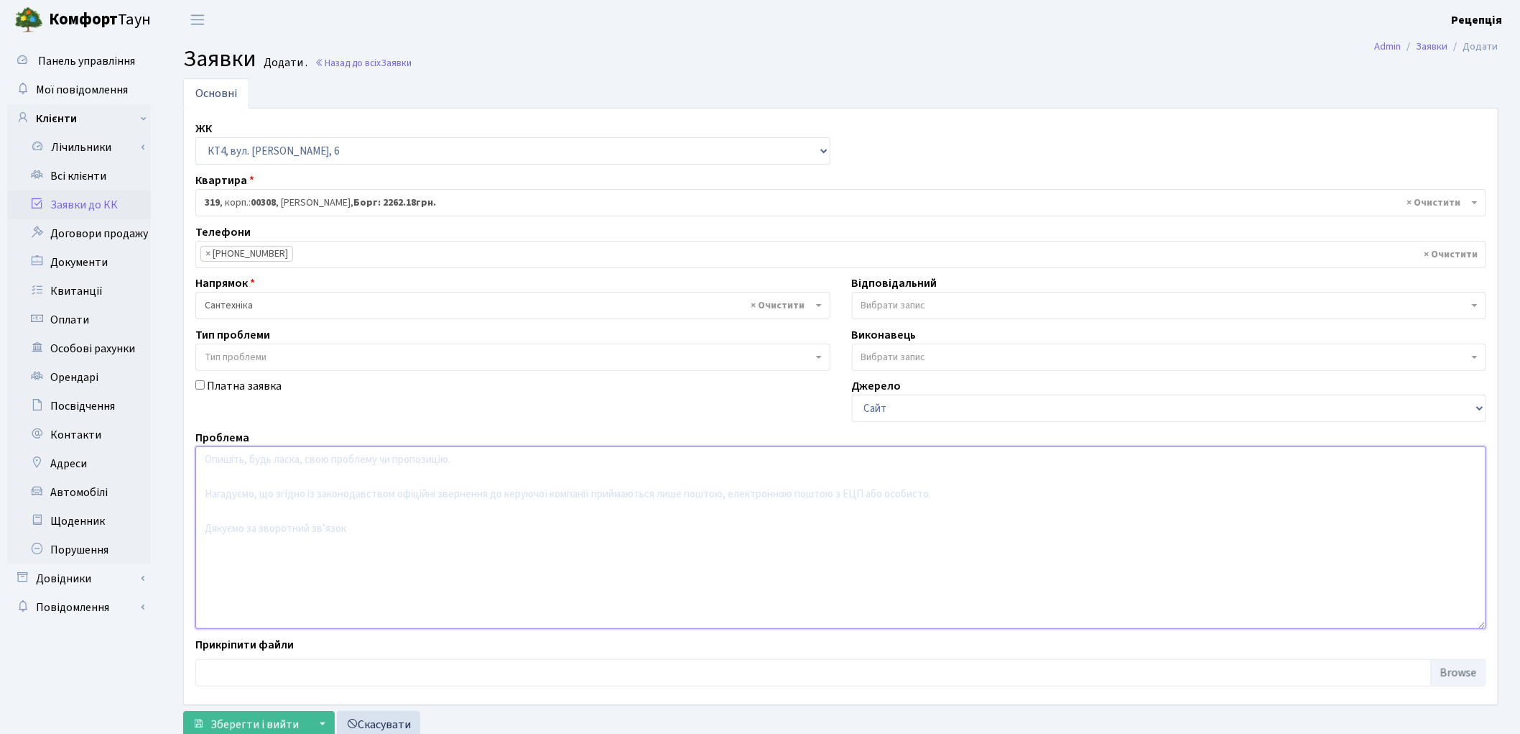
click at [279, 474] on textarea at bounding box center [840, 537] width 1291 height 183
type textarea "Скласти акт залиття."
click at [899, 302] on span "Вибрати запис" at bounding box center [894, 305] width 65 height 14
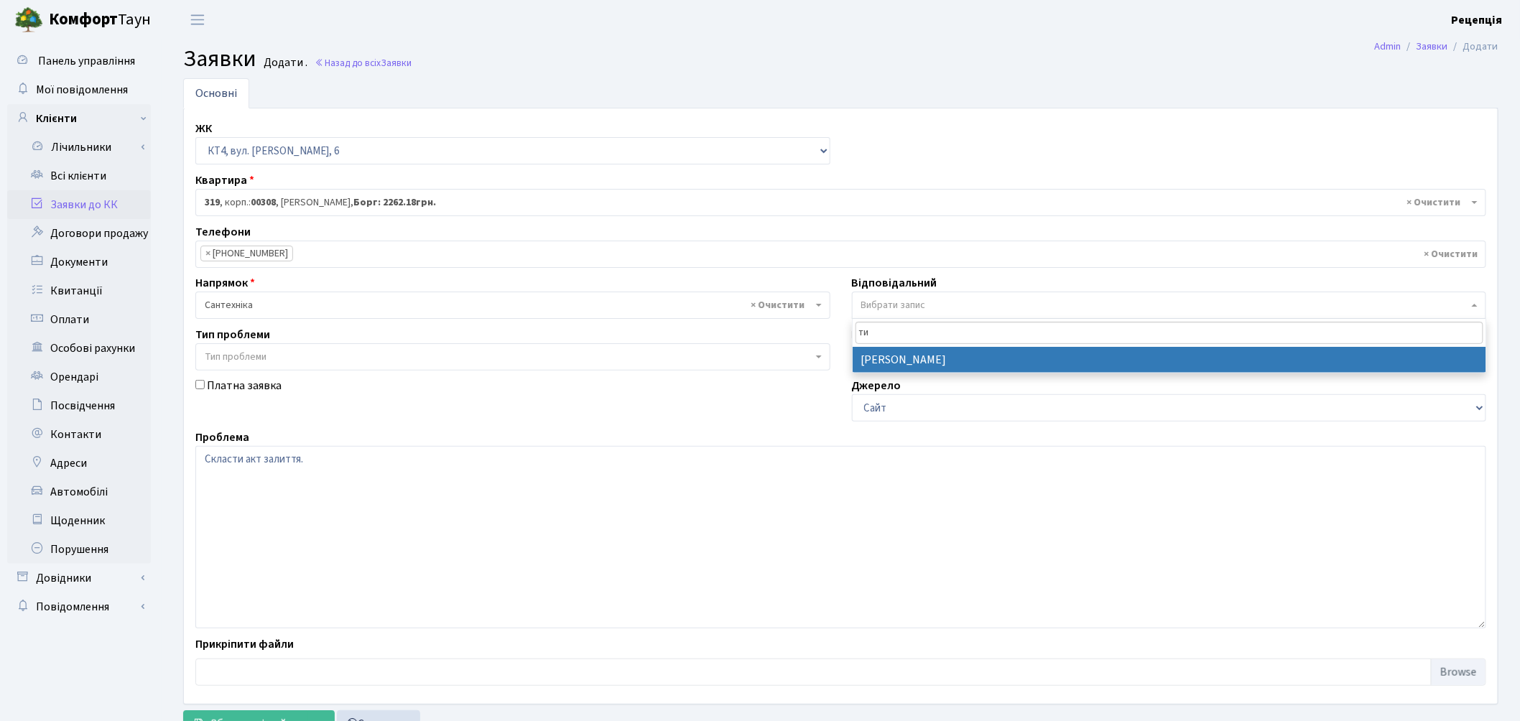
type input "ти"
select select "67"
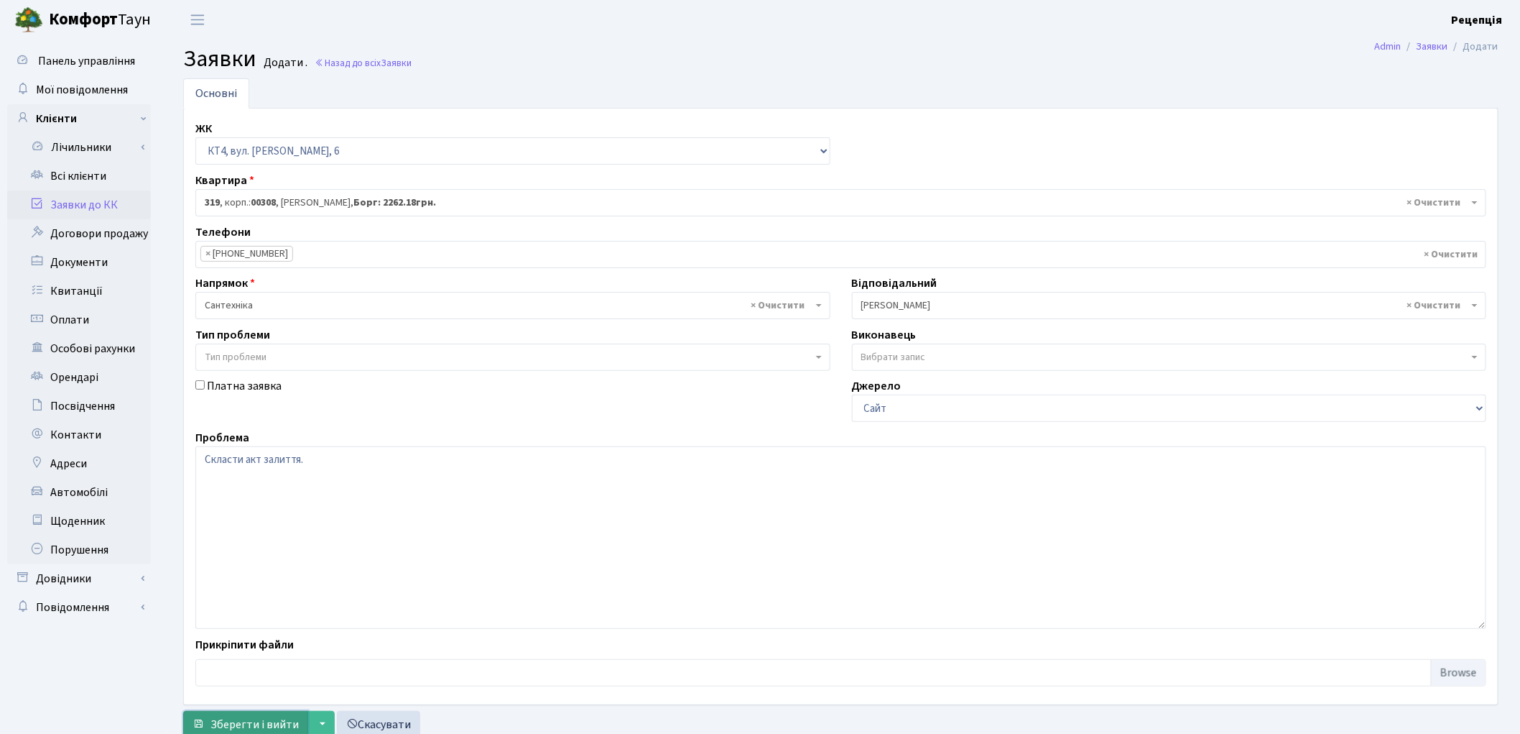
click at [266, 719] on span "Зберегти і вийти" at bounding box center [255, 724] width 88 height 16
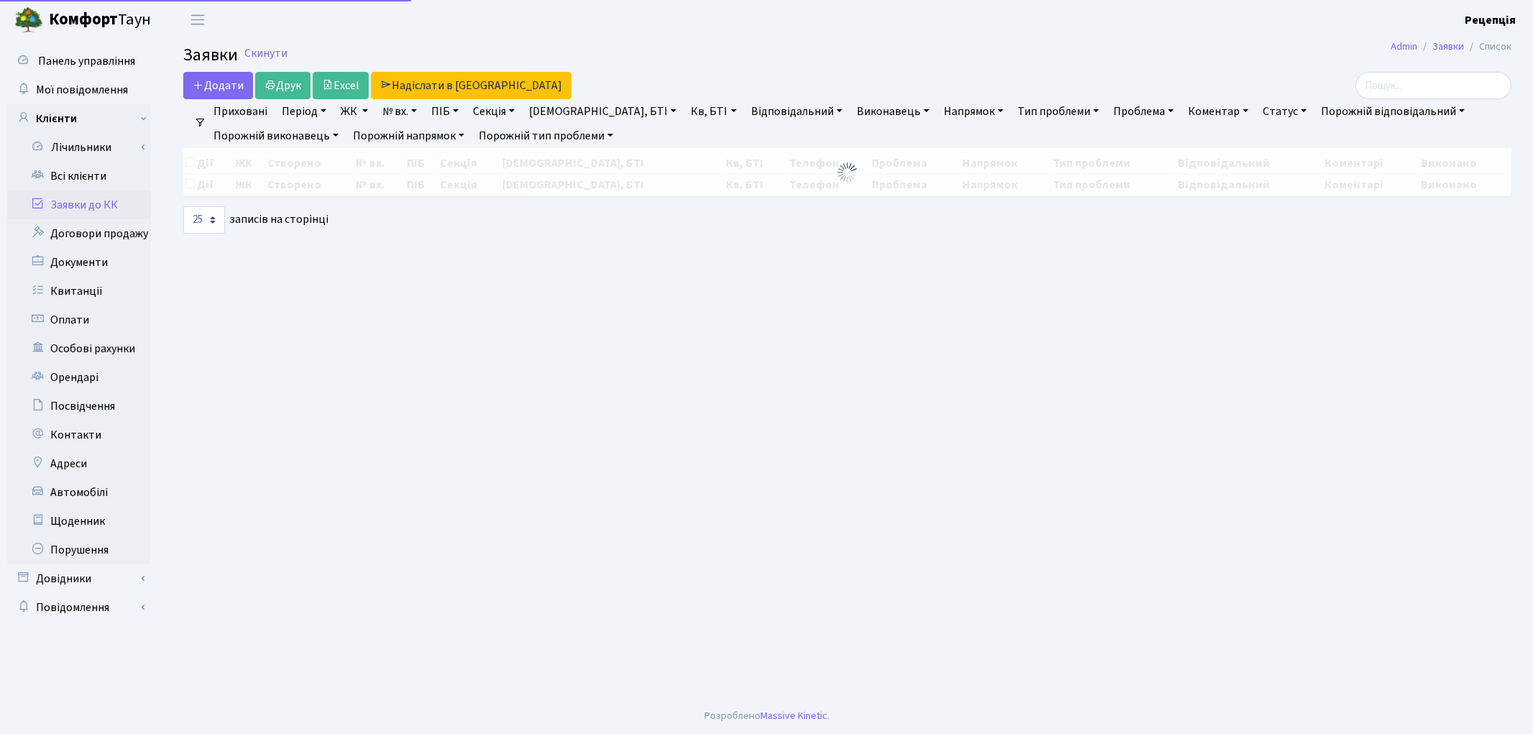
select select "25"
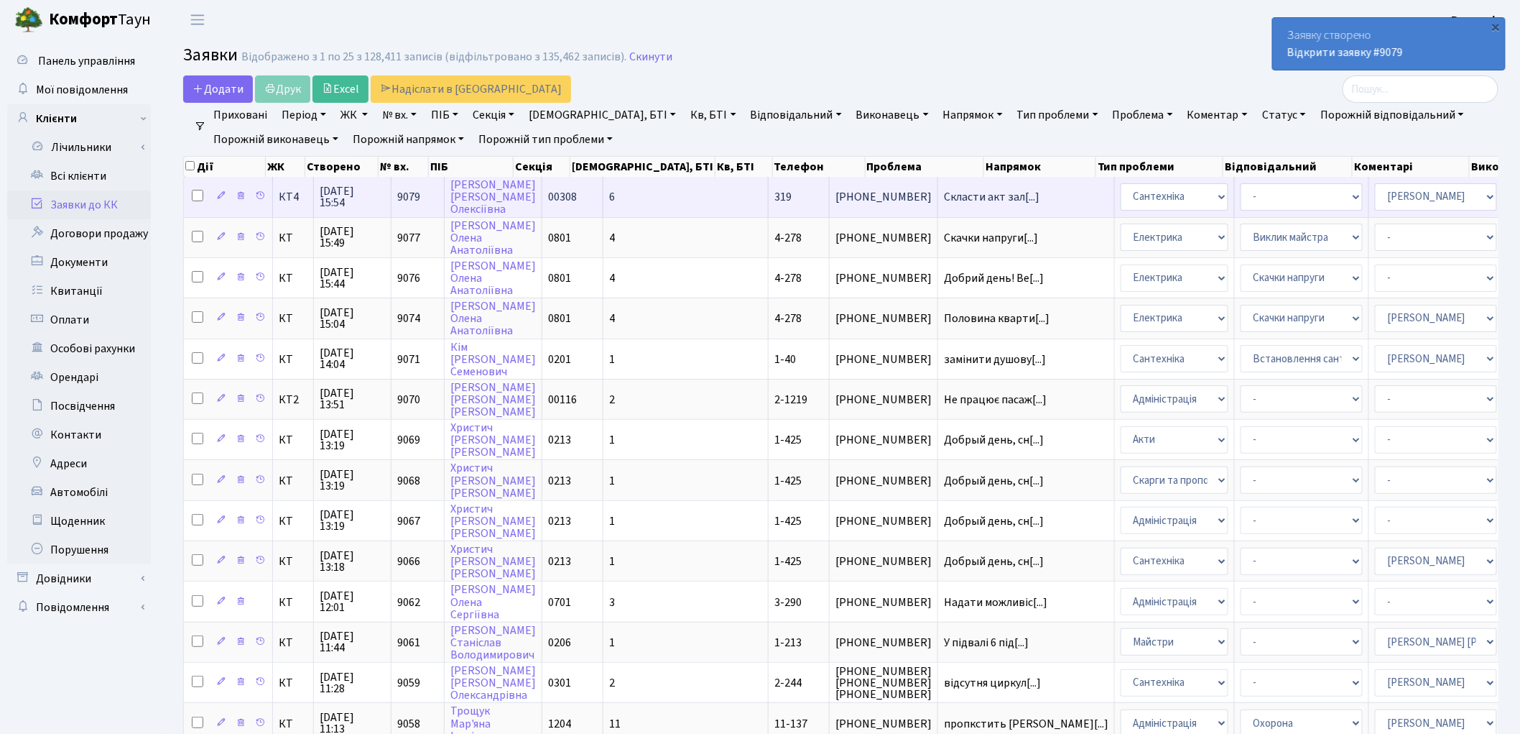
click at [634, 194] on td "6" at bounding box center [686, 197] width 165 height 40
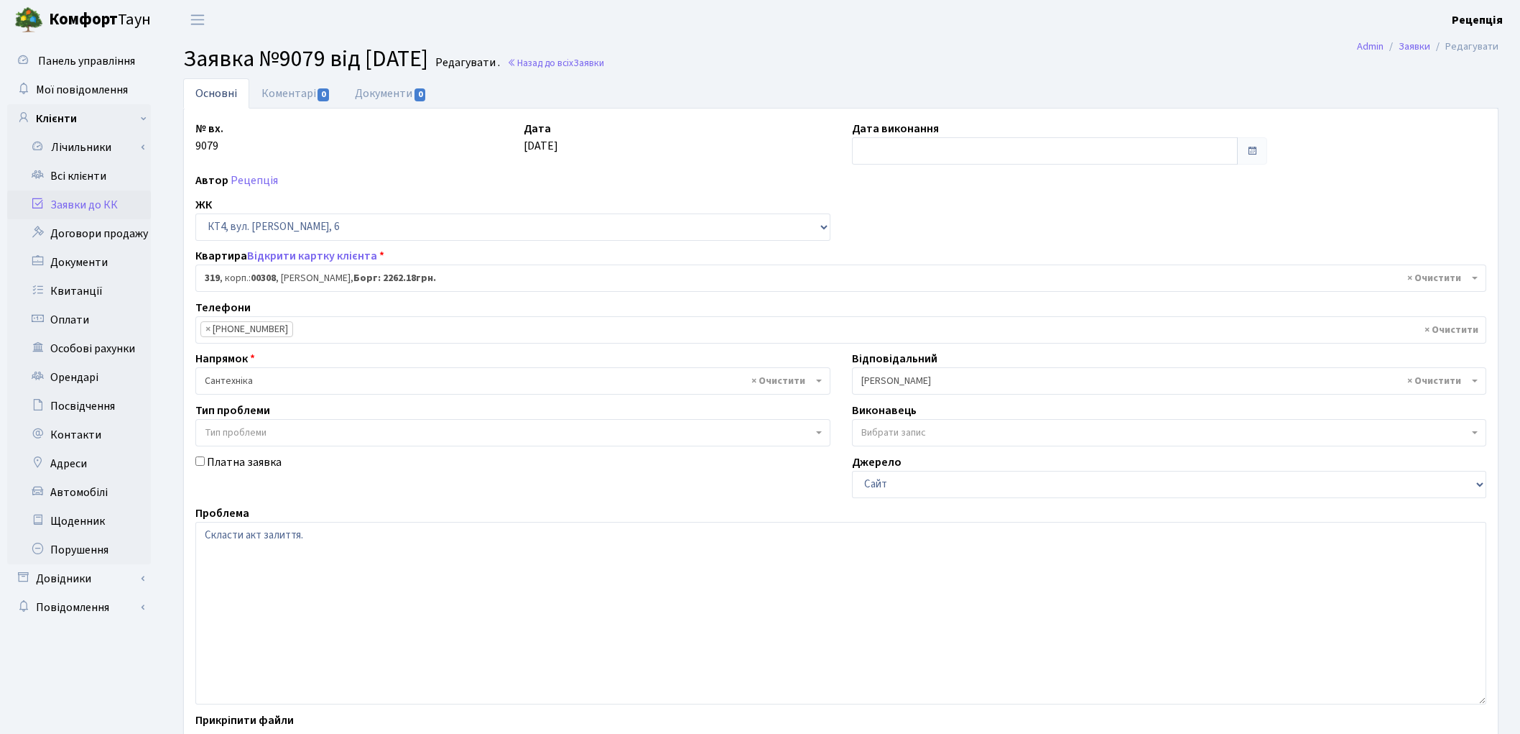
select select "17030"
click at [400, 95] on link "Документи 0" at bounding box center [391, 92] width 96 height 29
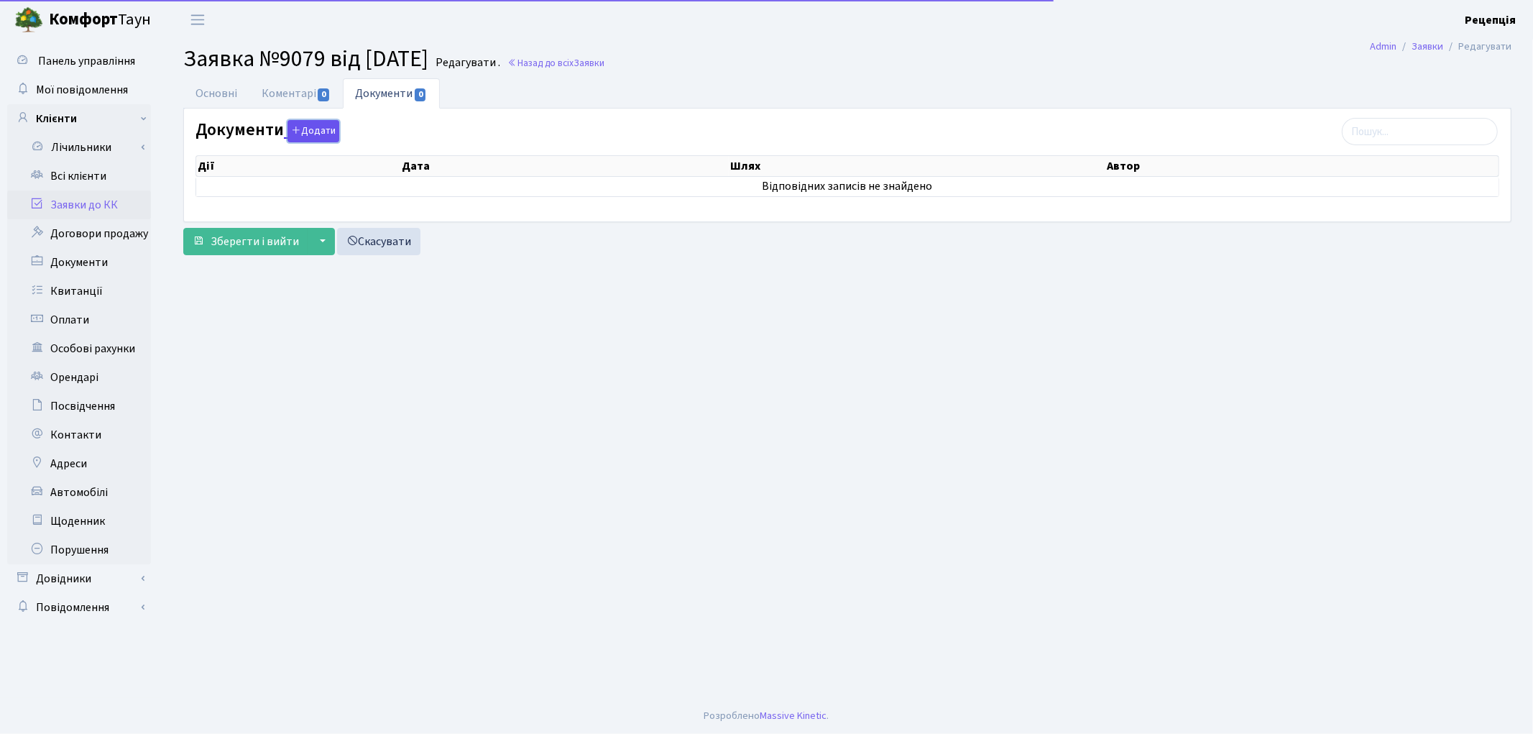
click at [327, 126] on button "Додати" at bounding box center [313, 131] width 52 height 22
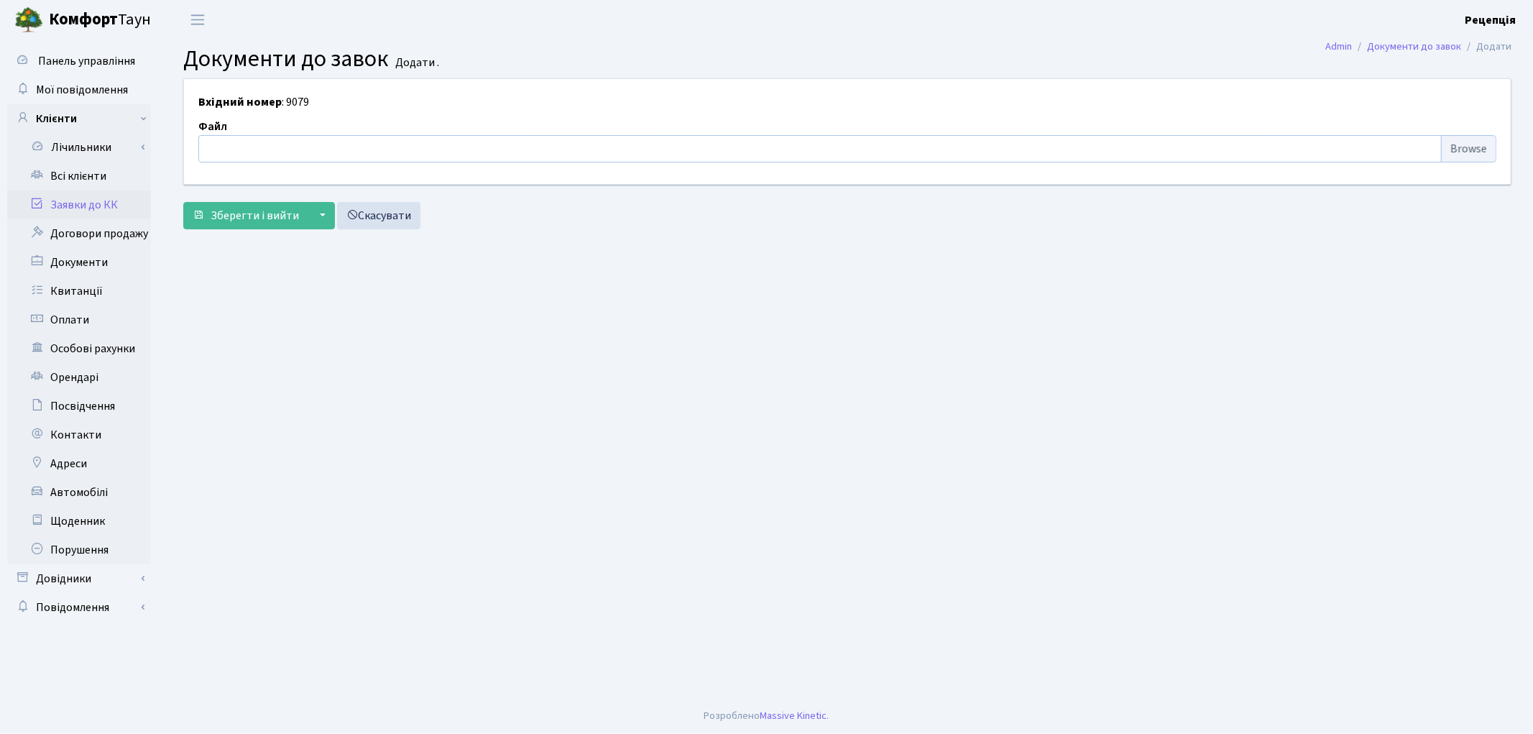
click at [1482, 148] on input "file" at bounding box center [847, 148] width 1298 height 27
type input "C:\fakepath\сканирование0797.pdf"
click at [256, 212] on span "Зберегти і вийти" at bounding box center [255, 216] width 88 height 16
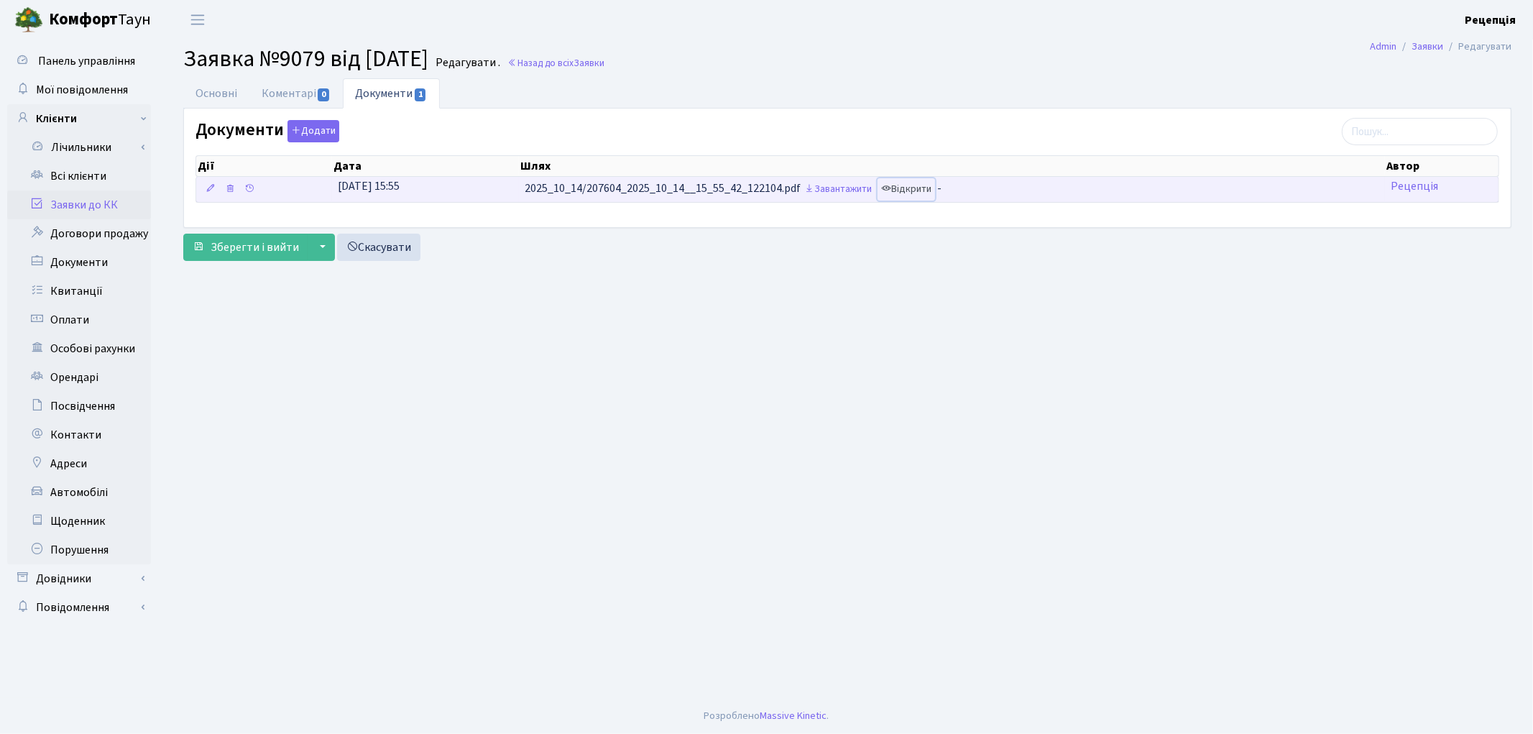
click at [933, 190] on link "Відкрити" at bounding box center [905, 189] width 57 height 22
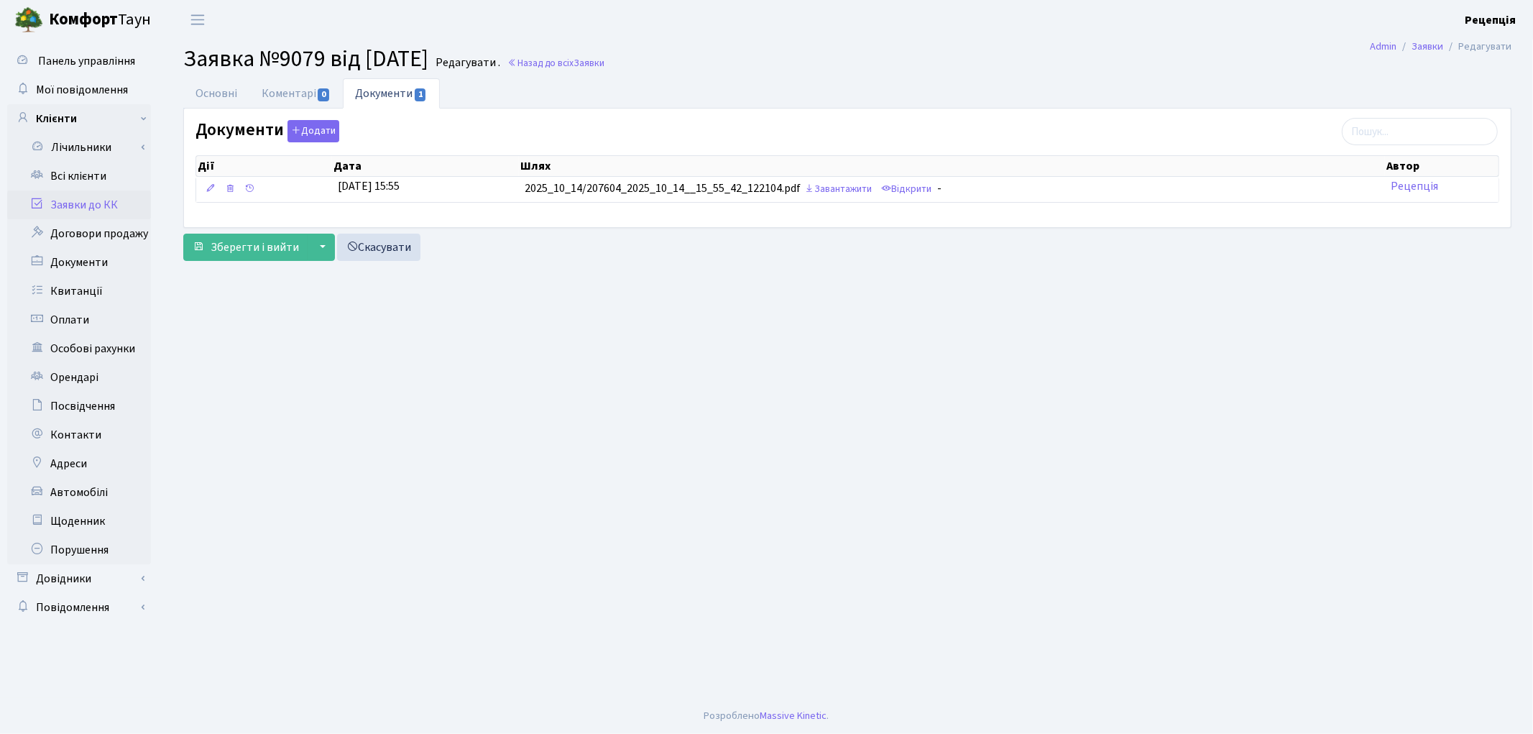
click at [956, 480] on main "Admin Заявки Редагувати Заявка №9079 від 14.10.2025 Редагувати . Назад до всіх …" at bounding box center [847, 369] width 1371 height 658
click at [323, 139] on button "Додати" at bounding box center [313, 131] width 52 height 22
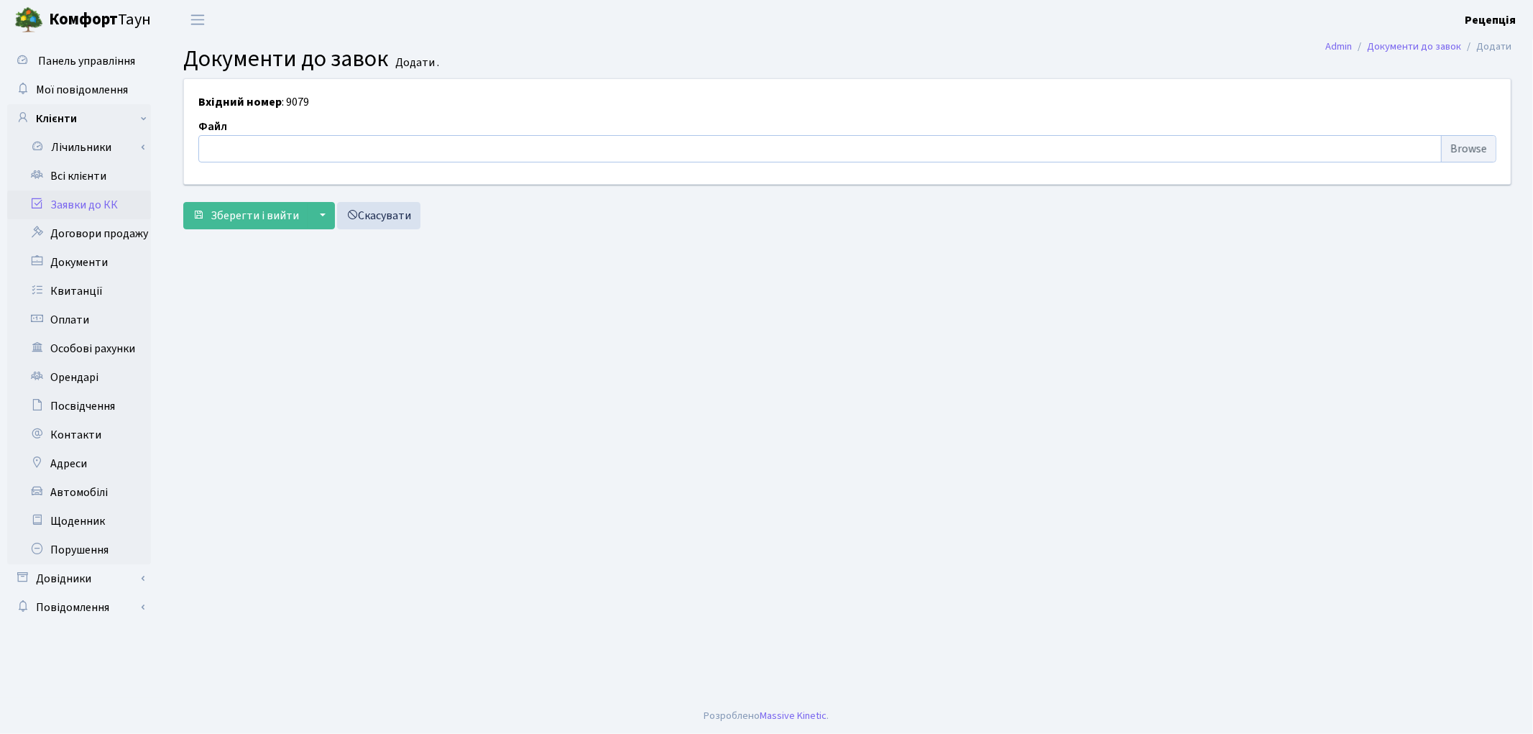
click at [1474, 153] on input "file" at bounding box center [847, 148] width 1298 height 27
type input "C:\fakepath\сканирование0798.pdf"
click at [253, 209] on span "Зберегти і вийти" at bounding box center [255, 216] width 88 height 16
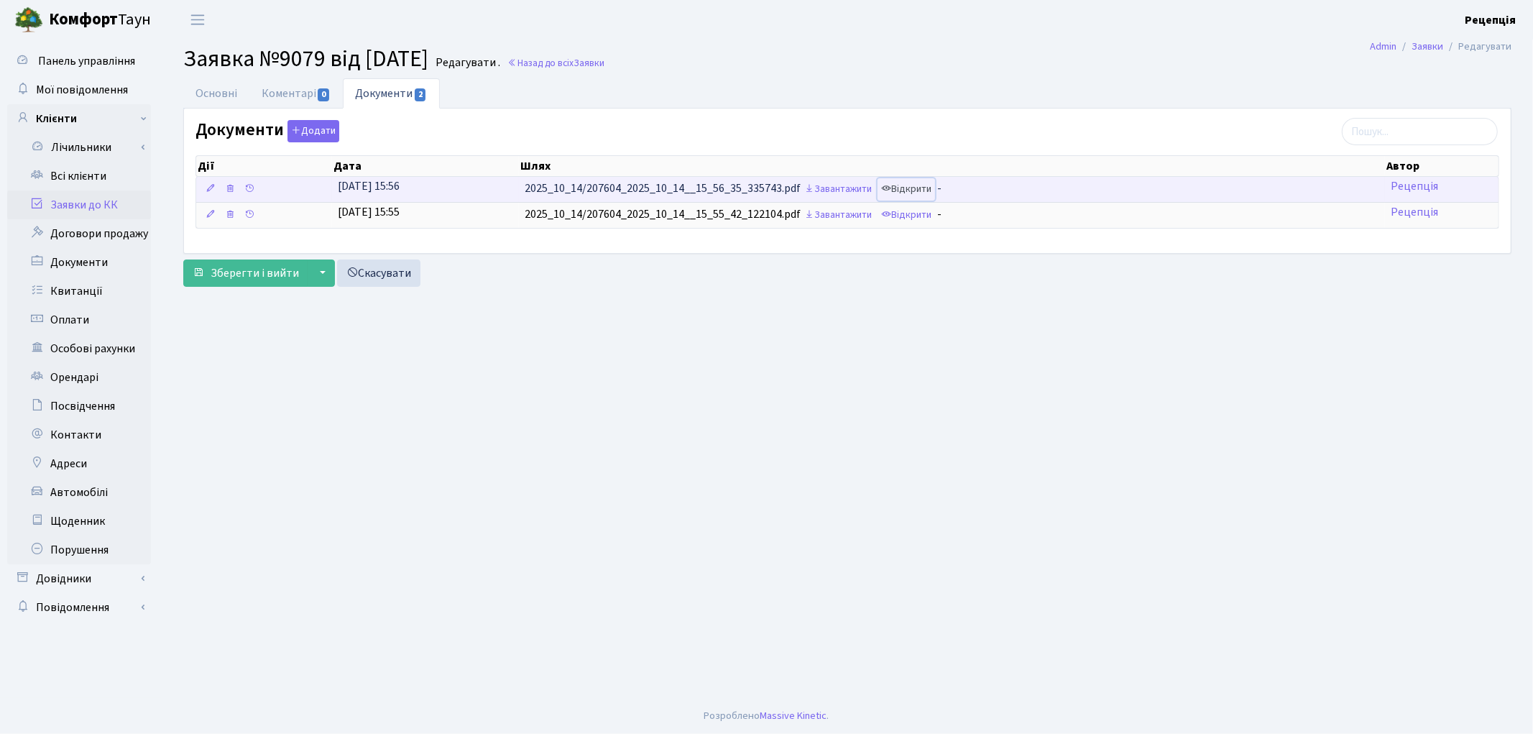
click at [923, 187] on link "Відкрити" at bounding box center [905, 189] width 57 height 22
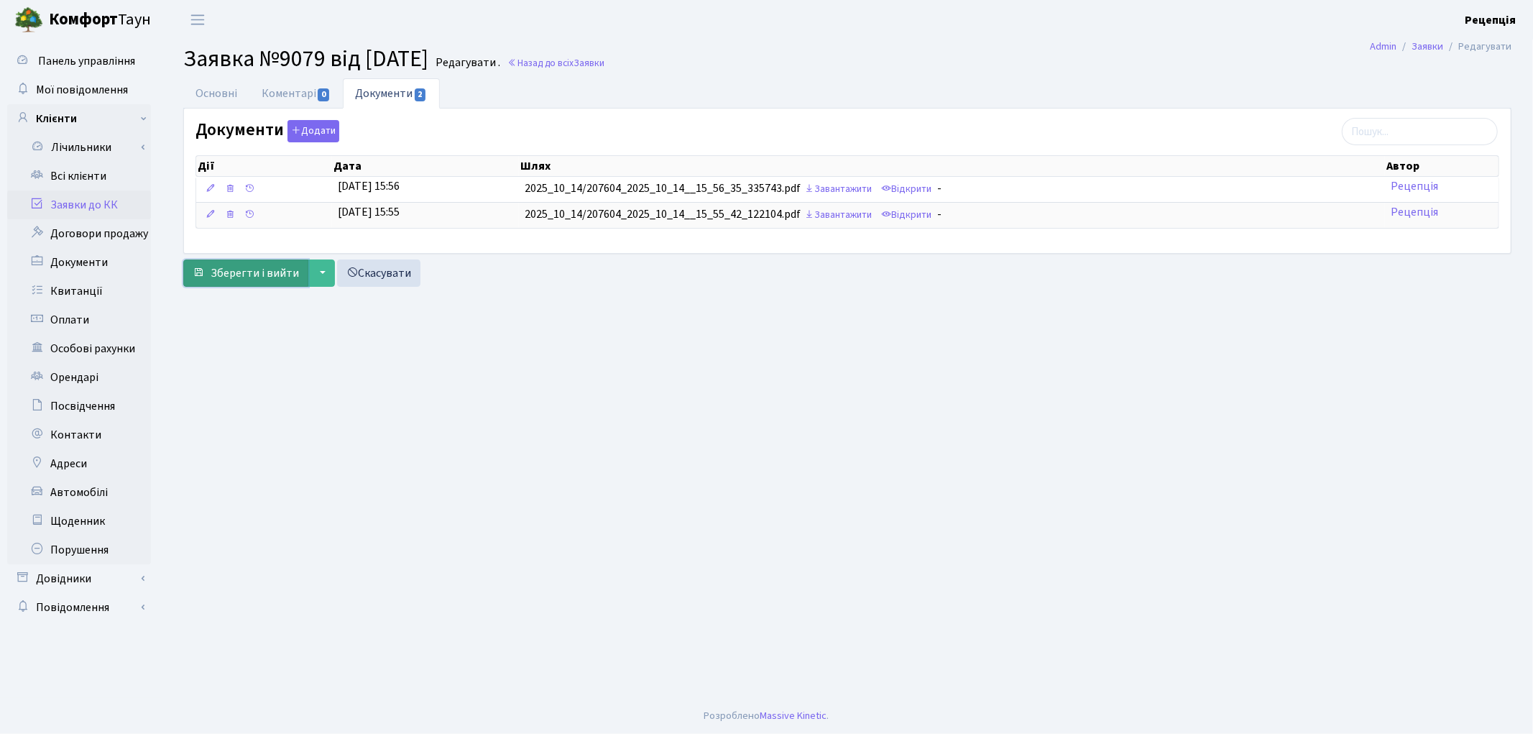
click at [271, 279] on span "Зберегти і вийти" at bounding box center [255, 273] width 88 height 16
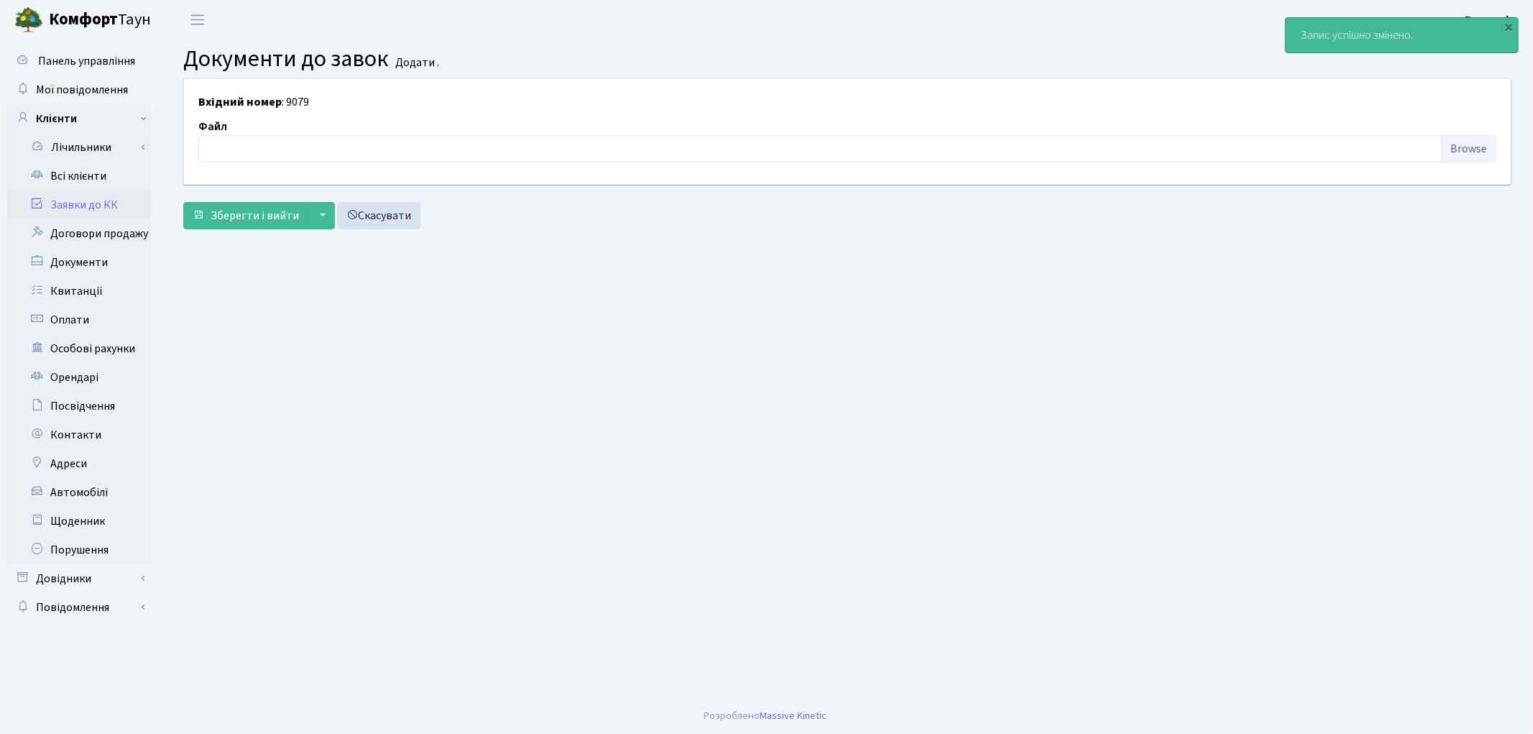
click at [106, 204] on link "Заявки до КК" at bounding box center [79, 204] width 144 height 29
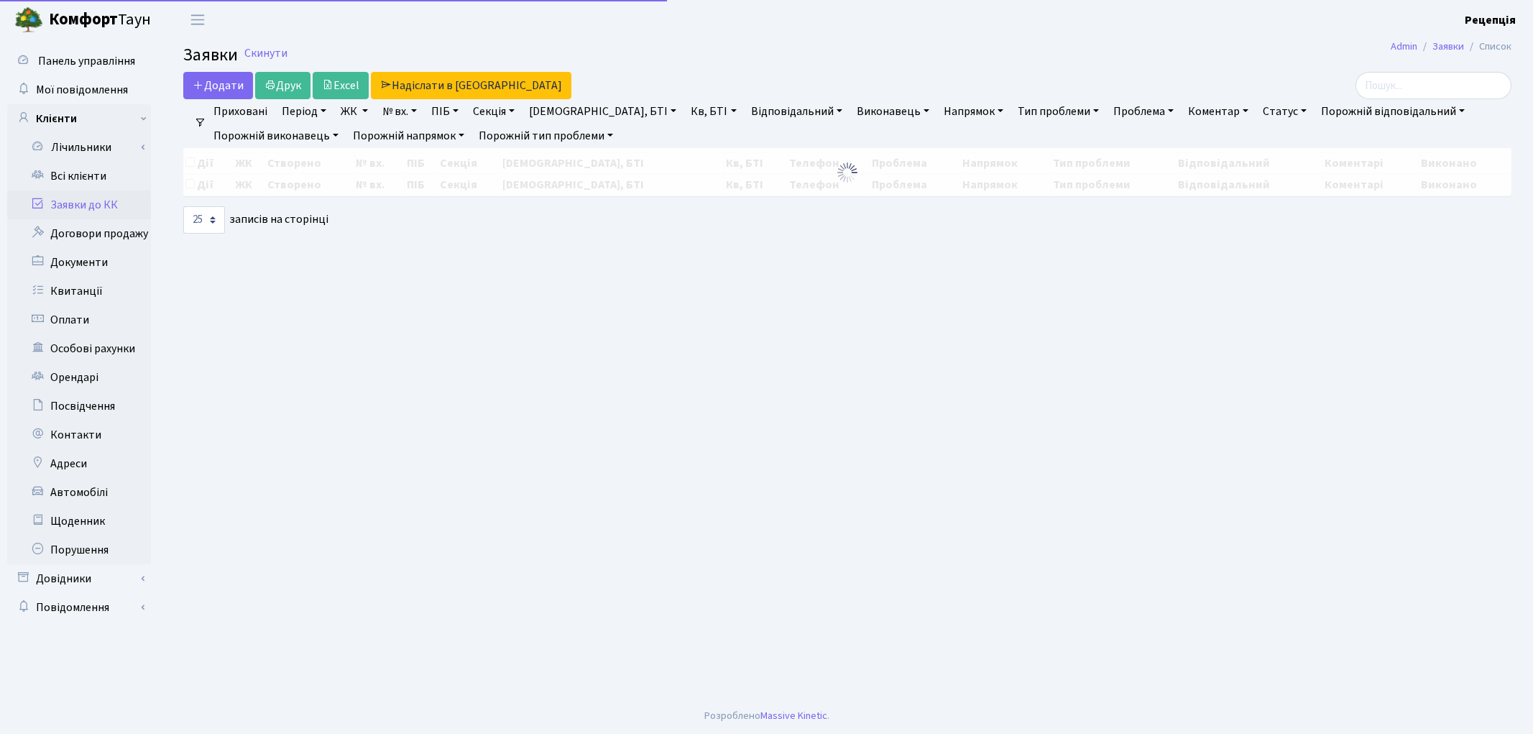
select select "25"
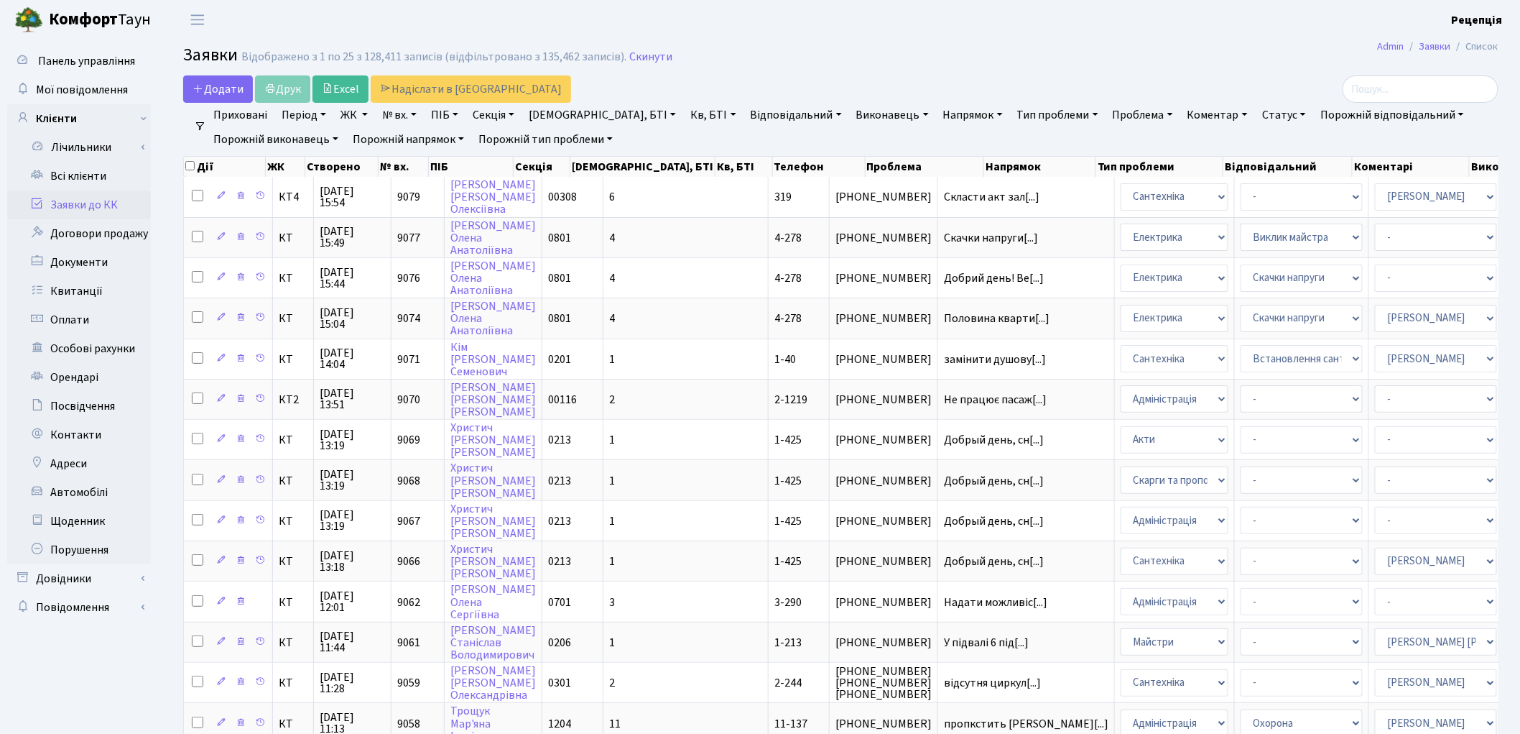
click at [106, 205] on link "Заявки до КК" at bounding box center [79, 204] width 144 height 29
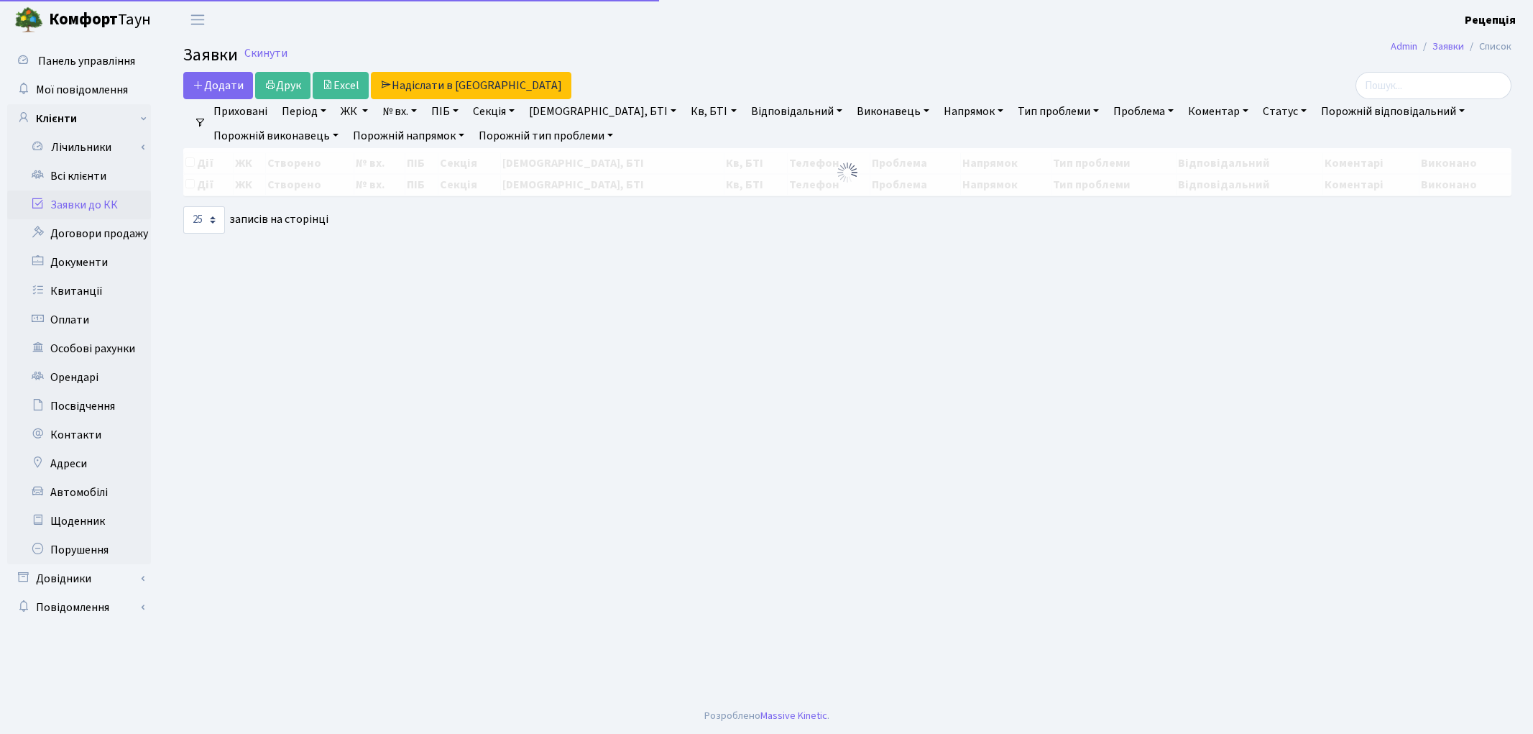
select select "25"
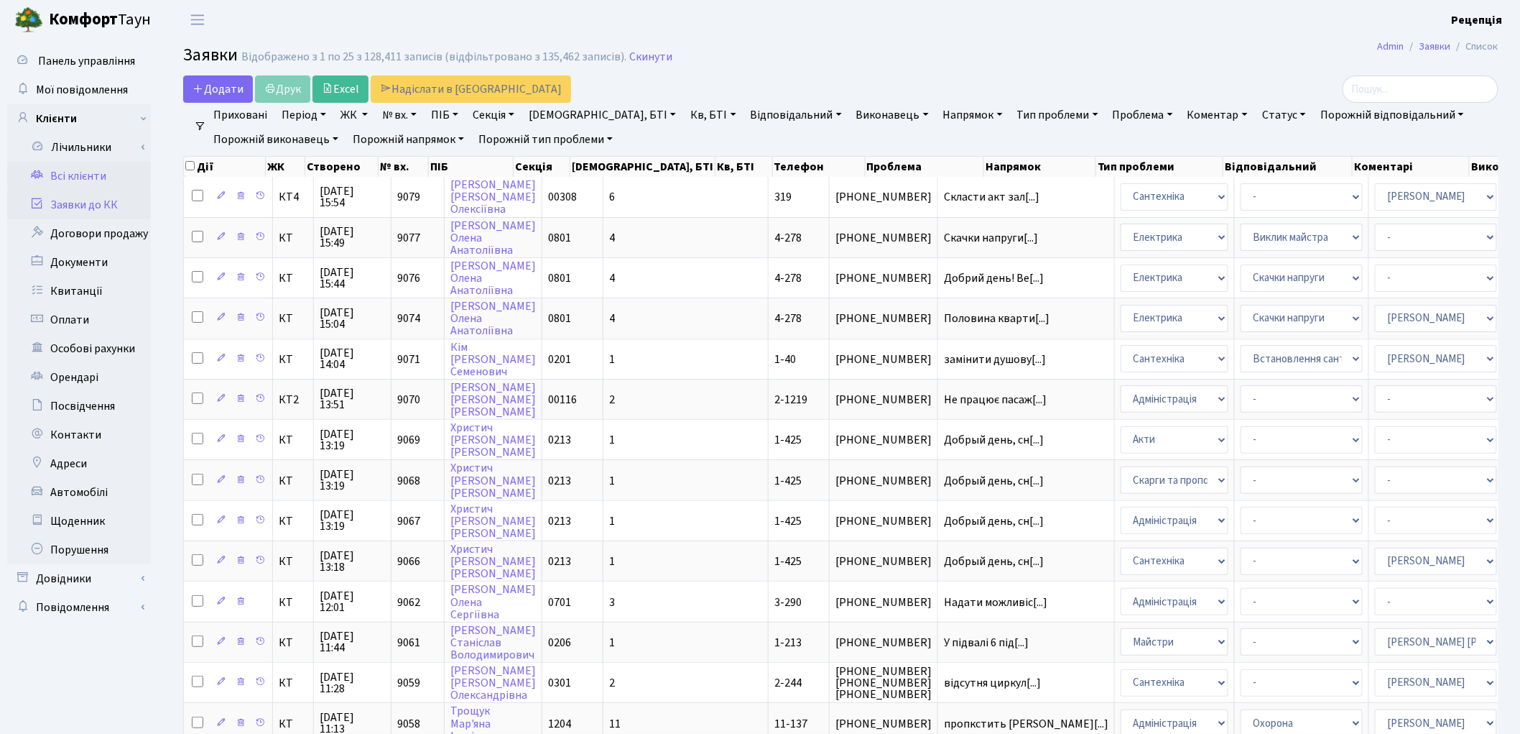
click at [83, 177] on link "Всі клієнти" at bounding box center [79, 176] width 144 height 29
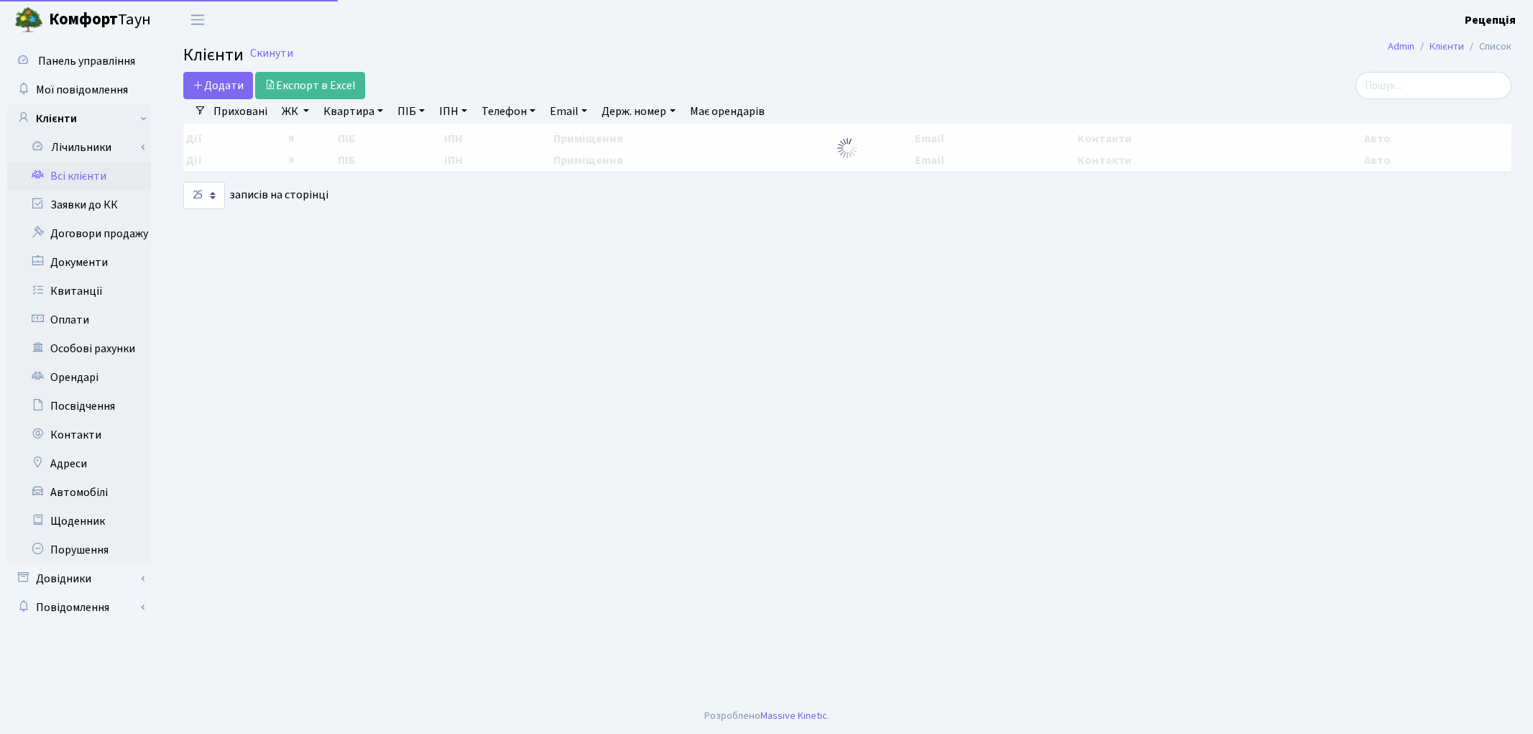
select select "25"
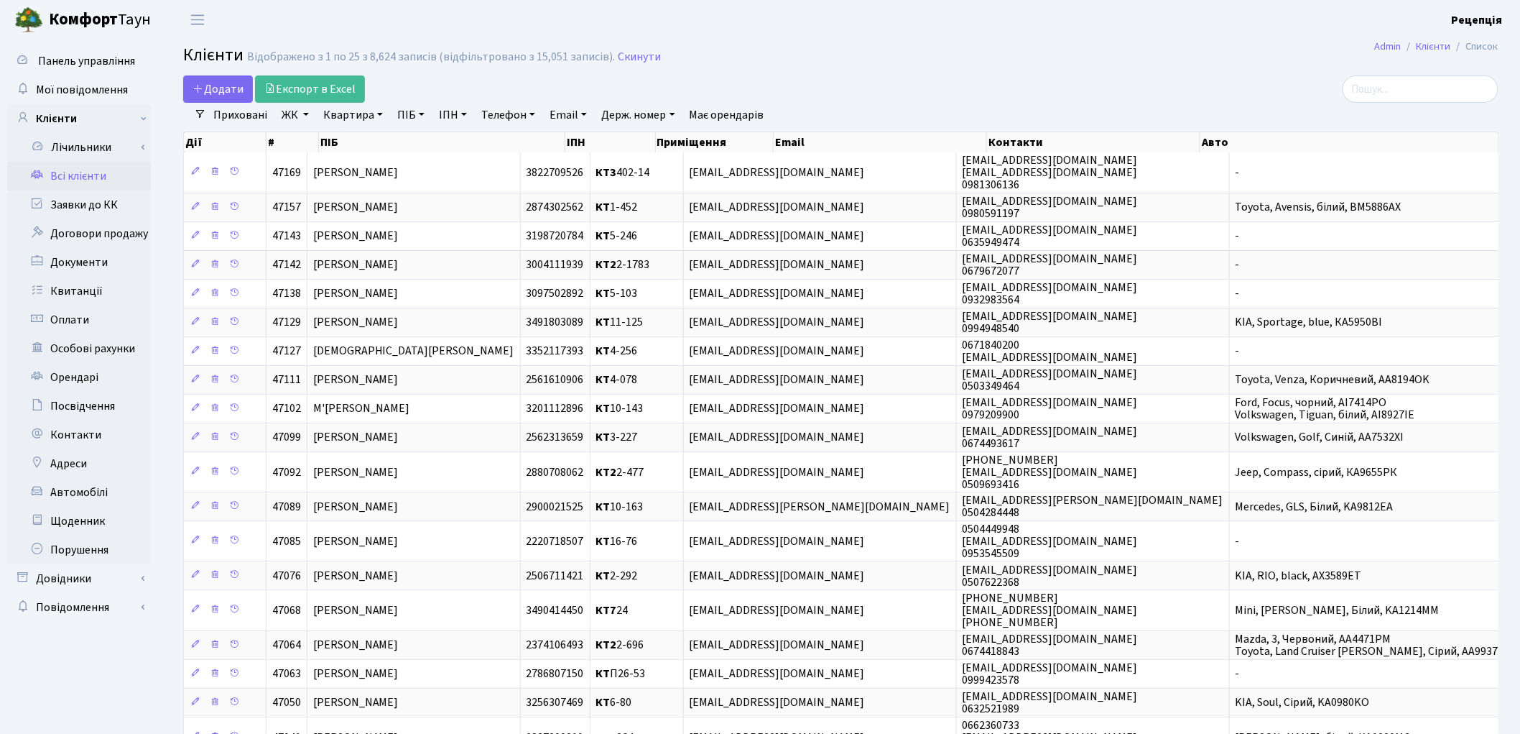
click at [297, 124] on link "ЖК" at bounding box center [295, 115] width 39 height 24
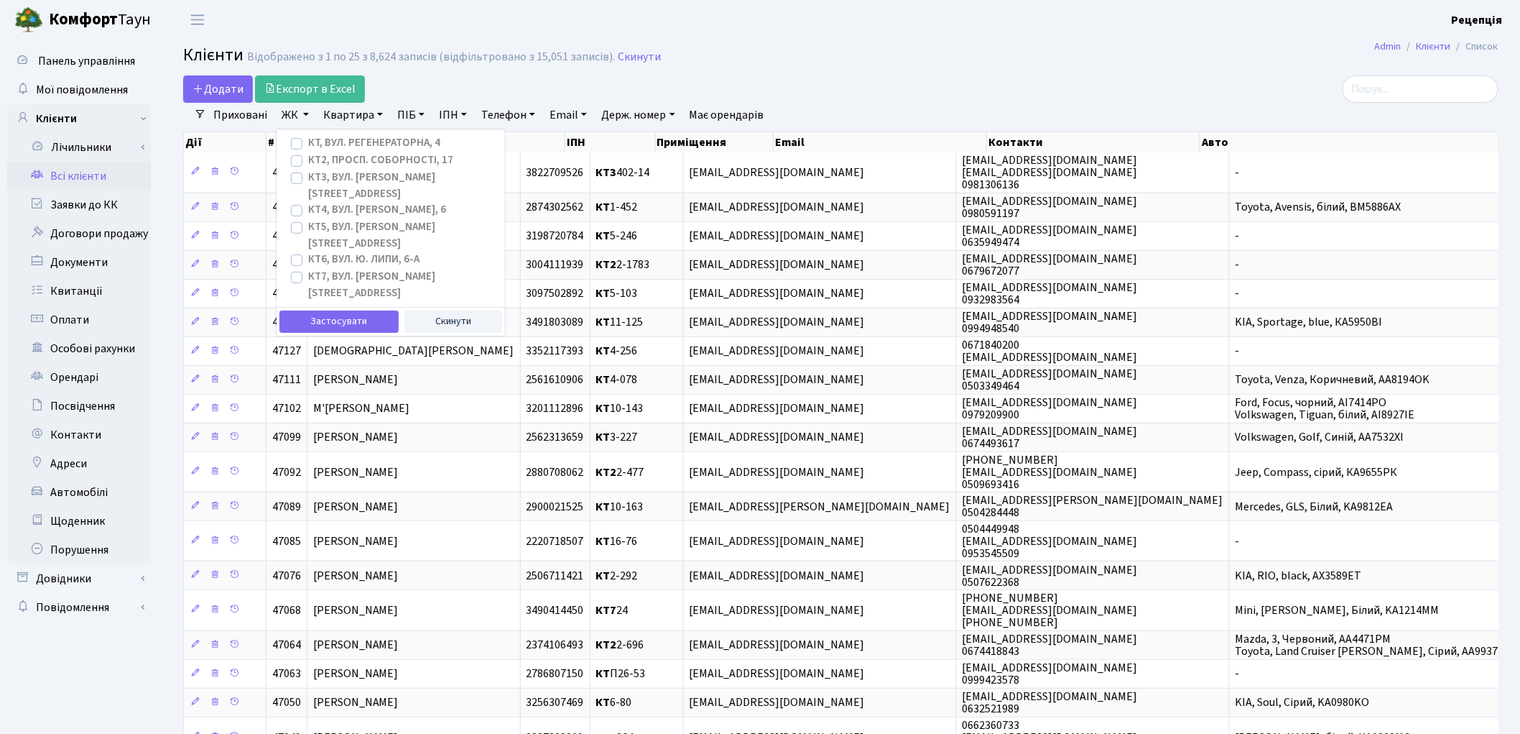
click at [308, 202] on label "КТ4, вул. [PERSON_NAME], 6" at bounding box center [377, 210] width 138 height 17
click at [308, 202] on input "КТ4, вул. [PERSON_NAME], 6" at bounding box center [312, 206] width 9 height 9
checkbox input "true"
click at [311, 310] on button "Застосувати" at bounding box center [339, 321] width 119 height 22
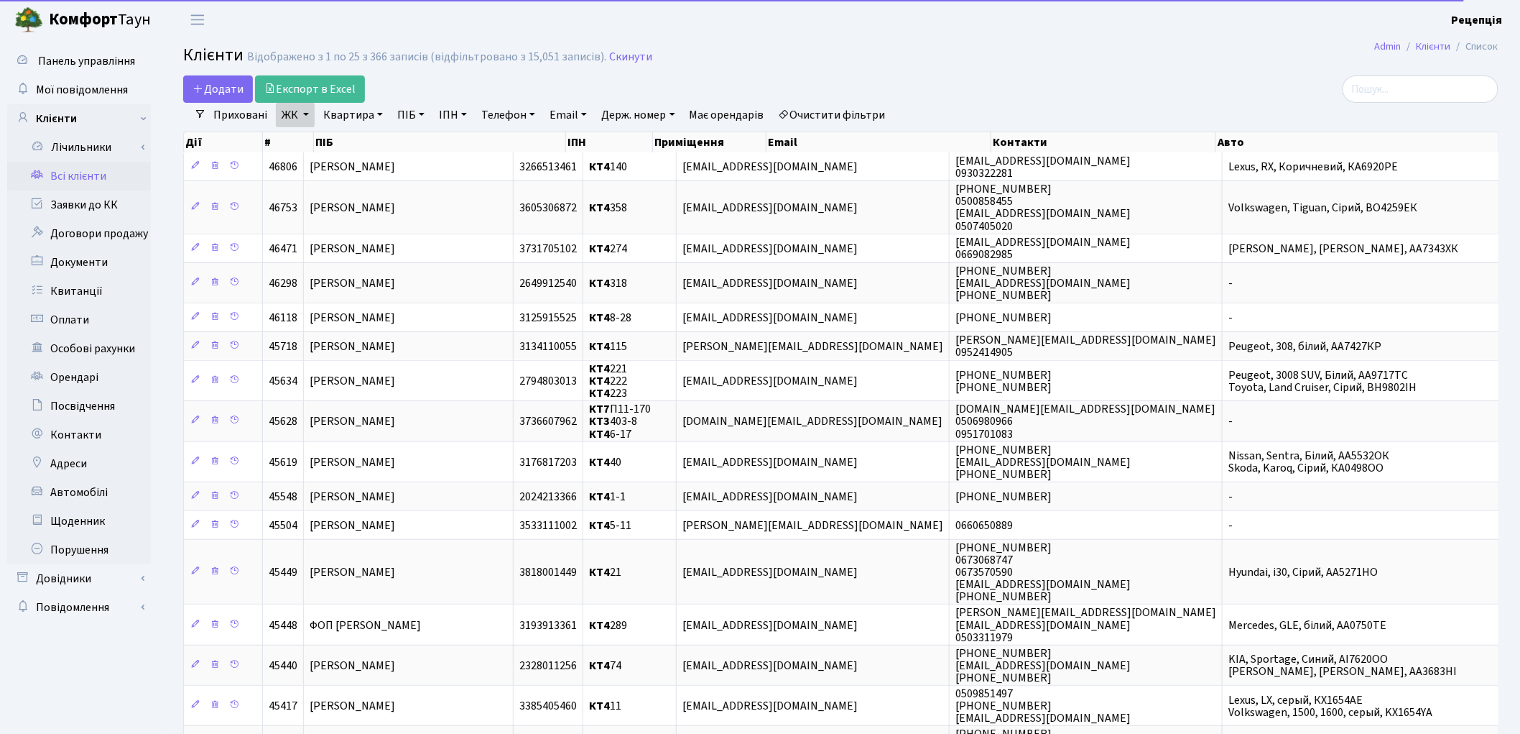
drag, startPoint x: 362, startPoint y: 110, endPoint x: 366, endPoint y: 120, distance: 10.9
click at [363, 109] on link "Квартира" at bounding box center [353, 115] width 71 height 24
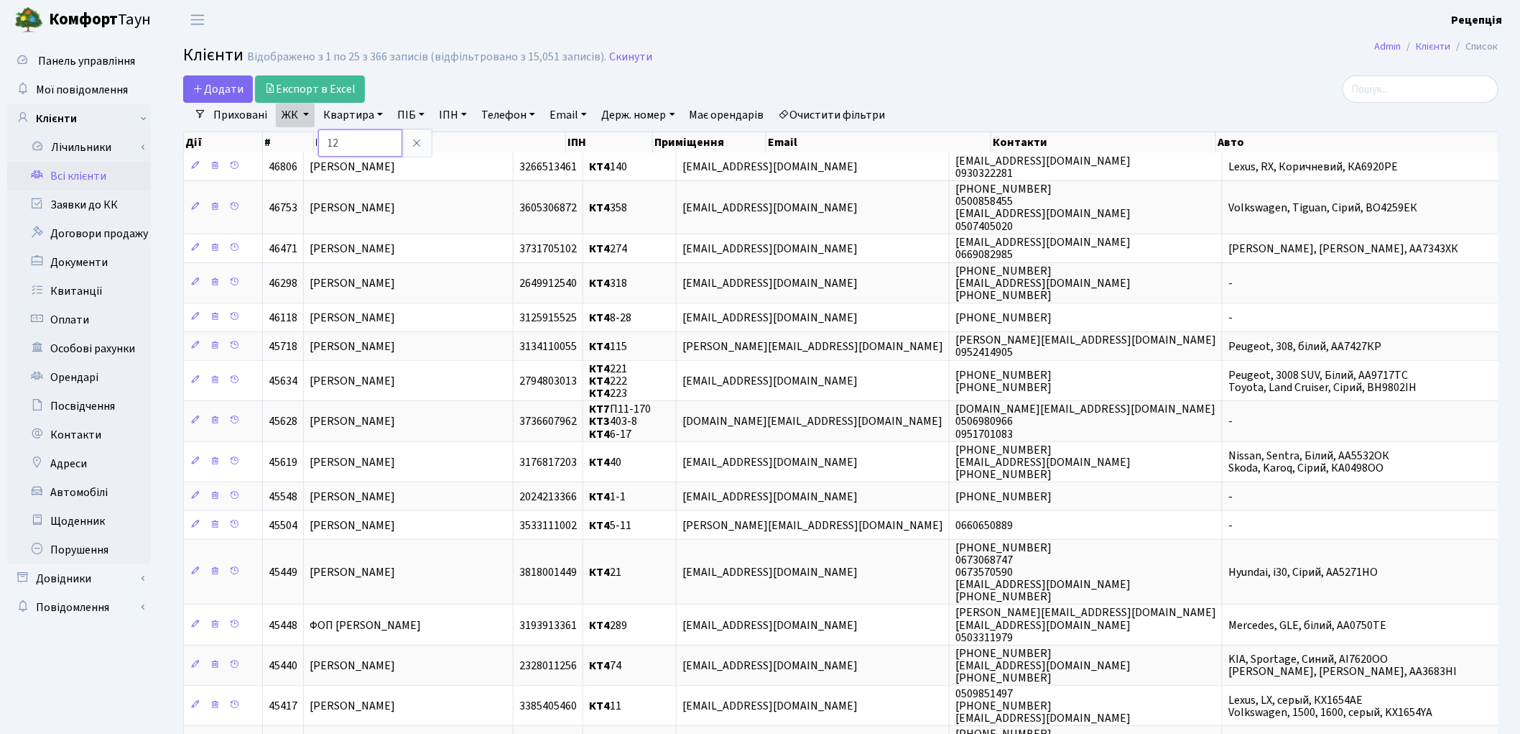
type input "12"
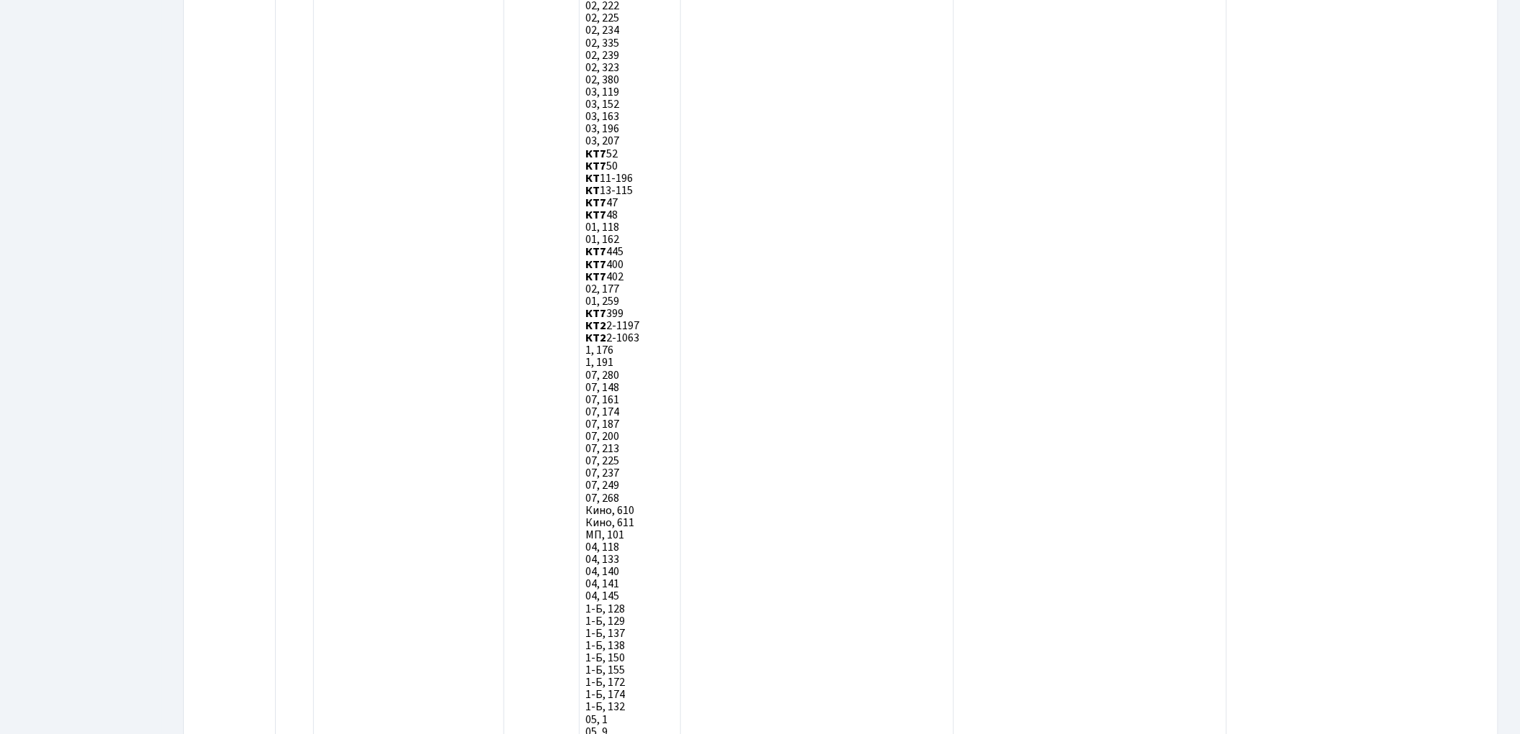
scroll to position [3925, 0]
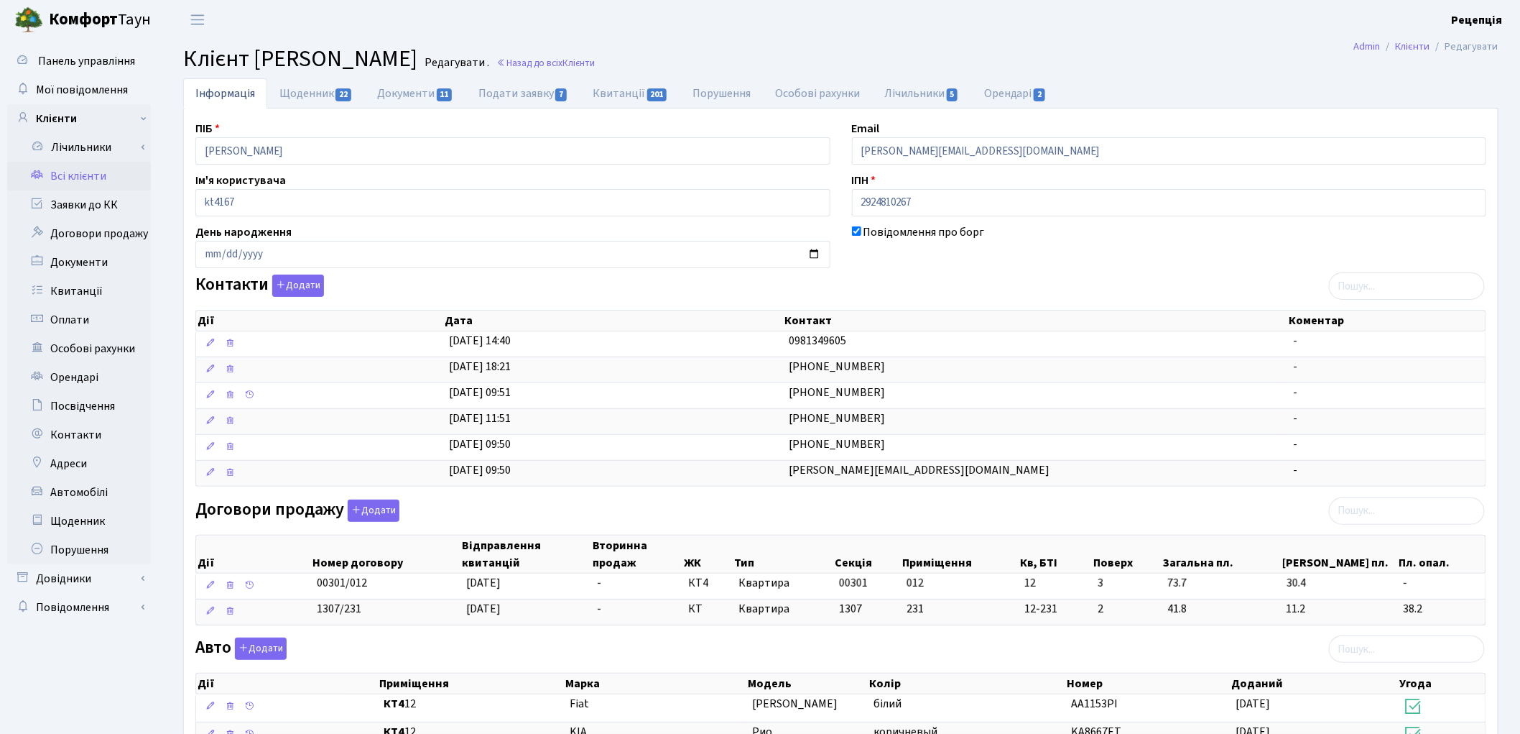
click at [79, 166] on link "Всі клієнти" at bounding box center [79, 176] width 144 height 29
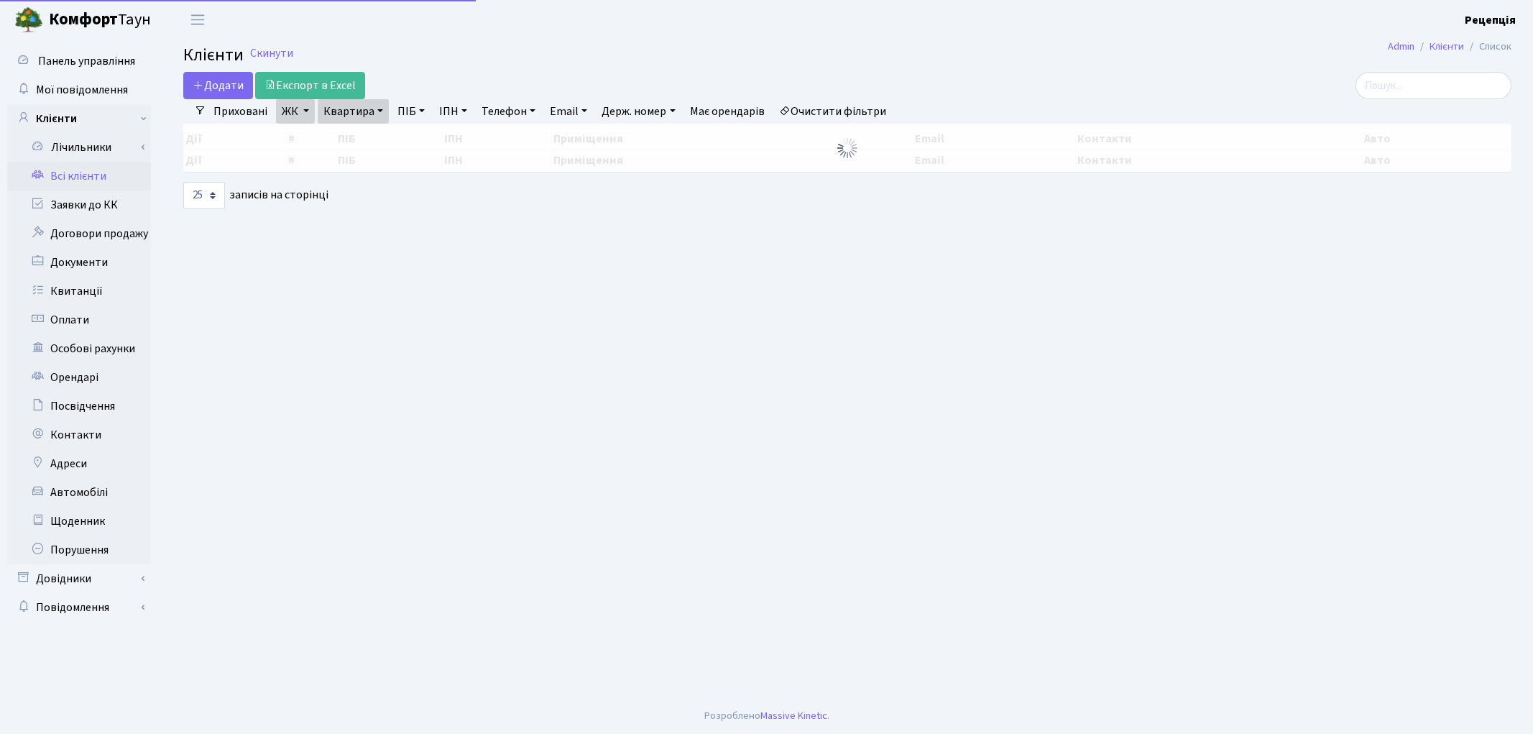
select select "25"
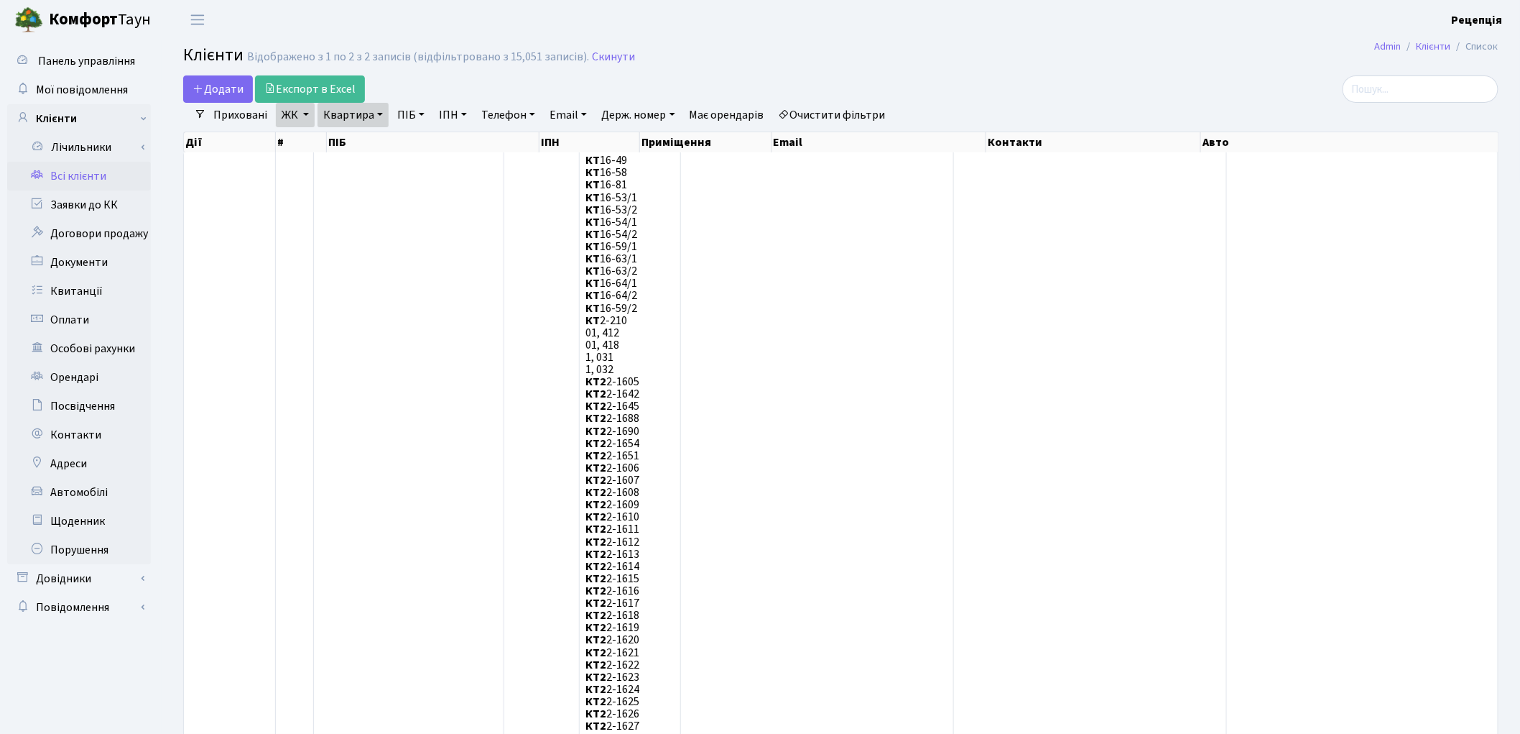
click at [827, 110] on link "Очистити фільтри" at bounding box center [832, 115] width 119 height 24
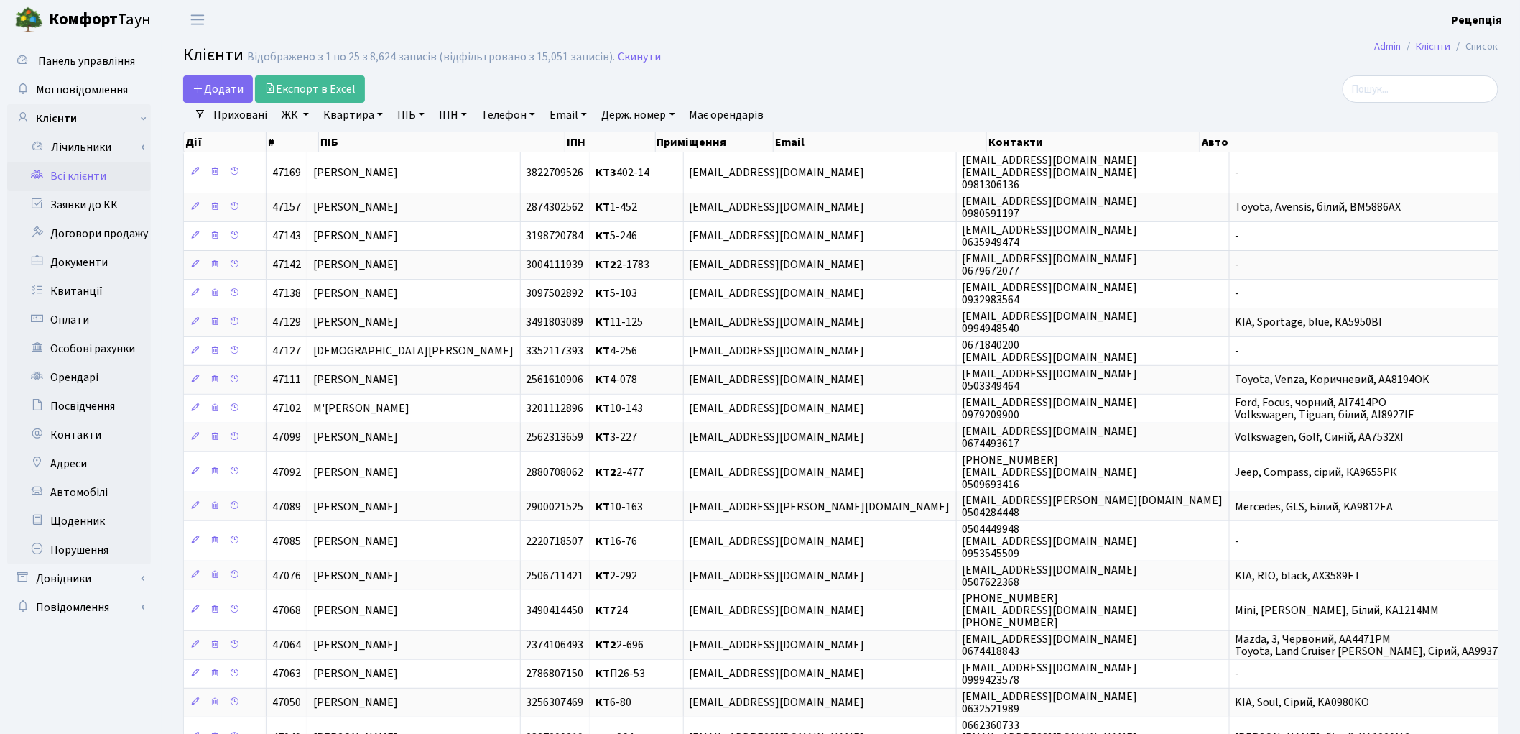
click at [303, 121] on link "ЖК" at bounding box center [295, 115] width 39 height 24
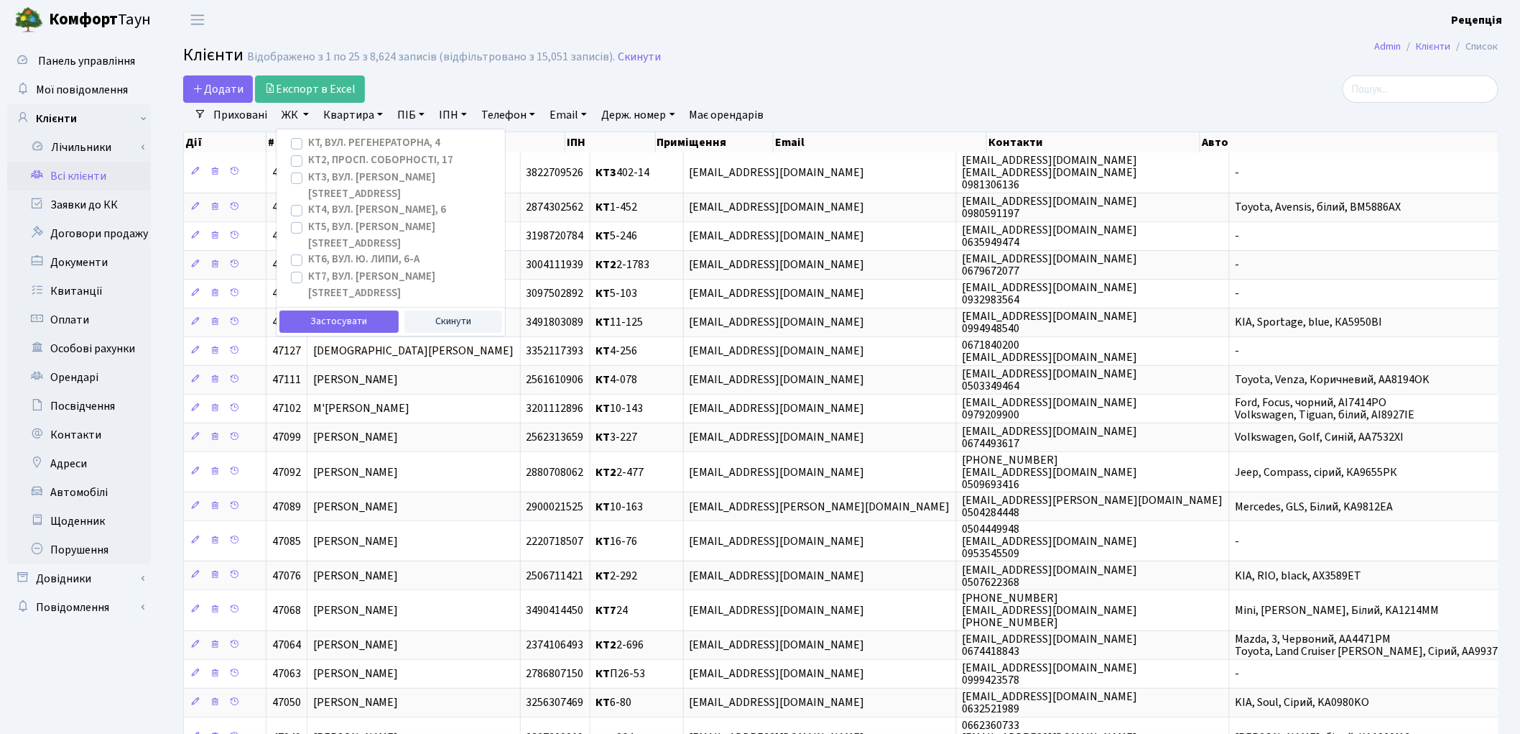
click at [308, 145] on label "КТ, вул. Регенераторна, 4" at bounding box center [374, 143] width 132 height 17
click at [308, 144] on input "КТ, вул. Регенераторна, 4" at bounding box center [312, 139] width 9 height 9
checkbox input "true"
click at [333, 310] on button "Застосувати" at bounding box center [339, 321] width 119 height 22
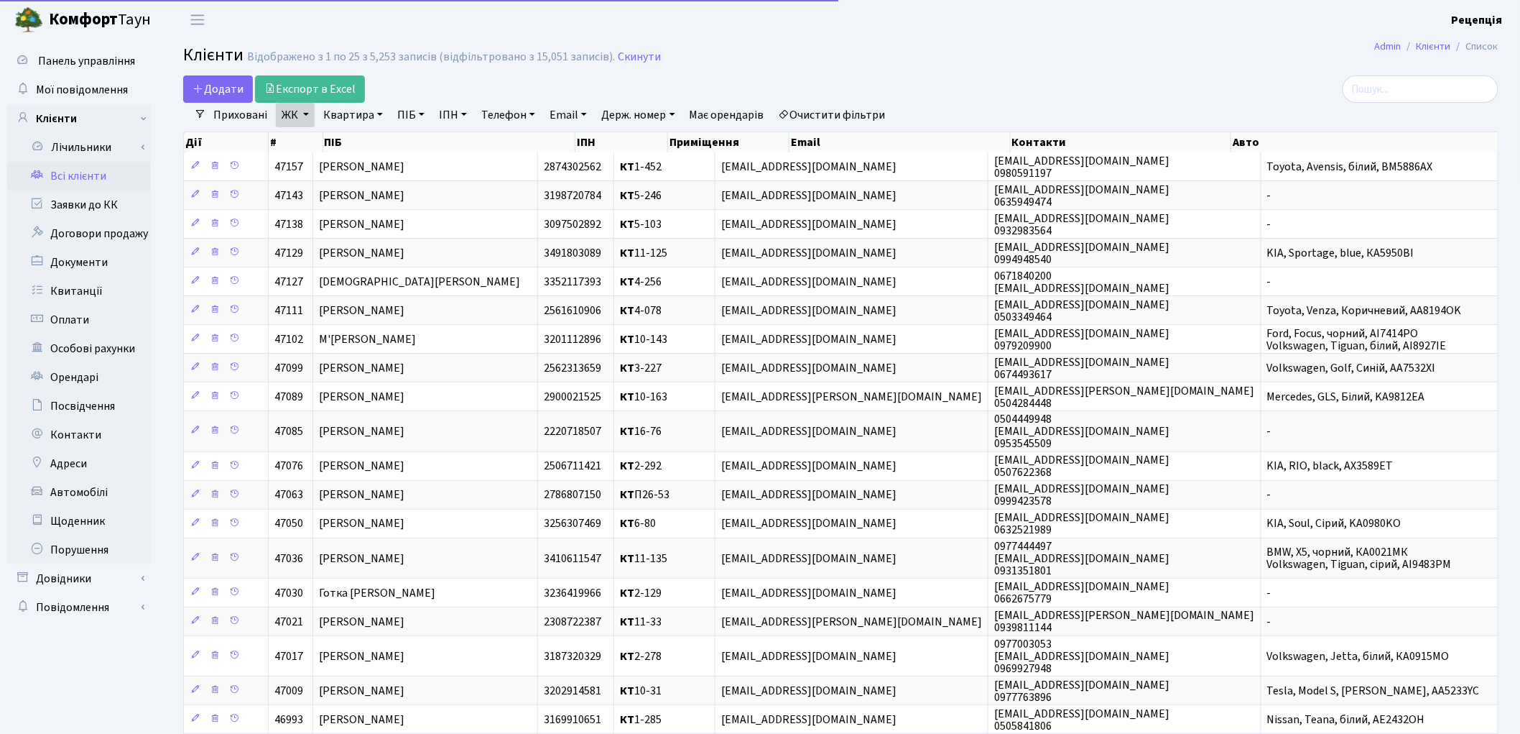
drag, startPoint x: 348, startPoint y: 116, endPoint x: 361, endPoint y: 134, distance: 22.0
click at [350, 116] on link "Квартира" at bounding box center [353, 115] width 71 height 24
type input "5-430"
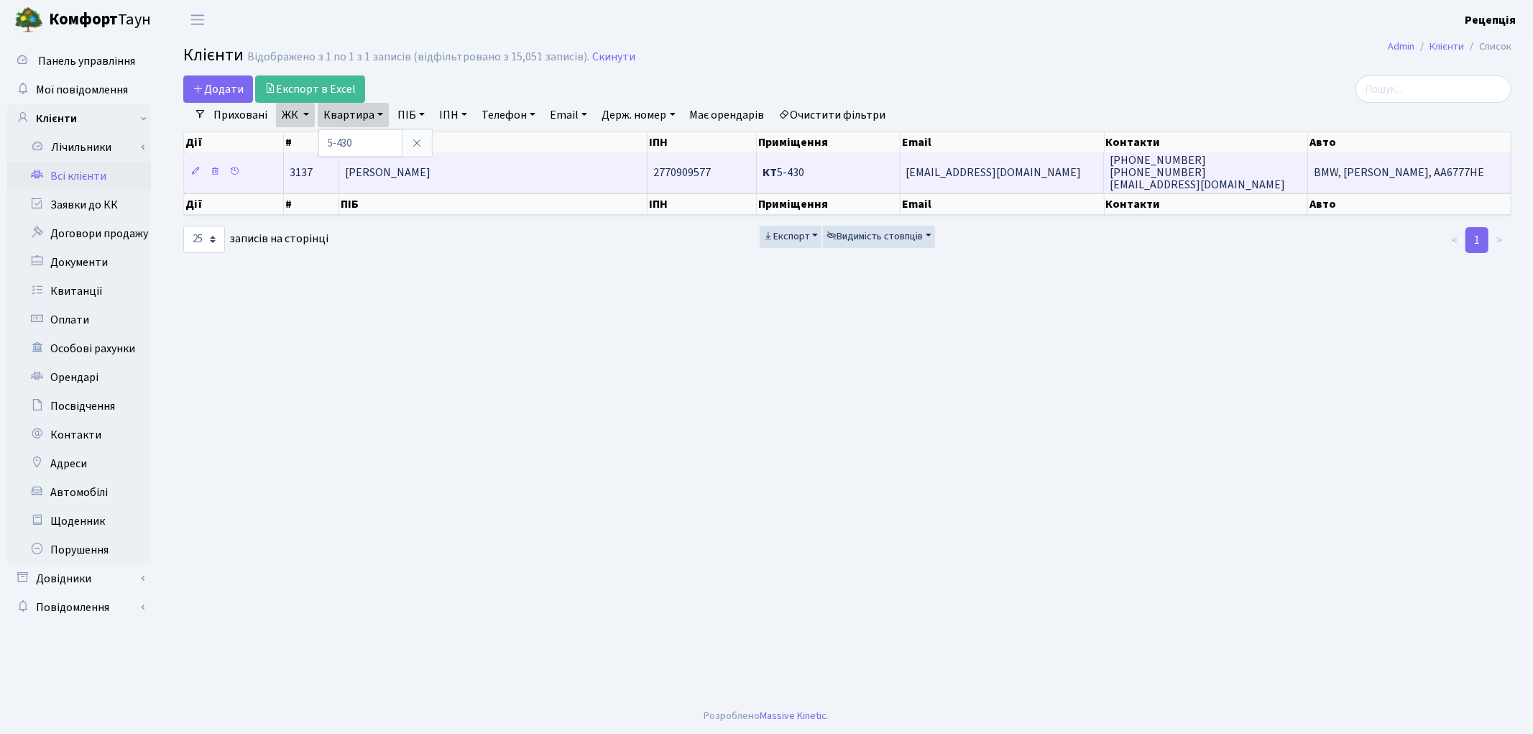
click at [537, 174] on td "[PERSON_NAME] [PERSON_NAME]" at bounding box center [493, 172] width 308 height 40
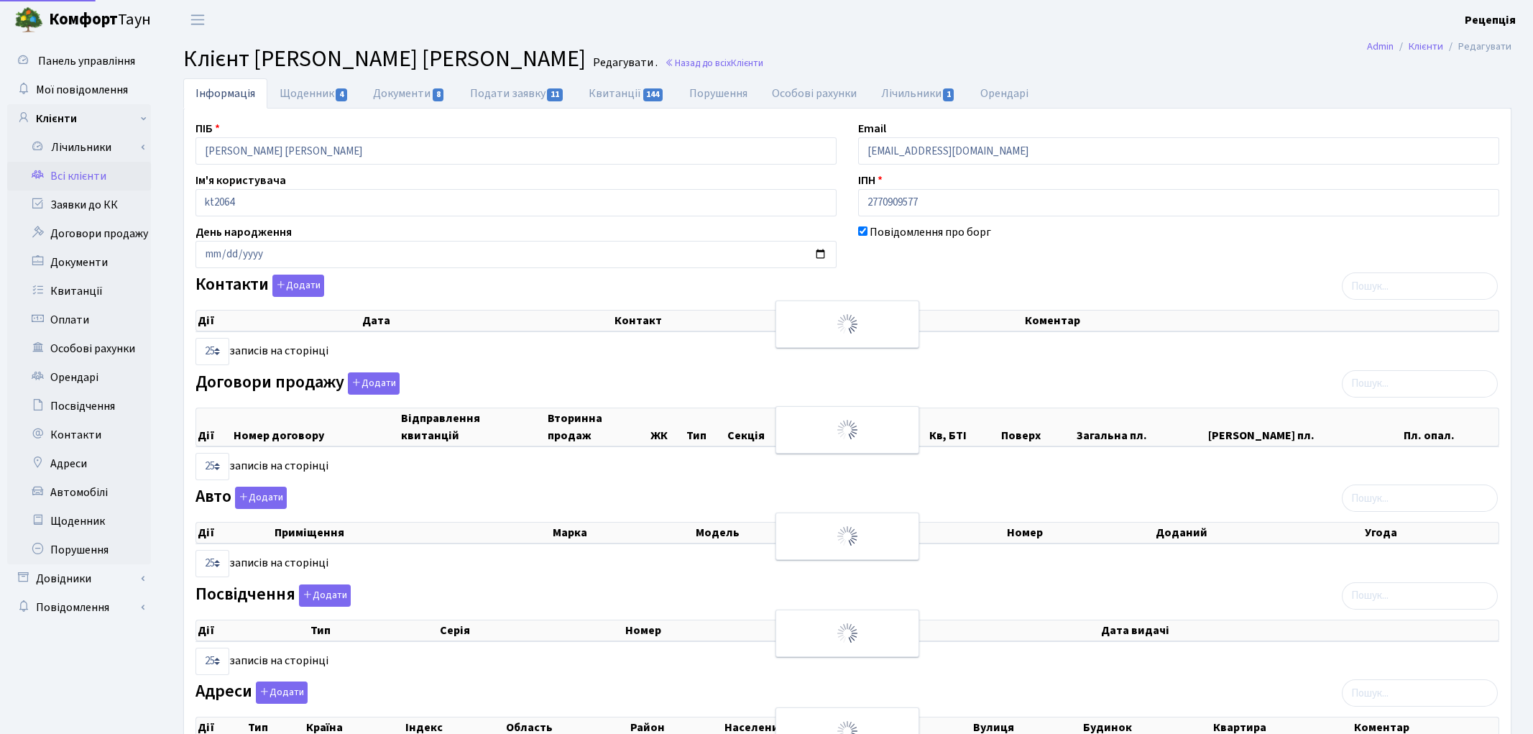
select select "25"
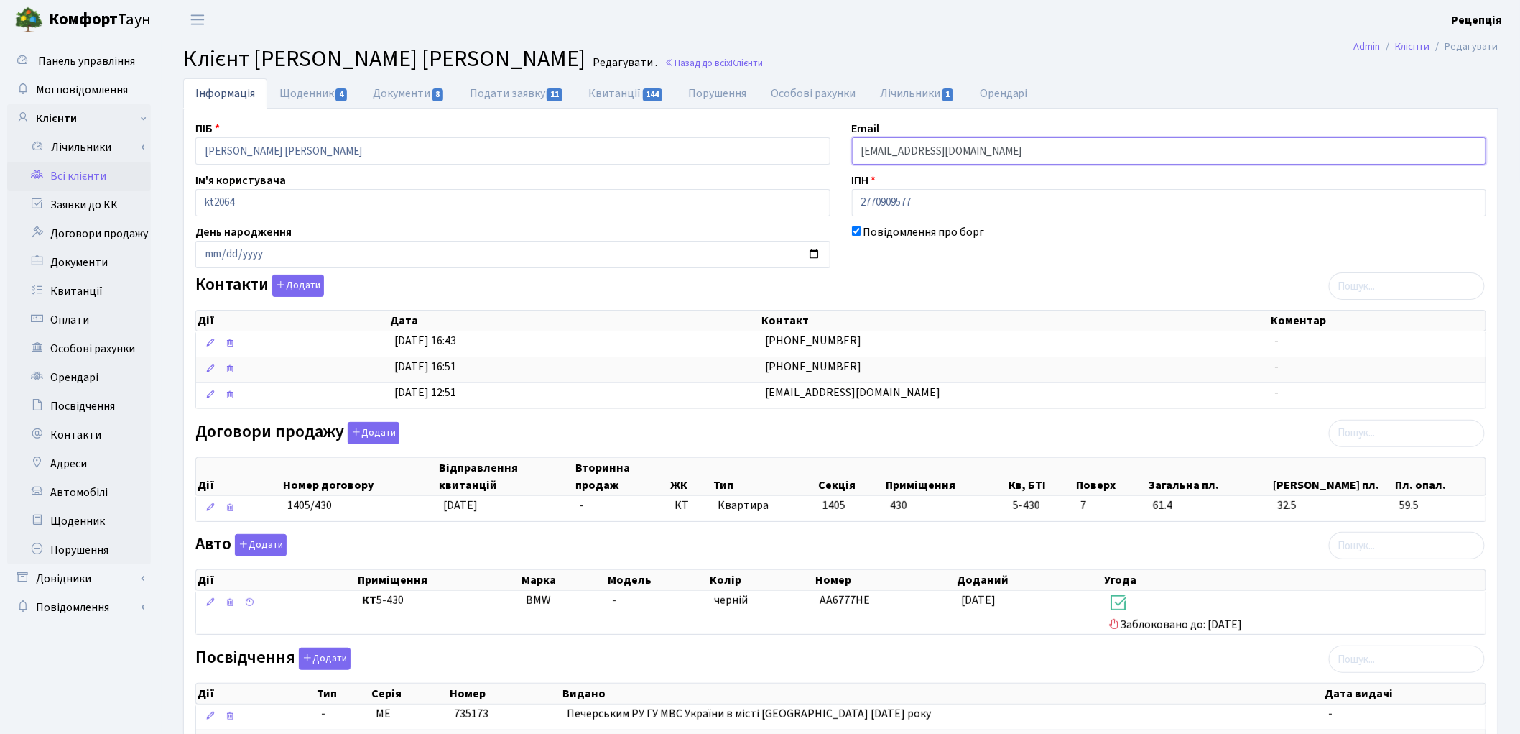
click at [928, 148] on input "[EMAIL_ADDRESS][DOMAIN_NAME]" at bounding box center [1169, 150] width 635 height 27
click at [929, 149] on input "zaichenkoaleks@mail.ru" at bounding box center [1169, 150] width 635 height 27
click at [928, 148] on input "zaichenkoaleks@mail.ru" at bounding box center [1169, 150] width 635 height 27
click at [976, 145] on input "zaichenko@mail.ru" at bounding box center [1169, 150] width 635 height 27
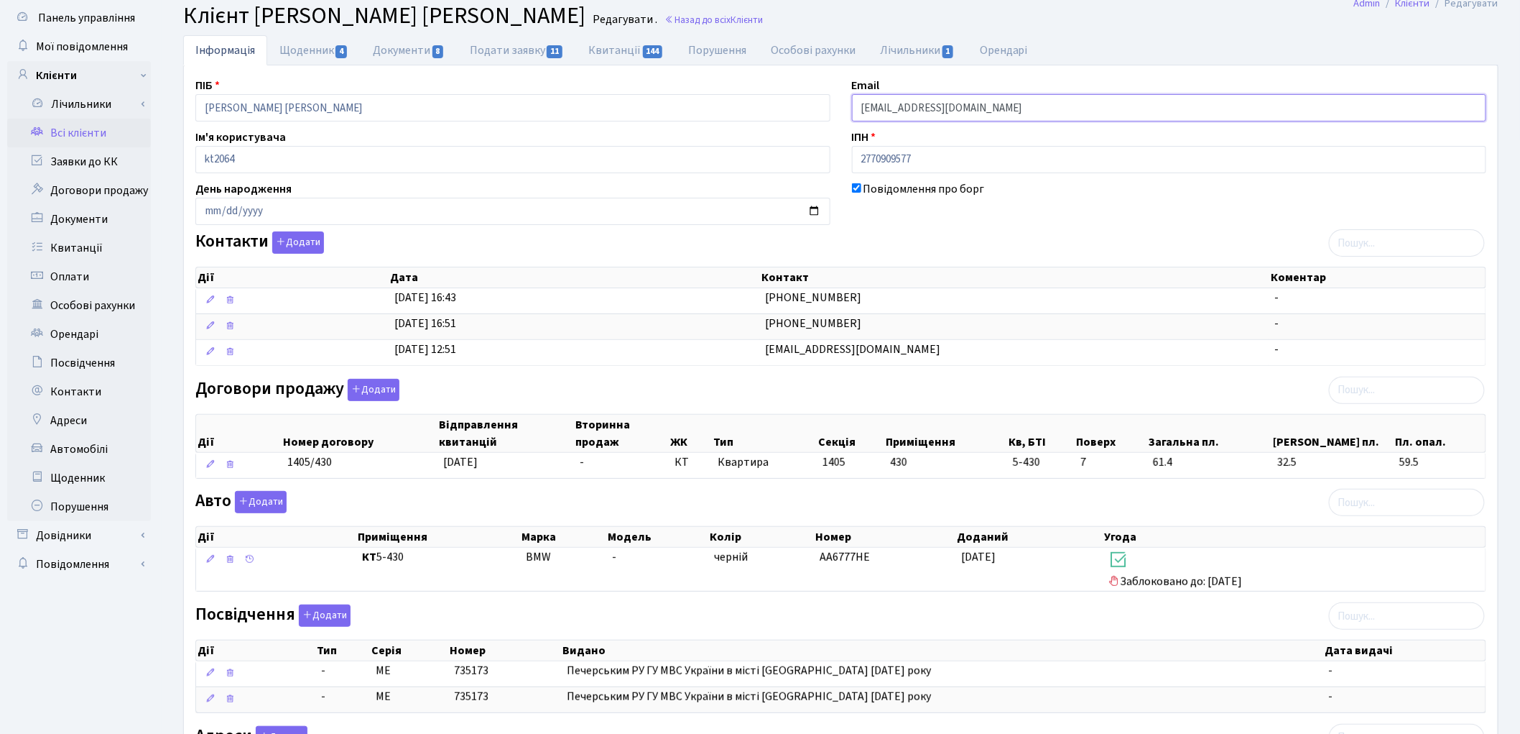
scroll to position [247, 0]
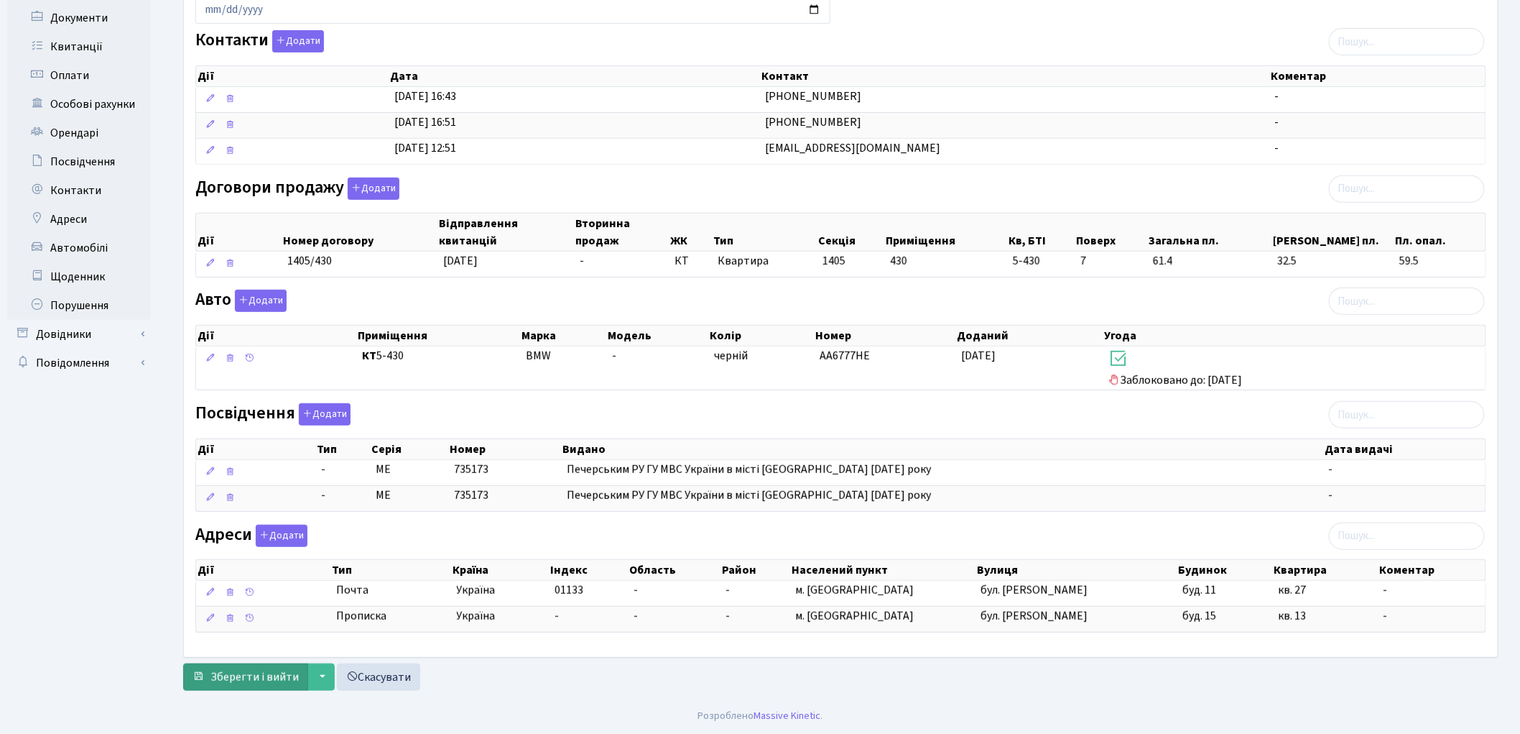
type input "zaichenko@utr.ua"
click at [284, 677] on span "Зберегти і вийти" at bounding box center [255, 677] width 88 height 16
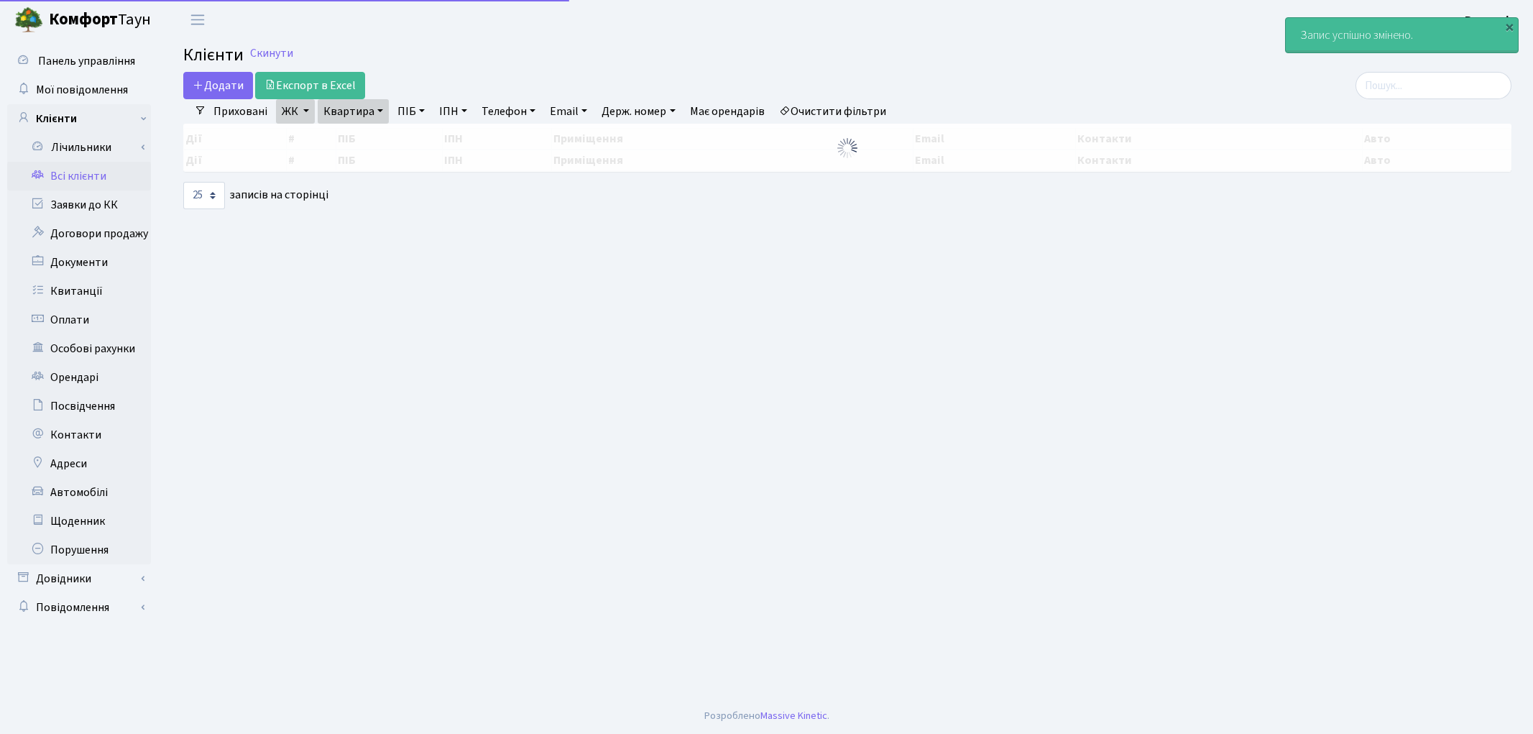
select select "25"
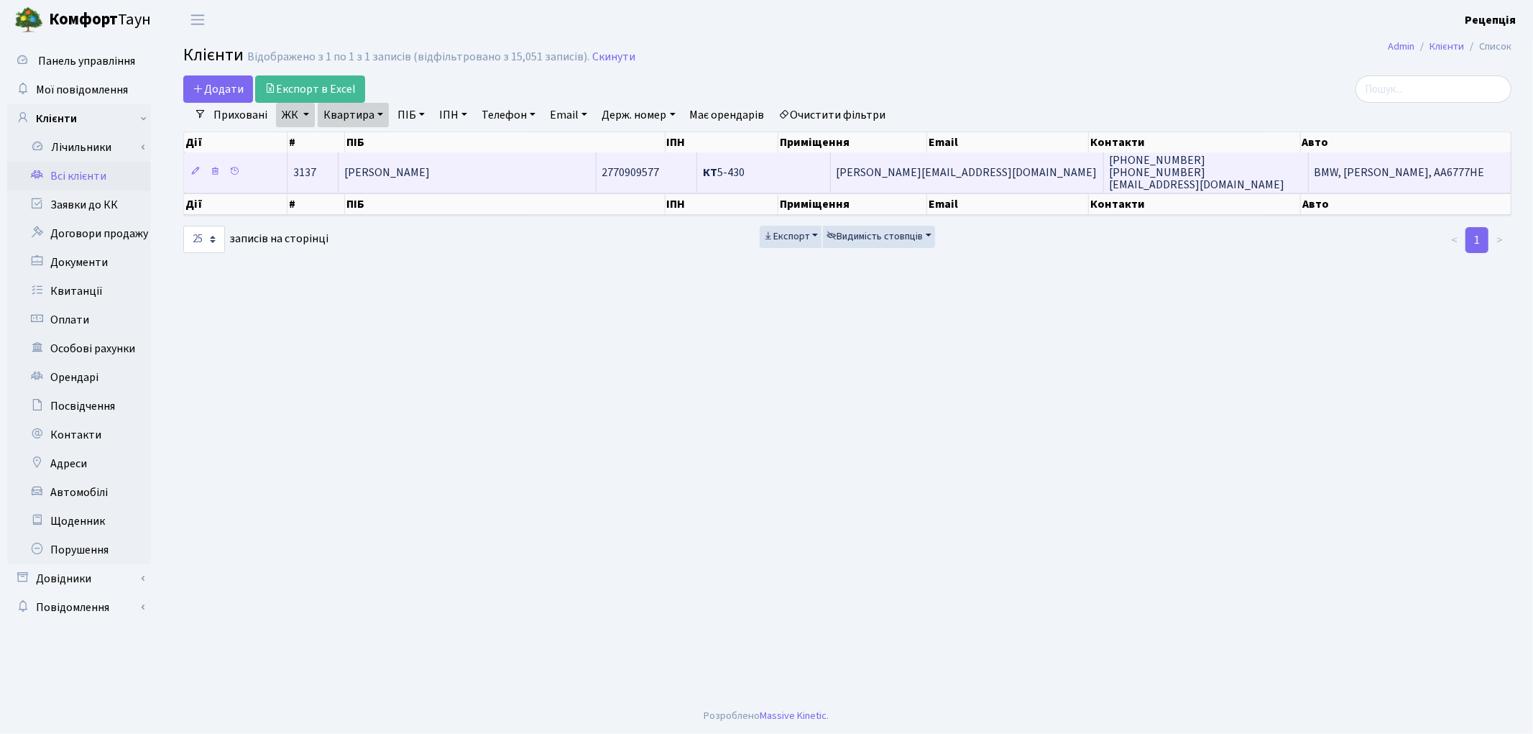
click at [555, 170] on td "[PERSON_NAME]" at bounding box center [466, 172] width 257 height 40
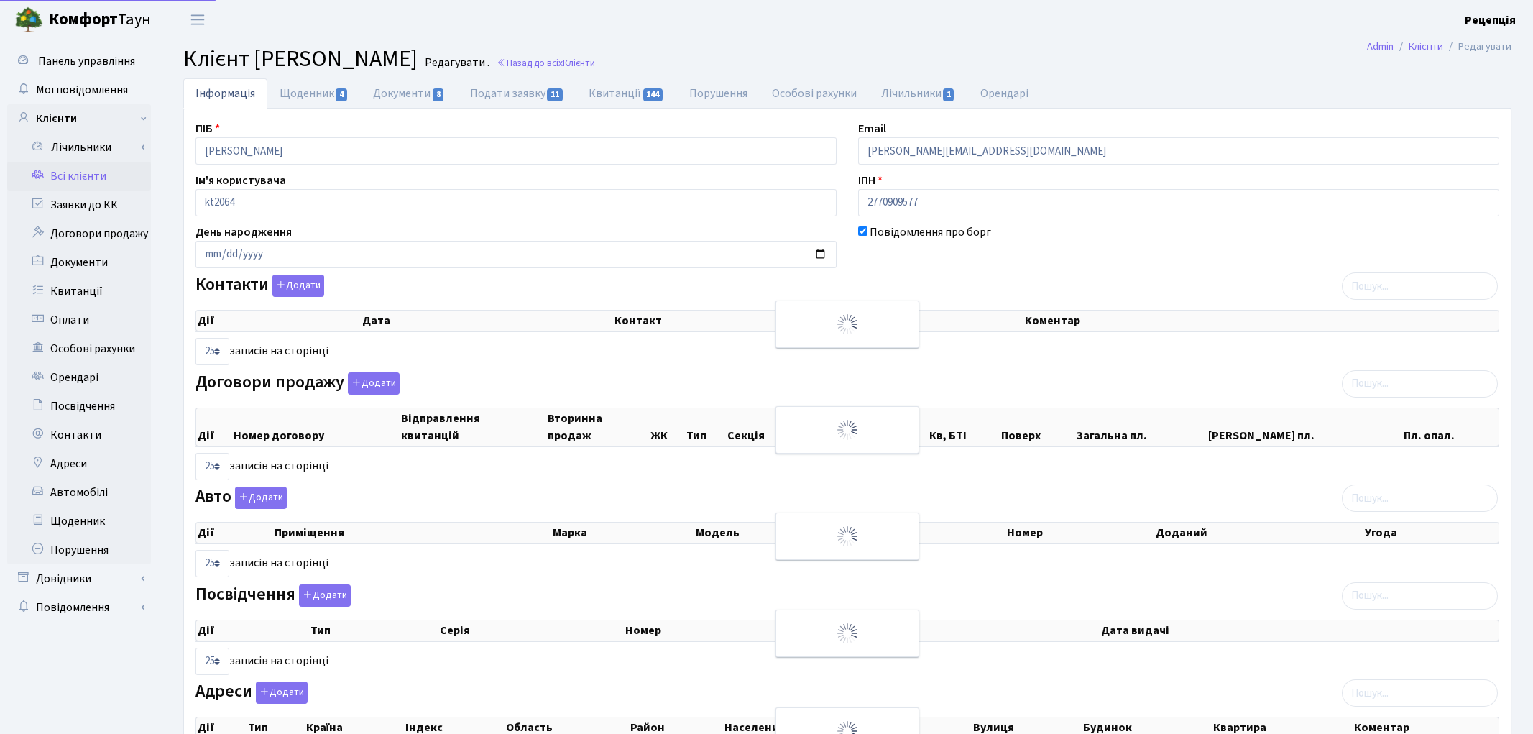
select select "25"
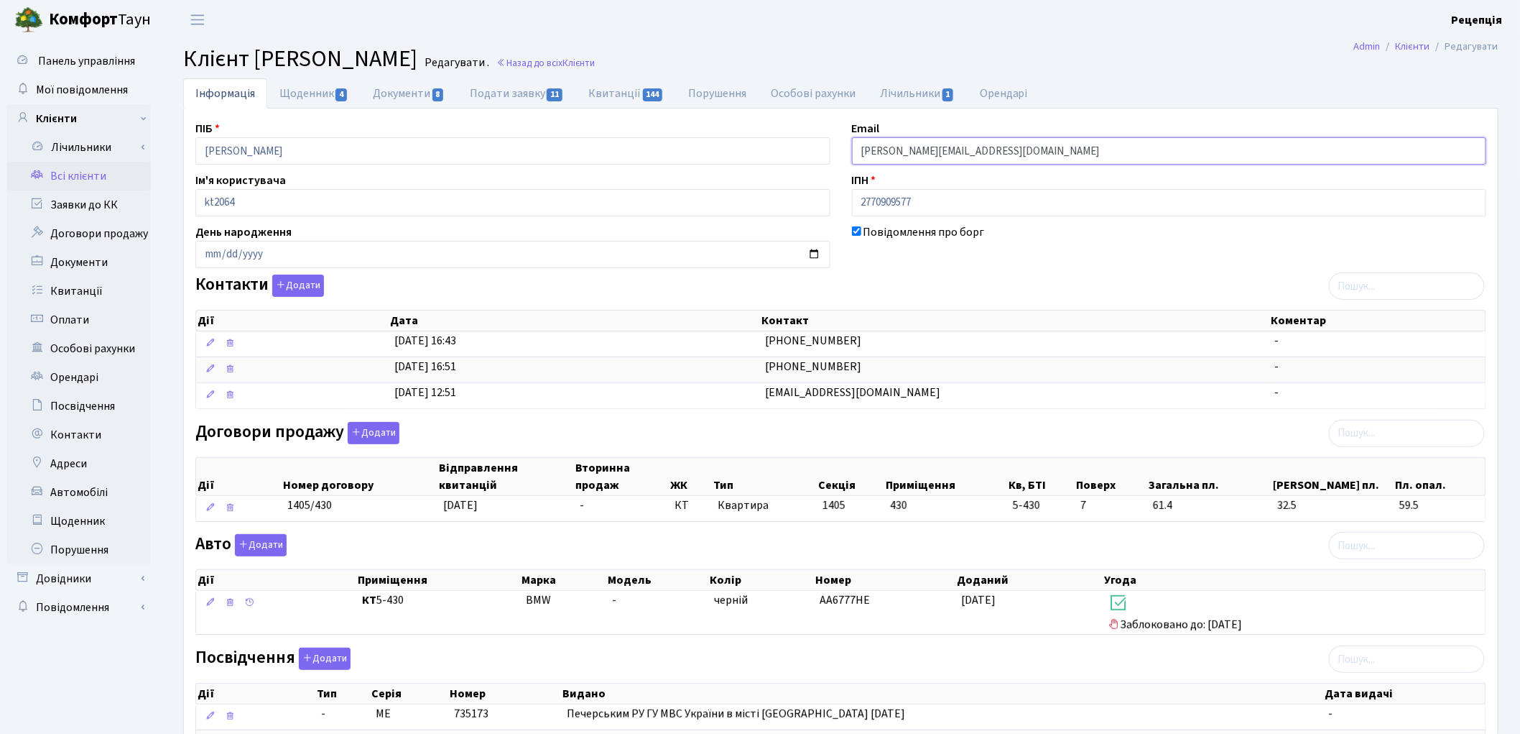
drag, startPoint x: 951, startPoint y: 151, endPoint x: 822, endPoint y: 162, distance: 129.8
click at [822, 162] on div "ПІБ [PERSON_NAME] Email [PERSON_NAME][EMAIL_ADDRESS][DOMAIN_NAME] Ім'я користув…" at bounding box center [841, 505] width 1313 height 770
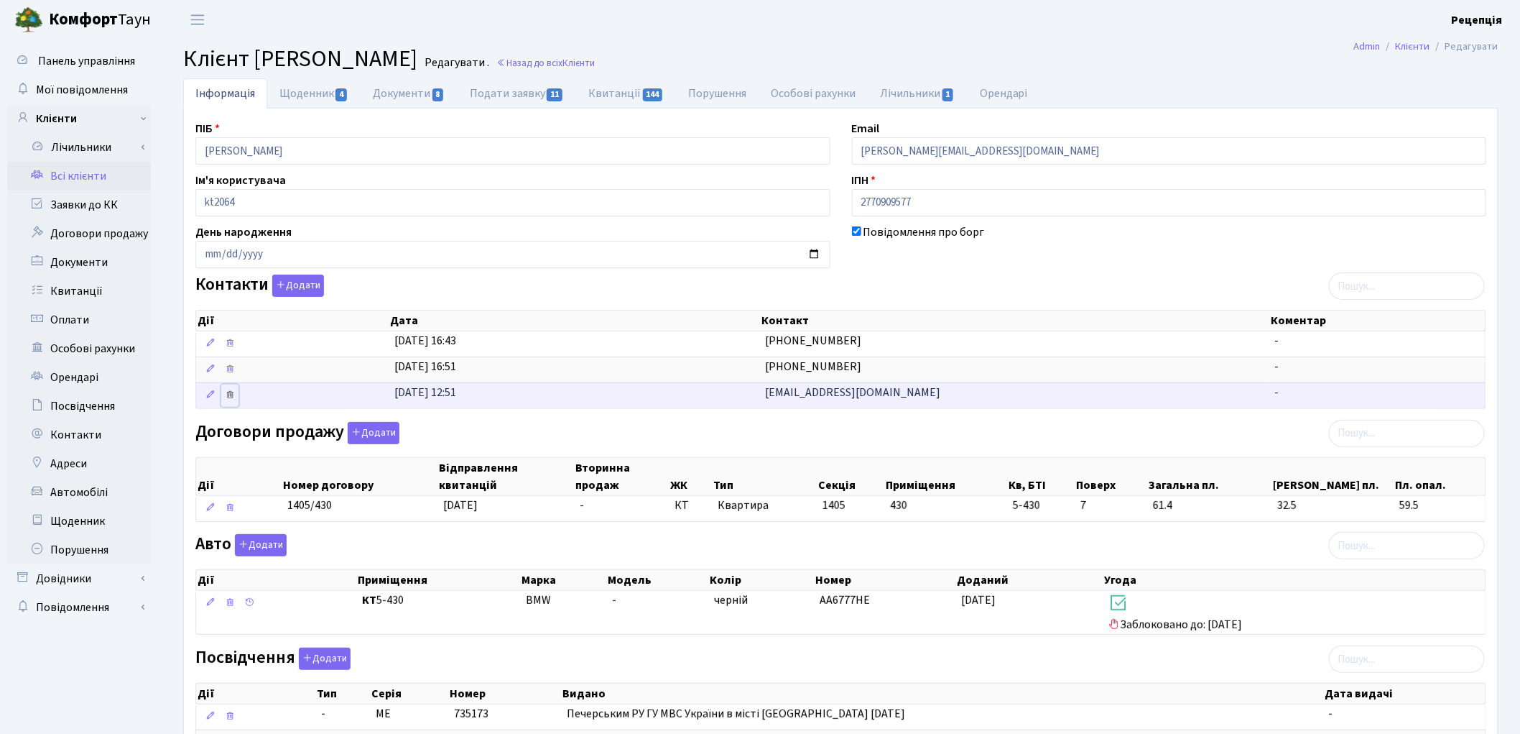
click at [226, 397] on icon at bounding box center [230, 394] width 10 height 10
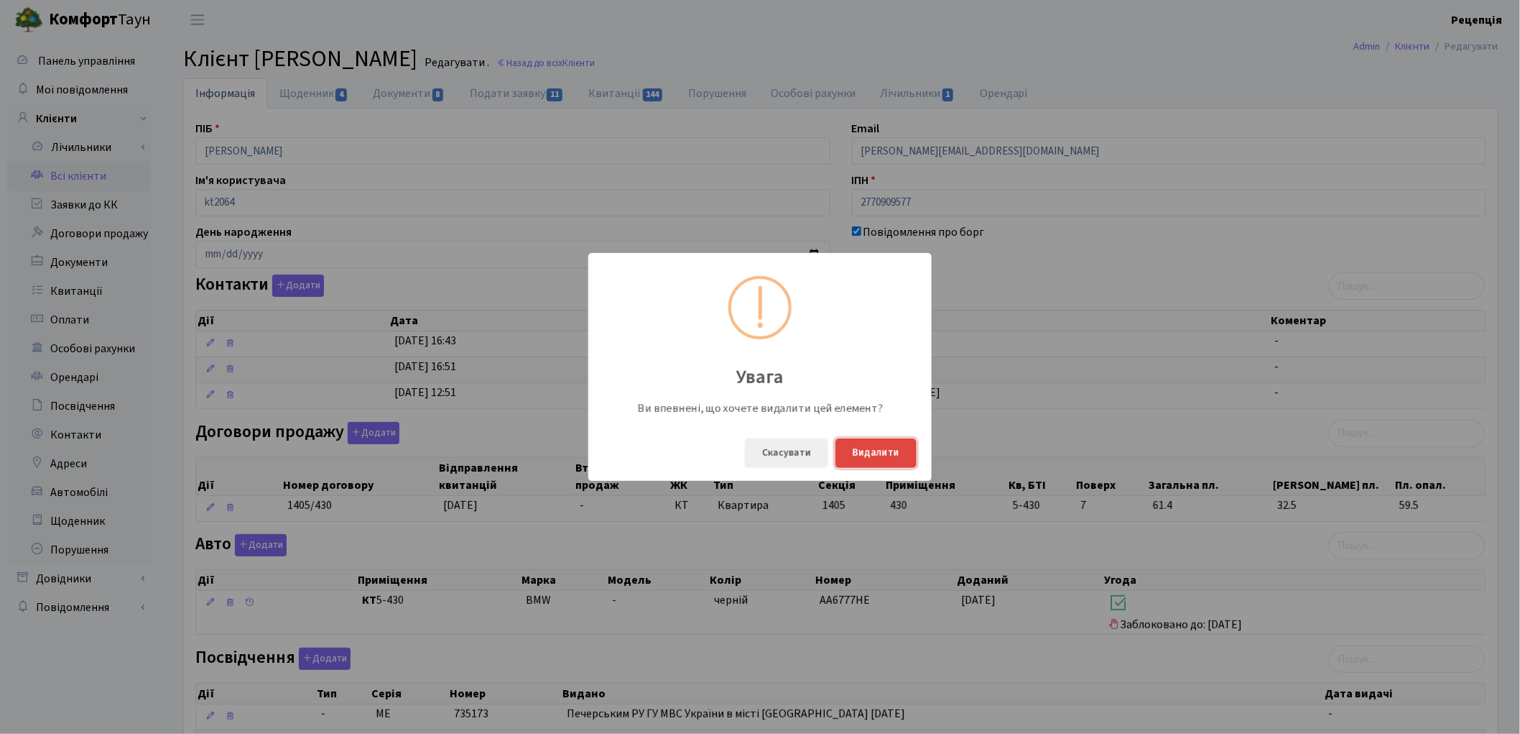
click at [859, 457] on button "Видалити" at bounding box center [876, 452] width 81 height 29
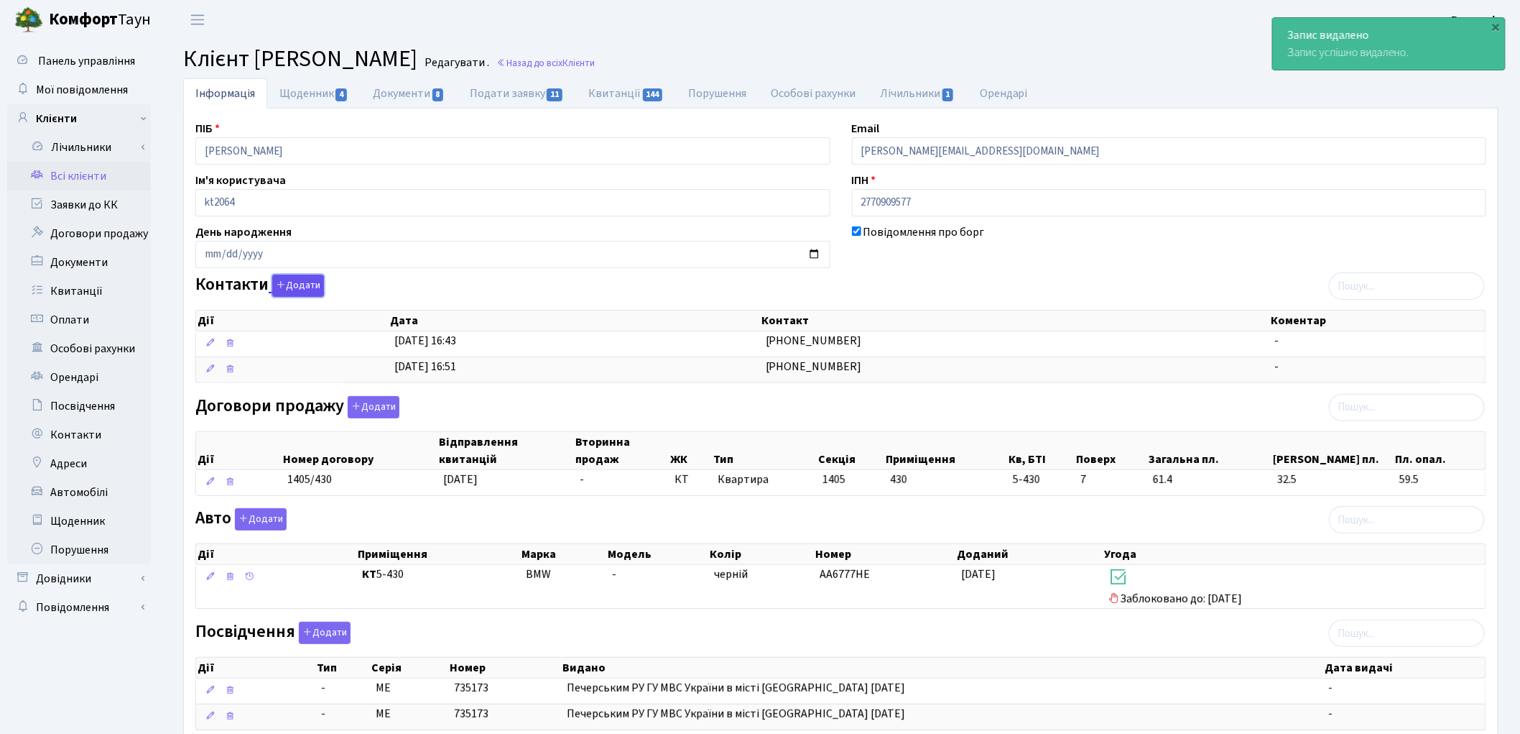
click at [290, 286] on button "Додати" at bounding box center [298, 285] width 52 height 22
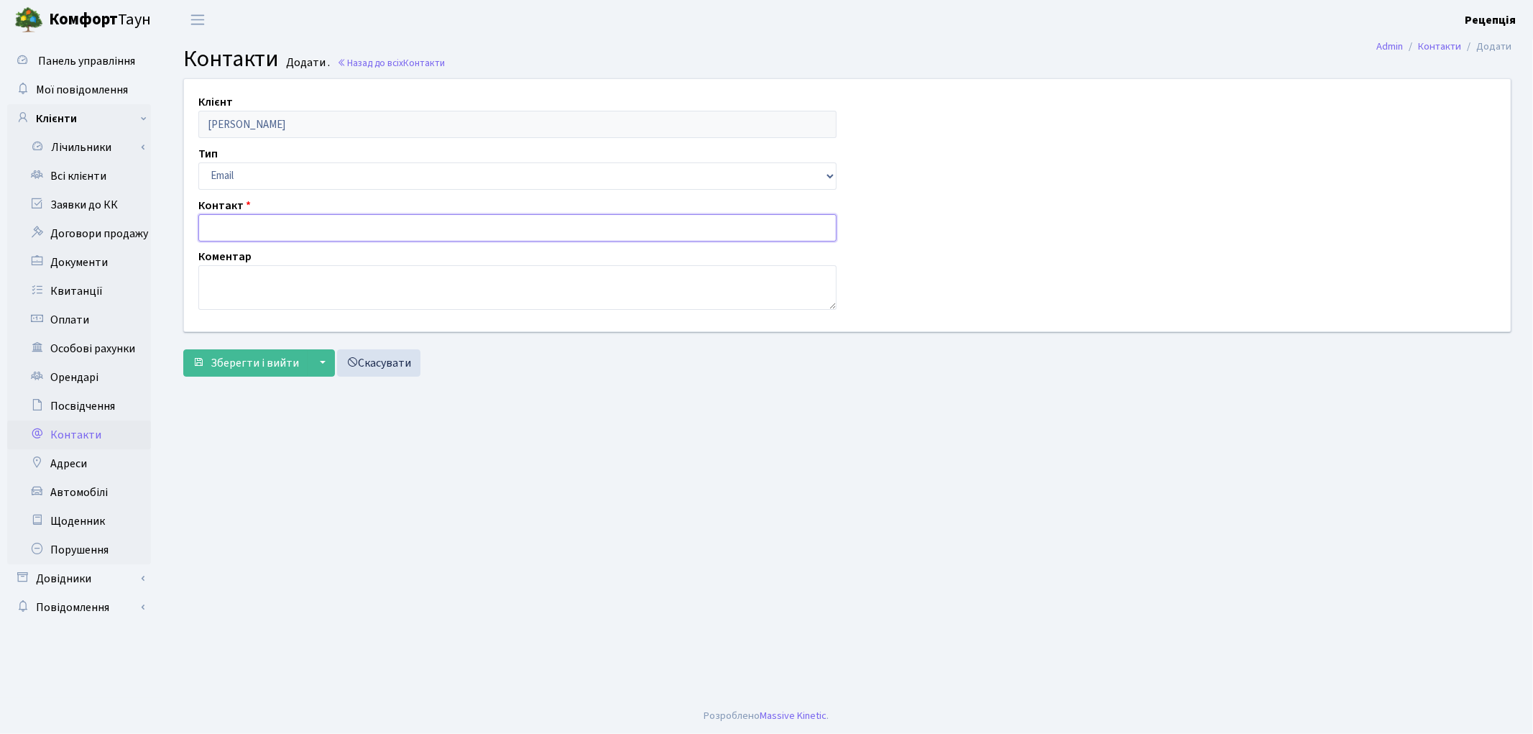
click at [252, 233] on input "text" at bounding box center [517, 227] width 638 height 27
paste input "zaichenko@utr.ua"
type input "zaichenko@utr.ua"
click at [241, 367] on span "Зберегти і вийти" at bounding box center [255, 363] width 88 height 16
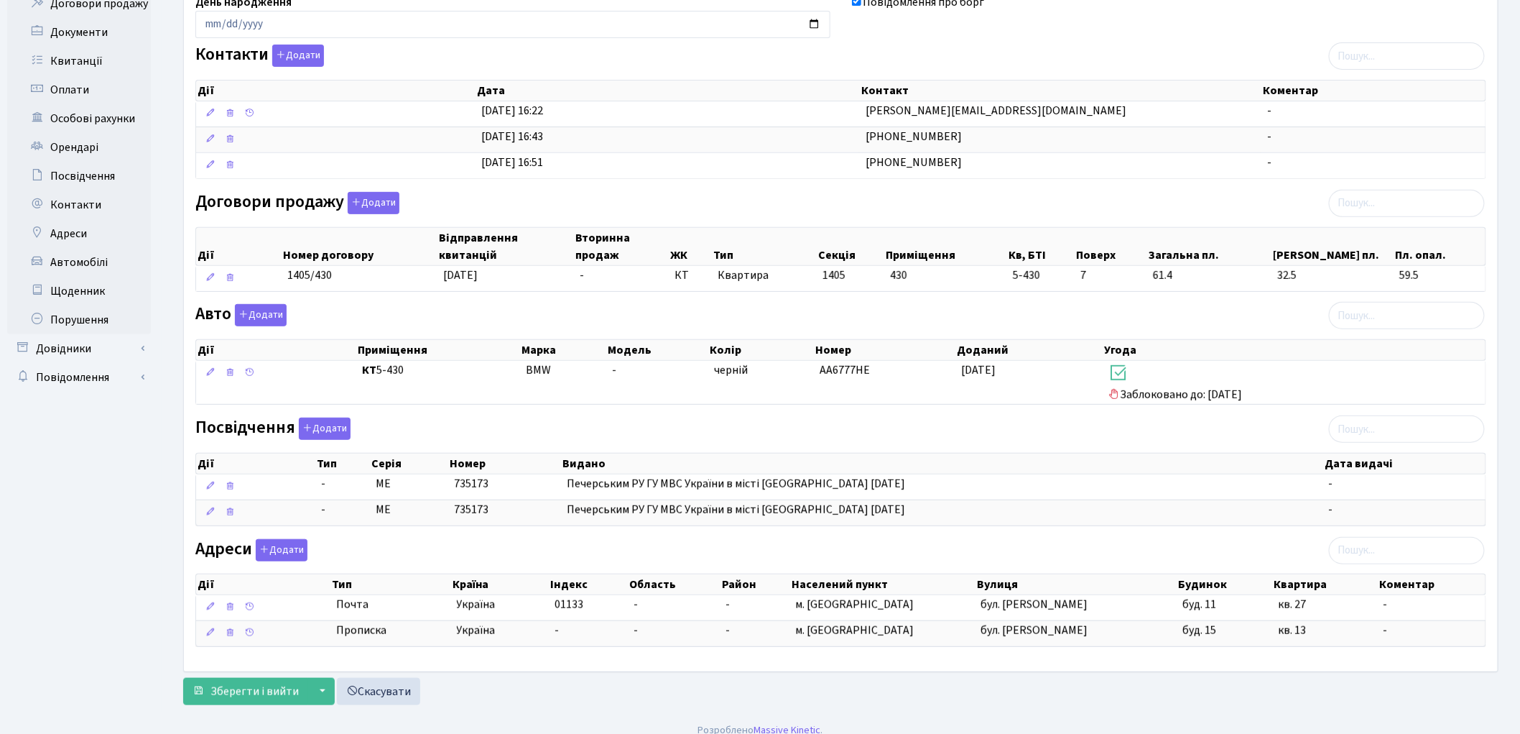
scroll to position [247, 0]
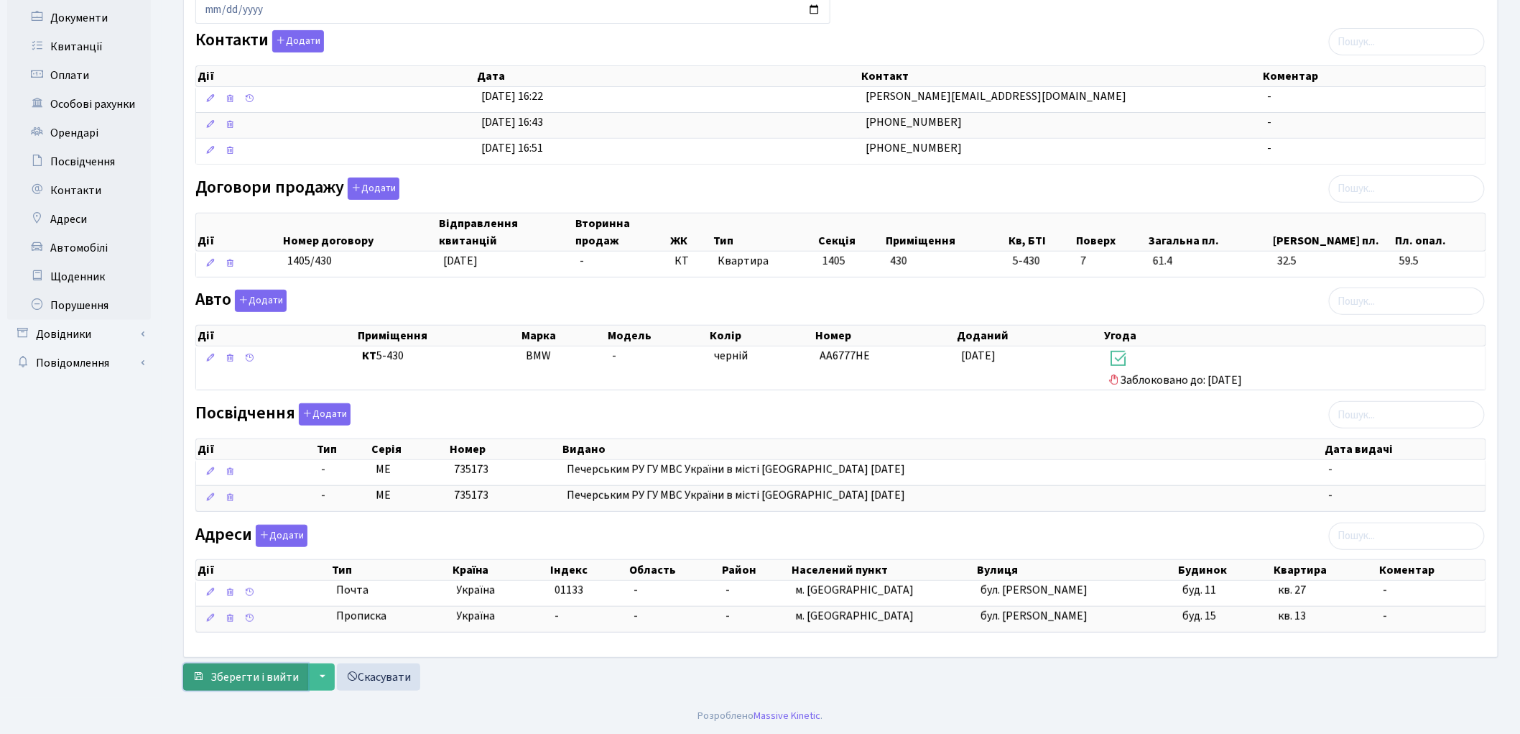
click at [246, 676] on span "Зберегти і вийти" at bounding box center [255, 677] width 88 height 16
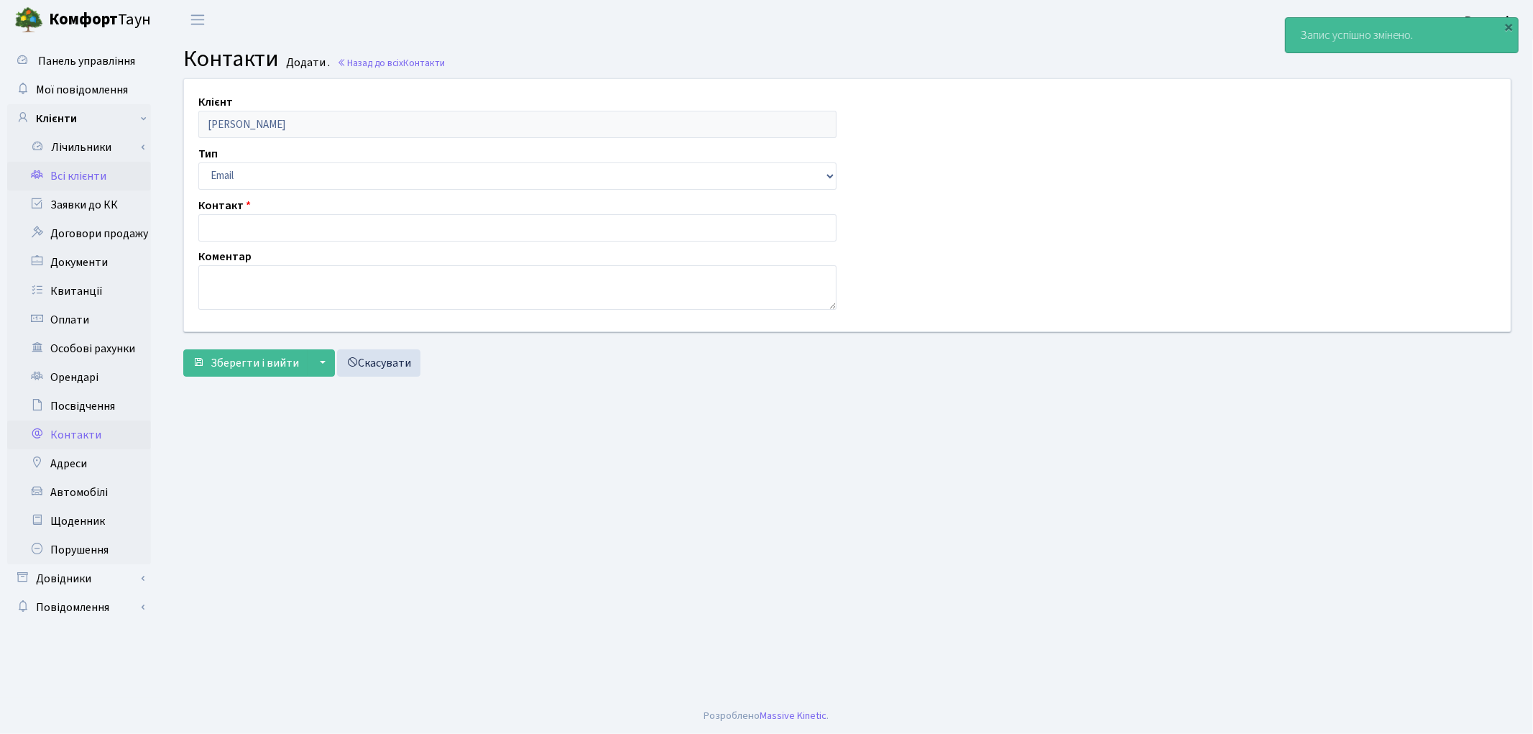
click at [66, 182] on link "Всі клієнти" at bounding box center [79, 176] width 144 height 29
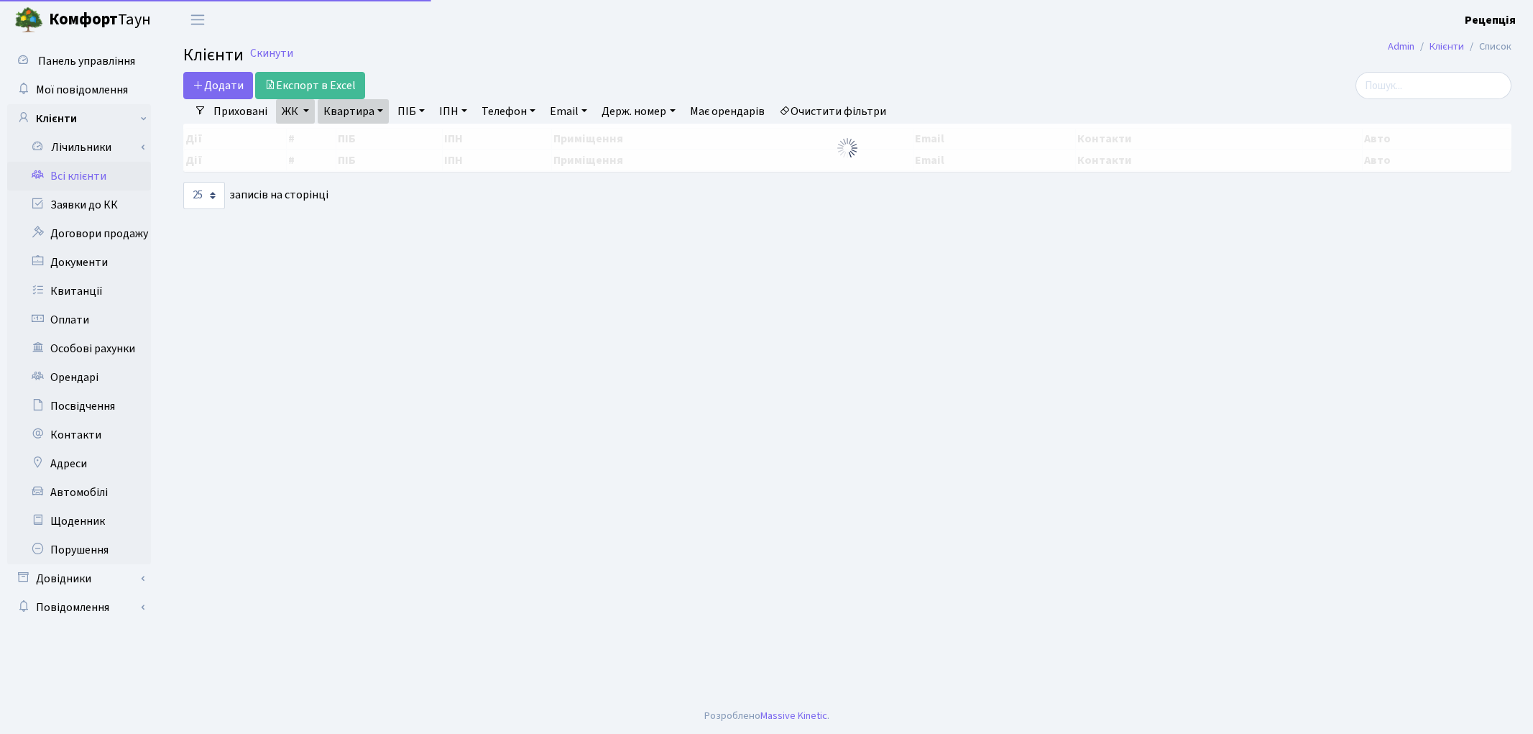
select select "25"
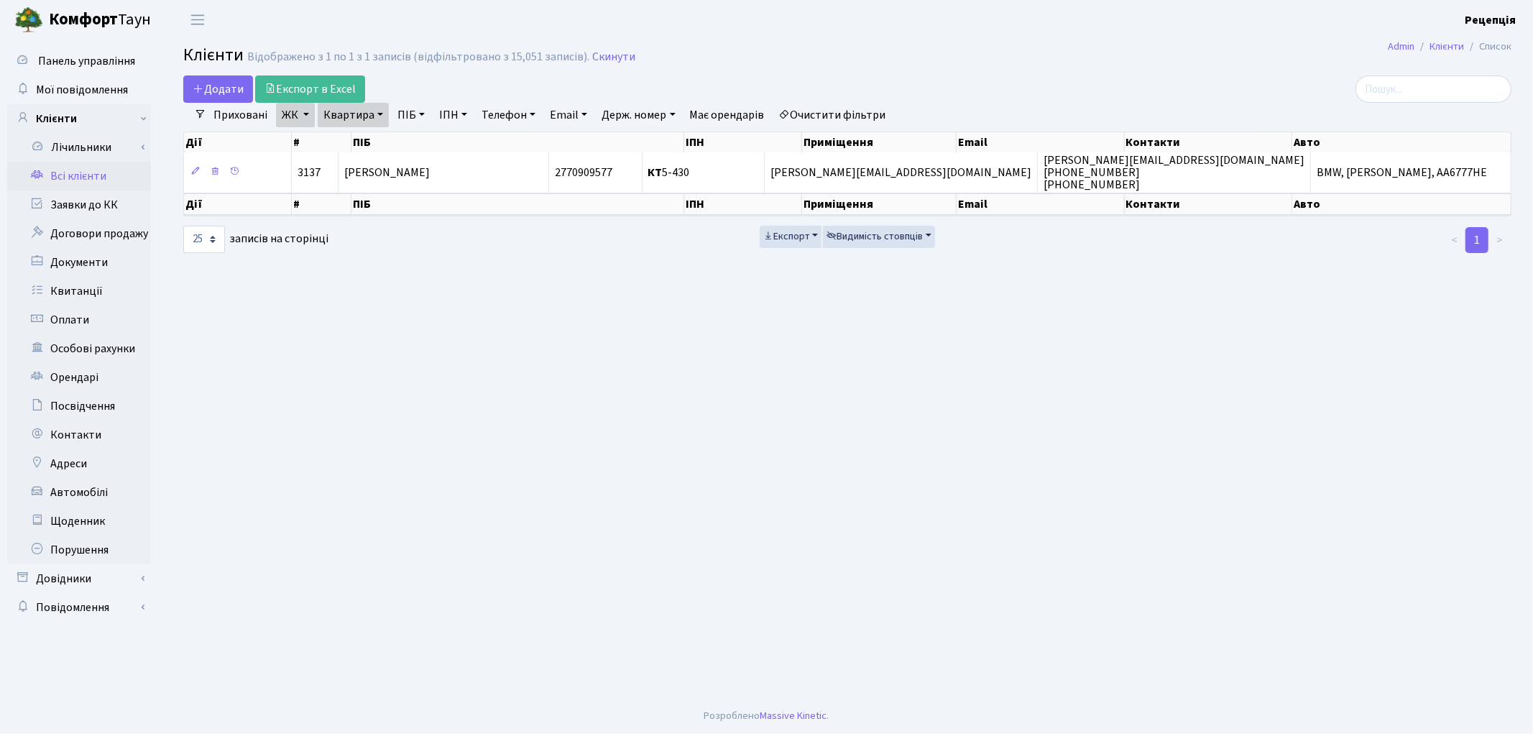
click at [841, 113] on link "Очистити фільтри" at bounding box center [832, 115] width 119 height 24
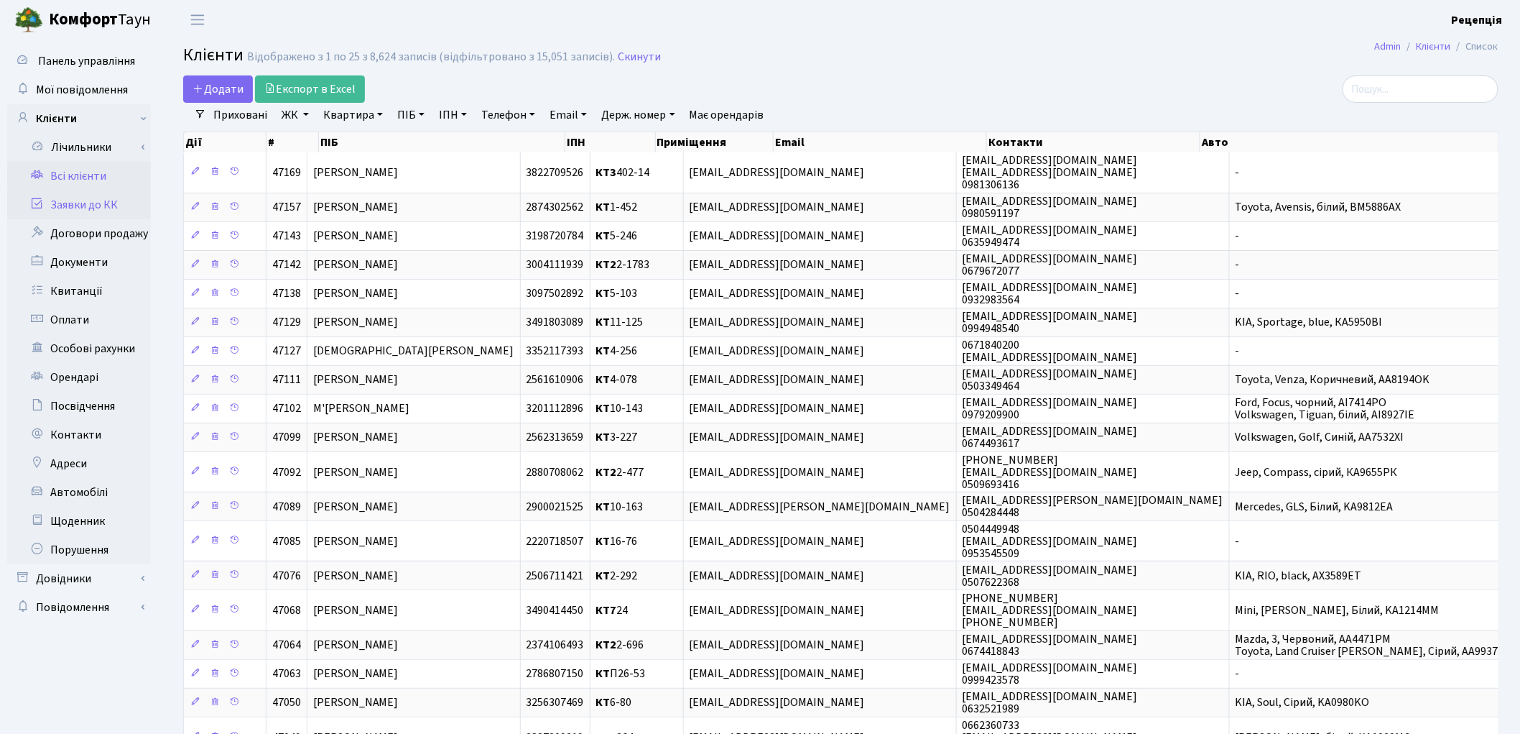
click at [81, 201] on link "Заявки до КК" at bounding box center [79, 204] width 144 height 29
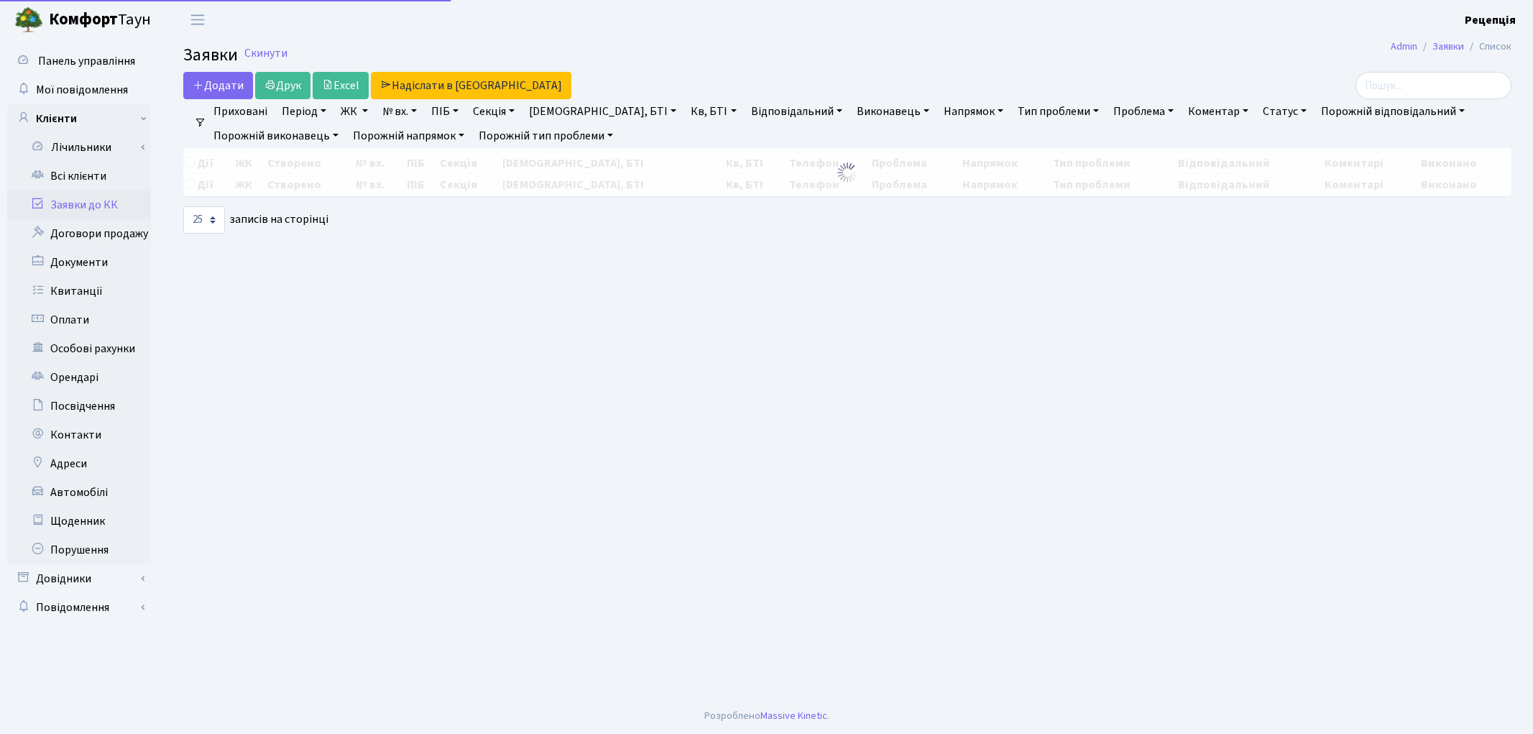
select select "25"
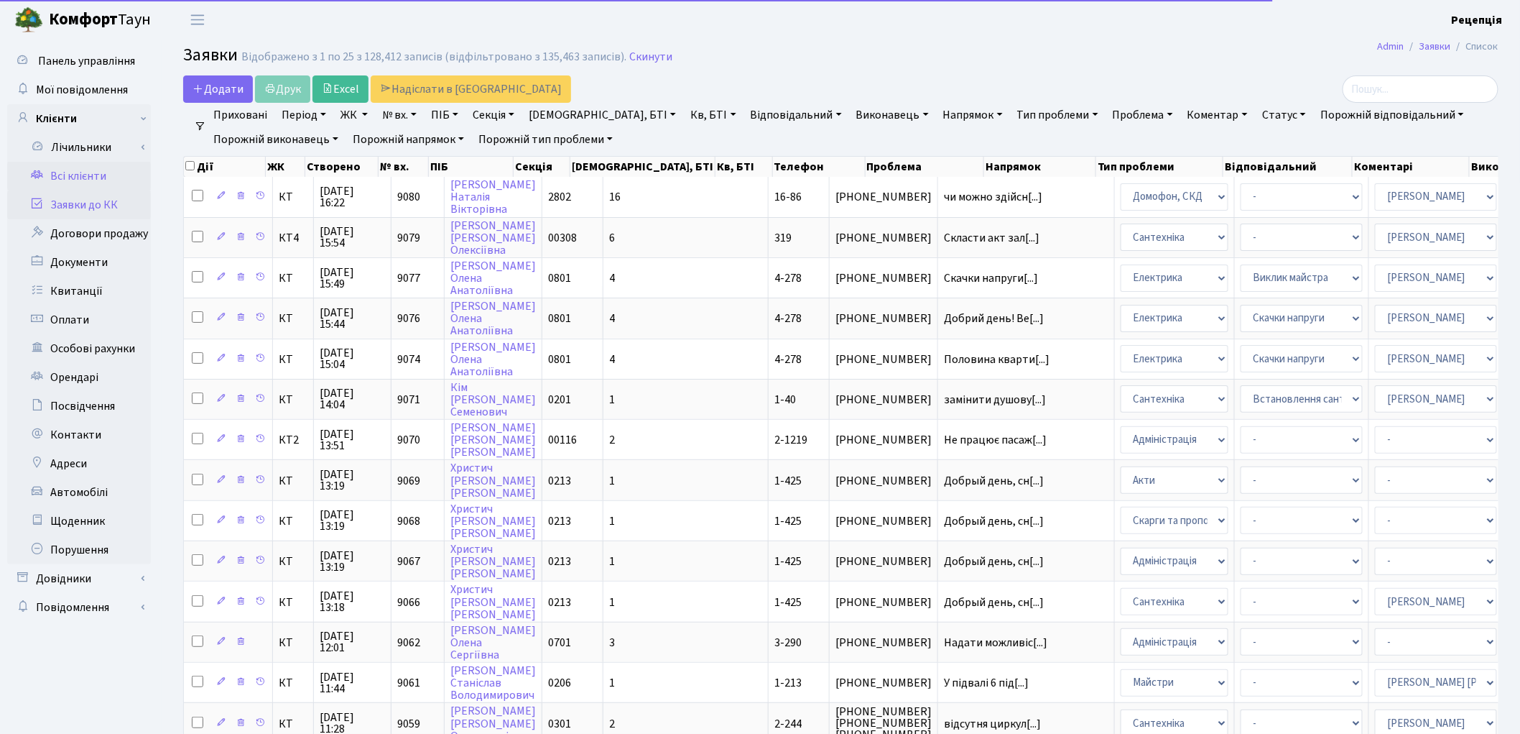
click at [88, 184] on link "Всі клієнти" at bounding box center [79, 176] width 144 height 29
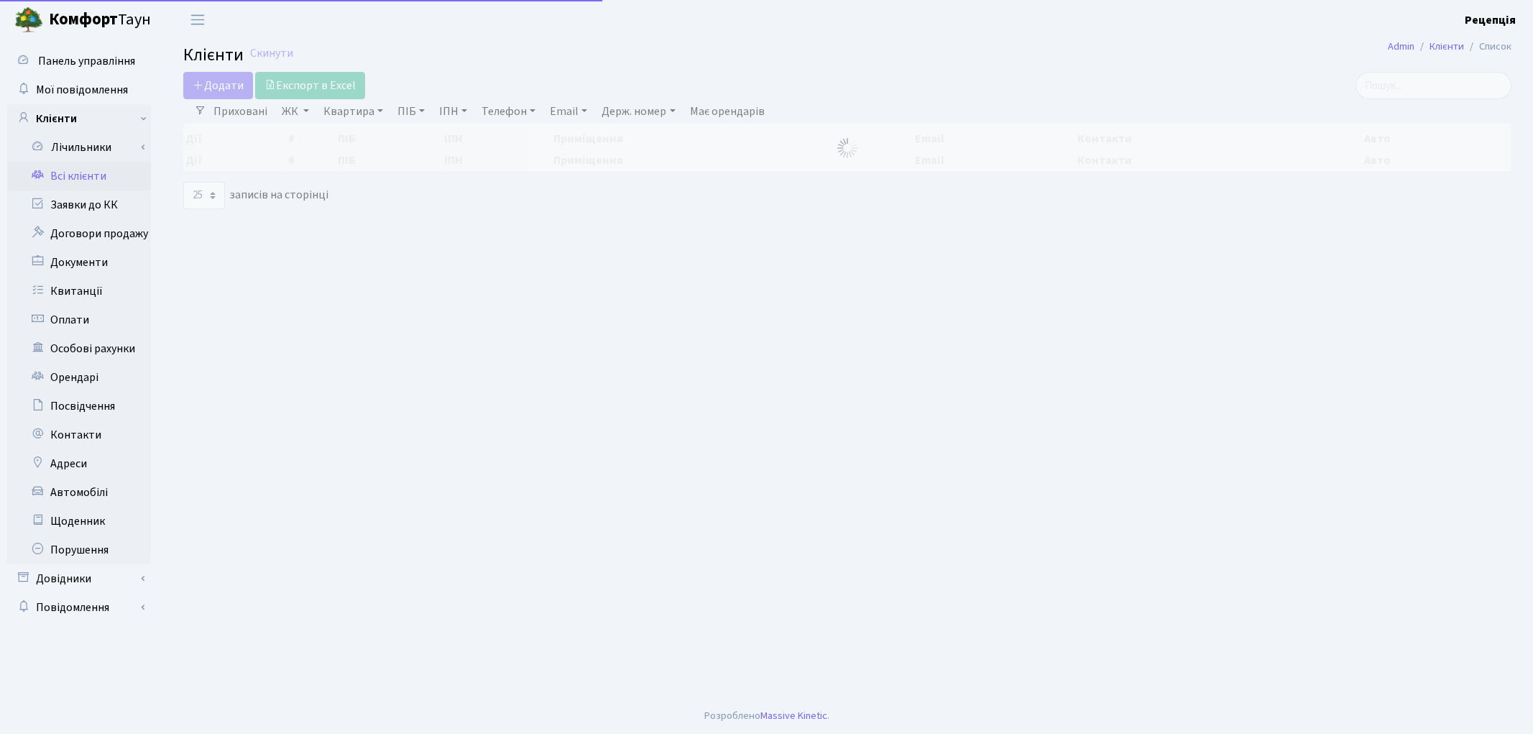
select select "25"
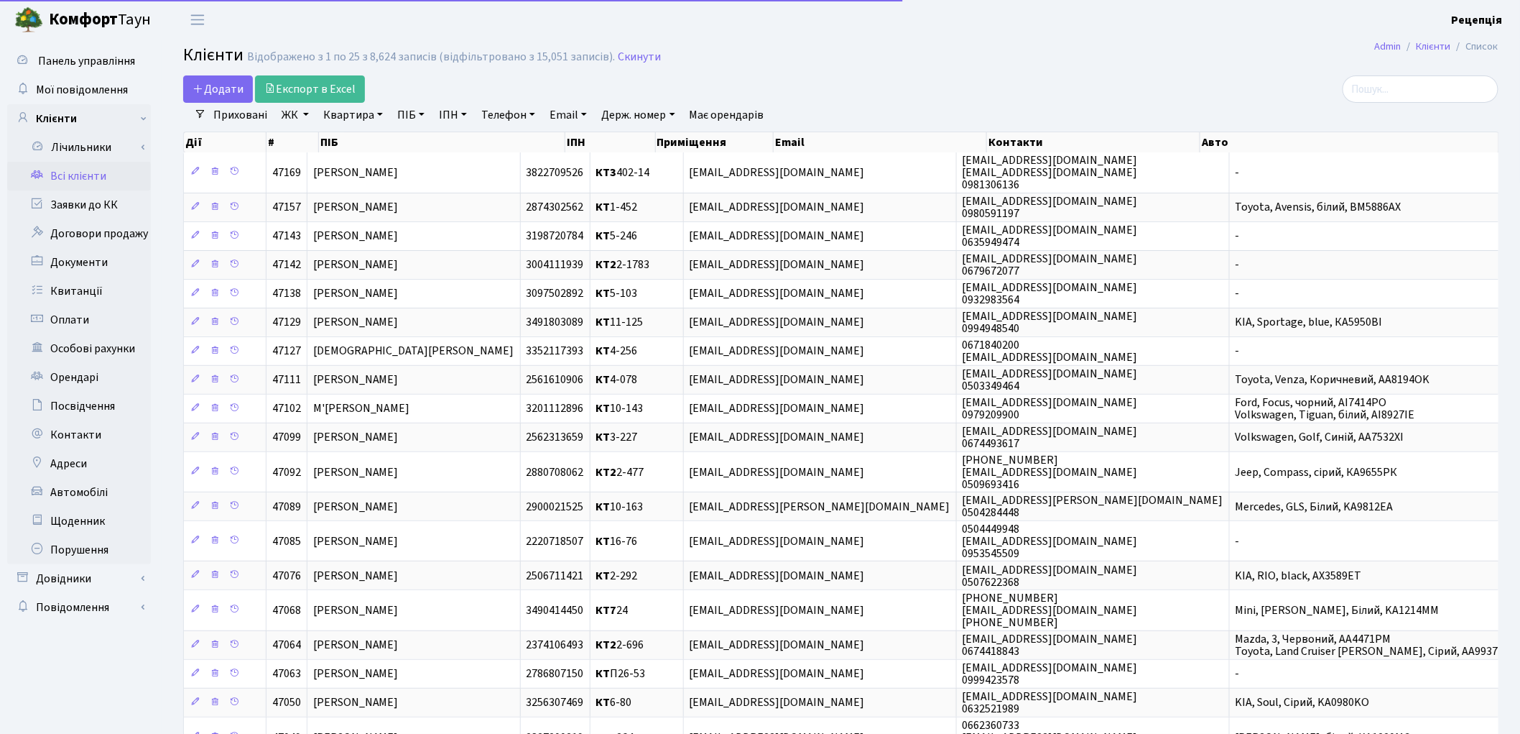
click at [297, 123] on link "ЖК" at bounding box center [295, 115] width 39 height 24
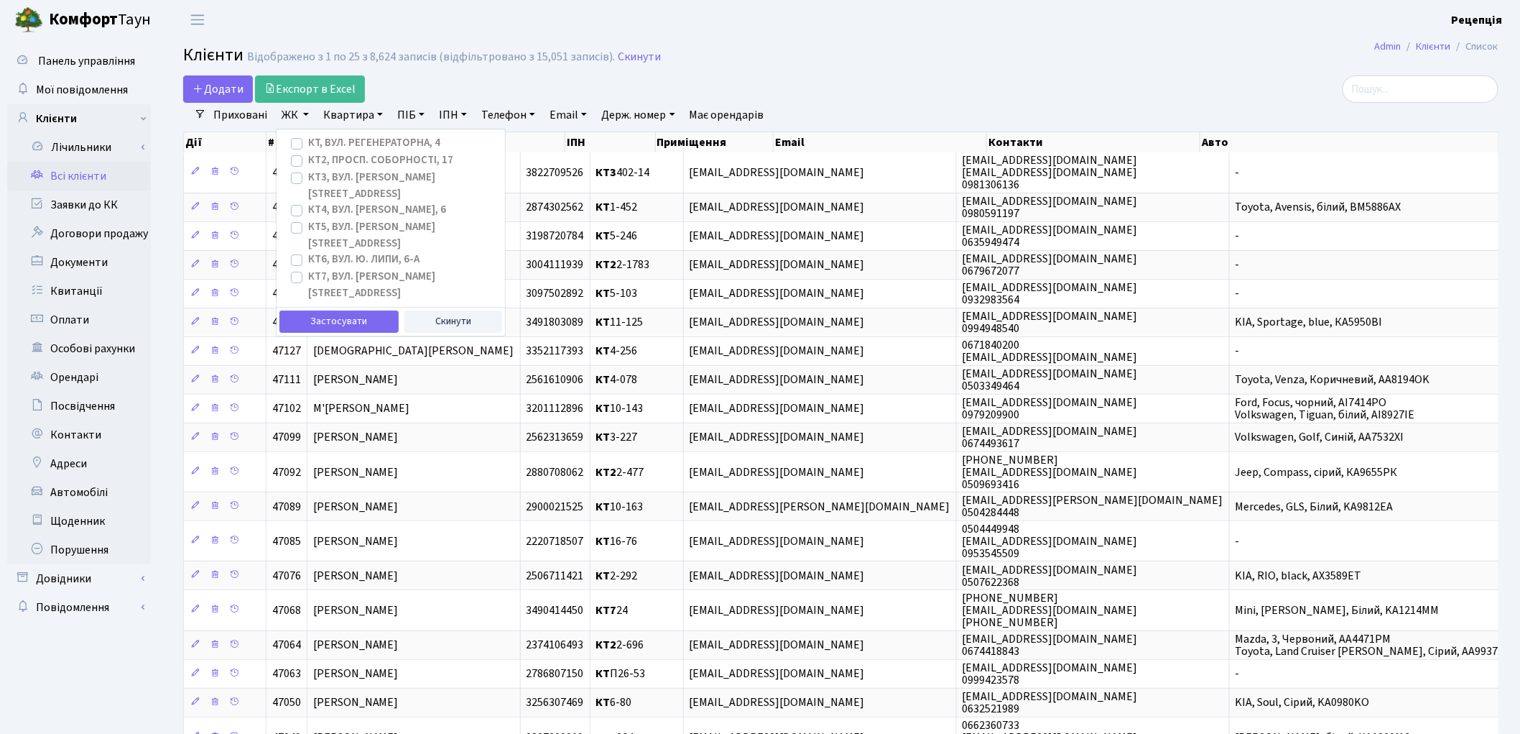
click at [308, 269] on label "КТ7, вул. Березнева, 12" at bounding box center [400, 285] width 185 height 32
click at [308, 269] on input "КТ7, вул. Березнева, 12" at bounding box center [312, 273] width 9 height 9
checkbox input "true"
click at [305, 310] on button "Застосувати" at bounding box center [339, 321] width 119 height 22
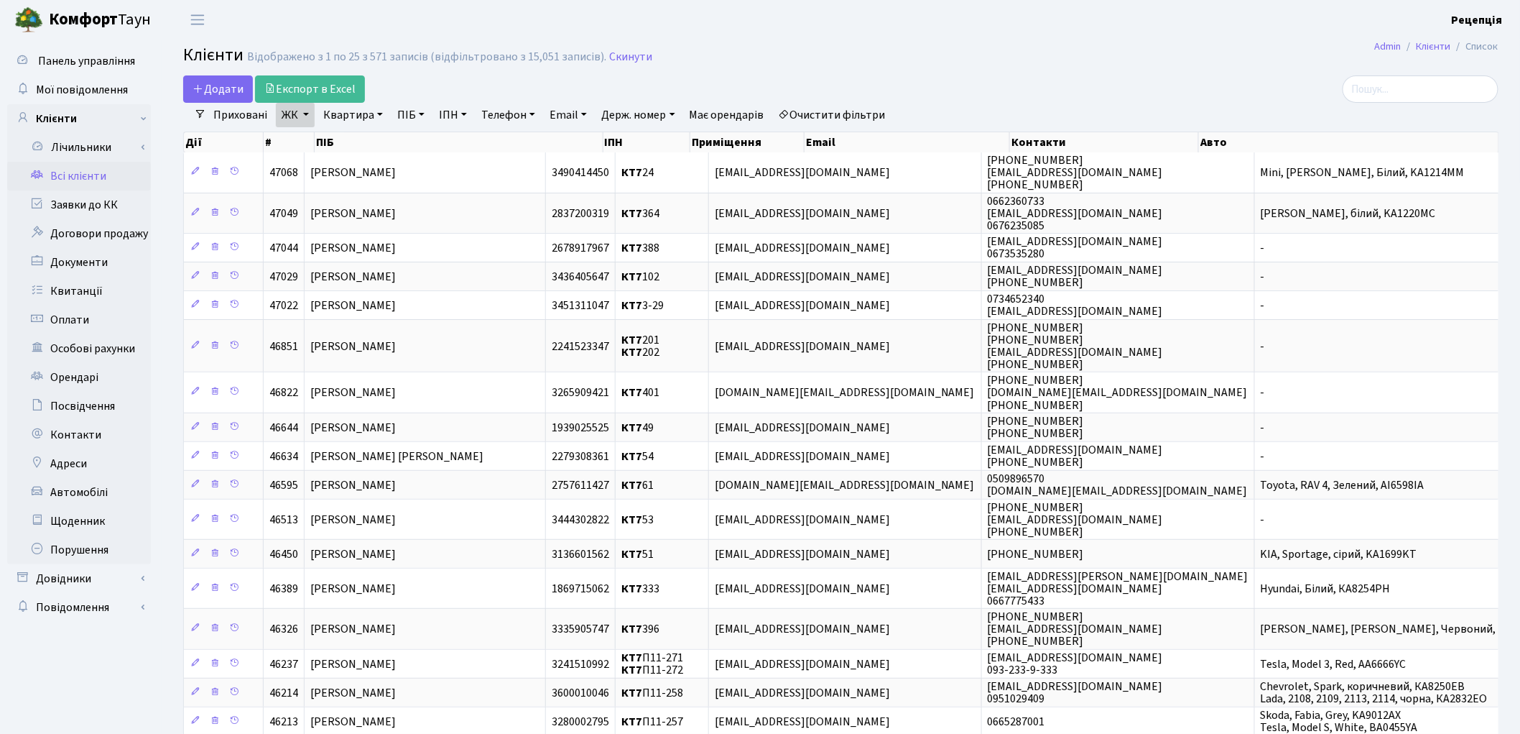
click at [361, 117] on link "Квартира" at bounding box center [353, 115] width 71 height 24
type input "216"
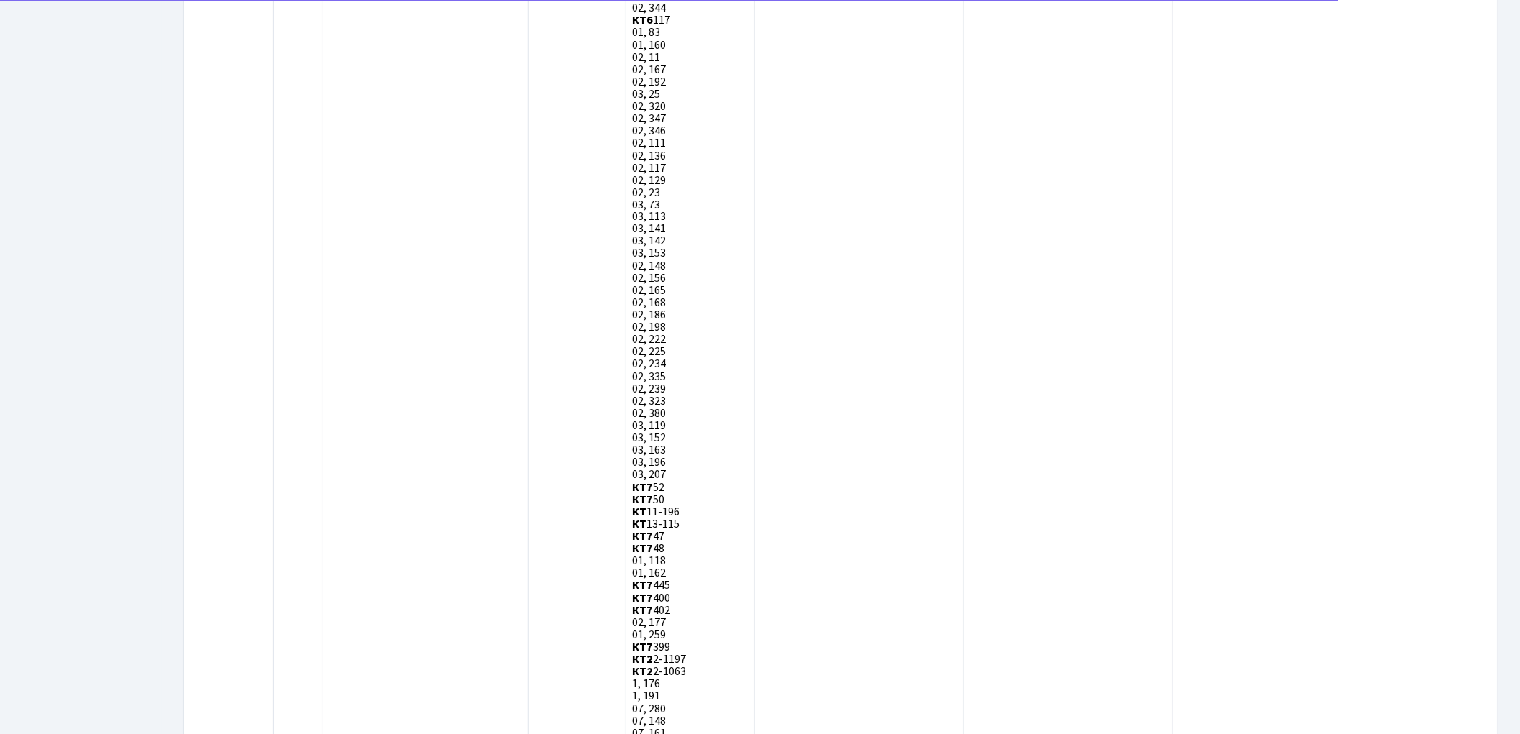
scroll to position [3936, 0]
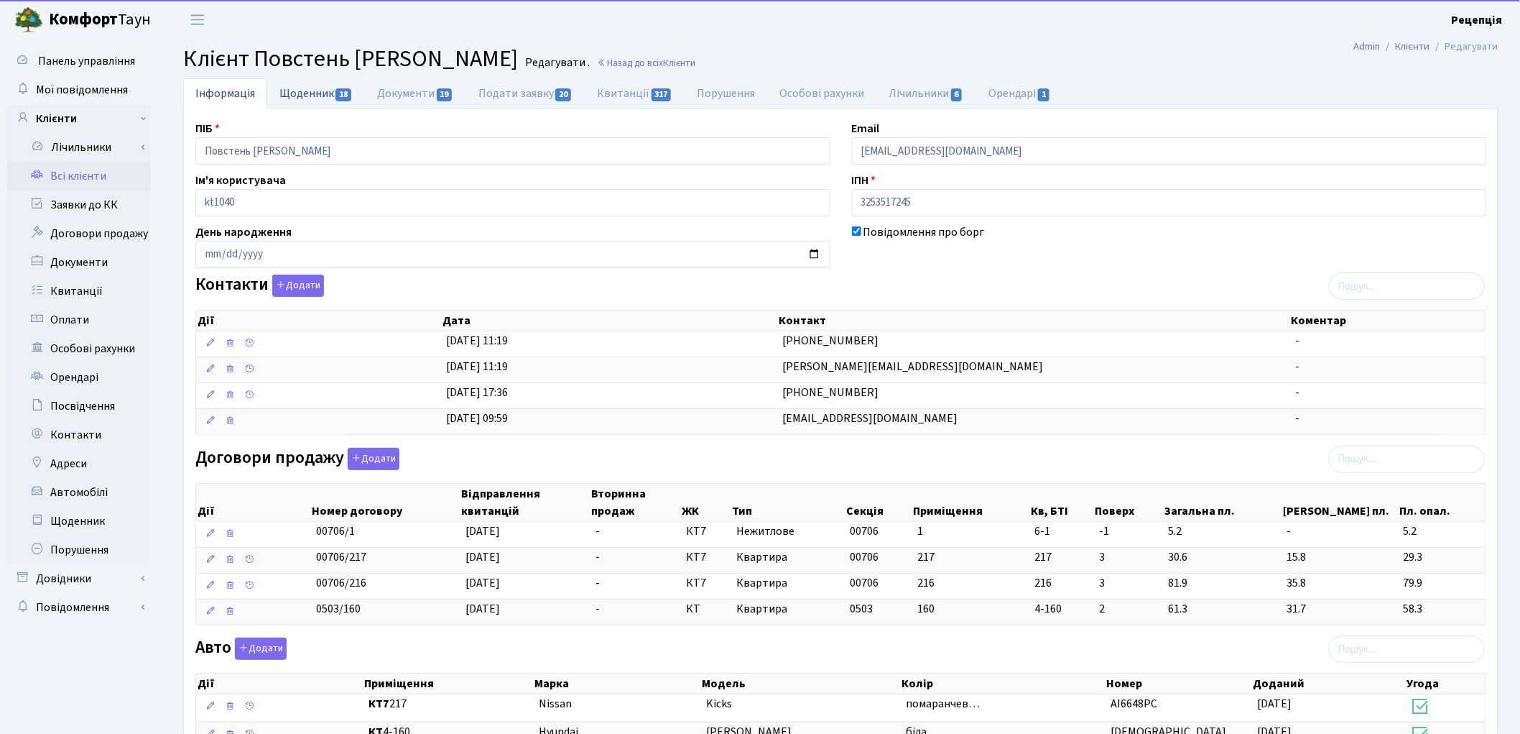
click at [311, 90] on link "Щоденник 18" at bounding box center [316, 92] width 98 height 29
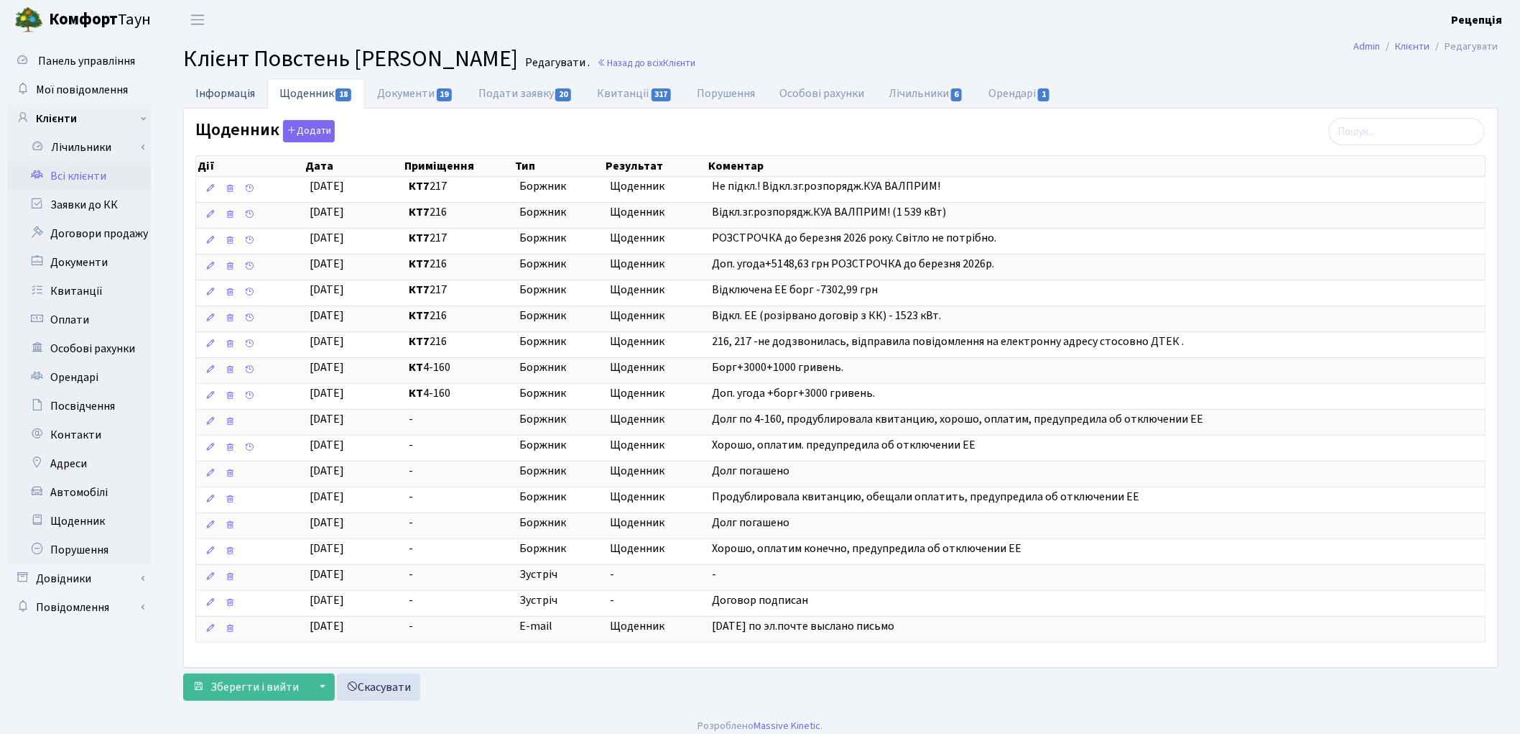
click at [256, 85] on link "Інформація" at bounding box center [225, 92] width 84 height 29
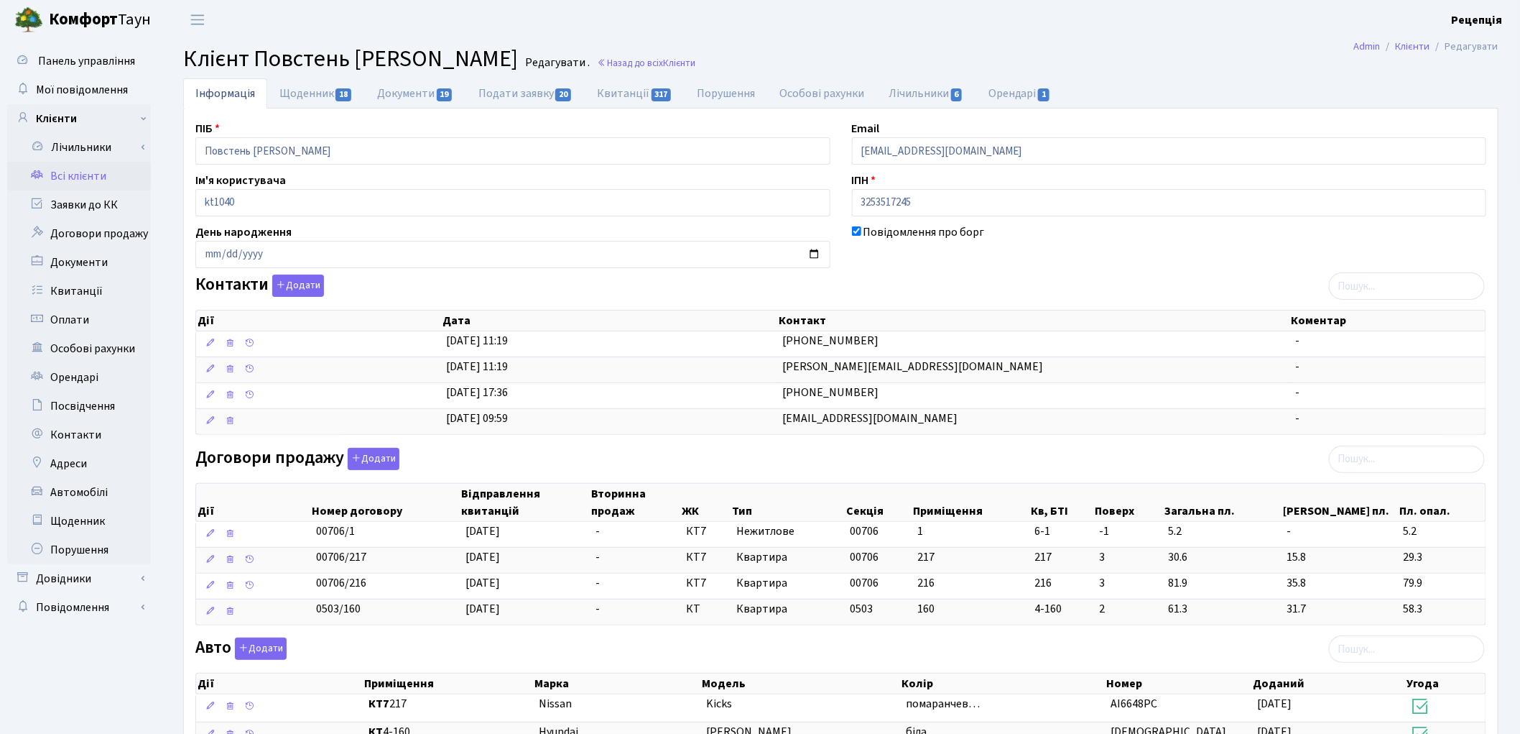
click at [61, 176] on link "Всі клієнти" at bounding box center [79, 176] width 144 height 29
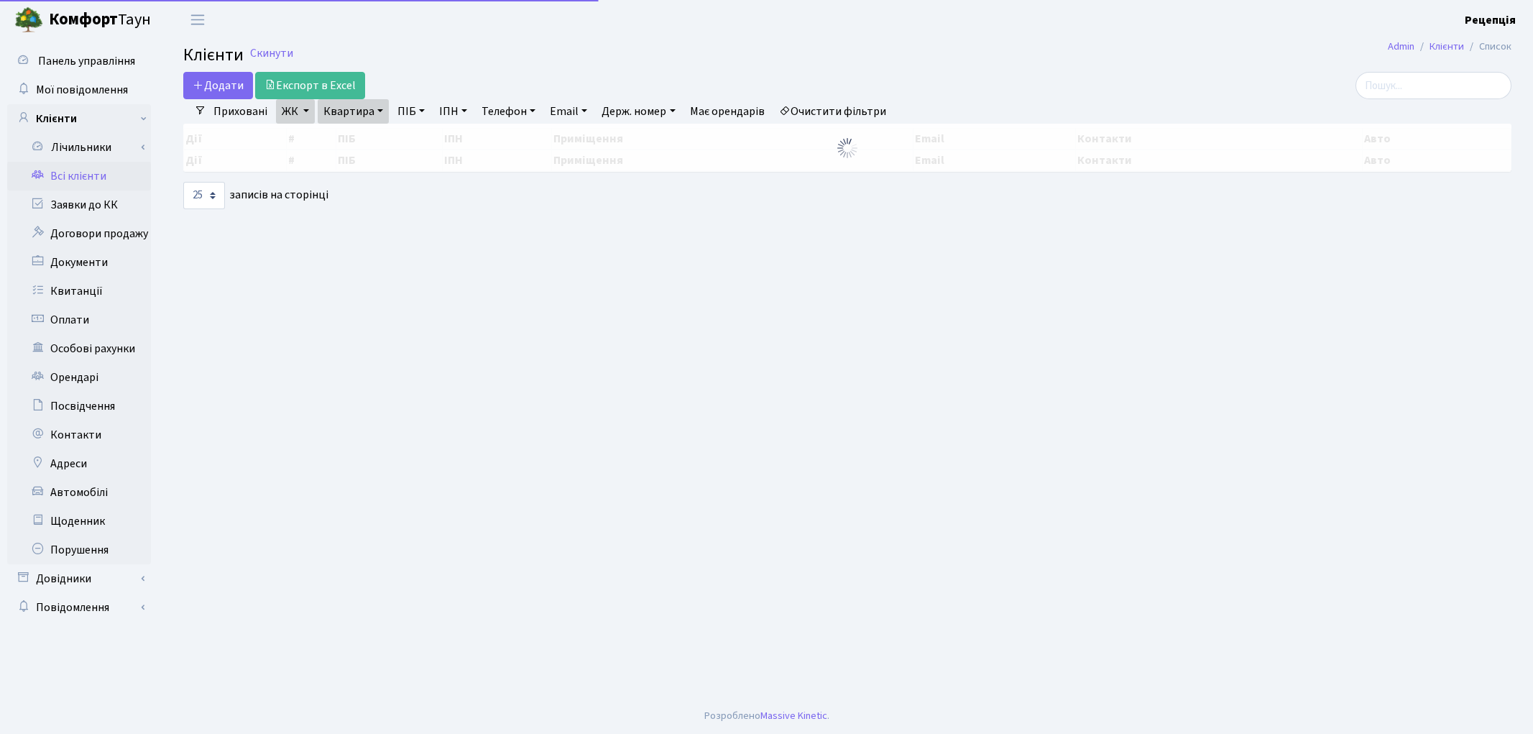
select select "25"
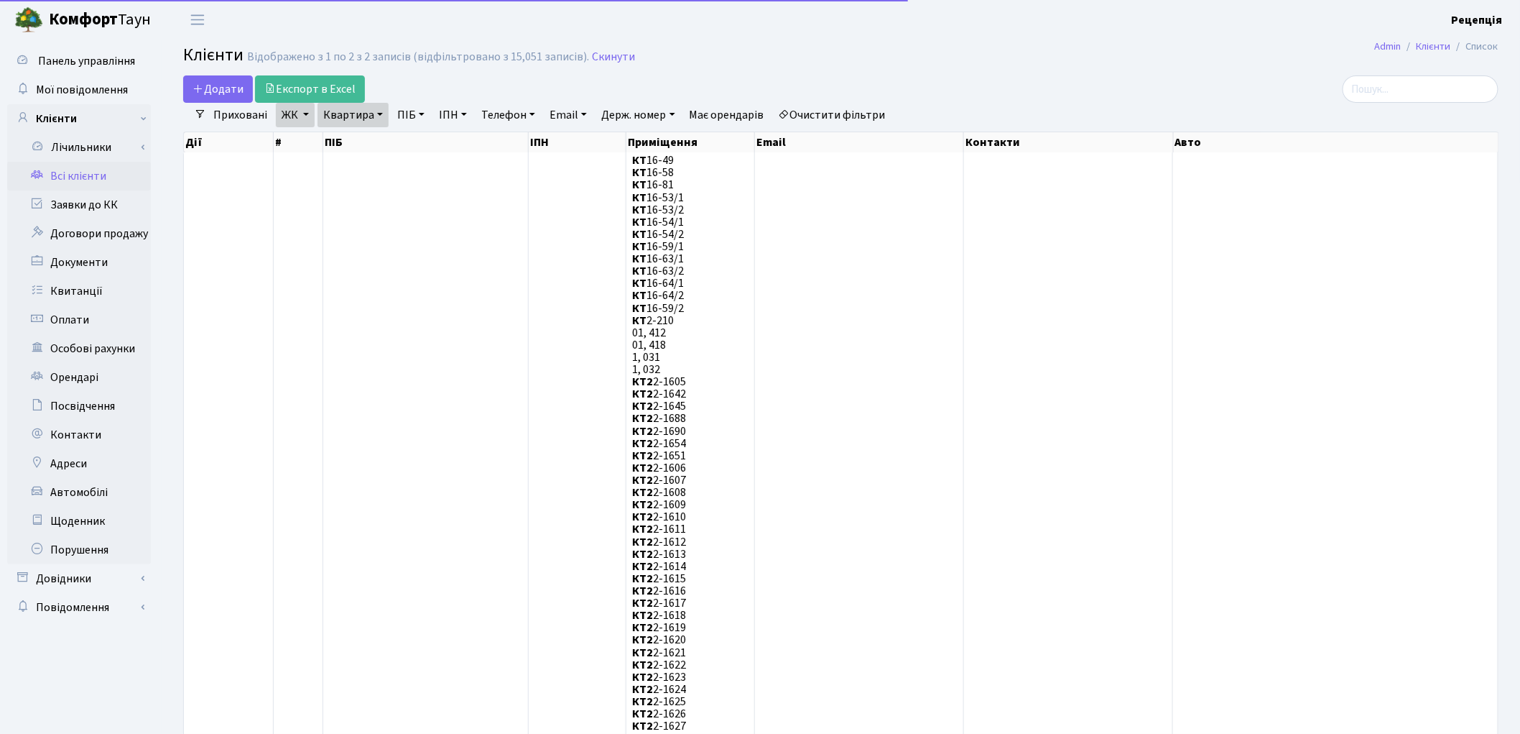
click at [819, 111] on link "Очистити фільтри" at bounding box center [832, 115] width 119 height 24
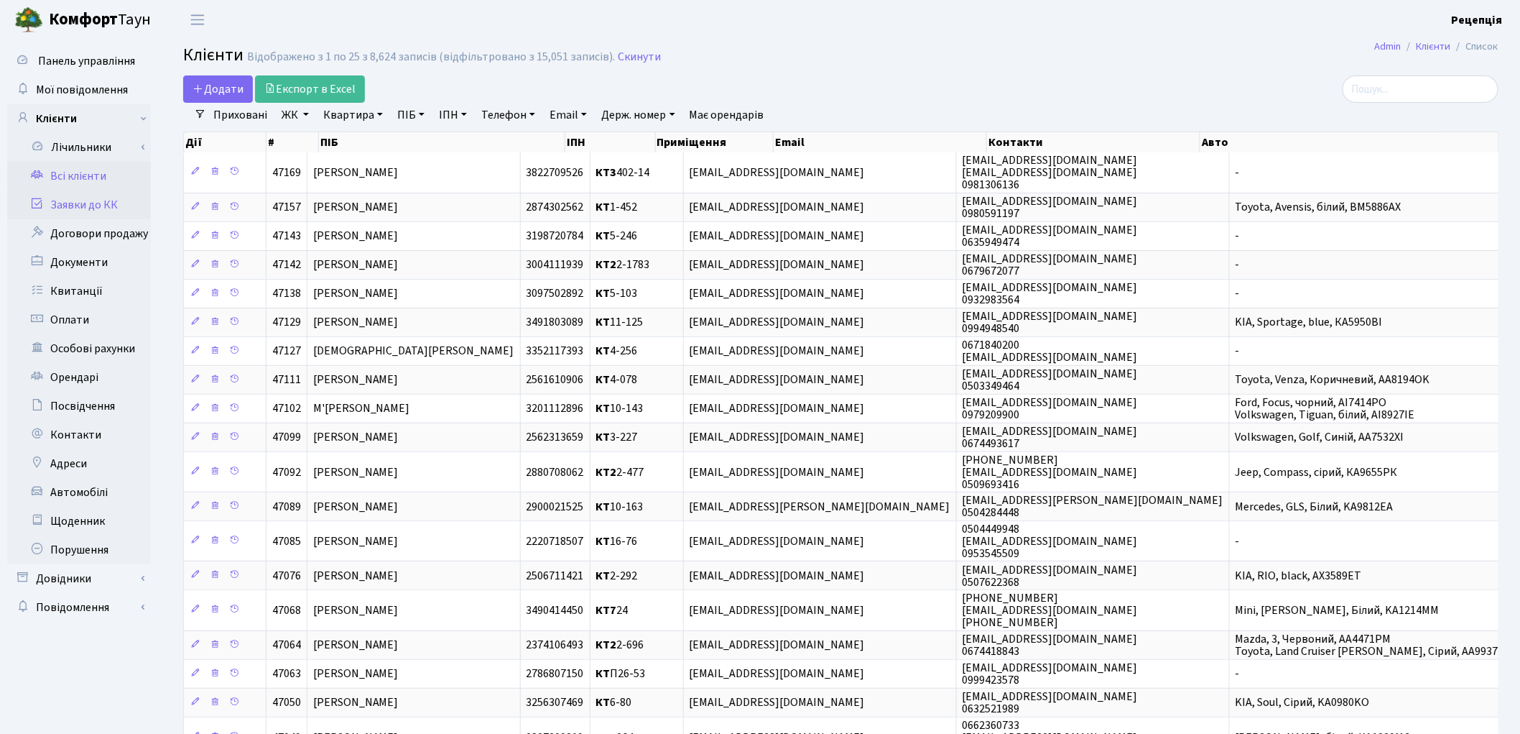
click at [111, 204] on link "Заявки до КК" at bounding box center [79, 204] width 144 height 29
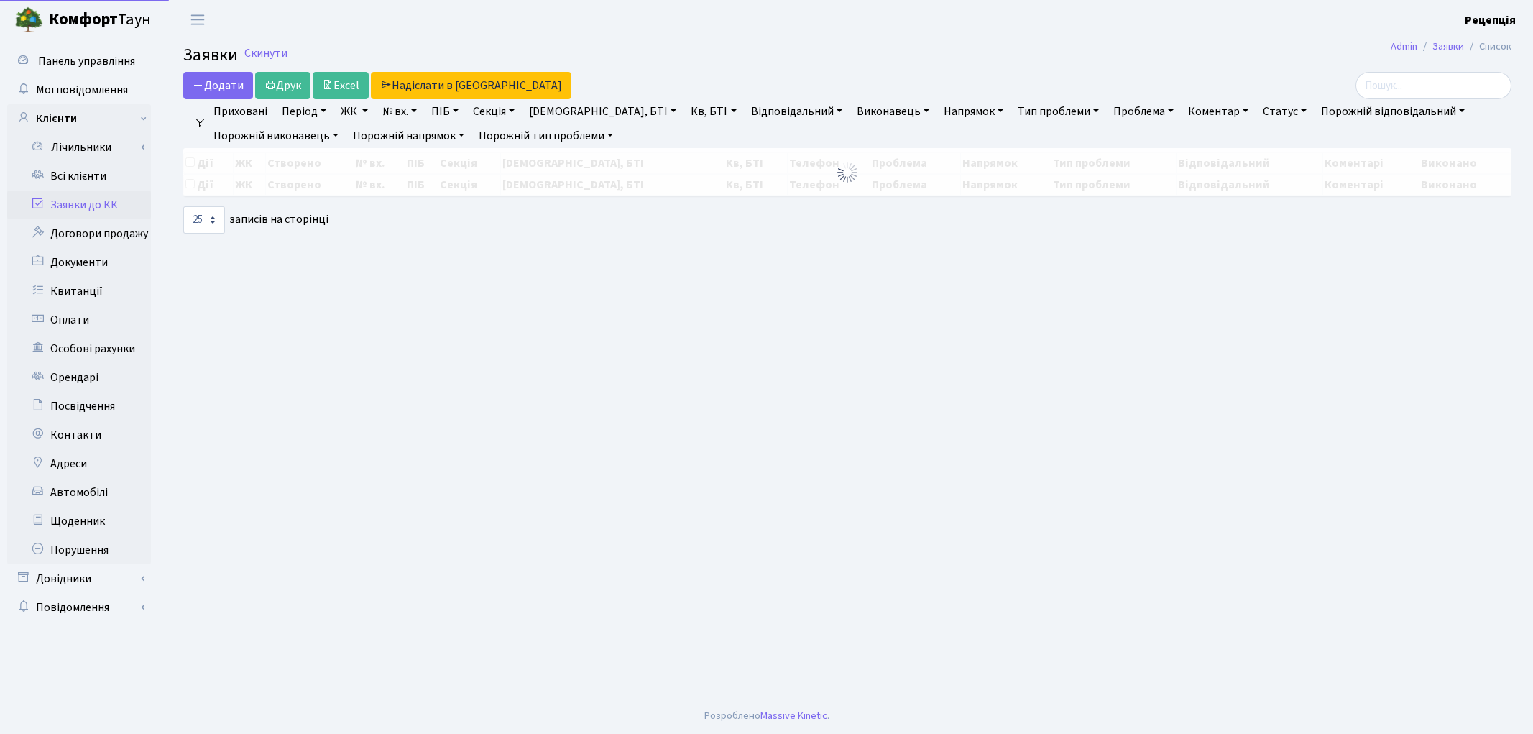
select select "25"
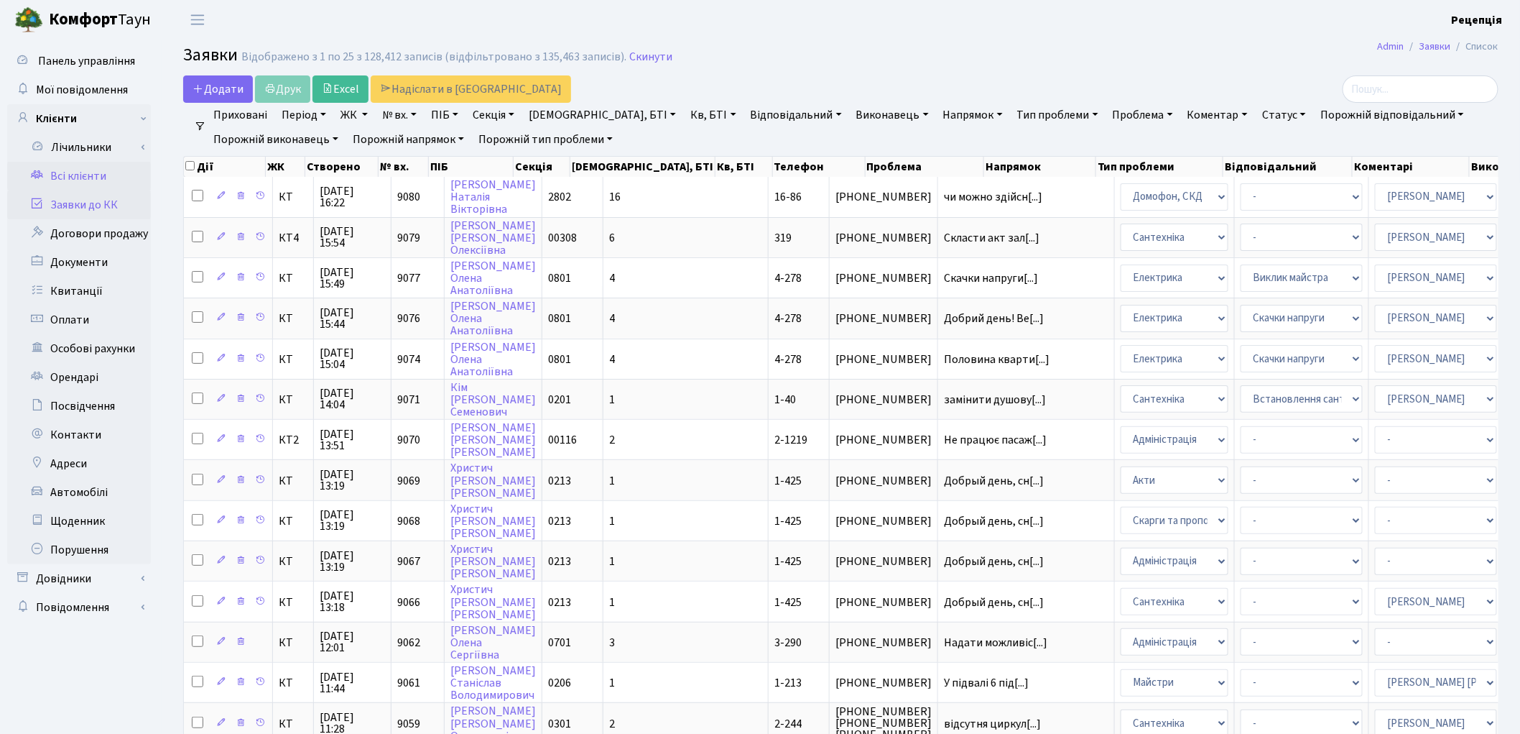
click at [96, 177] on link "Всі клієнти" at bounding box center [79, 176] width 144 height 29
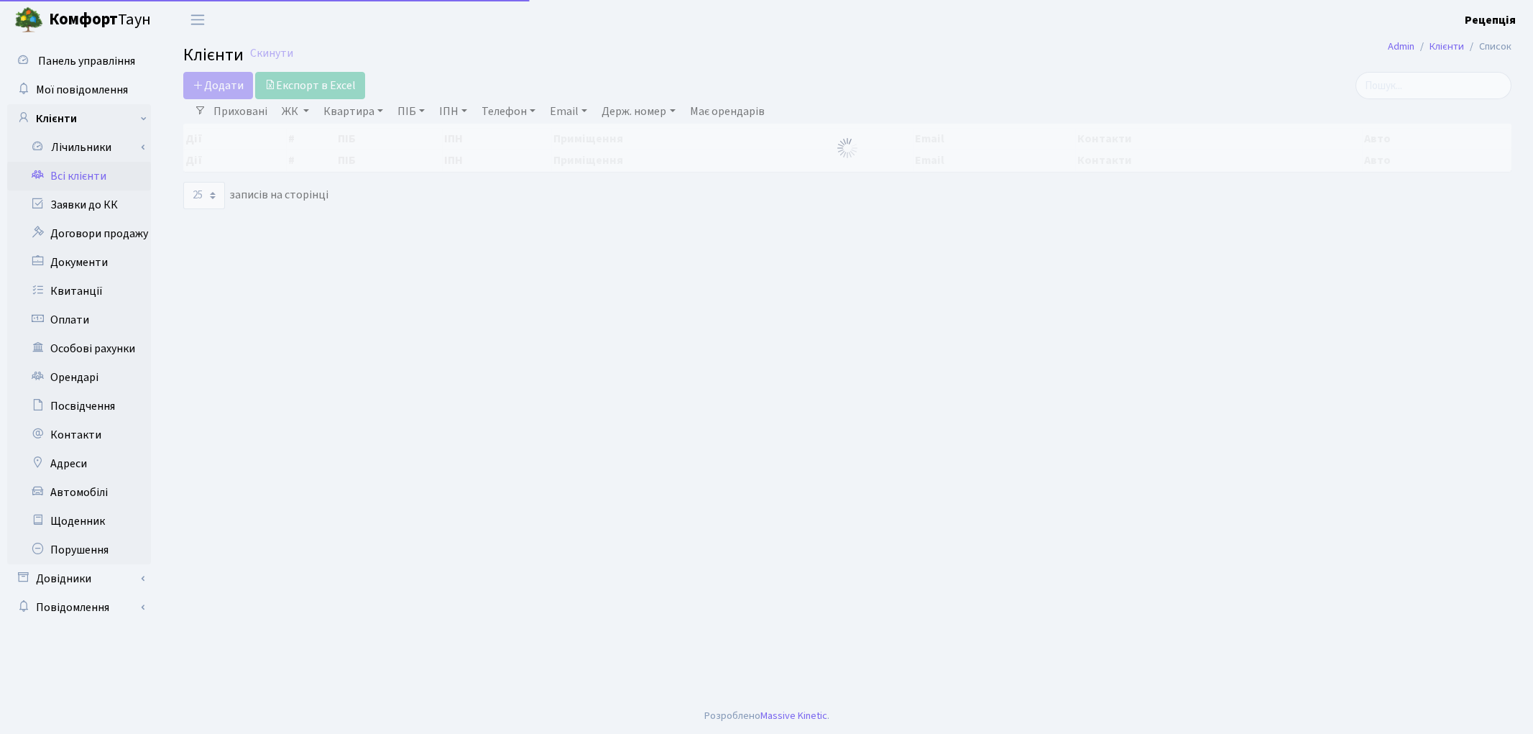
select select "25"
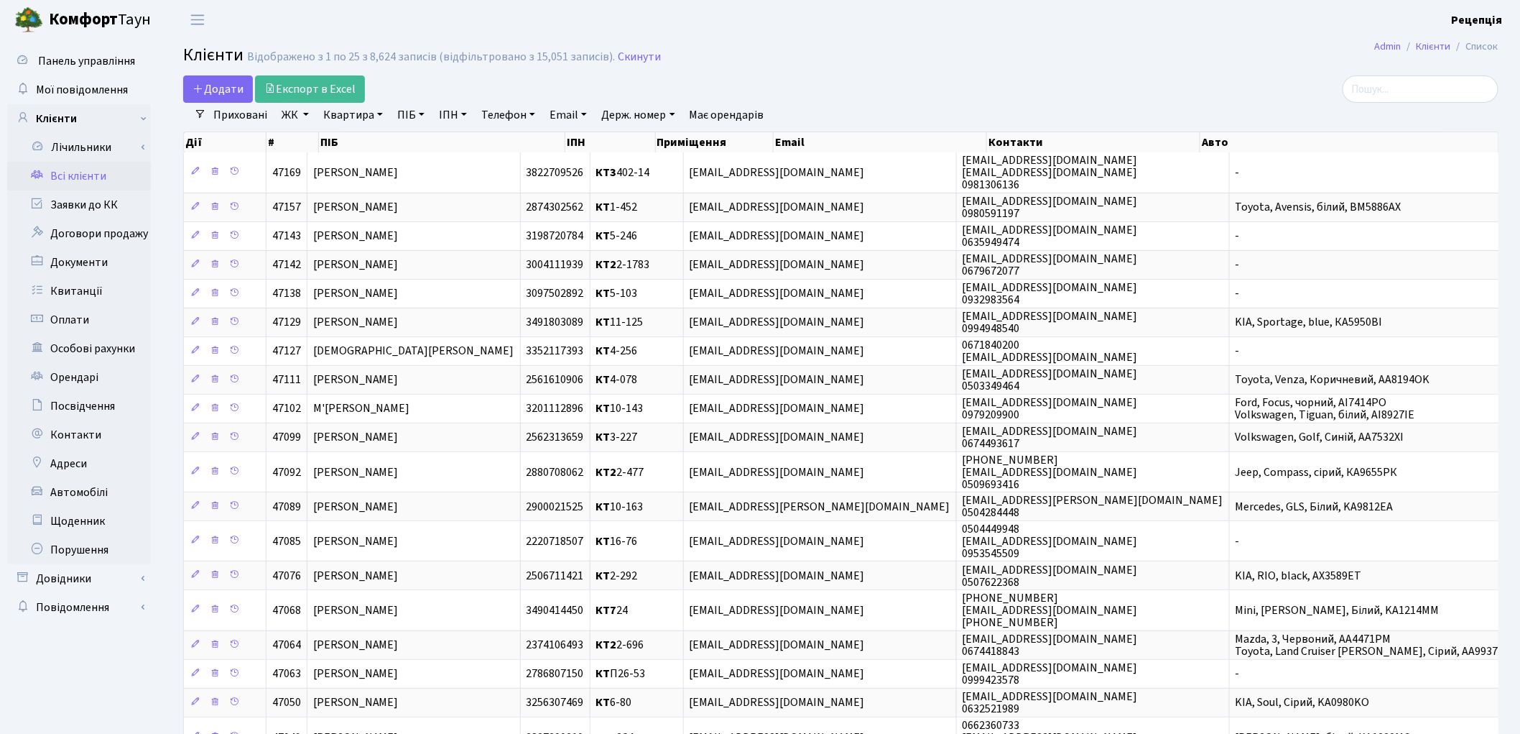
click at [1116, 73] on main "Admin Клієнти Список Клієнти Відображено з 1 по 25 з 8,624 записів (відфільтров…" at bounding box center [841, 521] width 1359 height 963
click at [102, 497] on link "Автомобілі" at bounding box center [79, 492] width 144 height 29
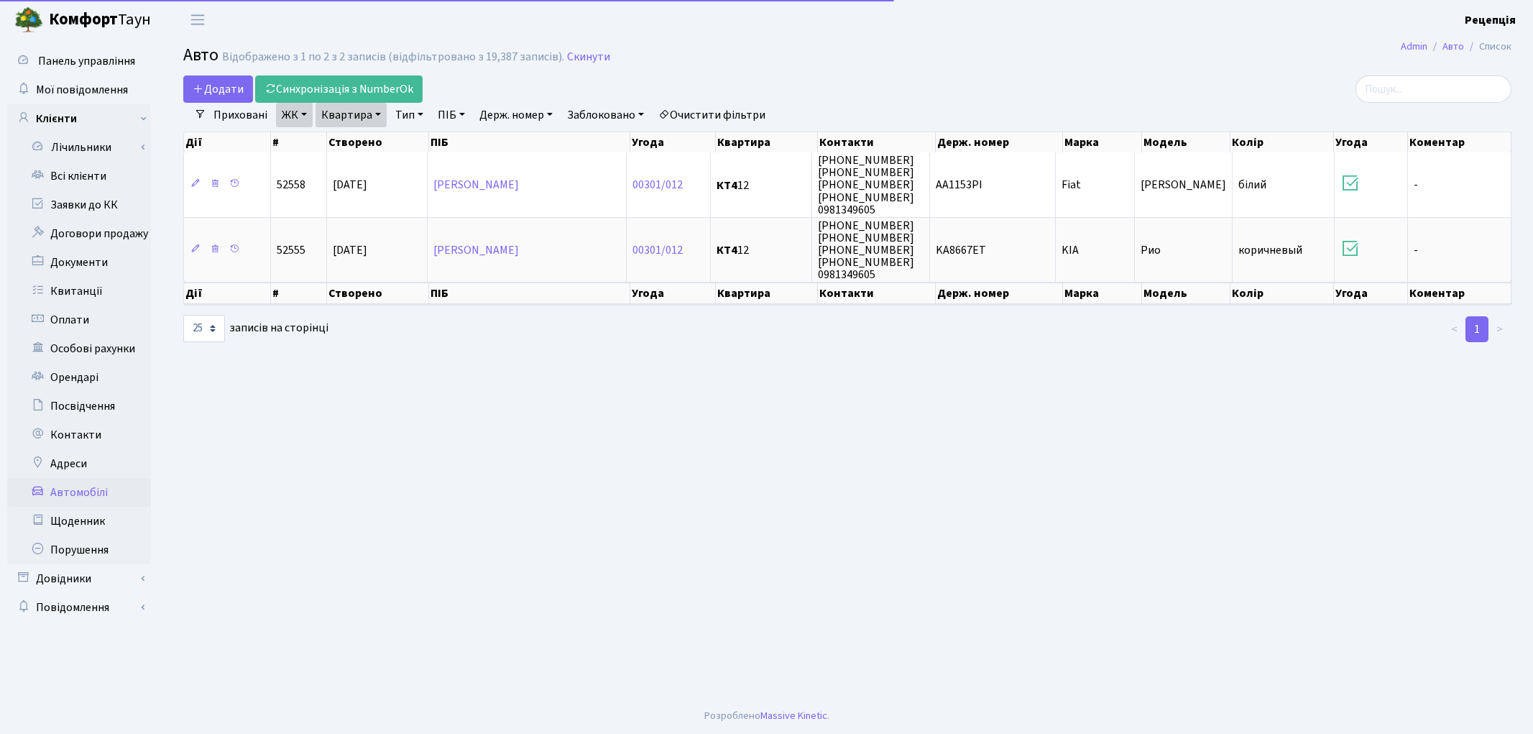
select select "25"
click at [523, 111] on link "Держ. номер" at bounding box center [516, 115] width 85 height 24
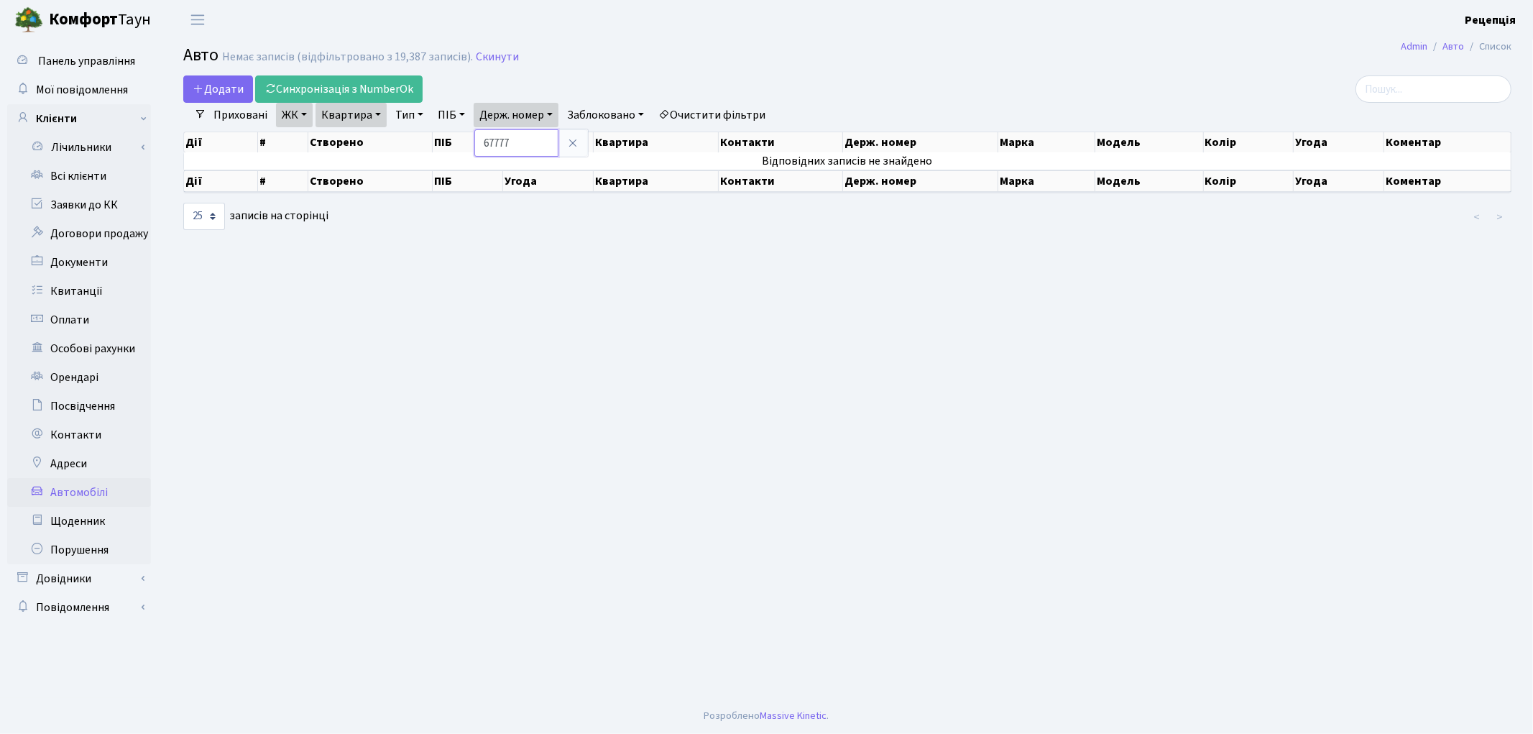
click at [497, 142] on input "67777" at bounding box center [516, 142] width 84 height 27
click at [499, 140] on input "67777" at bounding box center [516, 142] width 84 height 27
click at [498, 144] on input "6777" at bounding box center [516, 142] width 84 height 27
type input "6777"
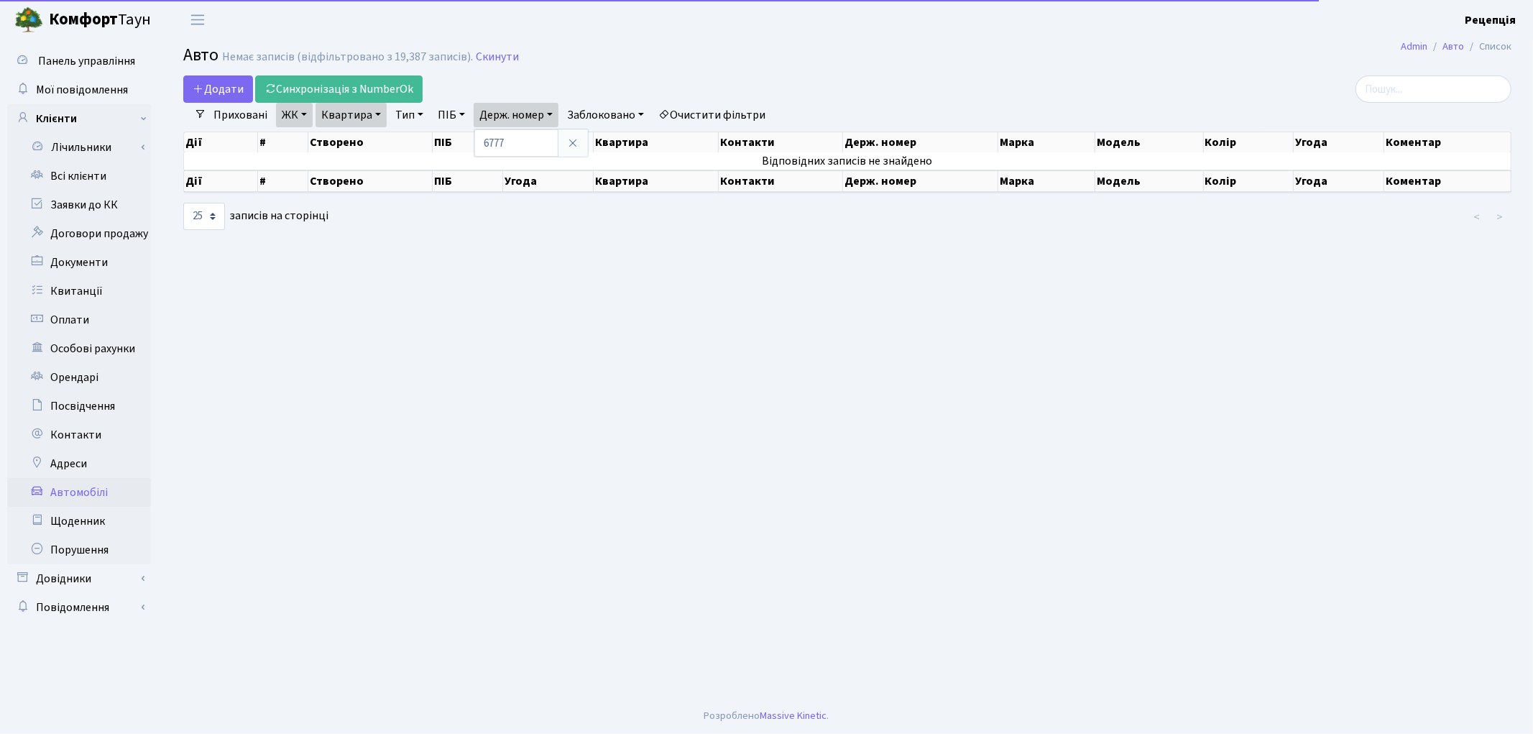
click at [752, 114] on link "Очистити фільтри" at bounding box center [711, 115] width 119 height 24
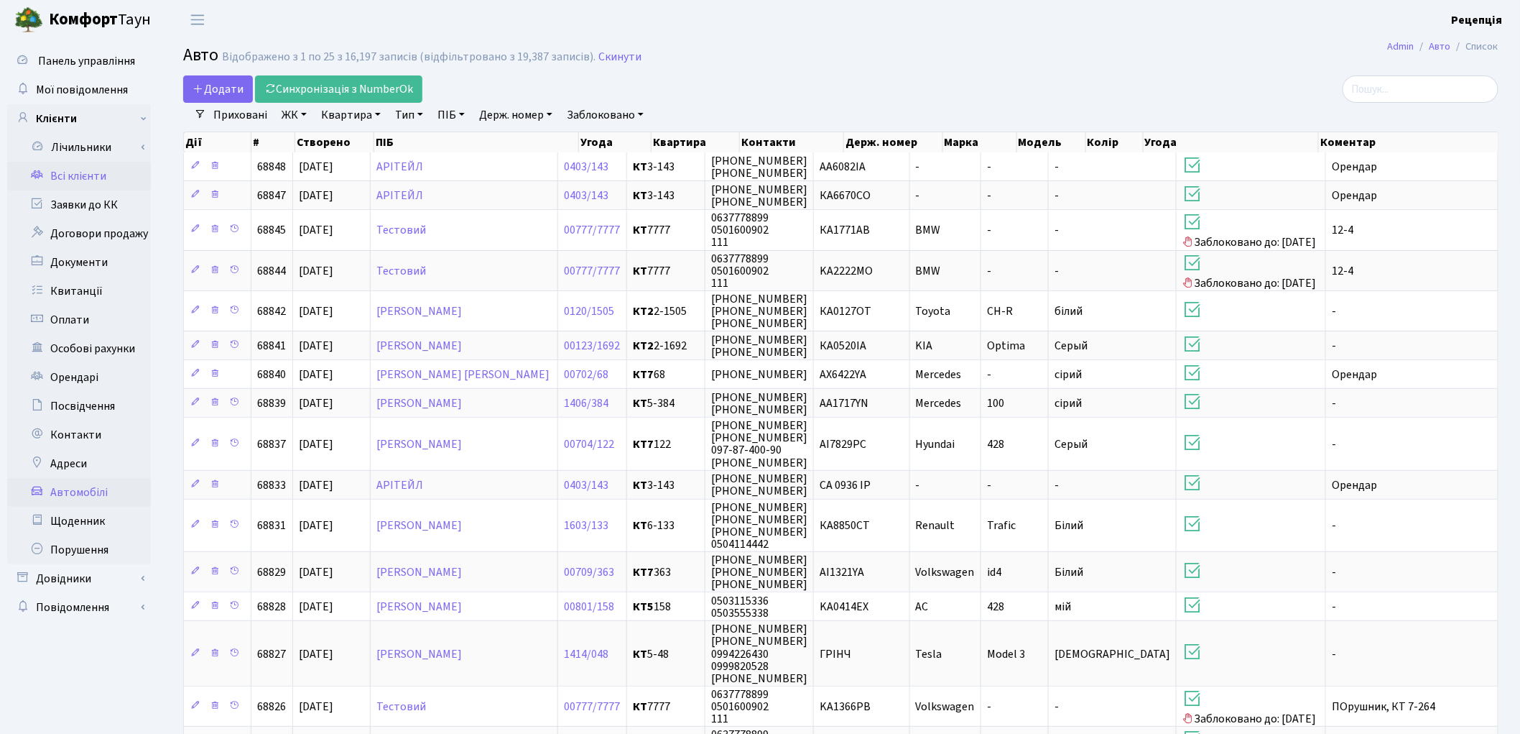
click at [88, 173] on link "Всі клієнти" at bounding box center [79, 176] width 144 height 29
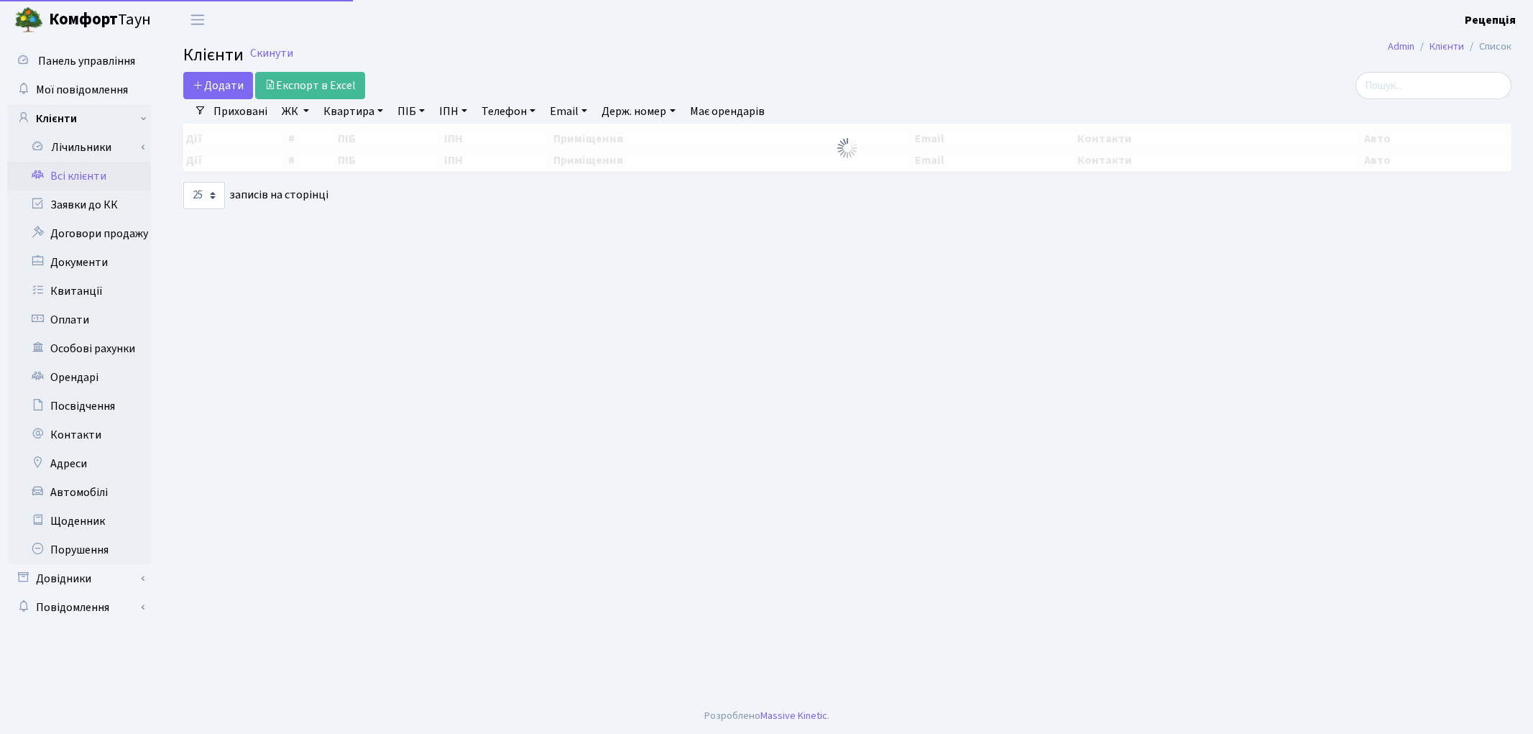
select select "25"
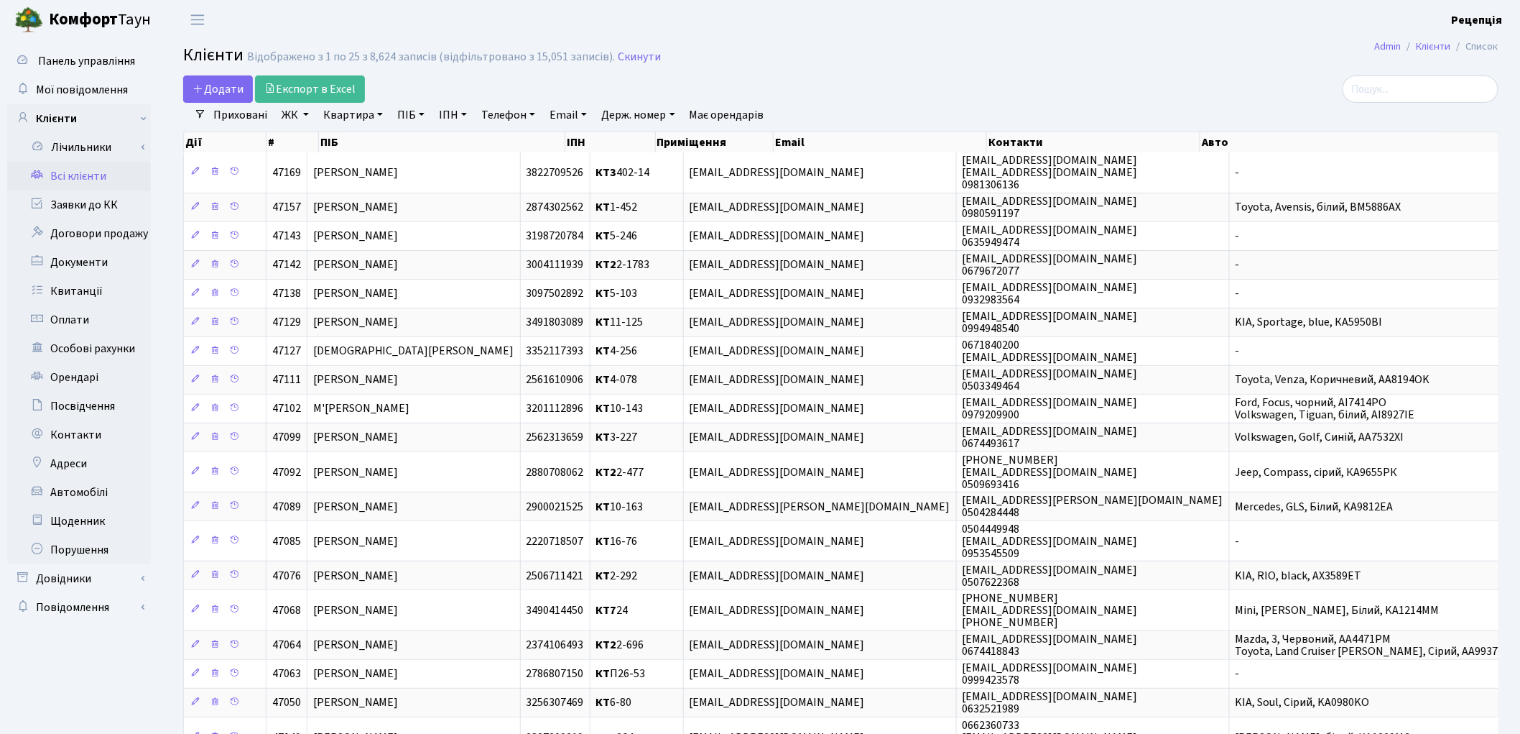
click at [297, 113] on link "ЖК" at bounding box center [295, 115] width 39 height 24
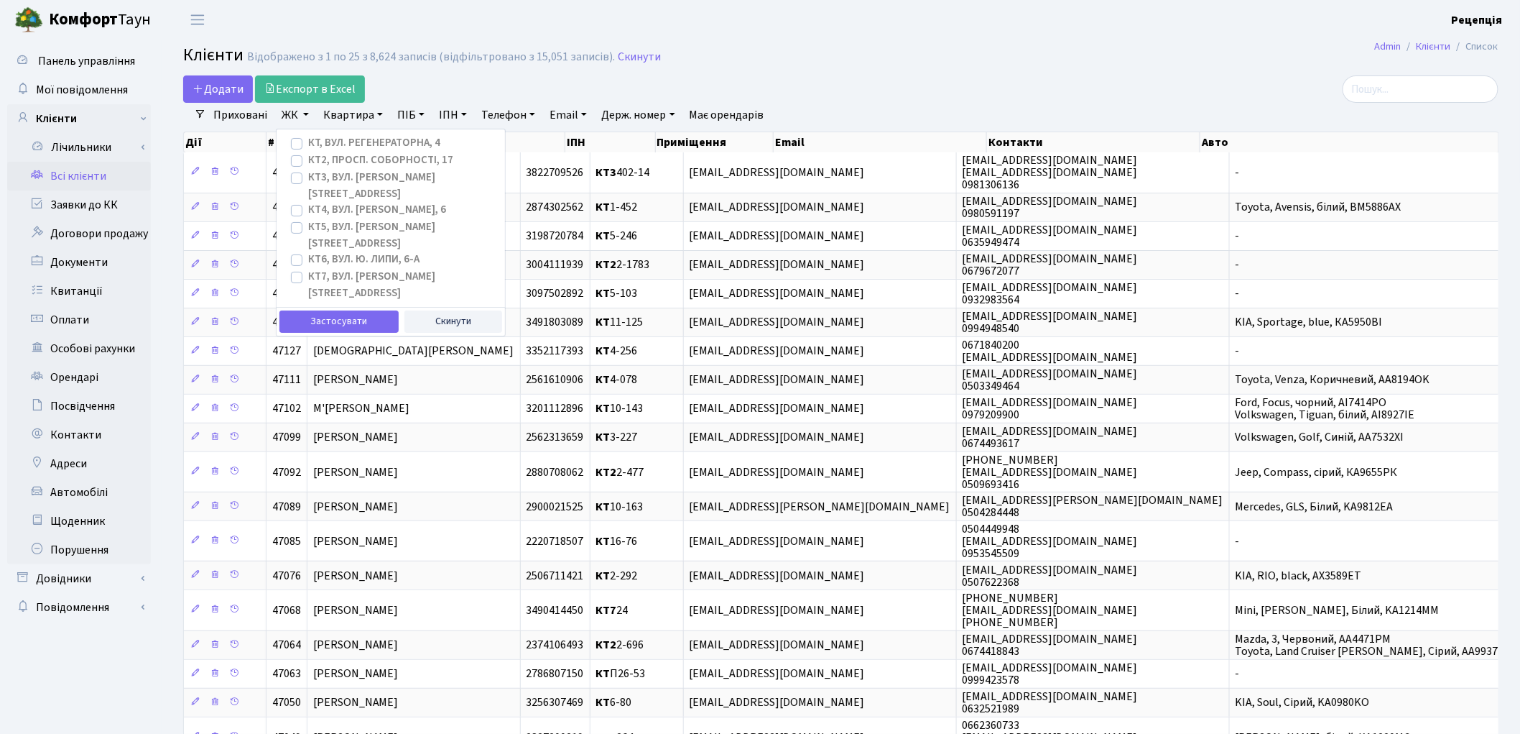
click at [308, 142] on label "КТ, вул. Регенераторна, 4" at bounding box center [374, 143] width 132 height 17
click at [308, 142] on input "КТ, вул. Регенераторна, 4" at bounding box center [312, 139] width 9 height 9
checkbox input "true"
click at [327, 310] on button "Застосувати" at bounding box center [339, 321] width 119 height 22
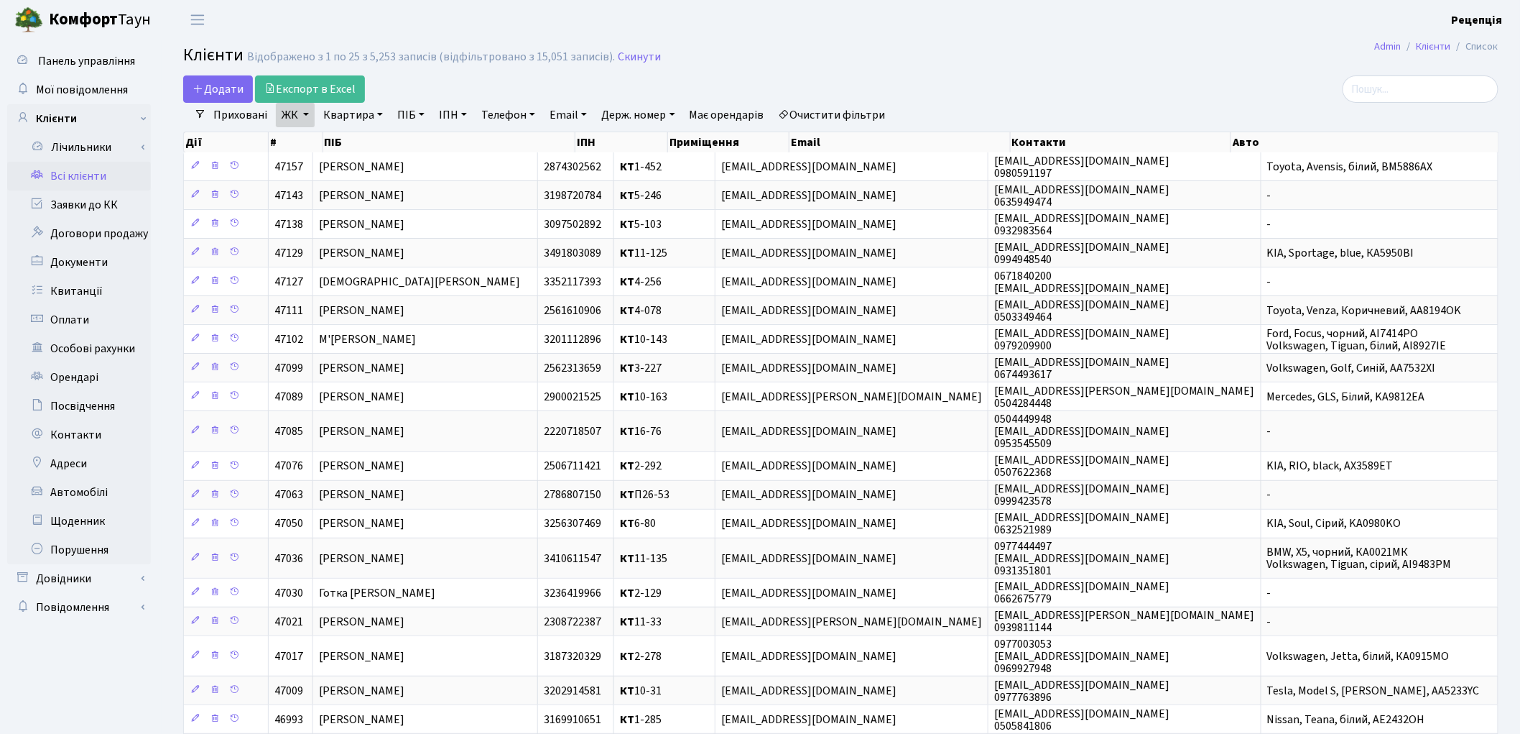
click at [366, 116] on link "Квартира" at bounding box center [353, 115] width 71 height 24
drag, startPoint x: 377, startPoint y: 137, endPoint x: 372, endPoint y: 117, distance: 20.6
click at [377, 135] on input "text" at bounding box center [360, 142] width 84 height 27
type input "5-430"
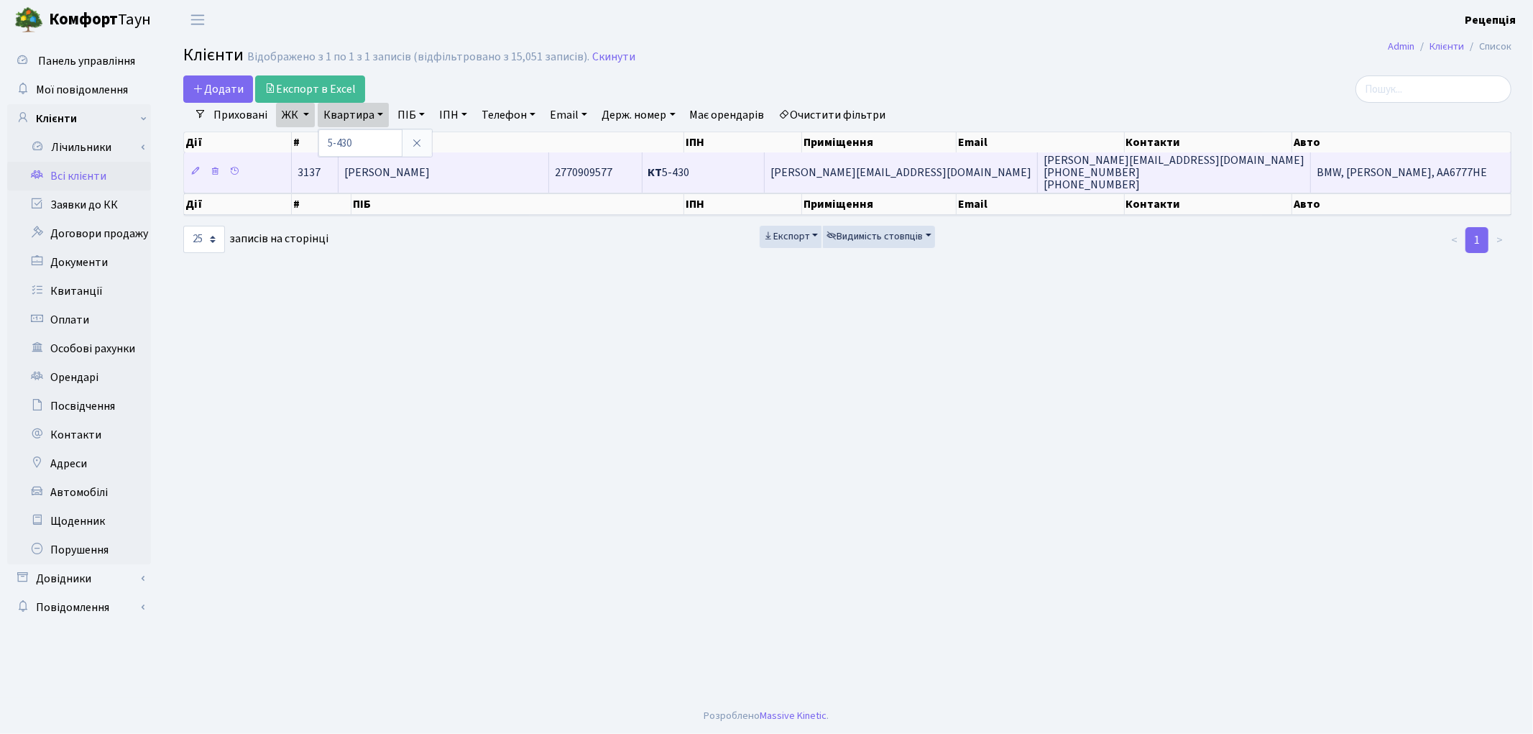
click at [487, 180] on td "Заіченко Олександр Олександрович" at bounding box center [443, 172] width 211 height 40
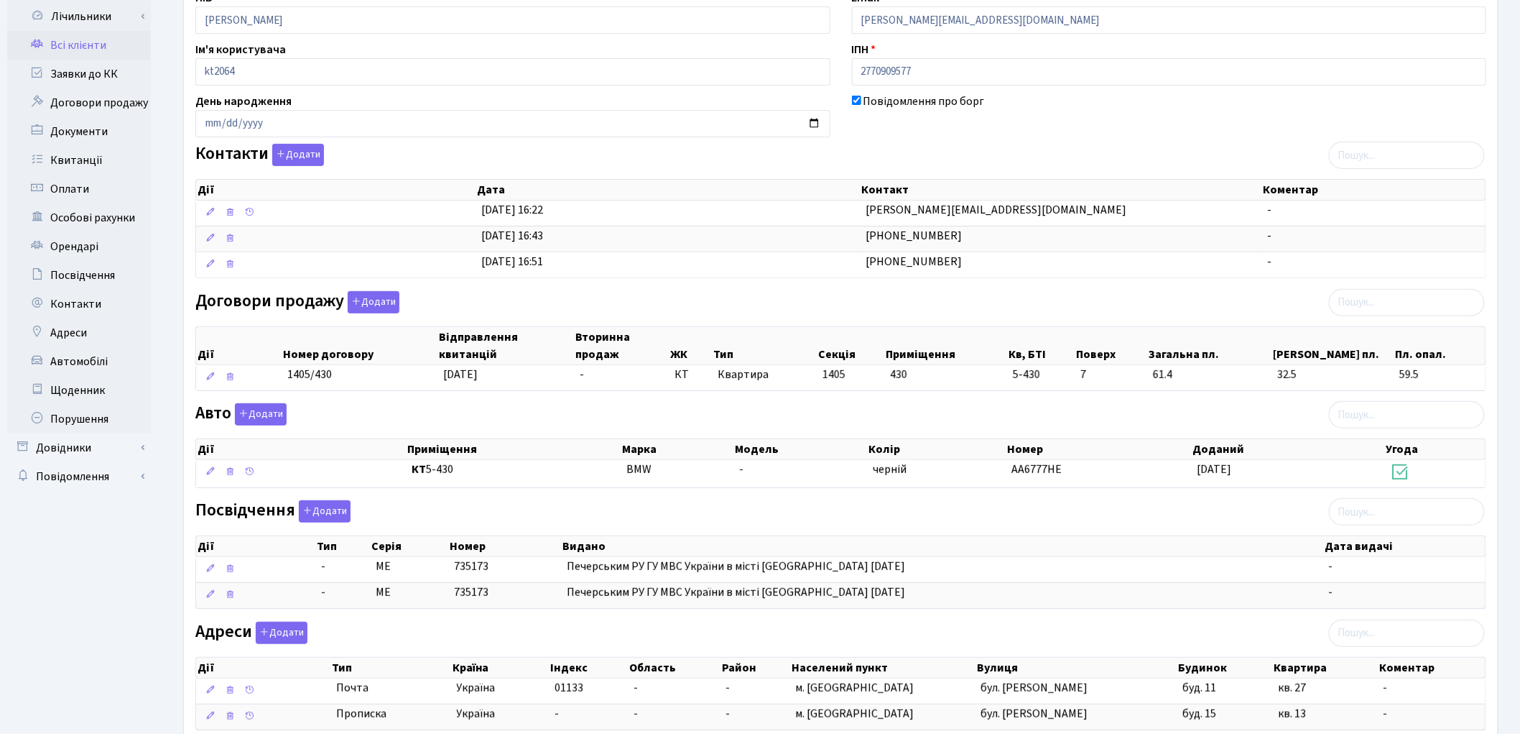
scroll to position [194, 0]
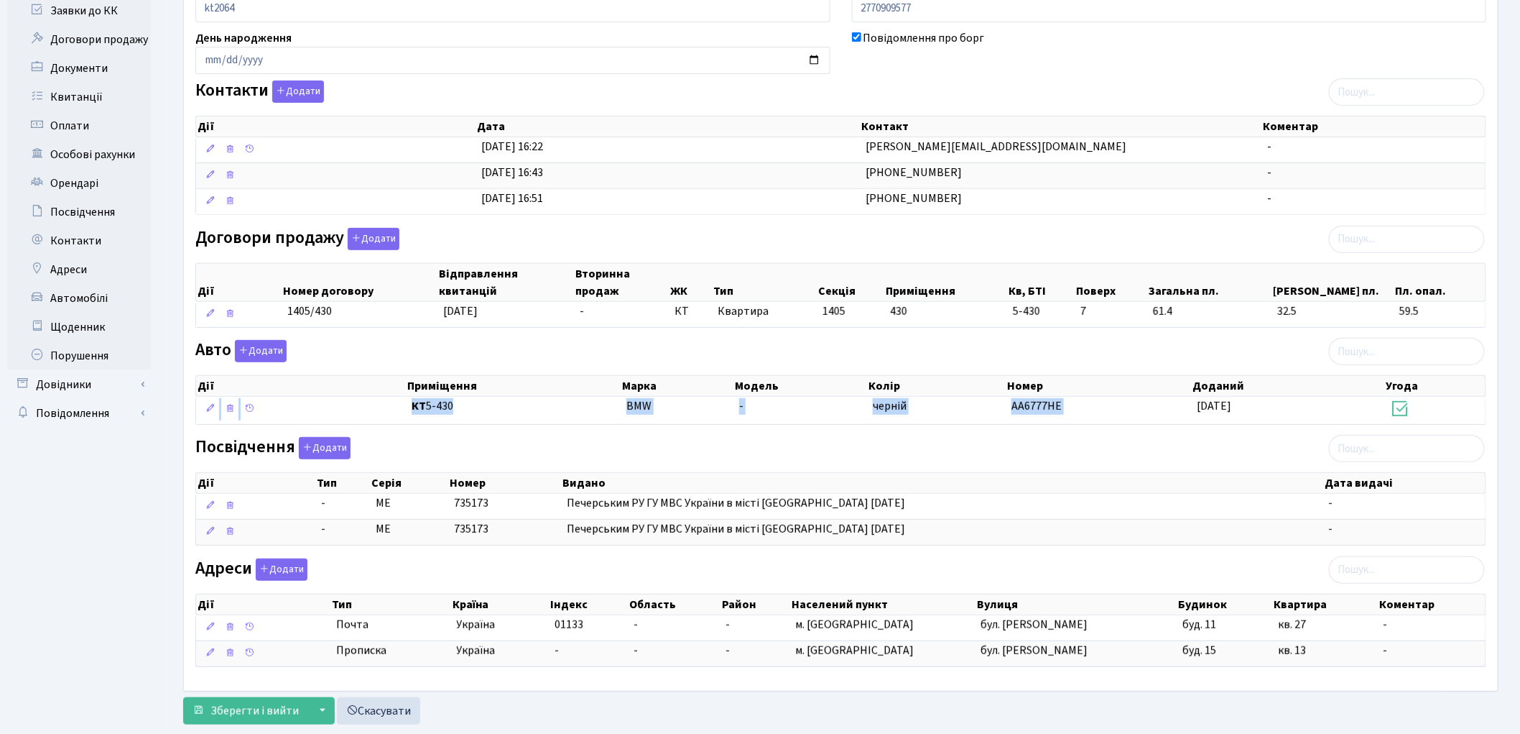
drag, startPoint x: 1081, startPoint y: 407, endPoint x: 956, endPoint y: 433, distance: 126.8
click at [956, 433] on div "ПІБ Заіченко Олександр Олександрович Email zaichenko@utr.ua Ім'я користувача kt…" at bounding box center [841, 302] width 1313 height 753
click at [1032, 444] on div "Посвідчення Додати Дії Тип Серія Номер Видано Дата видачі Дії Тип" at bounding box center [841, 494] width 1313 height 114
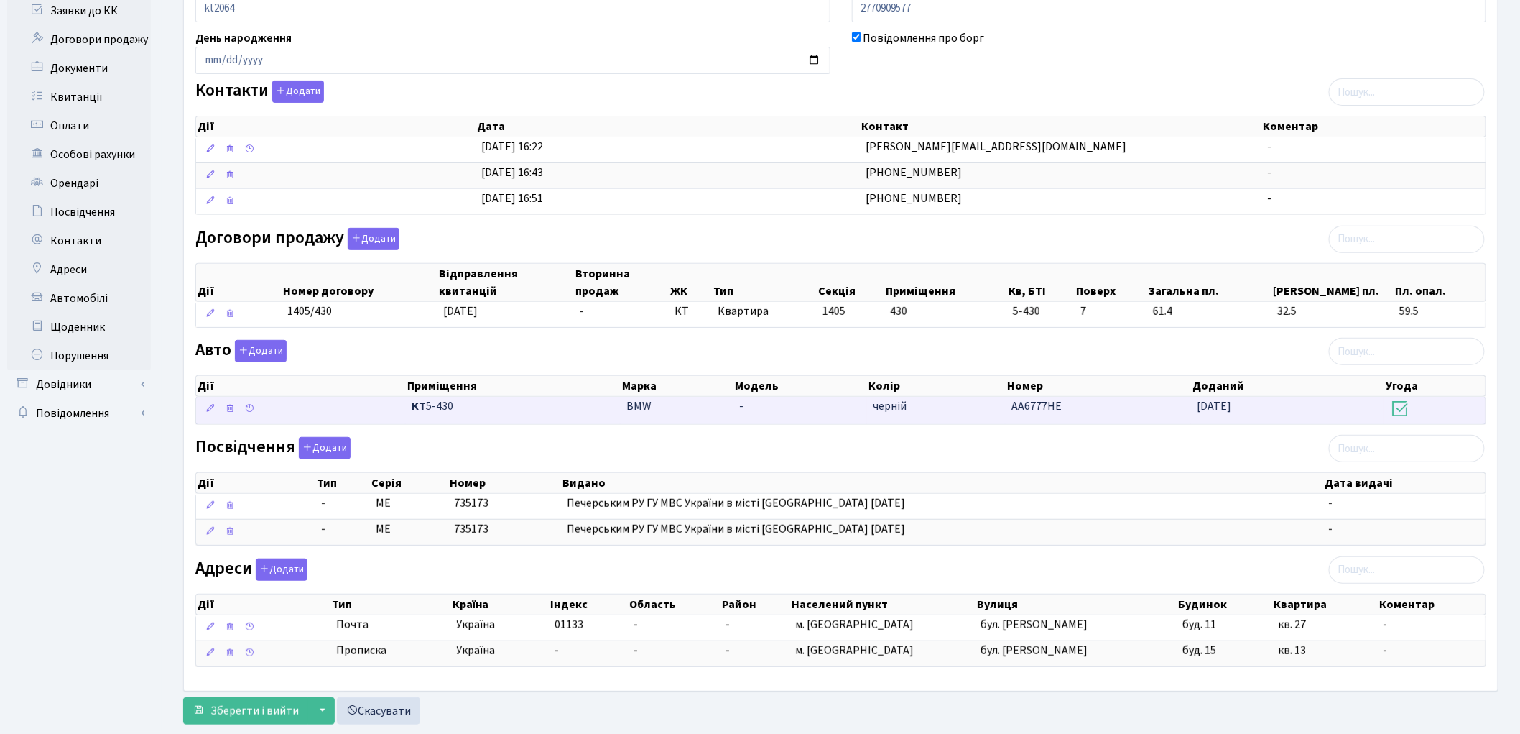
drag, startPoint x: 1005, startPoint y: 406, endPoint x: 1094, endPoint y: 406, distance: 89.1
click at [1091, 406] on \<\/span\>\a "КТ 5-430 BMW - черній AA6777HE 04.03.2015" at bounding box center [841, 410] width 1290 height 27
copy \<\/span\>\a "AA6777HE"
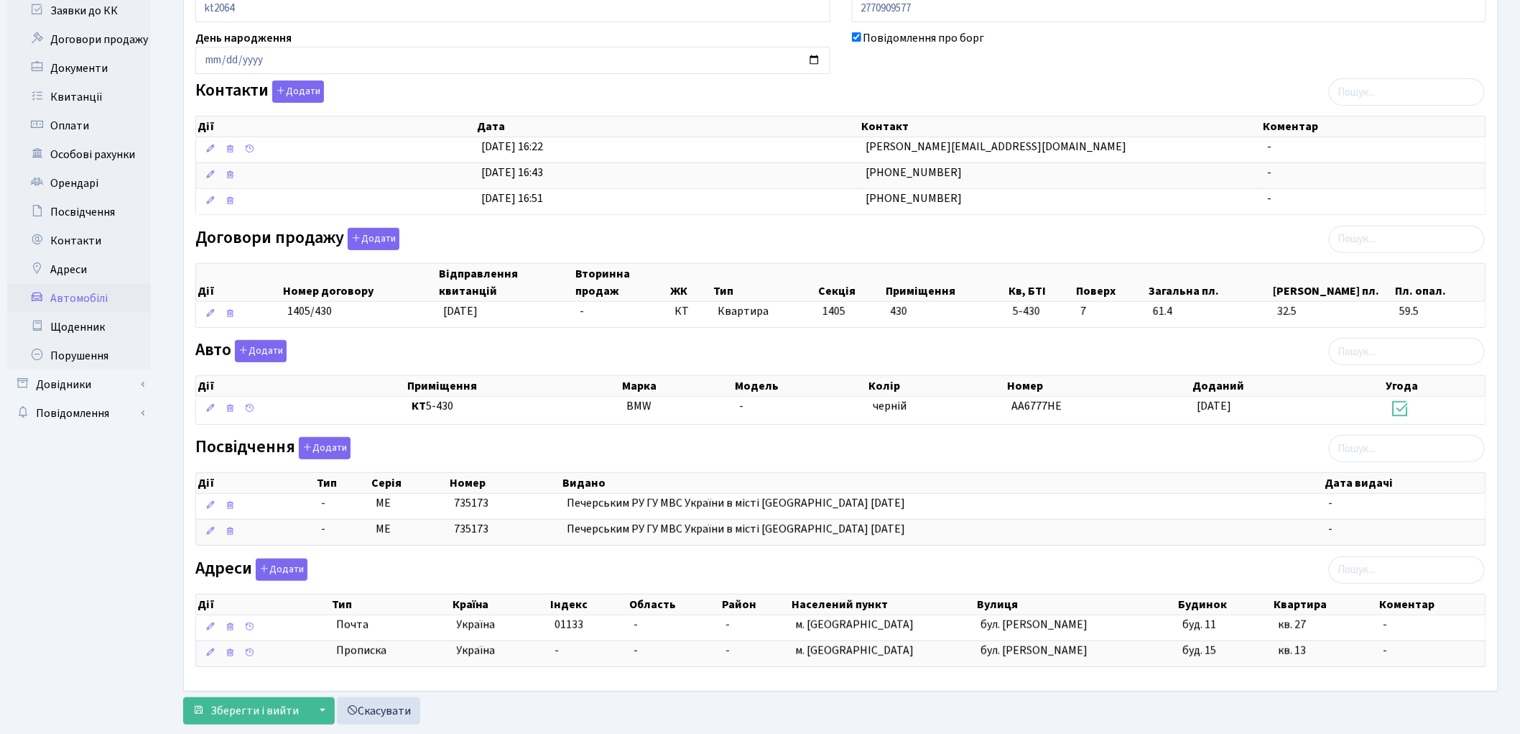
click at [76, 299] on link "Автомобілі" at bounding box center [79, 298] width 144 height 29
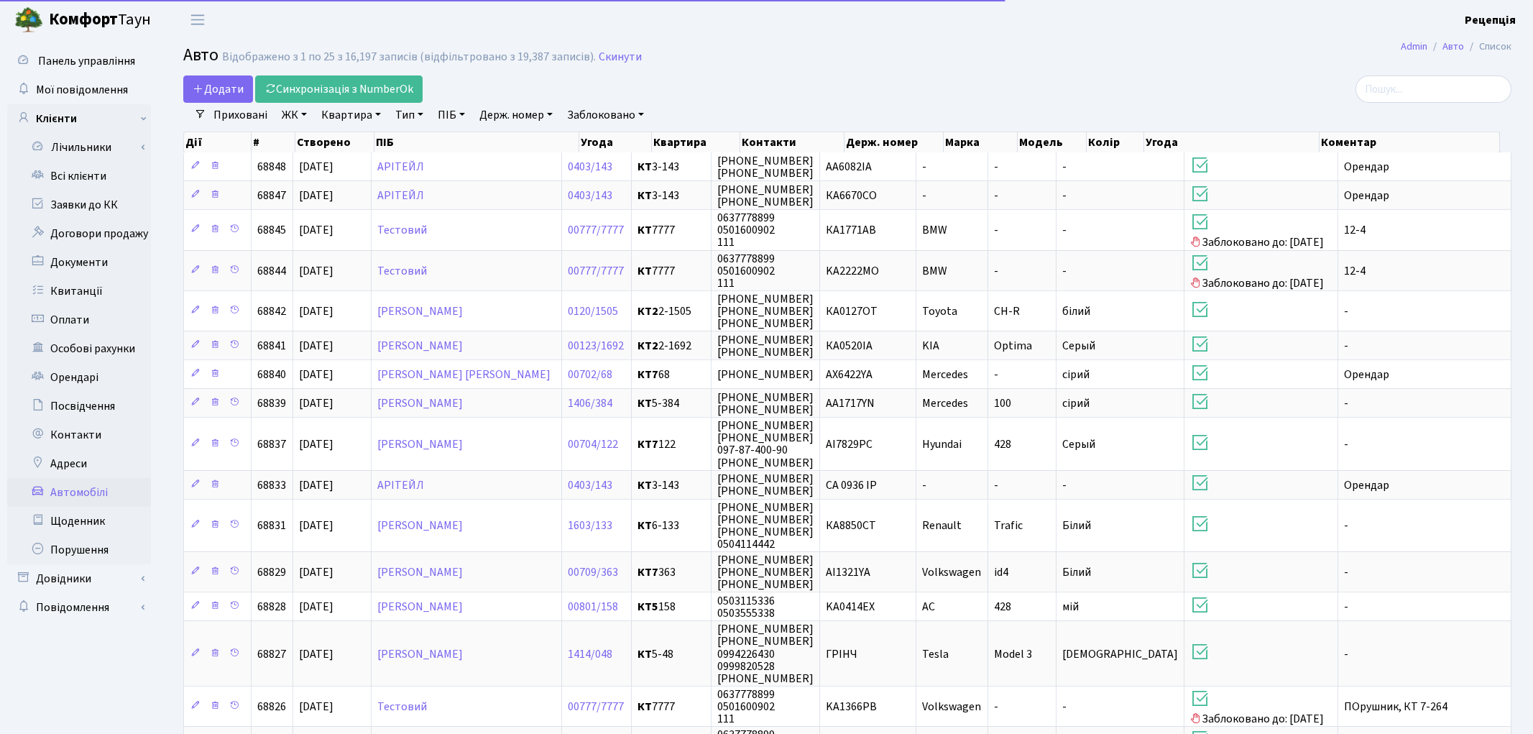
select select "25"
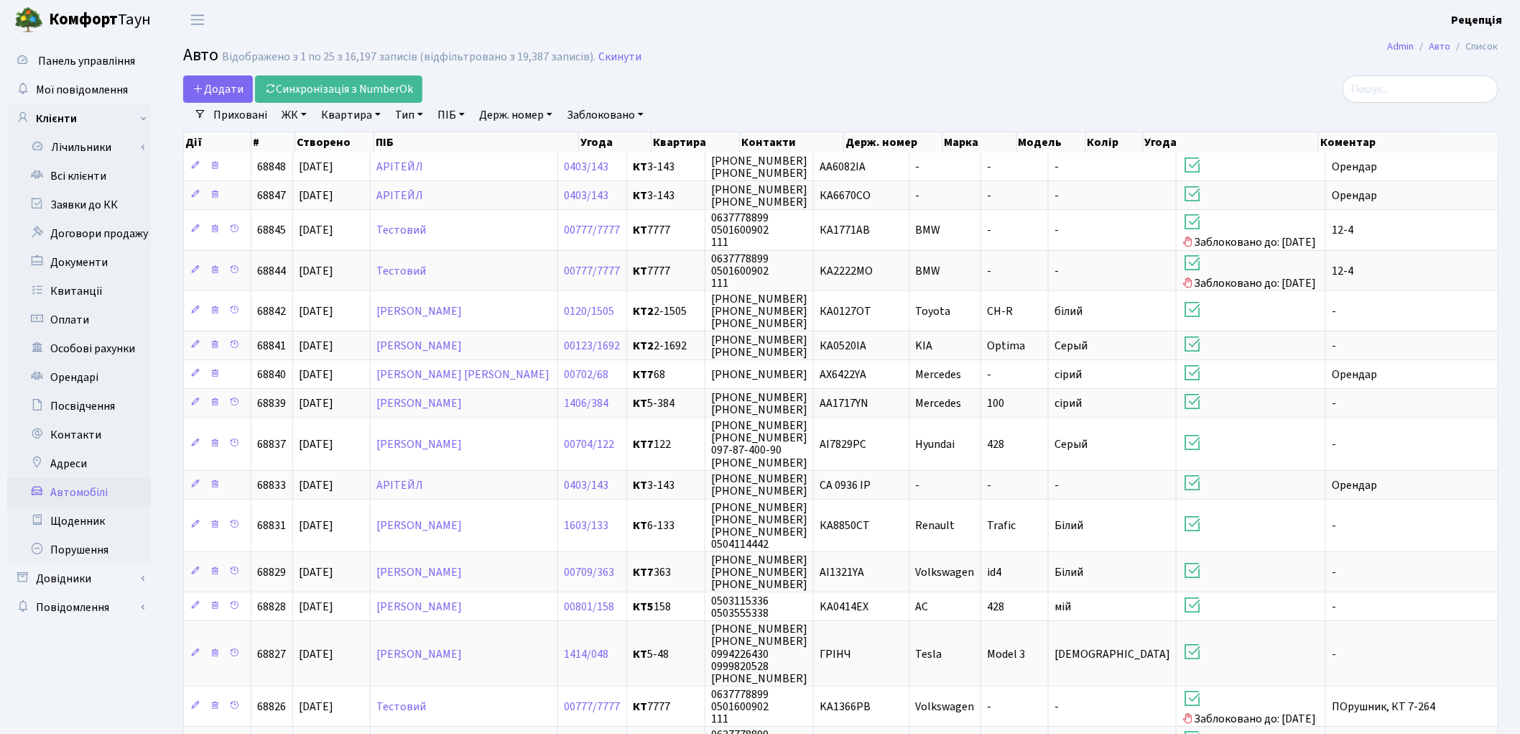
click at [502, 106] on link "Держ. номер" at bounding box center [516, 115] width 85 height 24
paste input "AA6777HE"
click at [505, 142] on input "AA6777HE" at bounding box center [516, 142] width 84 height 27
type input "AA6777HE"
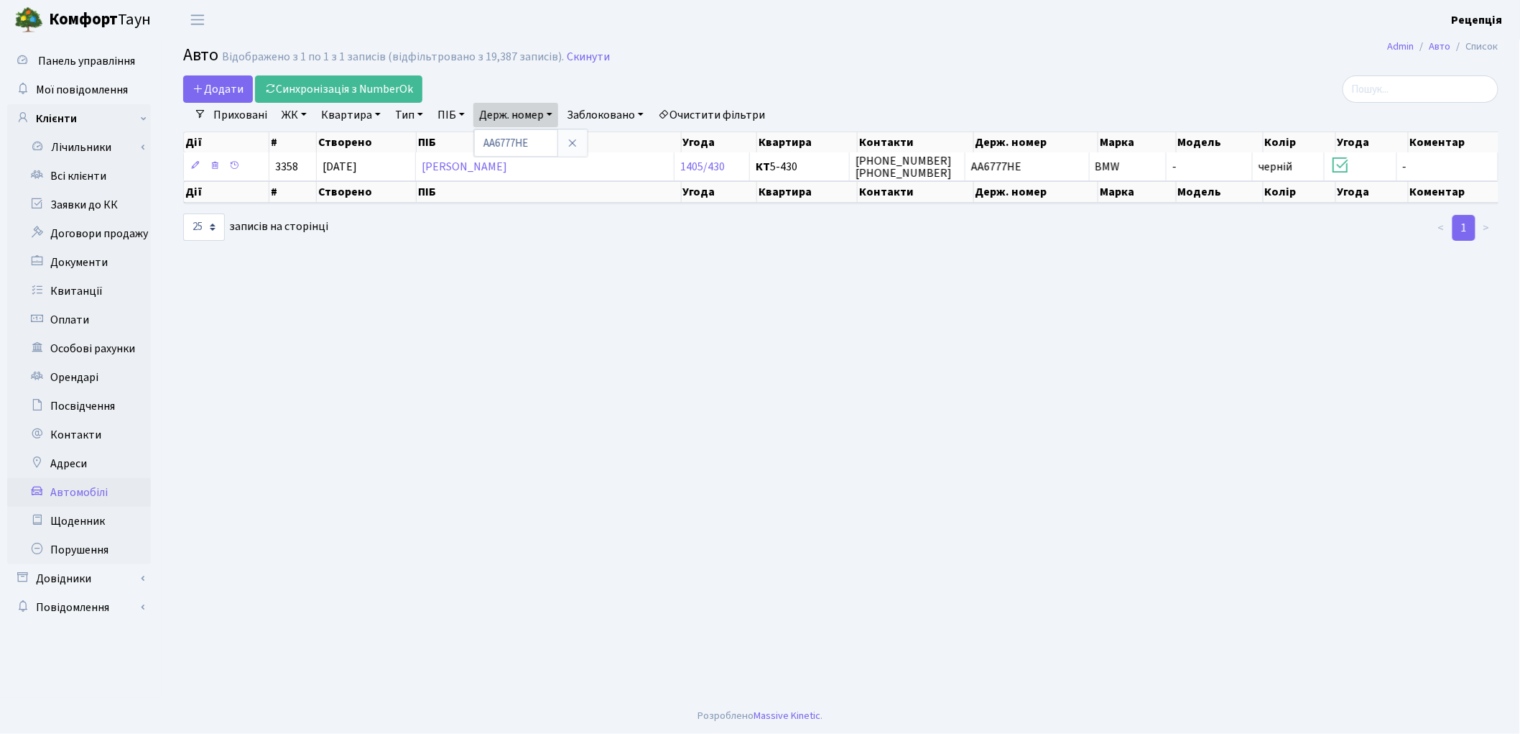
click at [708, 112] on link "Очистити фільтри" at bounding box center [711, 115] width 119 height 24
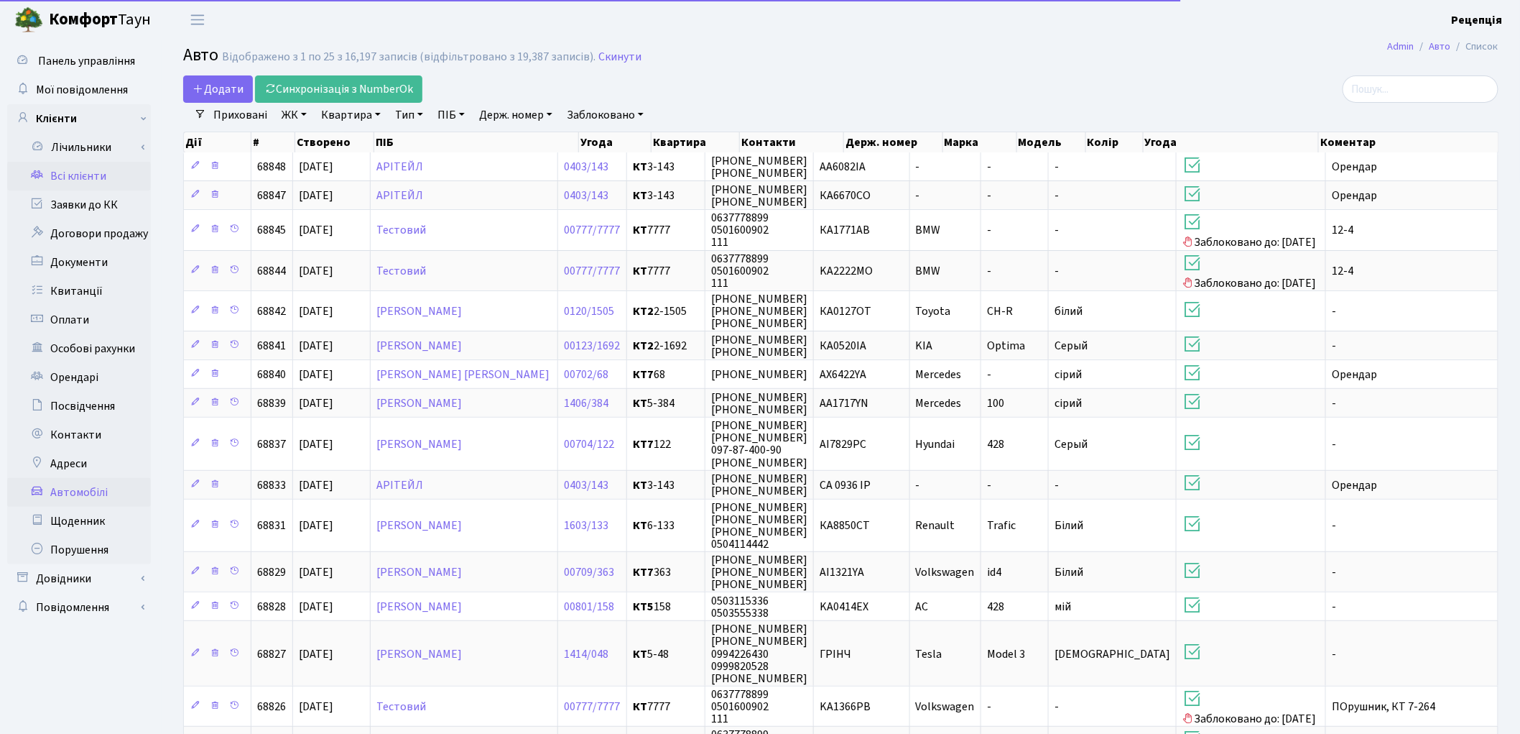
click at [87, 175] on link "Всі клієнти" at bounding box center [79, 176] width 144 height 29
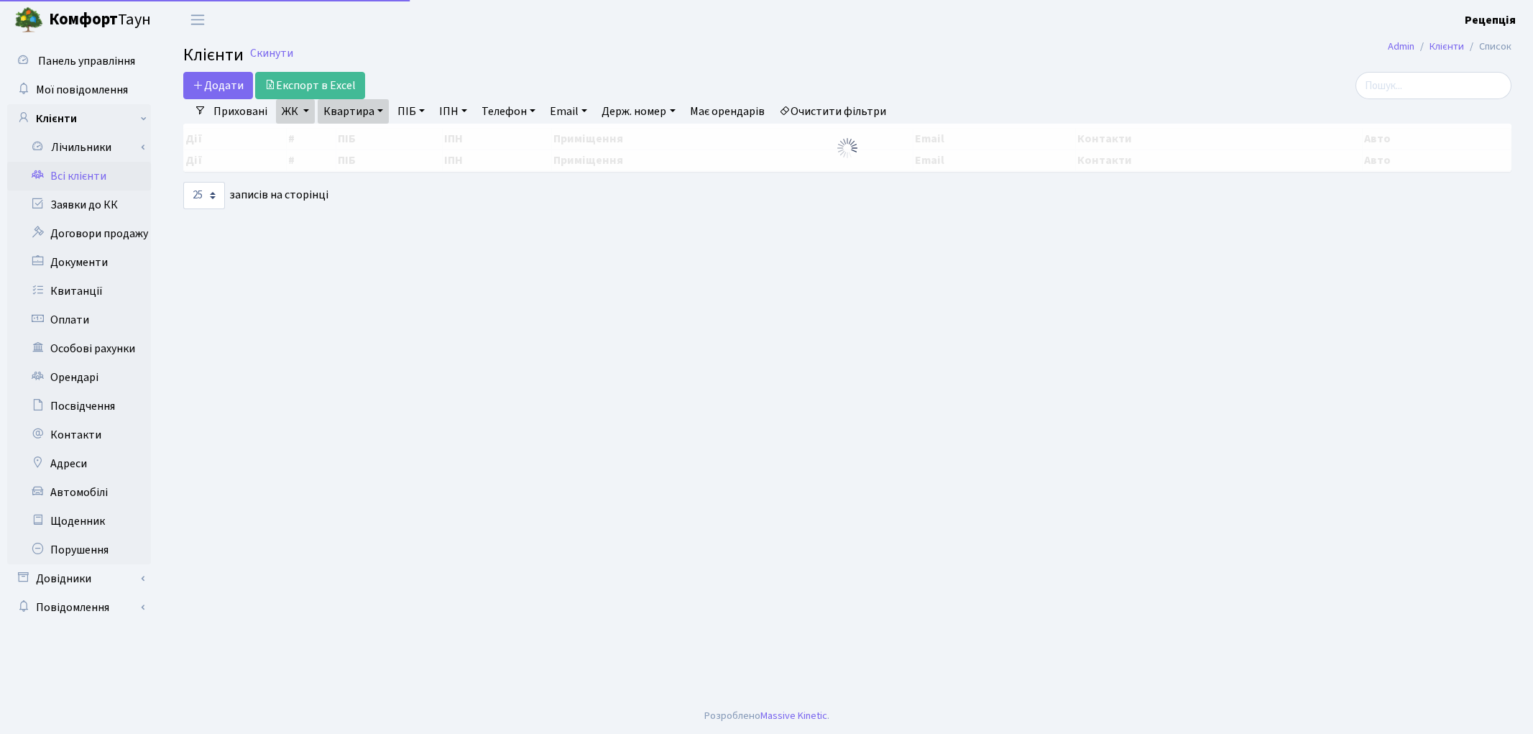
select select "25"
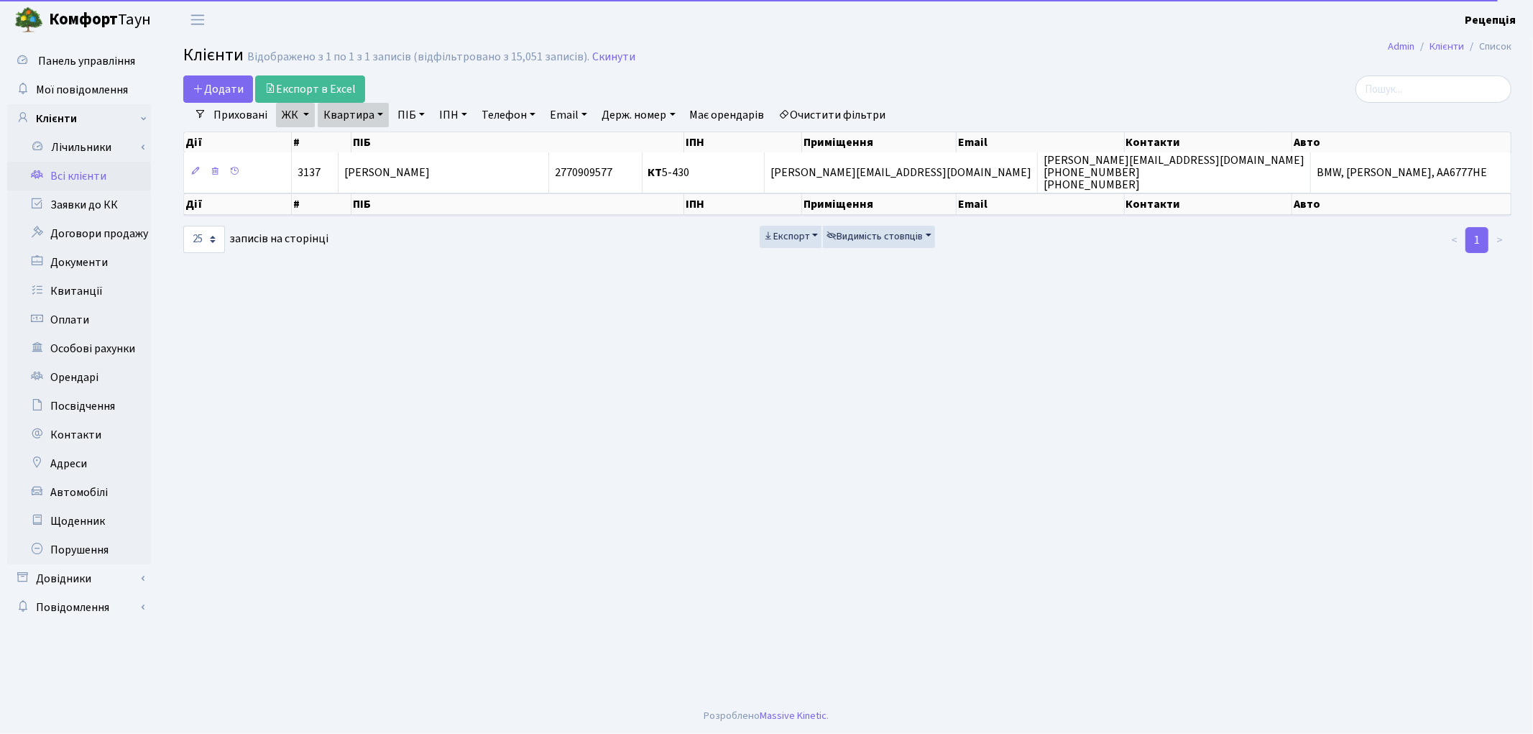
click at [803, 106] on link "Очистити фільтри" at bounding box center [832, 115] width 119 height 24
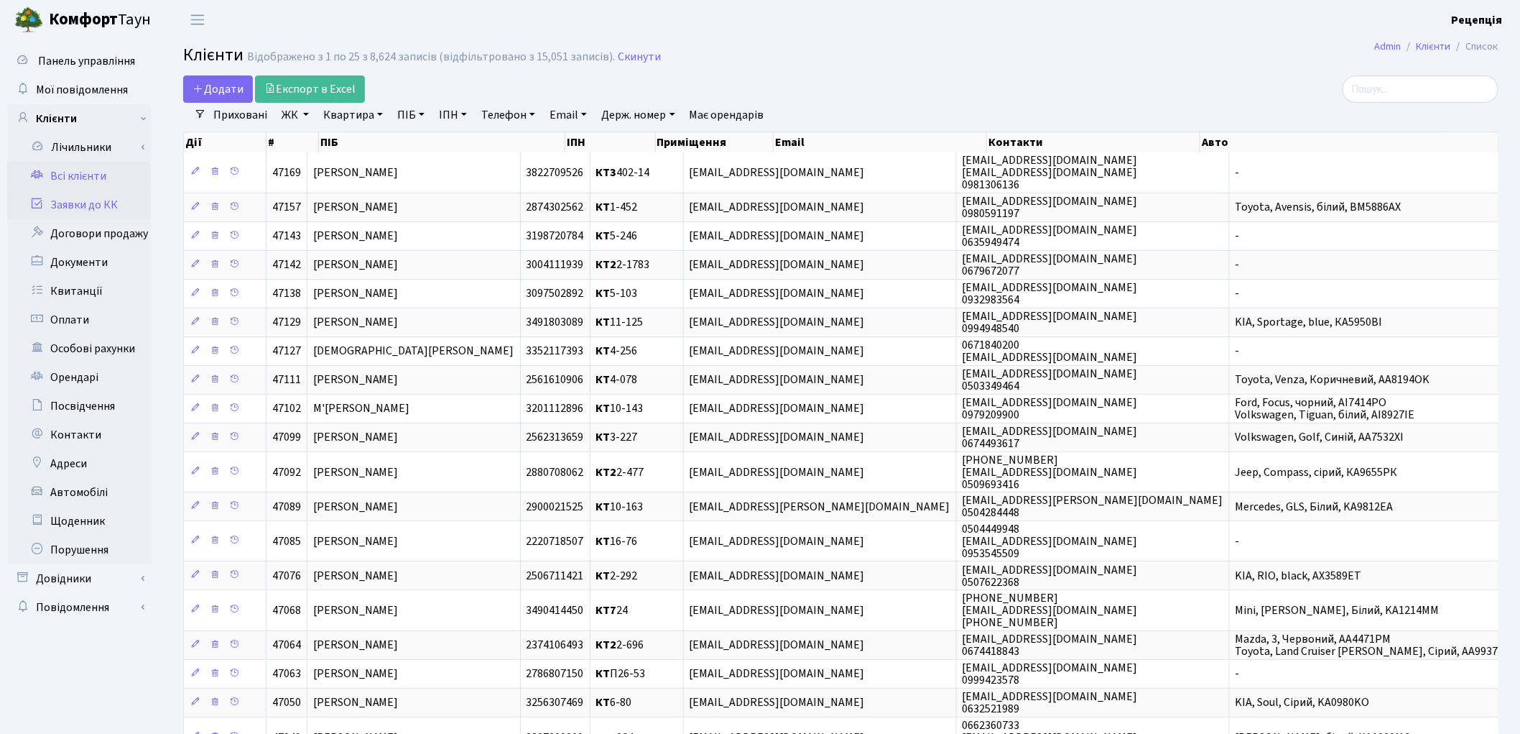
click at [90, 205] on link "Заявки до КК" at bounding box center [79, 204] width 144 height 29
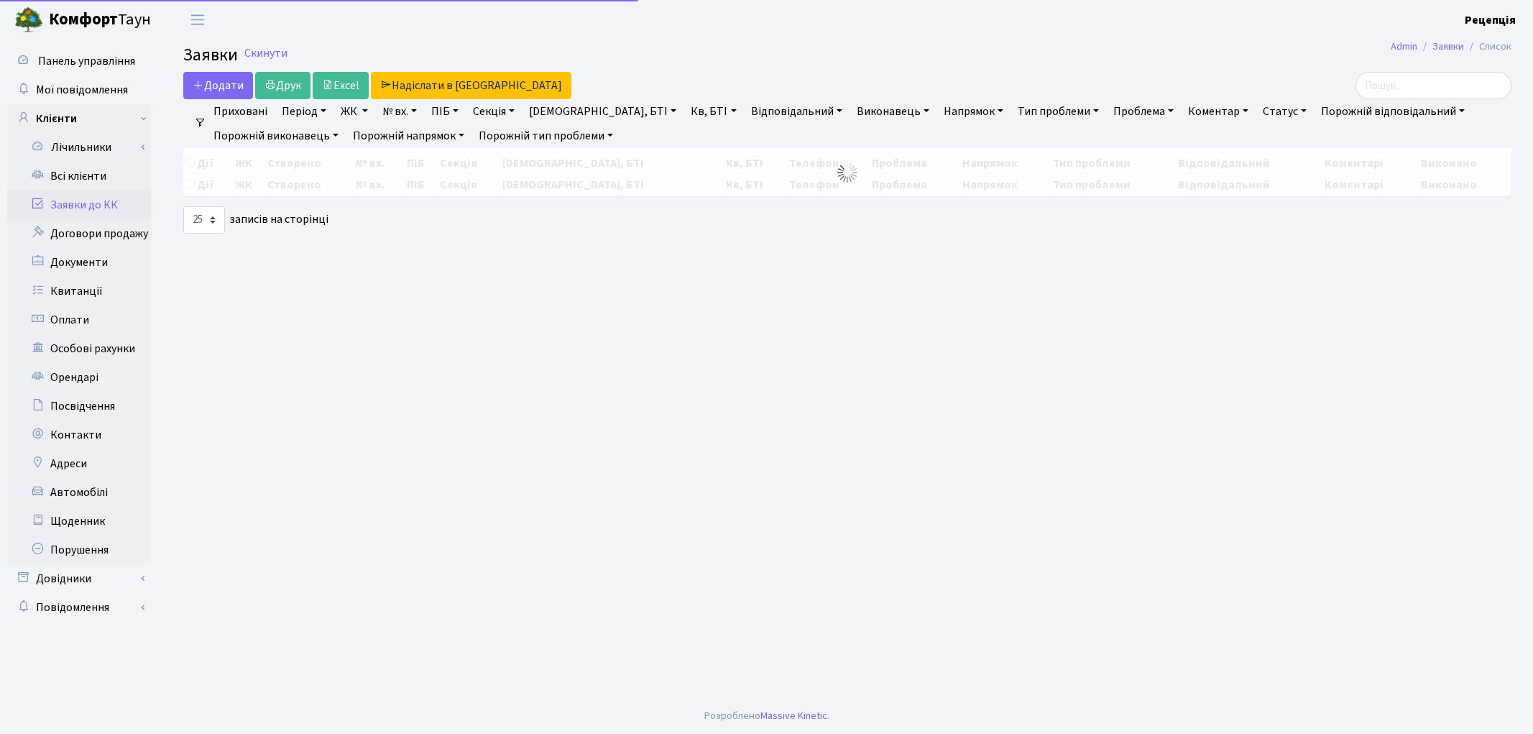
select select "25"
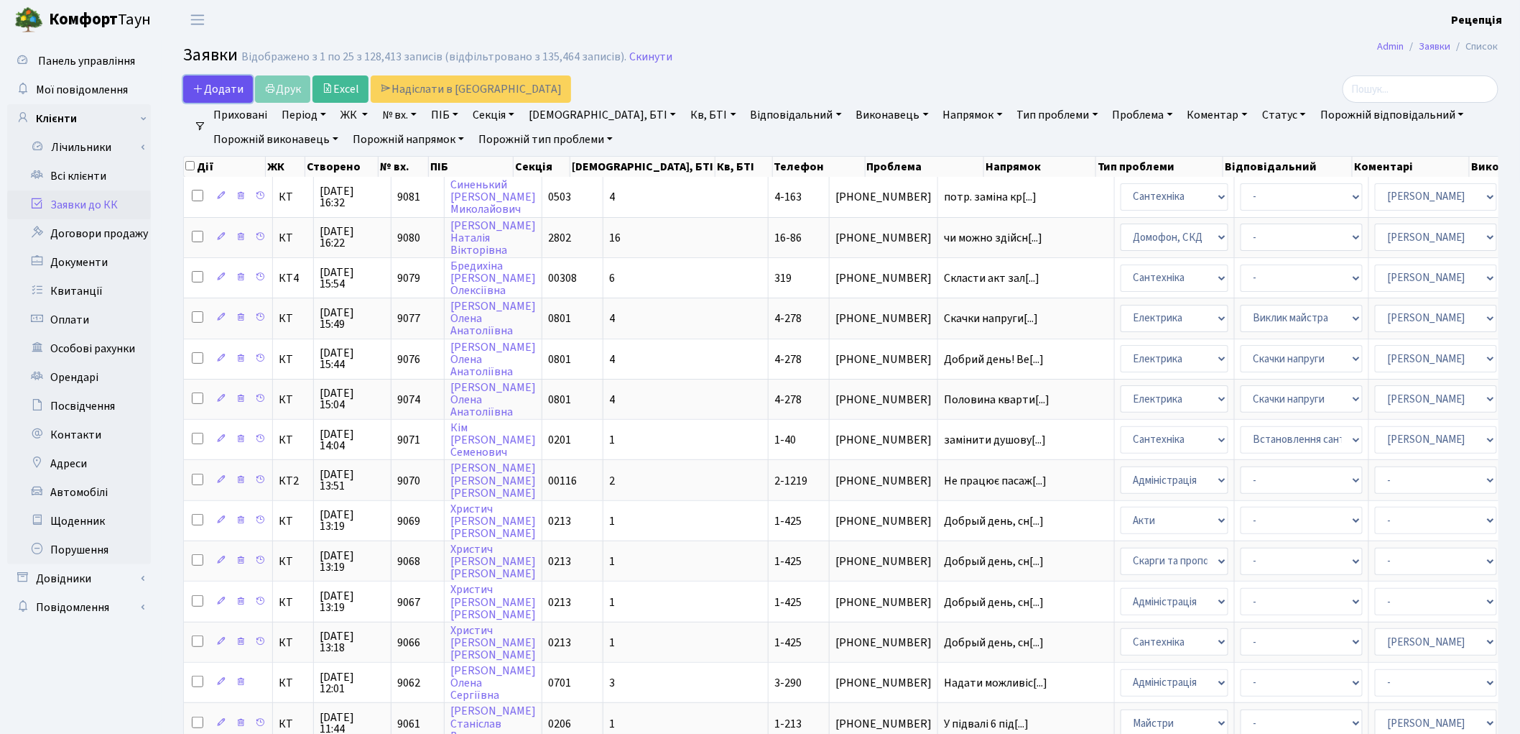
click at [225, 91] on span "Додати" at bounding box center [218, 89] width 51 height 16
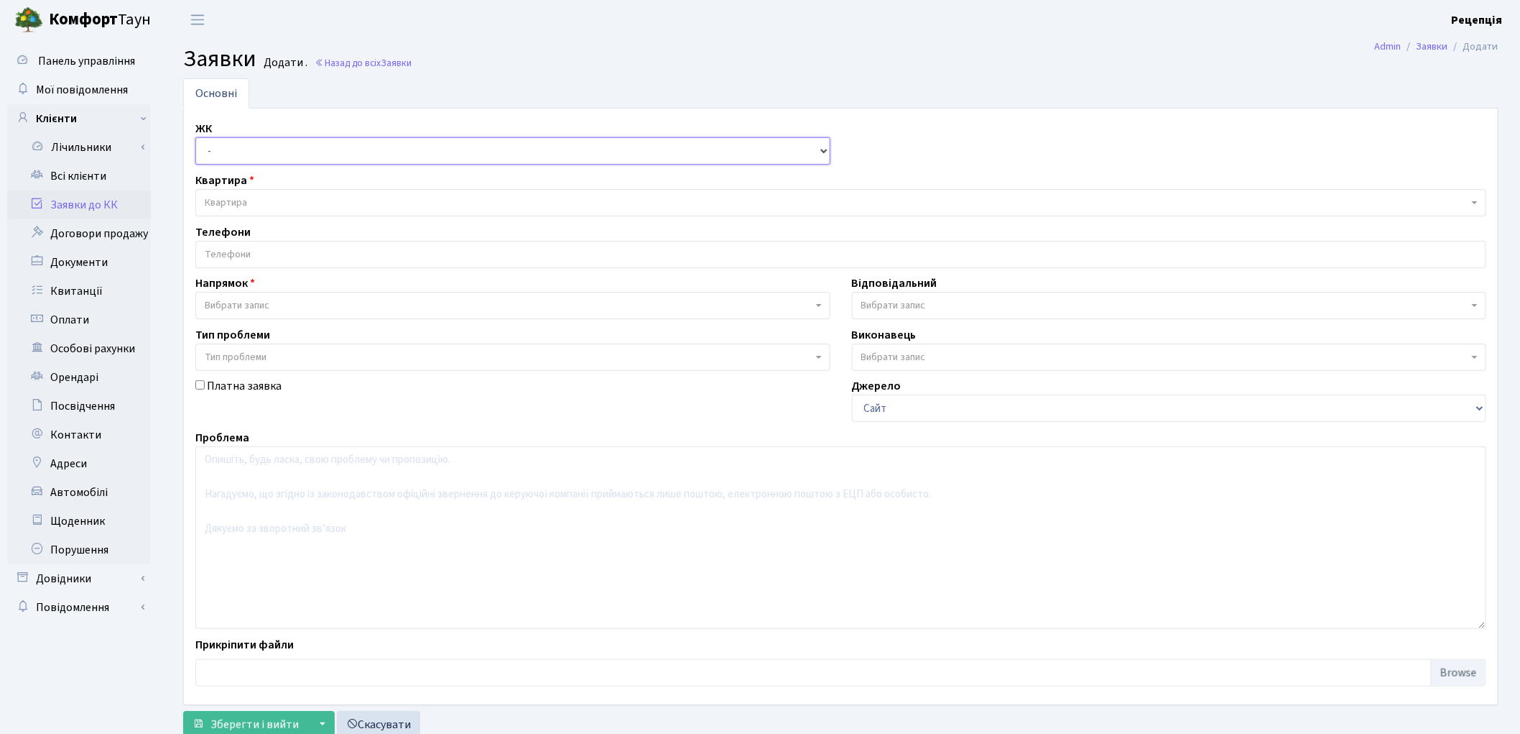
click at [255, 144] on select "- КТ, вул. Регенераторна, 4 КТ2, просп. [STREET_ADDRESS] [STREET_ADDRESS] [PERS…" at bounding box center [512, 150] width 635 height 27
select select "271"
click at [195, 137] on select "- КТ, вул. Регенераторна, 4 КТ2, просп. [STREET_ADDRESS] [STREET_ADDRESS] [PERS…" at bounding box center [512, 150] width 635 height 27
select select
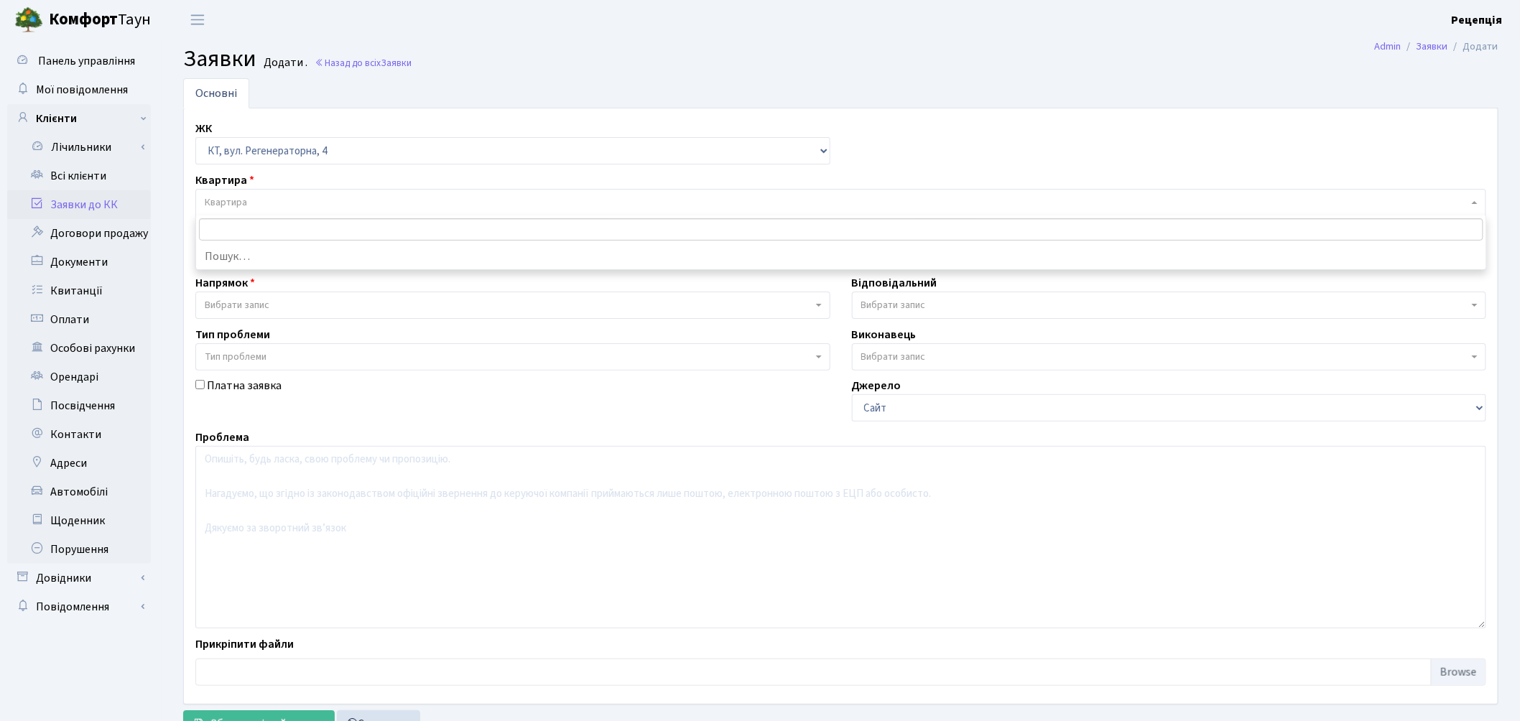
click at [253, 192] on span "Квартира" at bounding box center [840, 202] width 1291 height 27
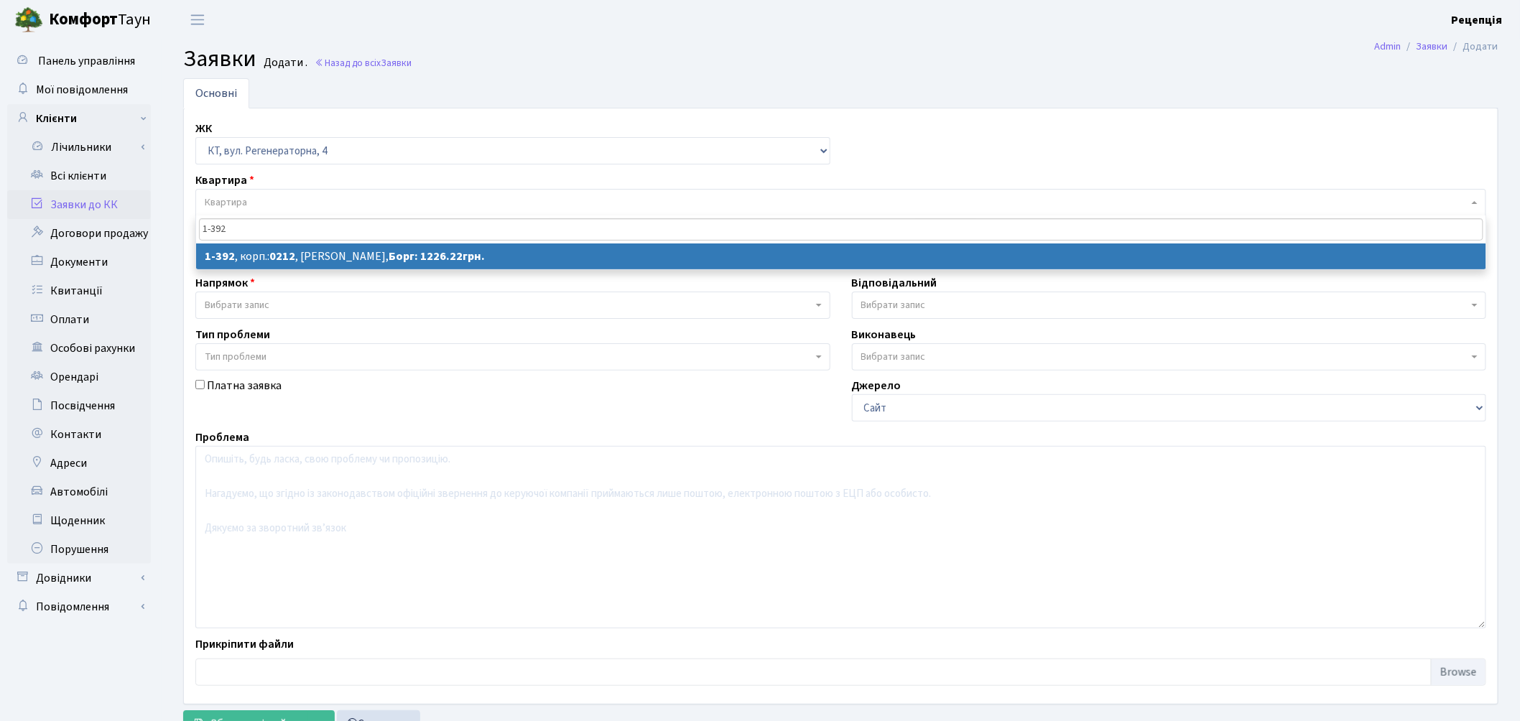
type input "1-392"
select select
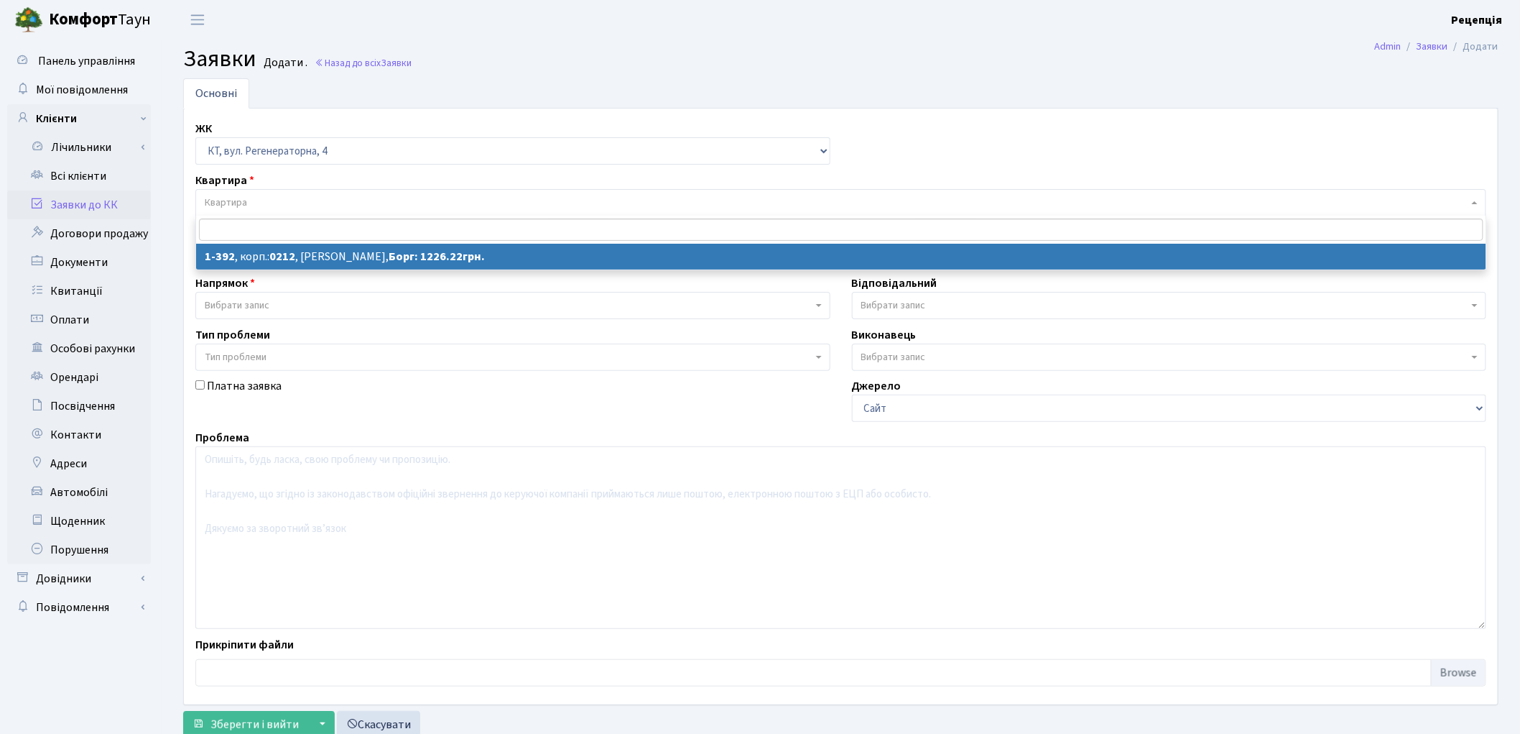
select select "444"
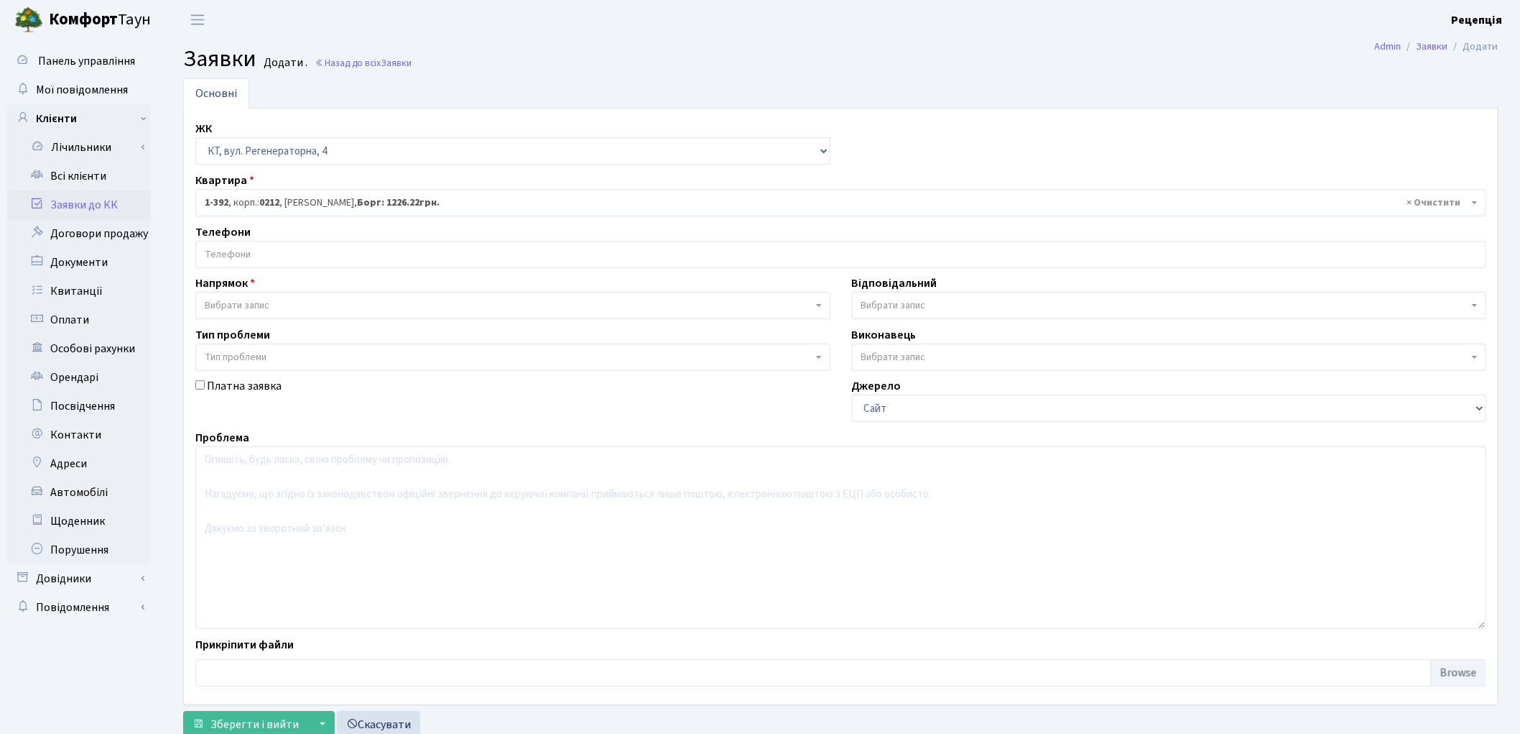
click at [253, 259] on input "search" at bounding box center [841, 254] width 1290 height 26
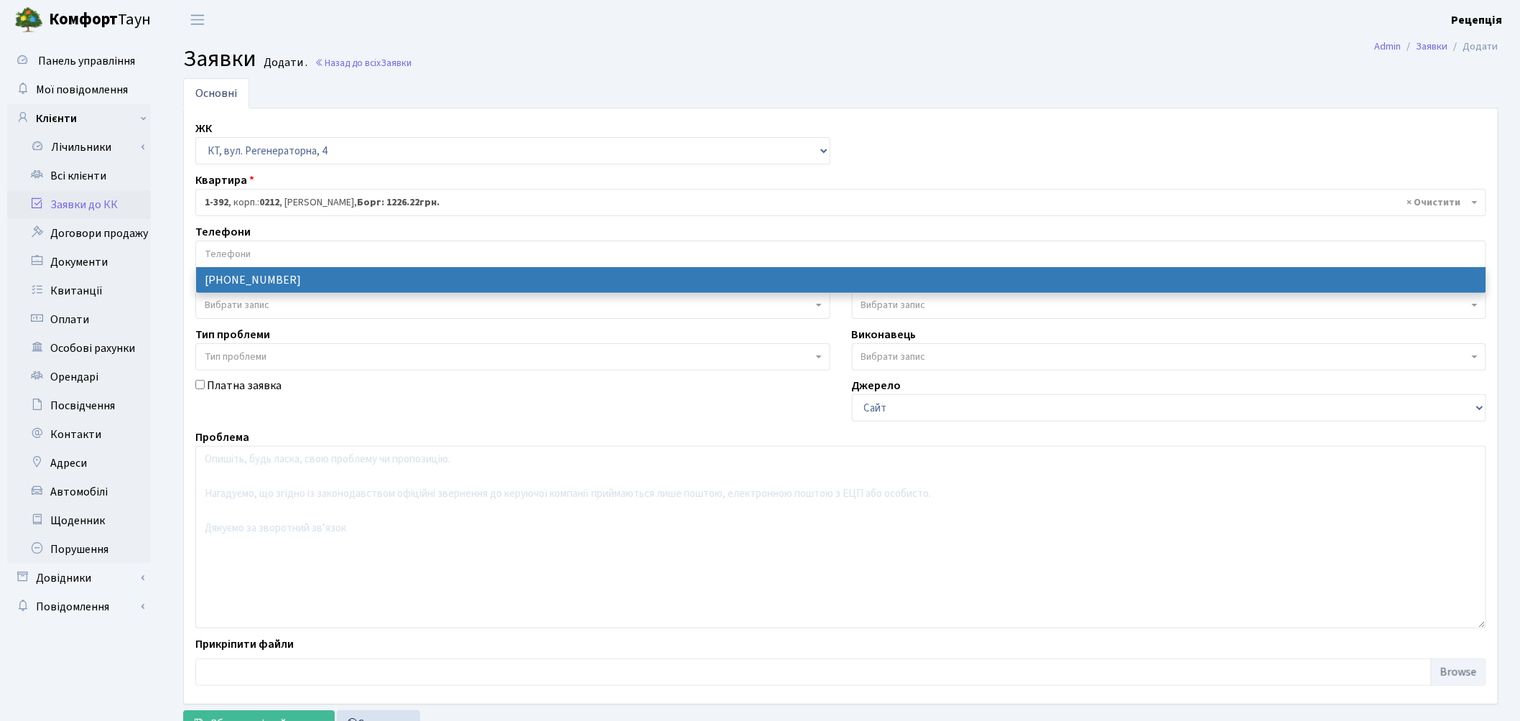
select select "58949"
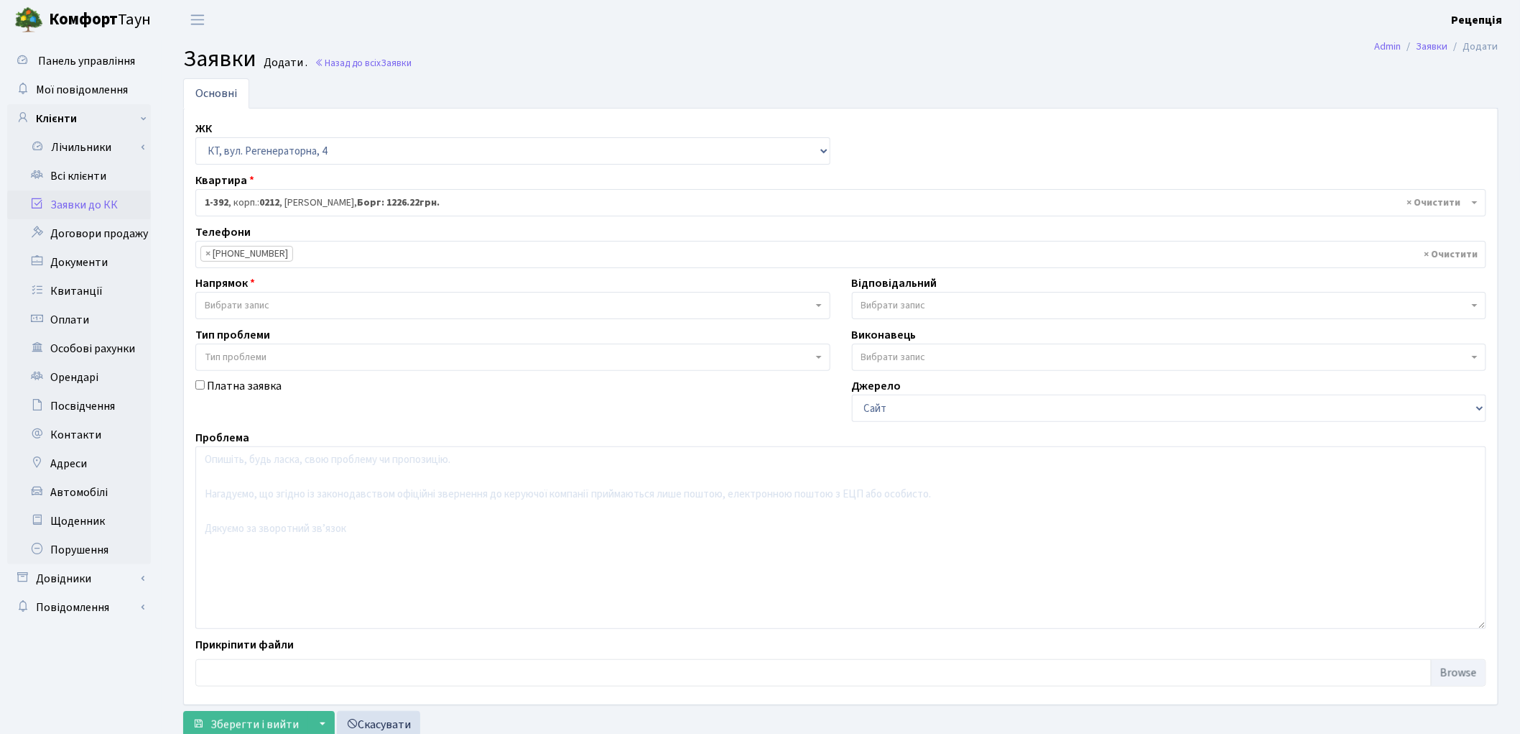
click at [252, 302] on span "Вибрати запис" at bounding box center [237, 305] width 65 height 14
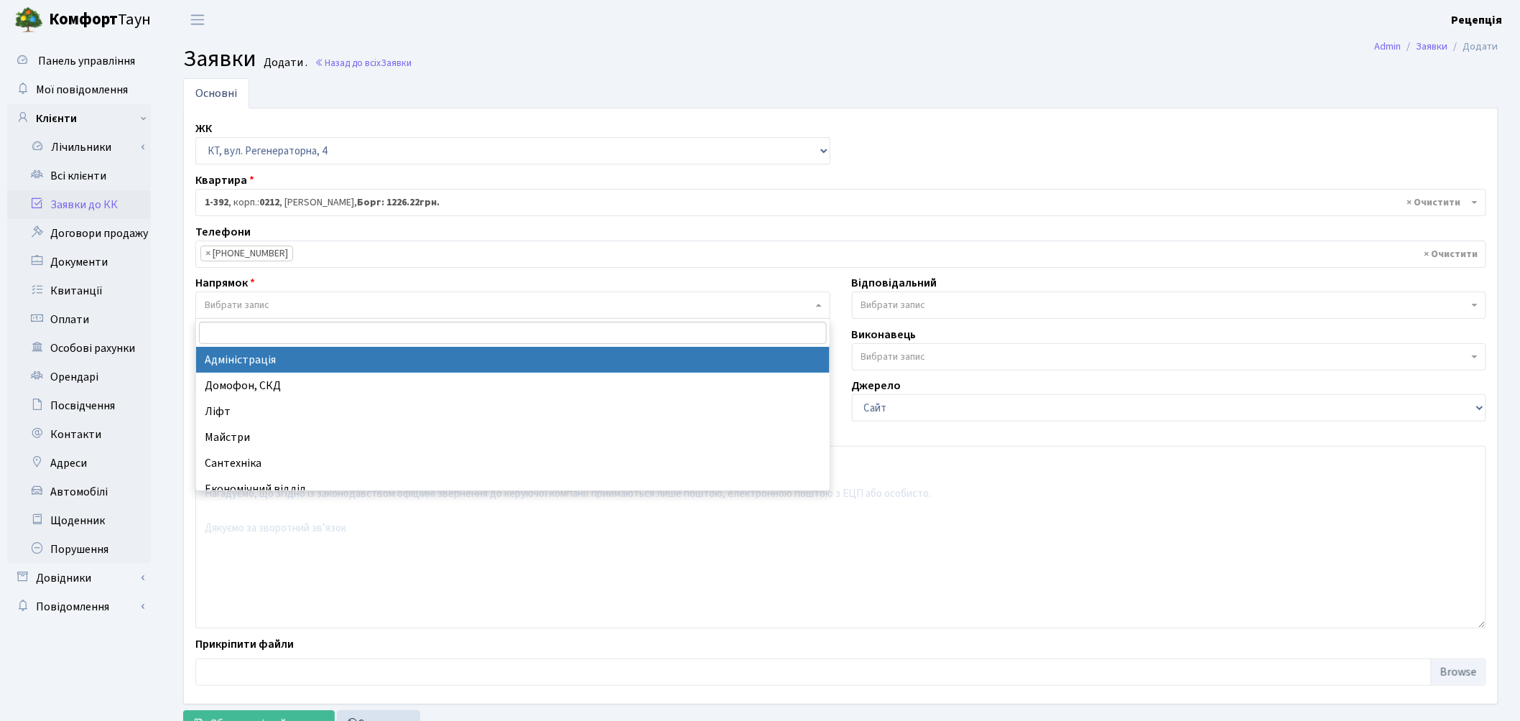
select select "5"
select select
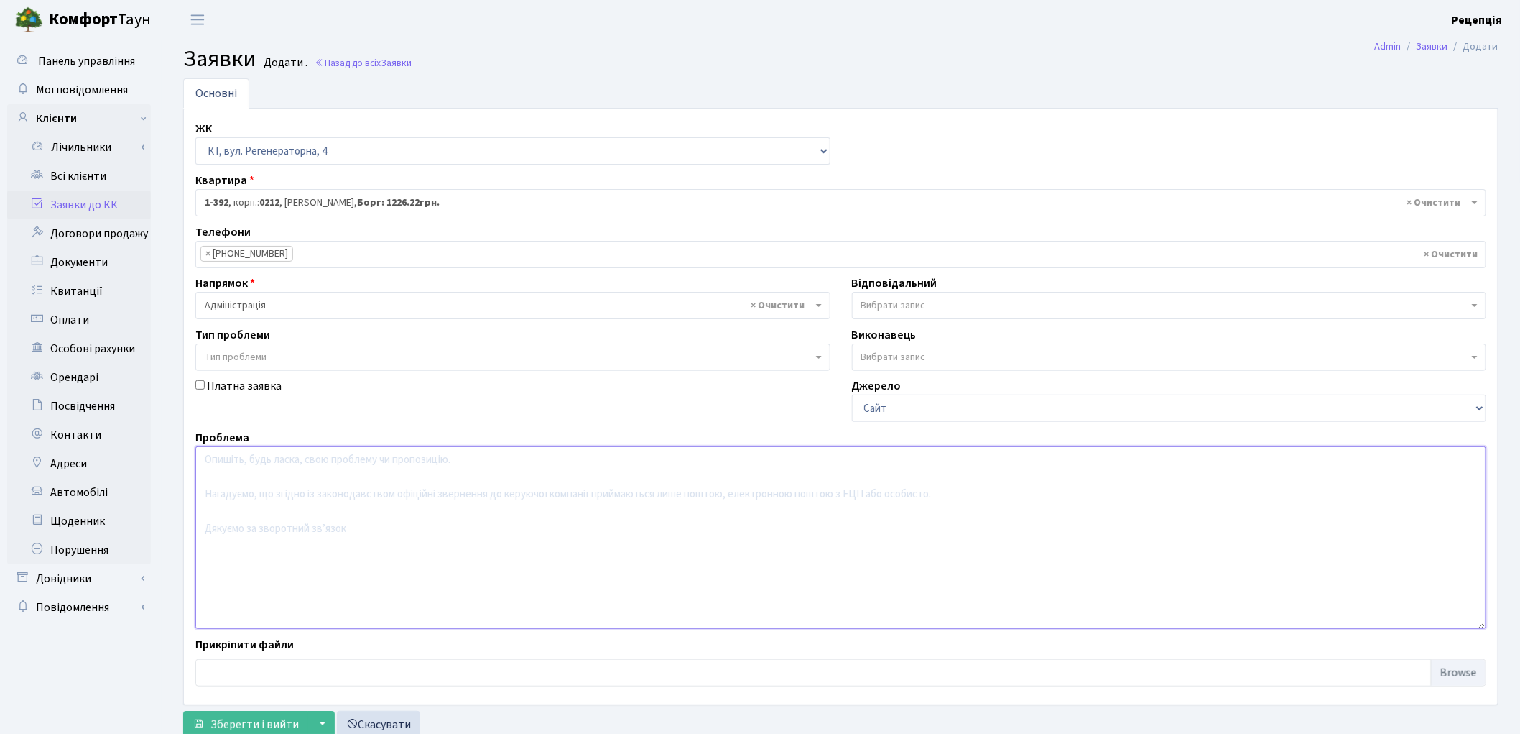
click at [275, 481] on textarea at bounding box center [840, 537] width 1291 height 183
type textarea "Г"
type textarea "Забезпечити дотримання правил тиші."
click at [274, 719] on span "Зберегти і вийти" at bounding box center [255, 724] width 88 height 16
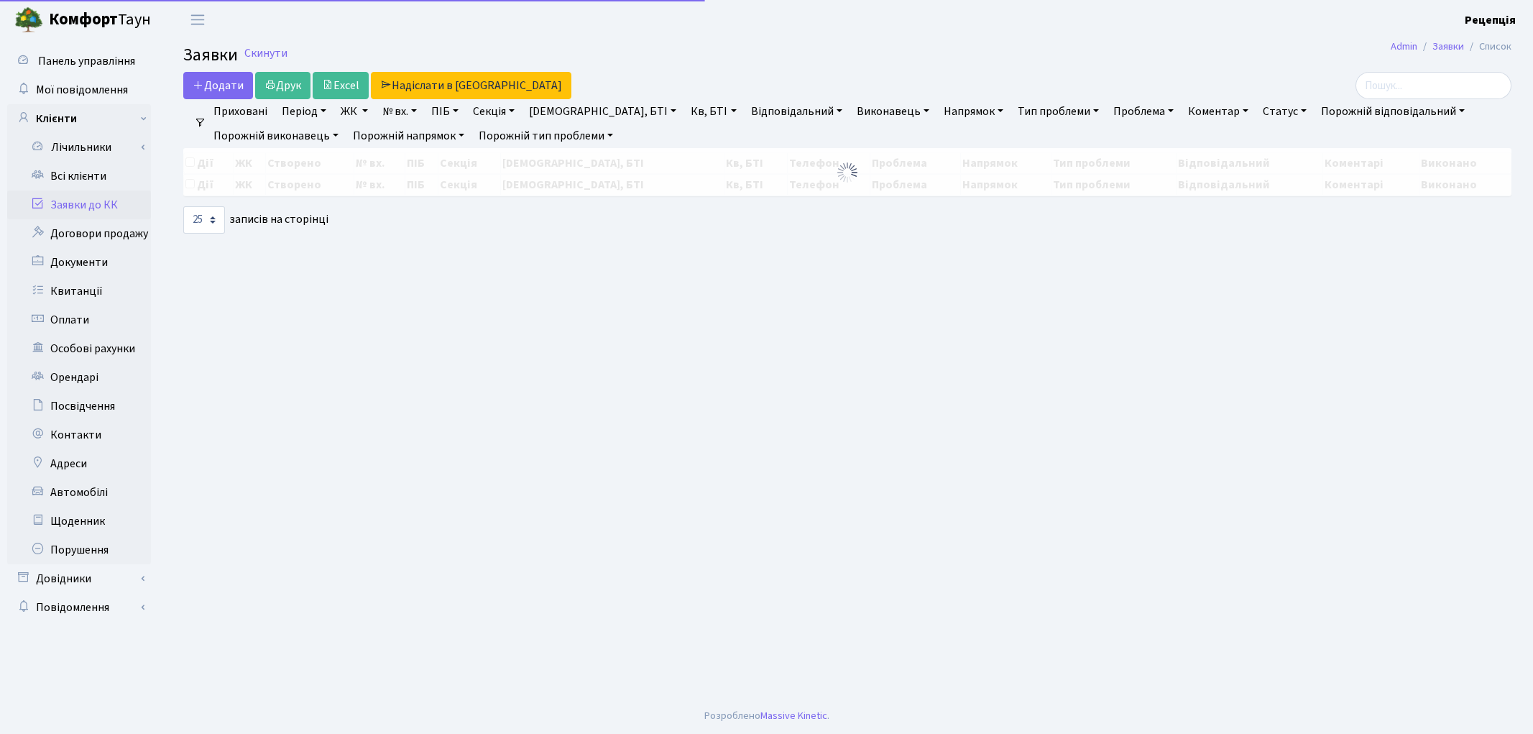
select select "25"
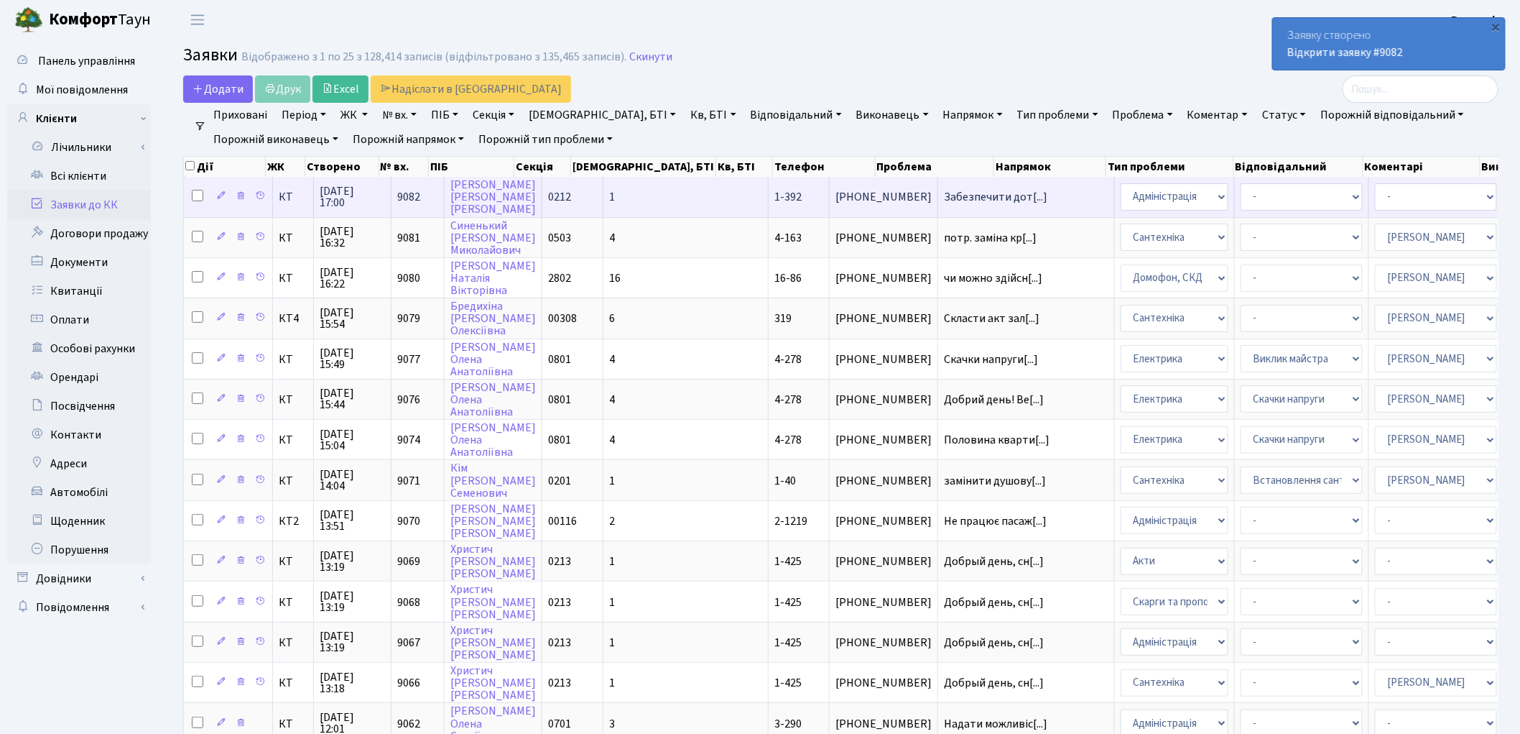
click at [648, 195] on td "1" at bounding box center [686, 197] width 165 height 40
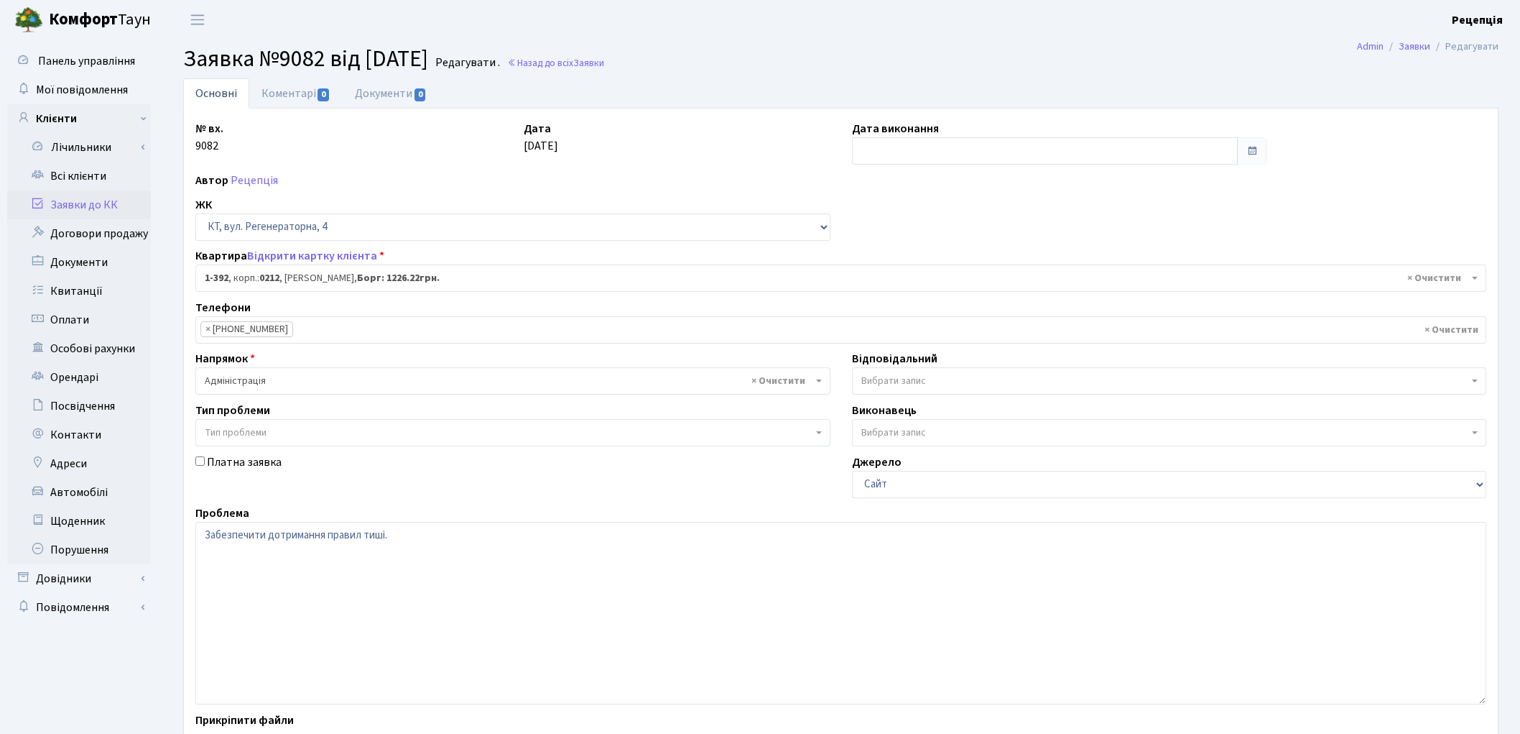
select select "444"
click at [399, 539] on textarea "Забезпечити дотримання правил тиші." at bounding box center [840, 613] width 1291 height 183
click at [397, 535] on textarea "Забезпечити дотримання правил тиші." at bounding box center [840, 613] width 1291 height 183
click at [492, 535] on textarea "Забезпечити дотримання правил тиші." at bounding box center [840, 613] width 1291 height 183
click at [203, 537] on textarea "Забезпечити дотримання правил тиші." at bounding box center [840, 613] width 1291 height 183
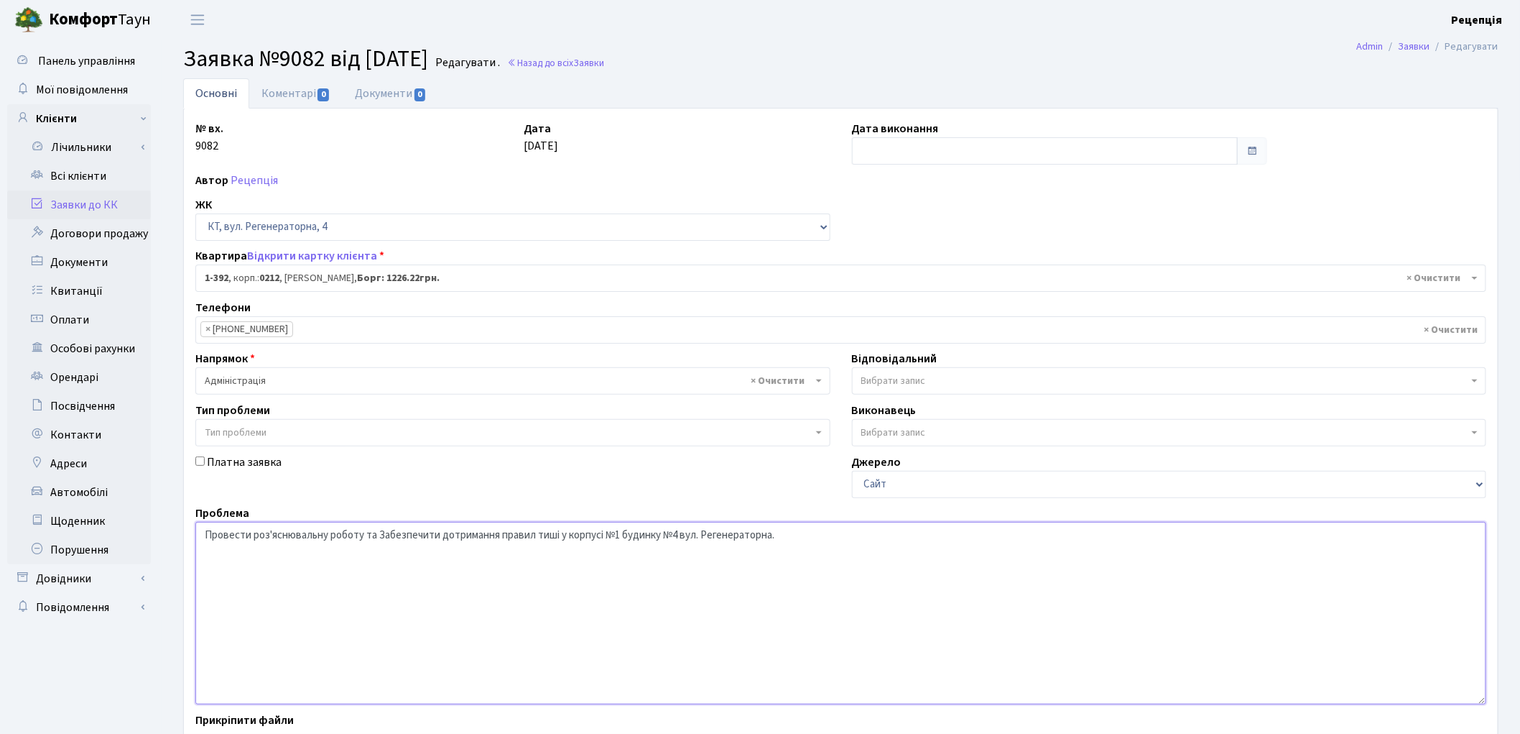
click at [382, 535] on textarea "Забезпечити дотримання правил тиші." at bounding box center [840, 613] width 1291 height 183
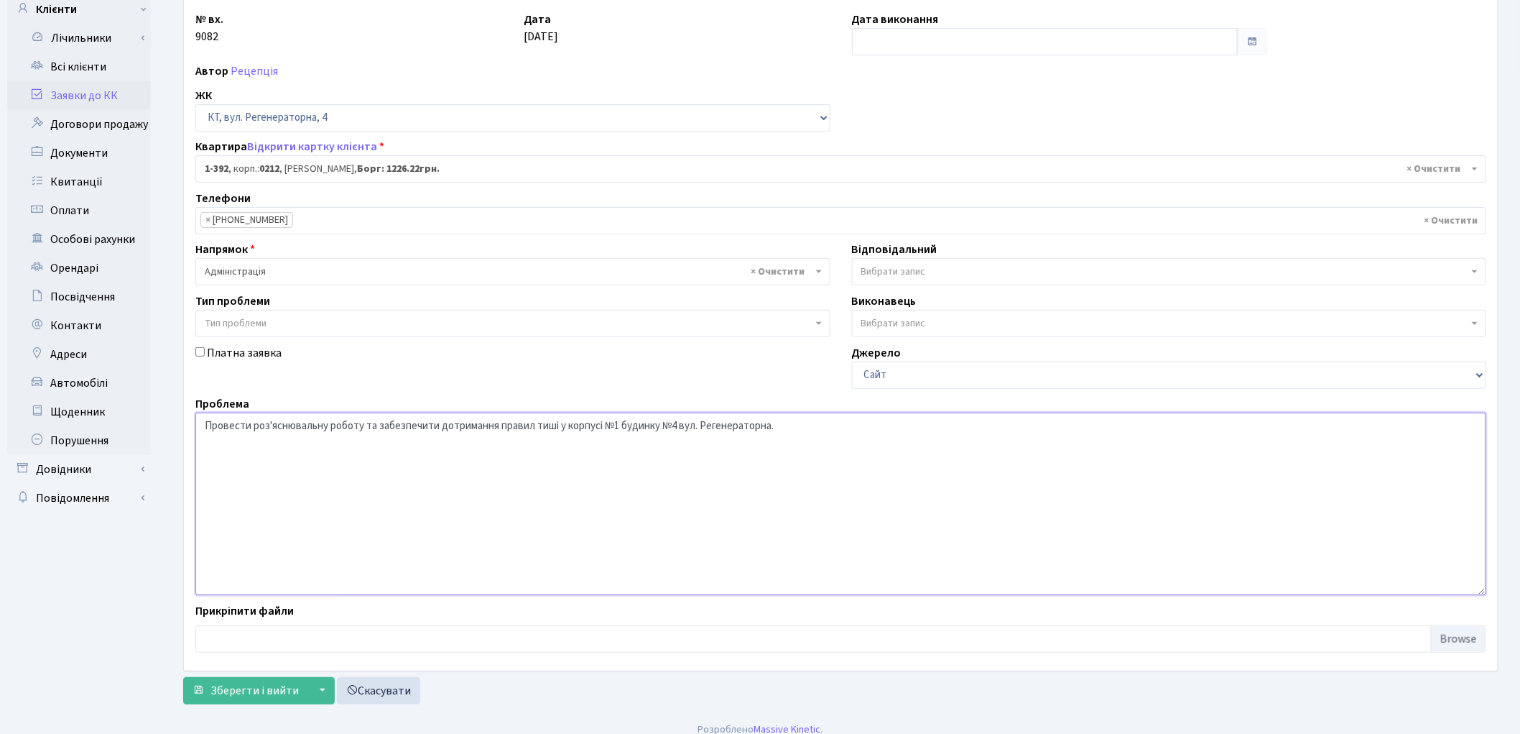
scroll to position [124, 0]
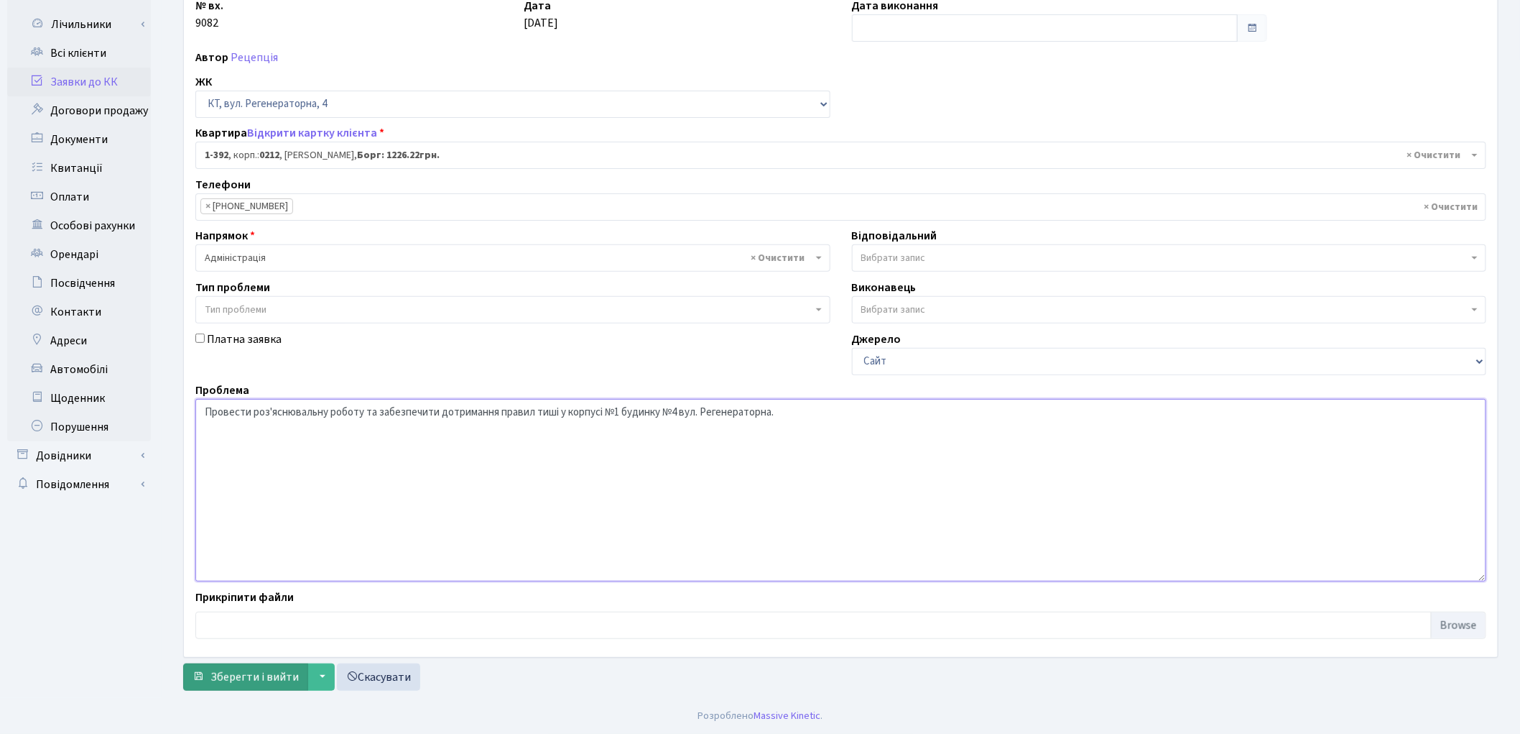
type textarea "Провести роз'яснювальну роботу та забезпечити дотримання правил тиші у корпусі …"
click at [279, 680] on span "Зберегти і вийти" at bounding box center [255, 677] width 88 height 16
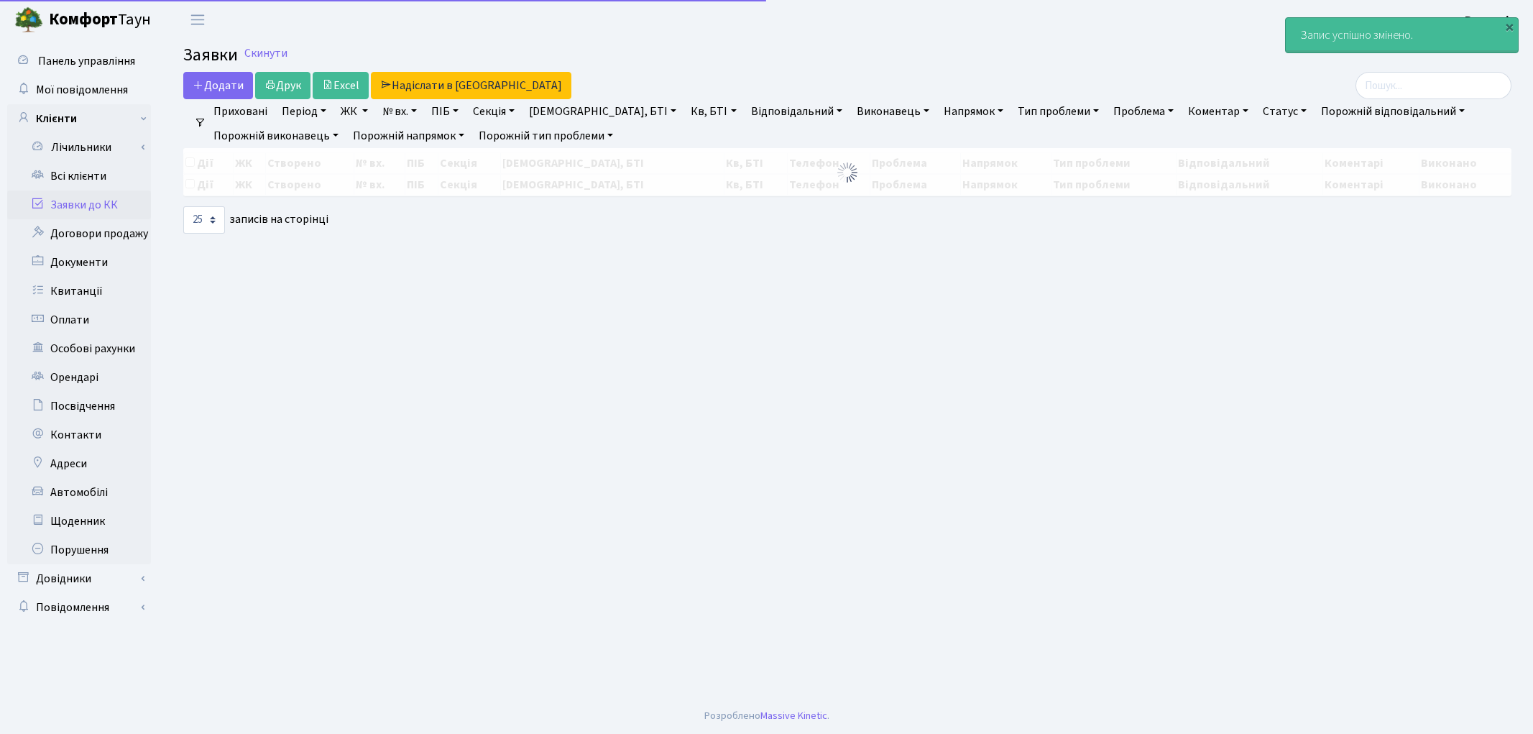
select select "25"
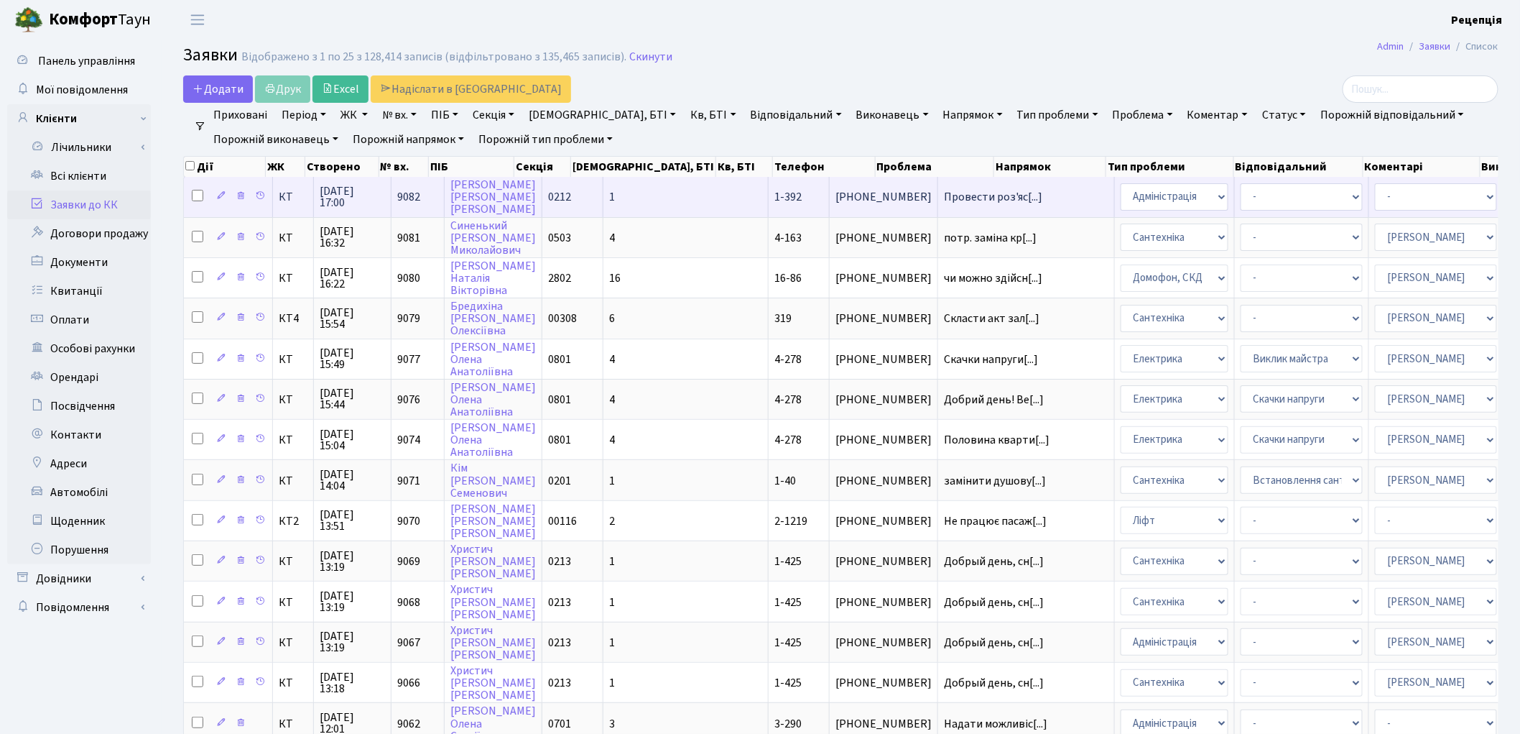
click at [769, 185] on td "1-392" at bounding box center [799, 197] width 61 height 40
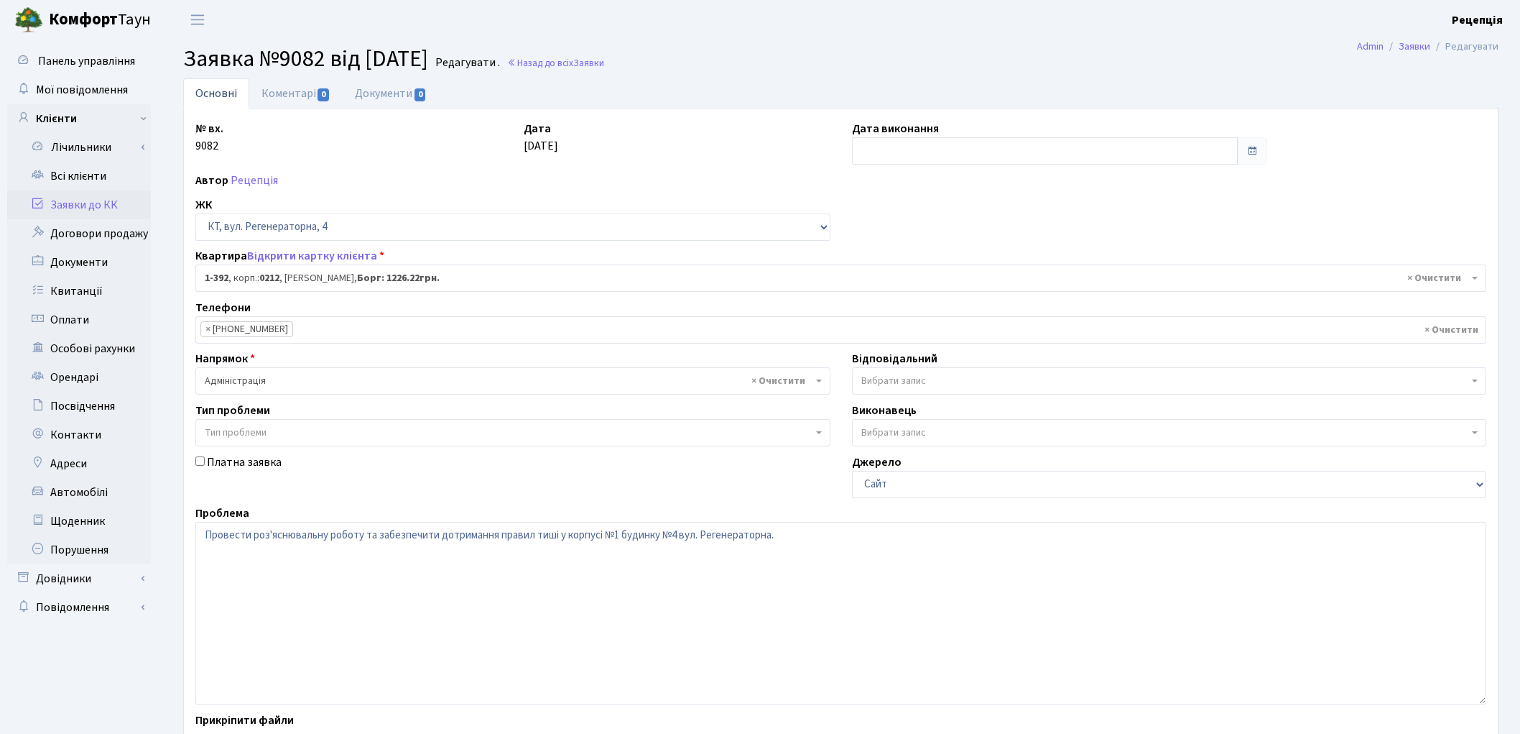
select select "444"
click at [394, 99] on link "Документи 0" at bounding box center [391, 92] width 96 height 29
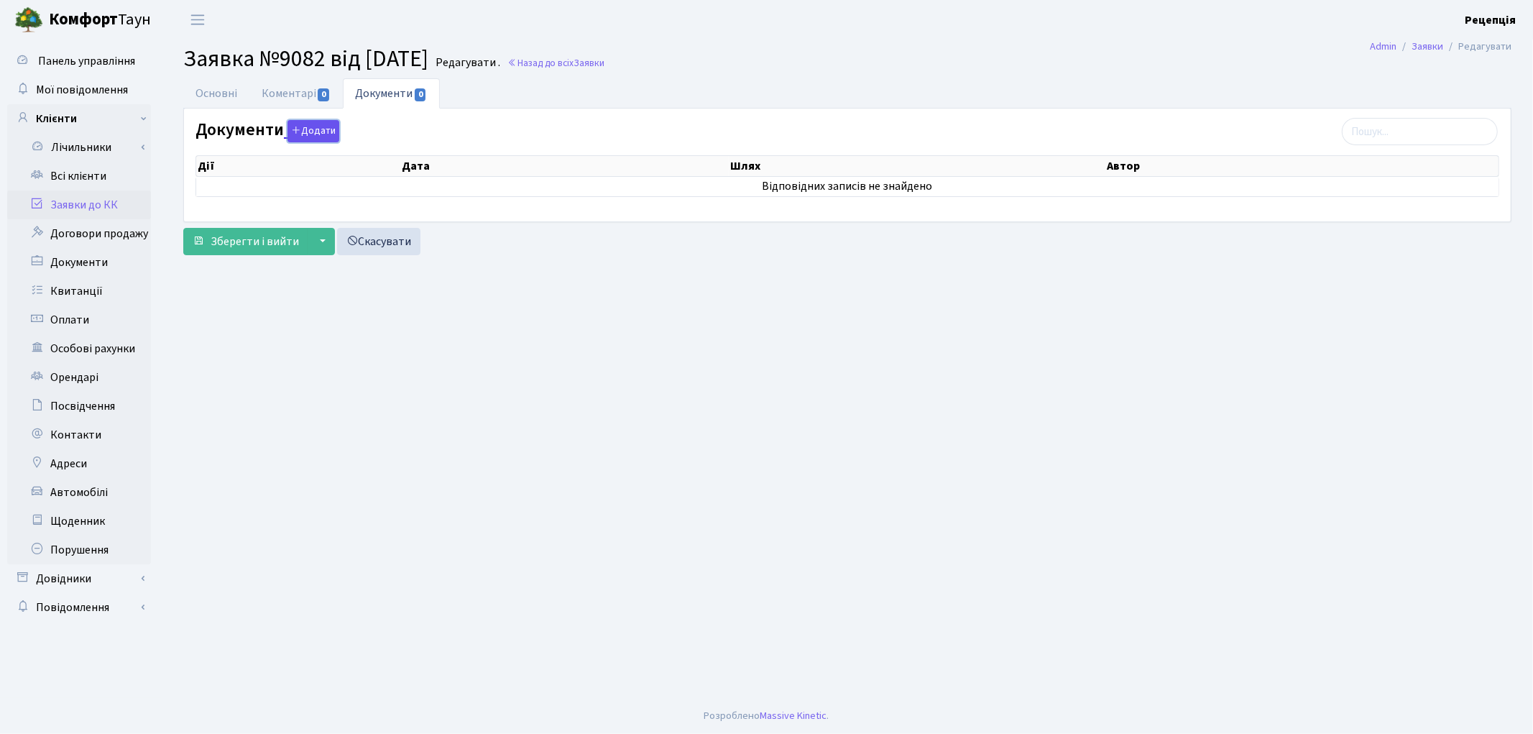
click at [313, 123] on button "Додати" at bounding box center [313, 131] width 52 height 22
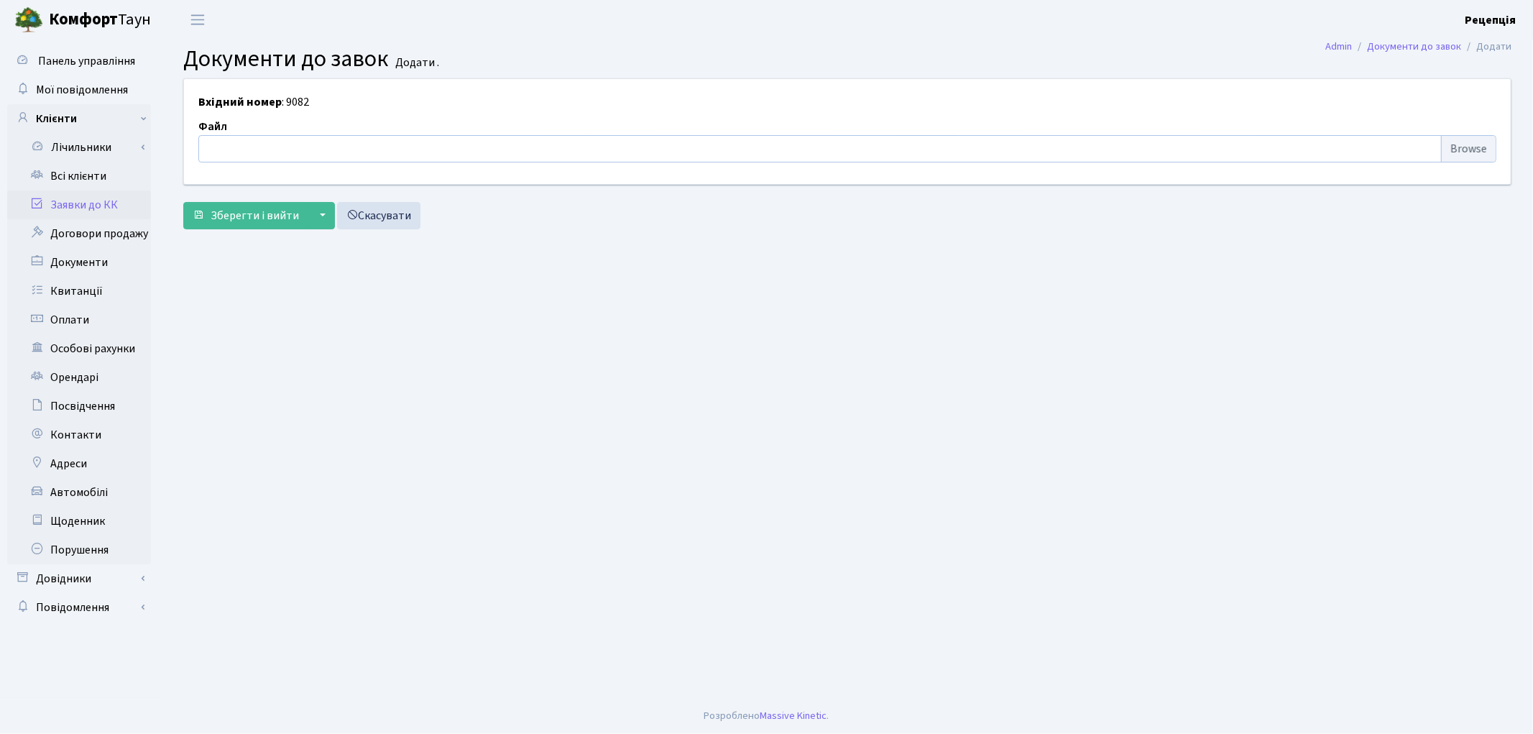
click at [1479, 149] on input "file" at bounding box center [847, 148] width 1298 height 27
type input "C:\fakepath\сканирование0800.pdf"
click at [251, 216] on span "Зберегти і вийти" at bounding box center [255, 216] width 88 height 16
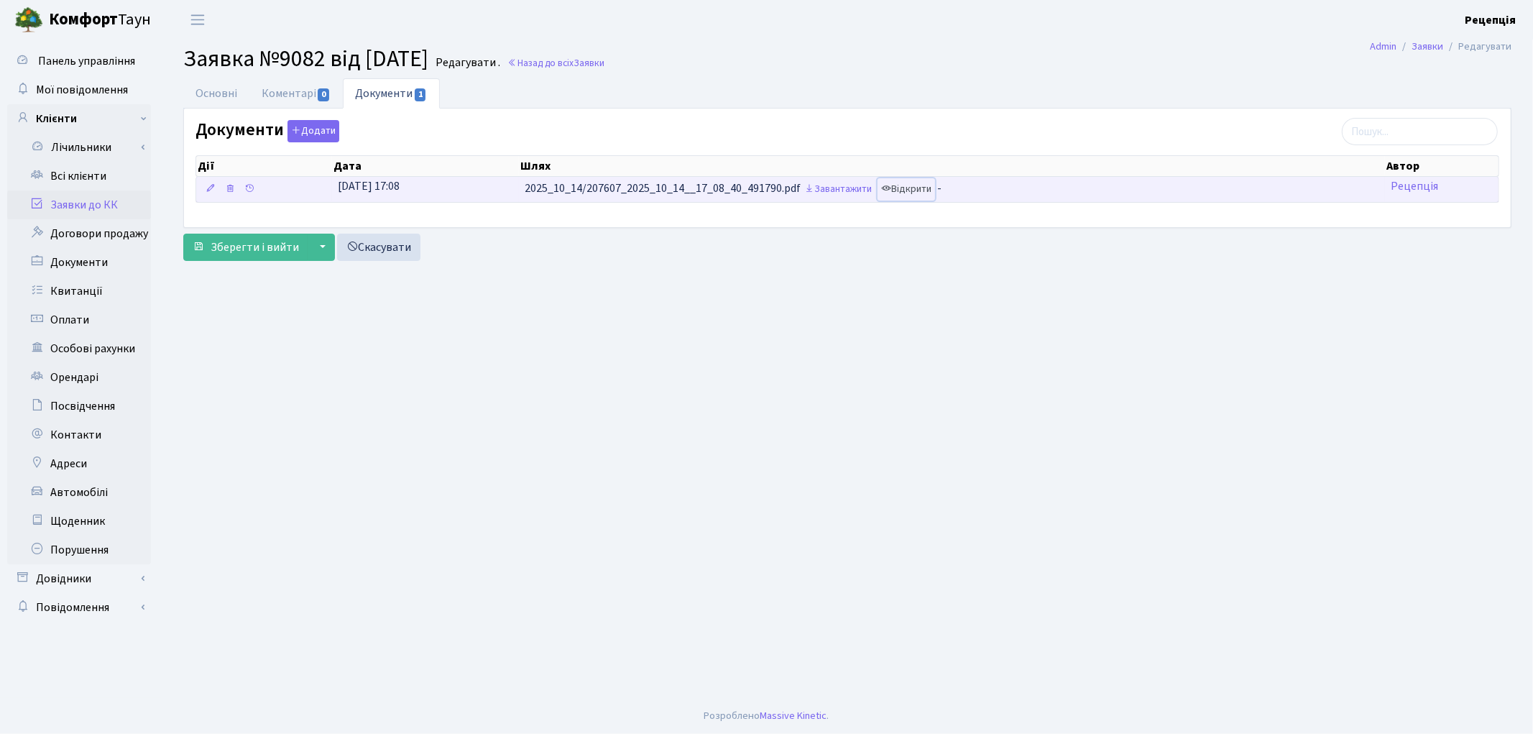
click at [918, 191] on link "Відкрити" at bounding box center [905, 189] width 57 height 22
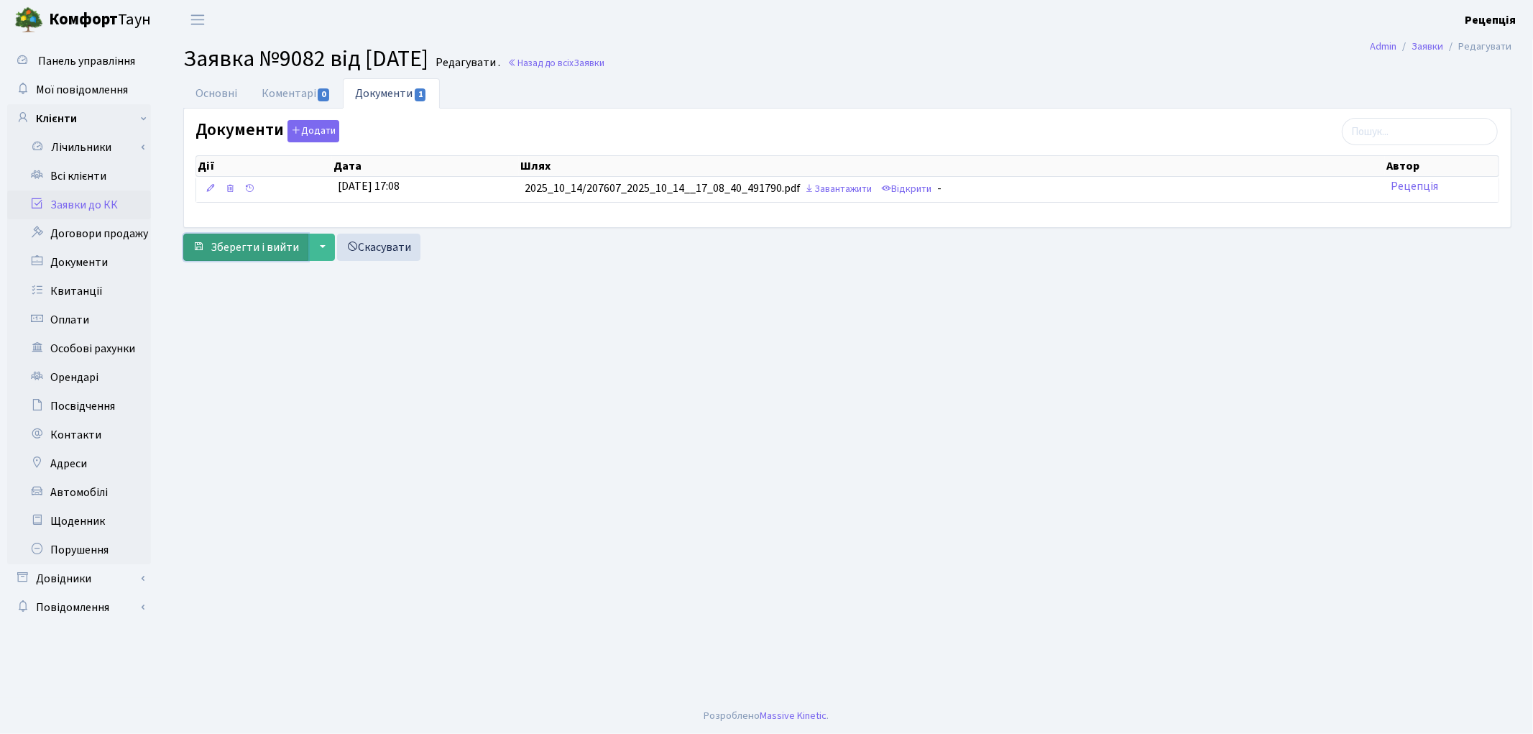
click at [248, 249] on span "Зберегти і вийти" at bounding box center [255, 247] width 88 height 16
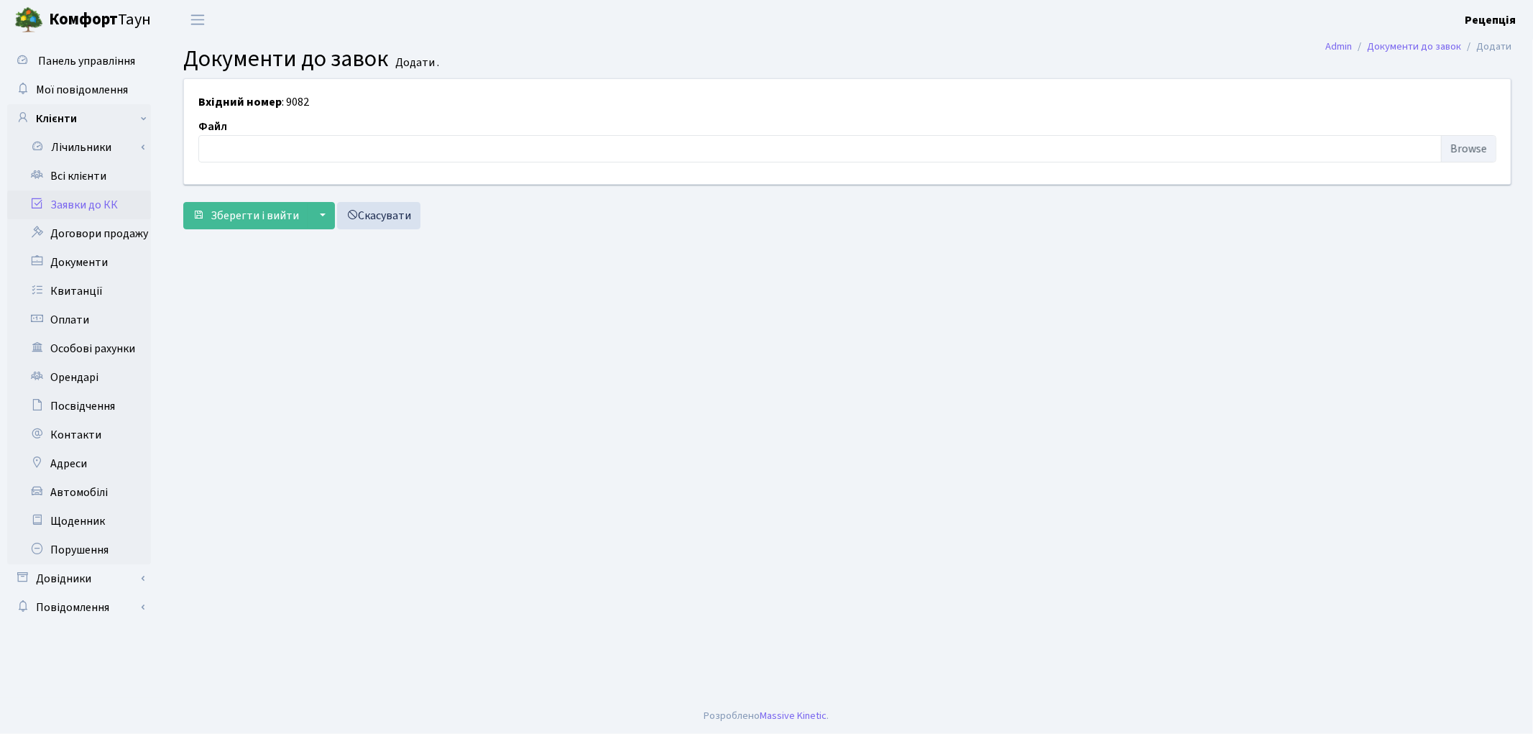
click at [91, 200] on link "Заявки до КК" at bounding box center [79, 204] width 144 height 29
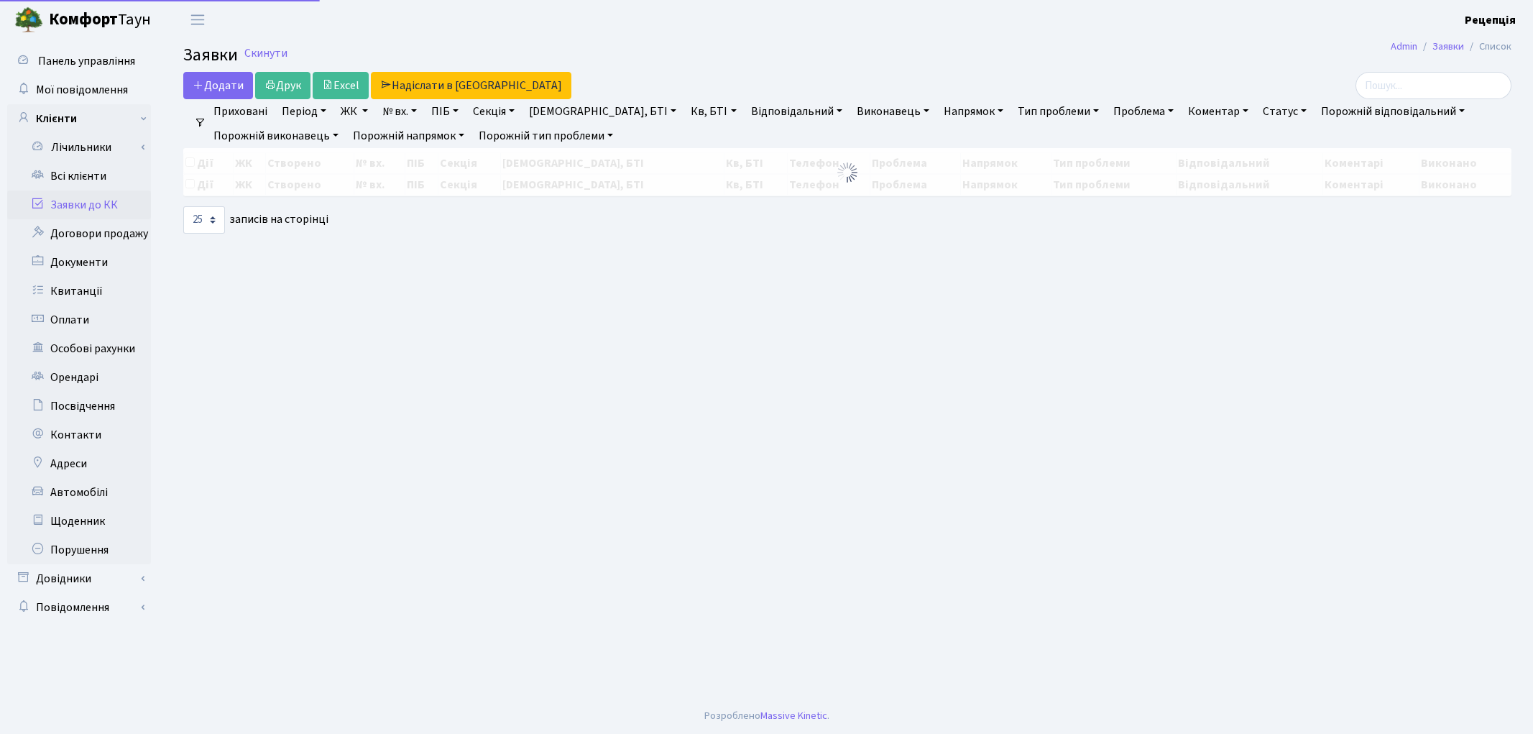
select select "25"
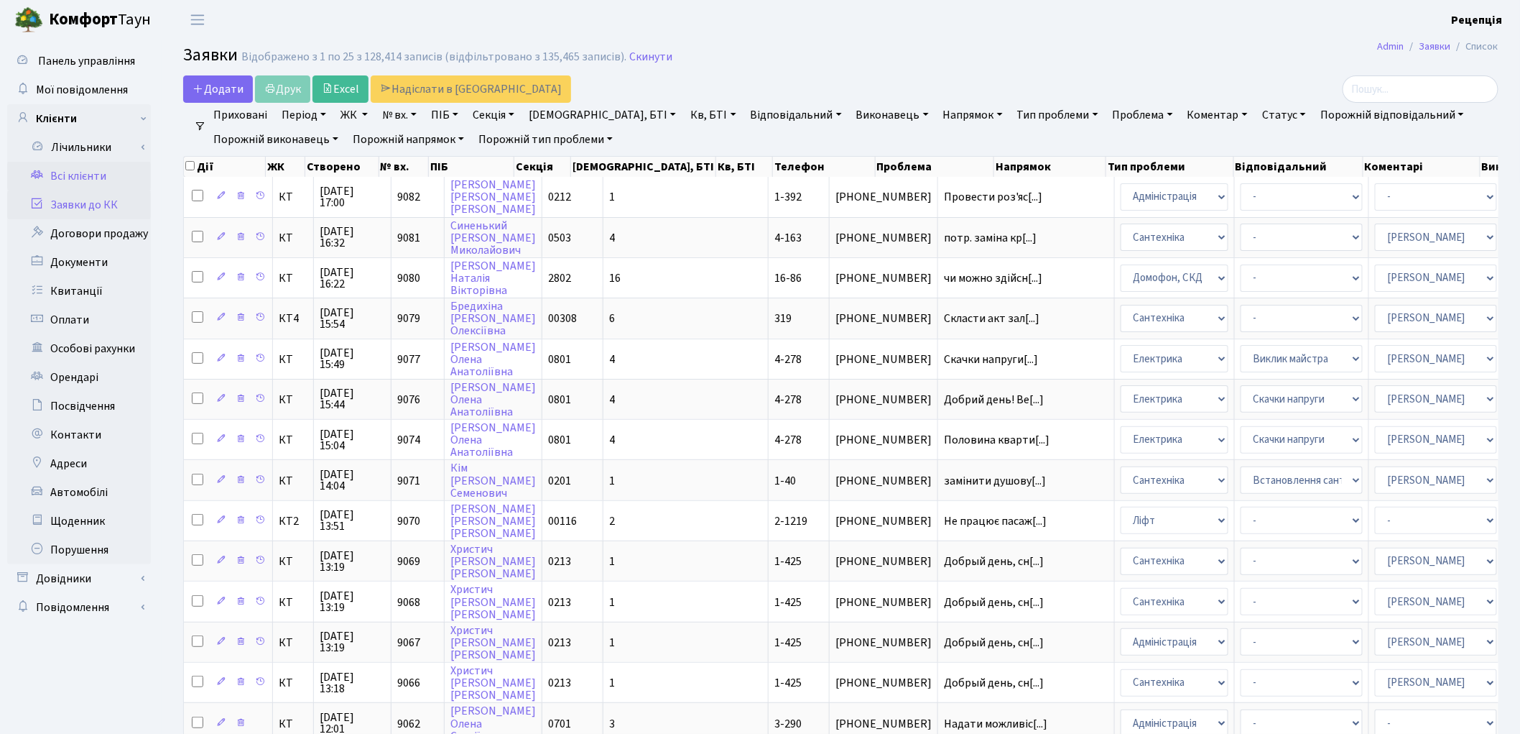
click at [102, 177] on link "Всі клієнти" at bounding box center [79, 176] width 144 height 29
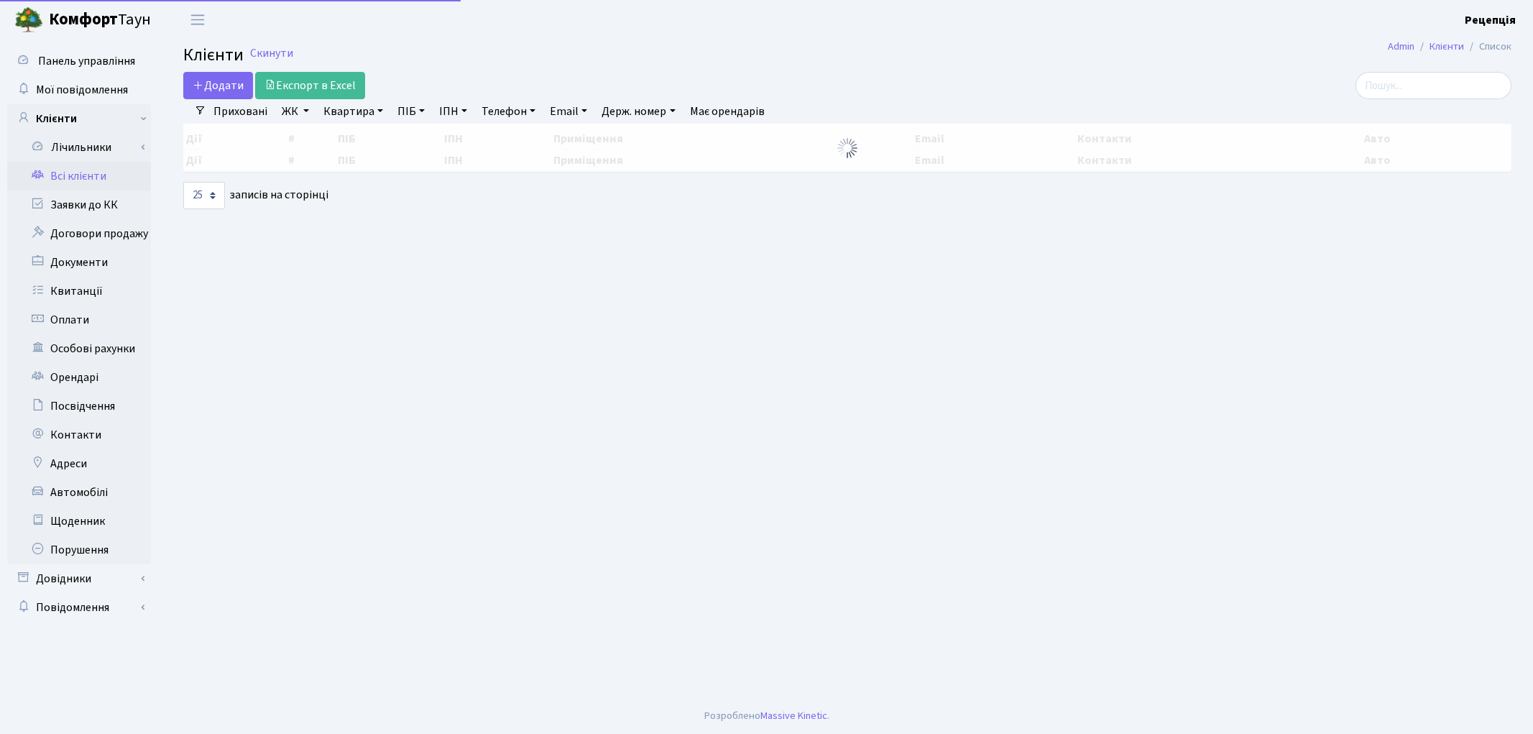
select select "25"
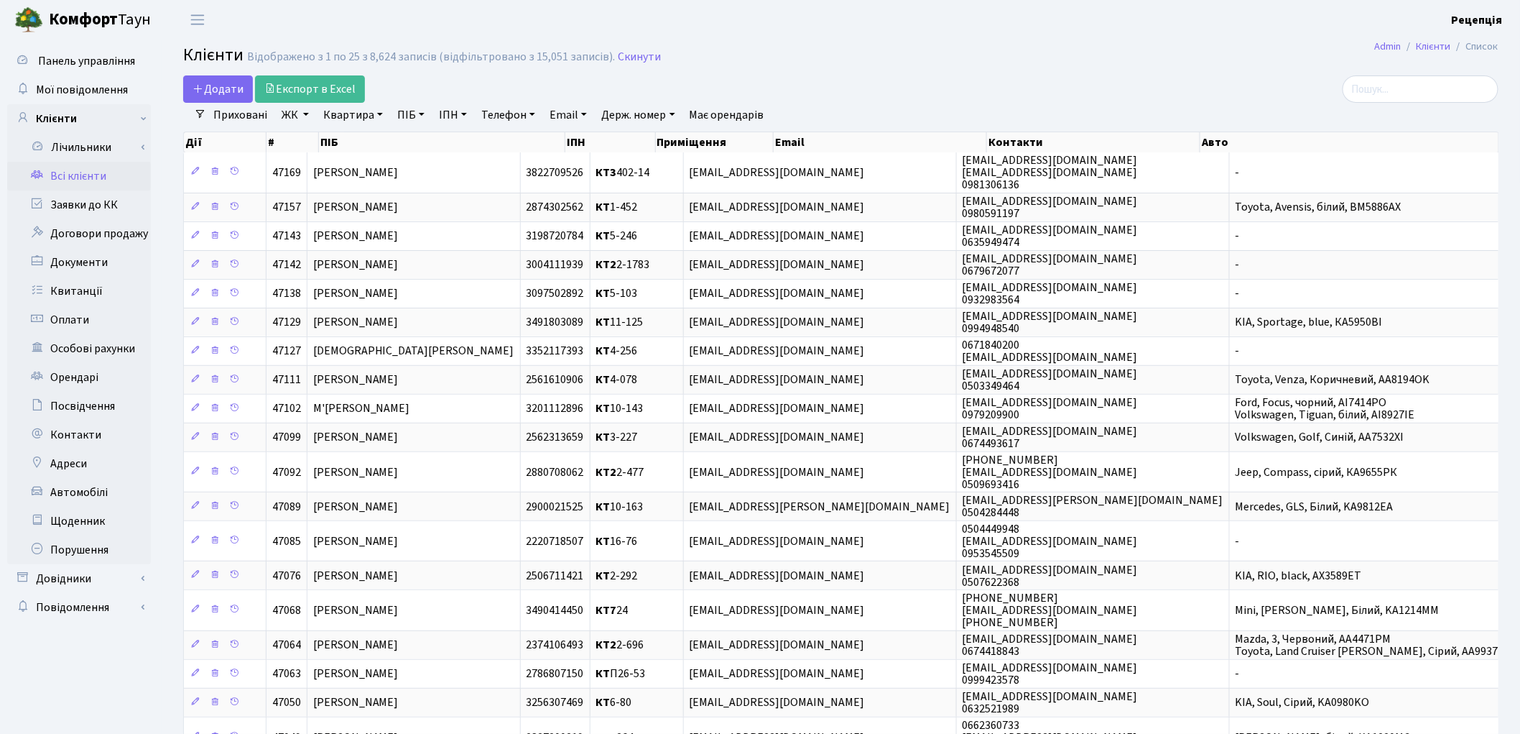
click at [302, 116] on link "ЖК" at bounding box center [295, 115] width 39 height 24
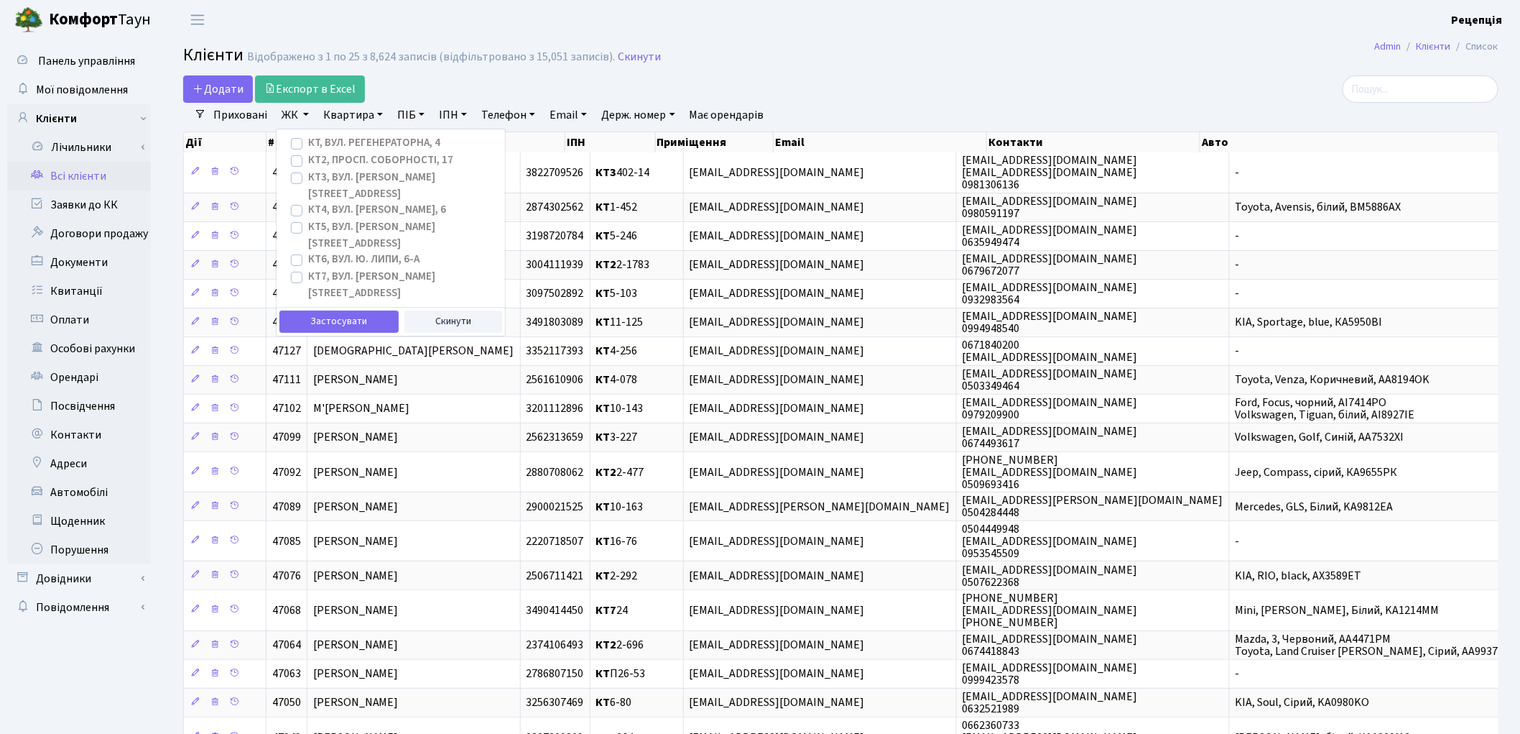
click at [308, 160] on label "КТ2, просп. Соборності, 17" at bounding box center [380, 160] width 145 height 17
click at [308, 160] on input "КТ2, просп. Соборності, 17" at bounding box center [312, 156] width 9 height 9
checkbox input "true"
click at [338, 310] on button "Застосувати" at bounding box center [339, 321] width 119 height 22
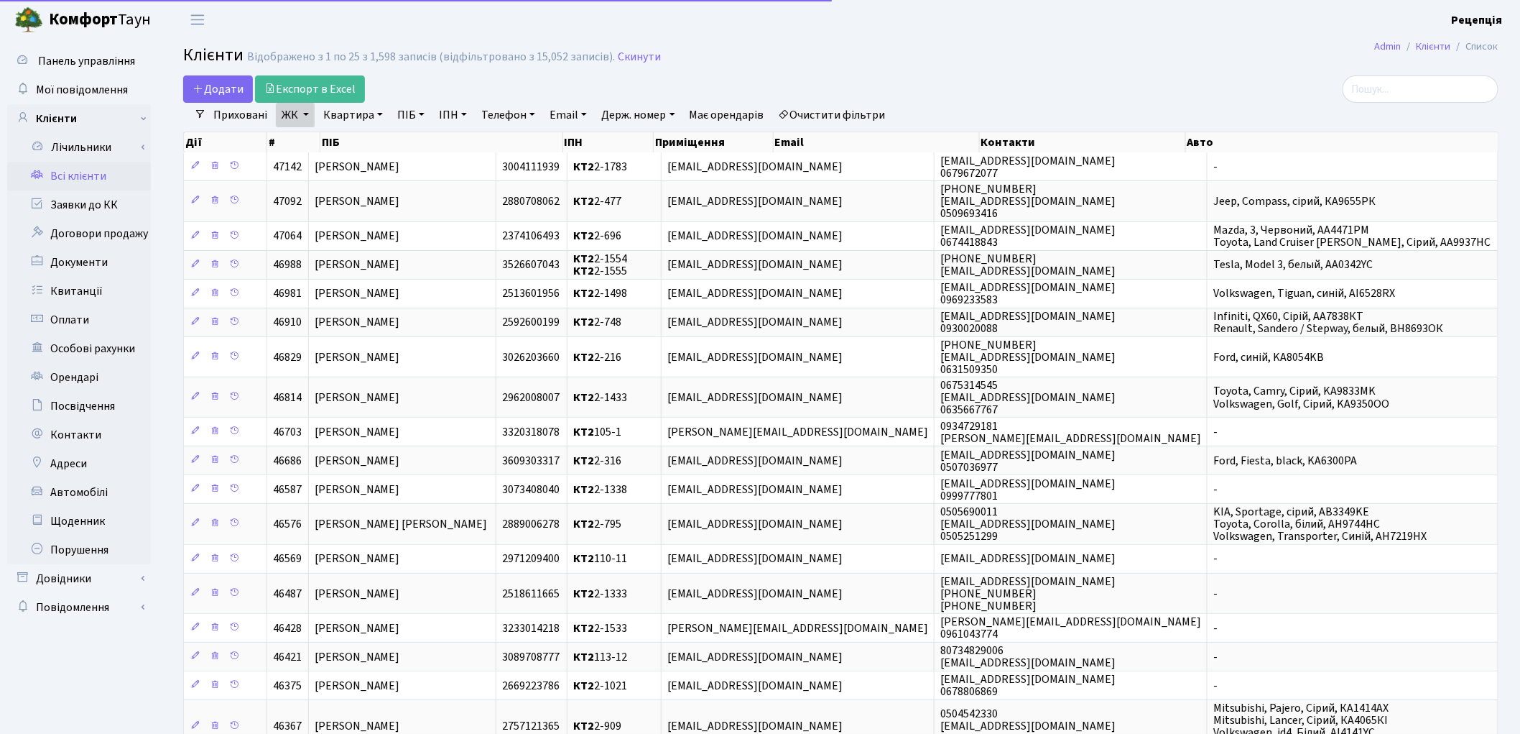
click at [354, 116] on link "Квартира" at bounding box center [353, 115] width 71 height 24
type input "2-227"
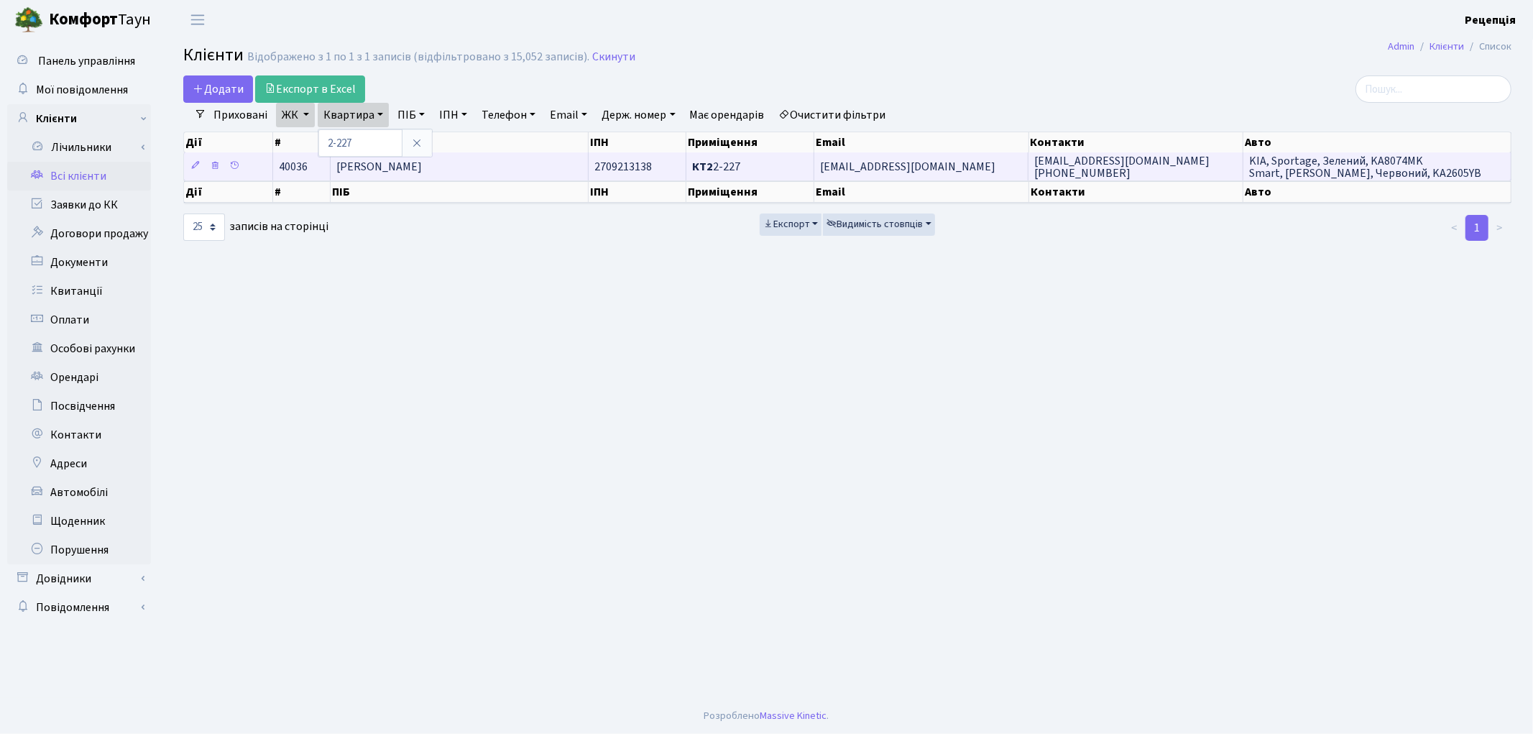
click at [422, 169] on span "Вітвіцький Станіслав Михайлович" at bounding box center [379, 167] width 86 height 16
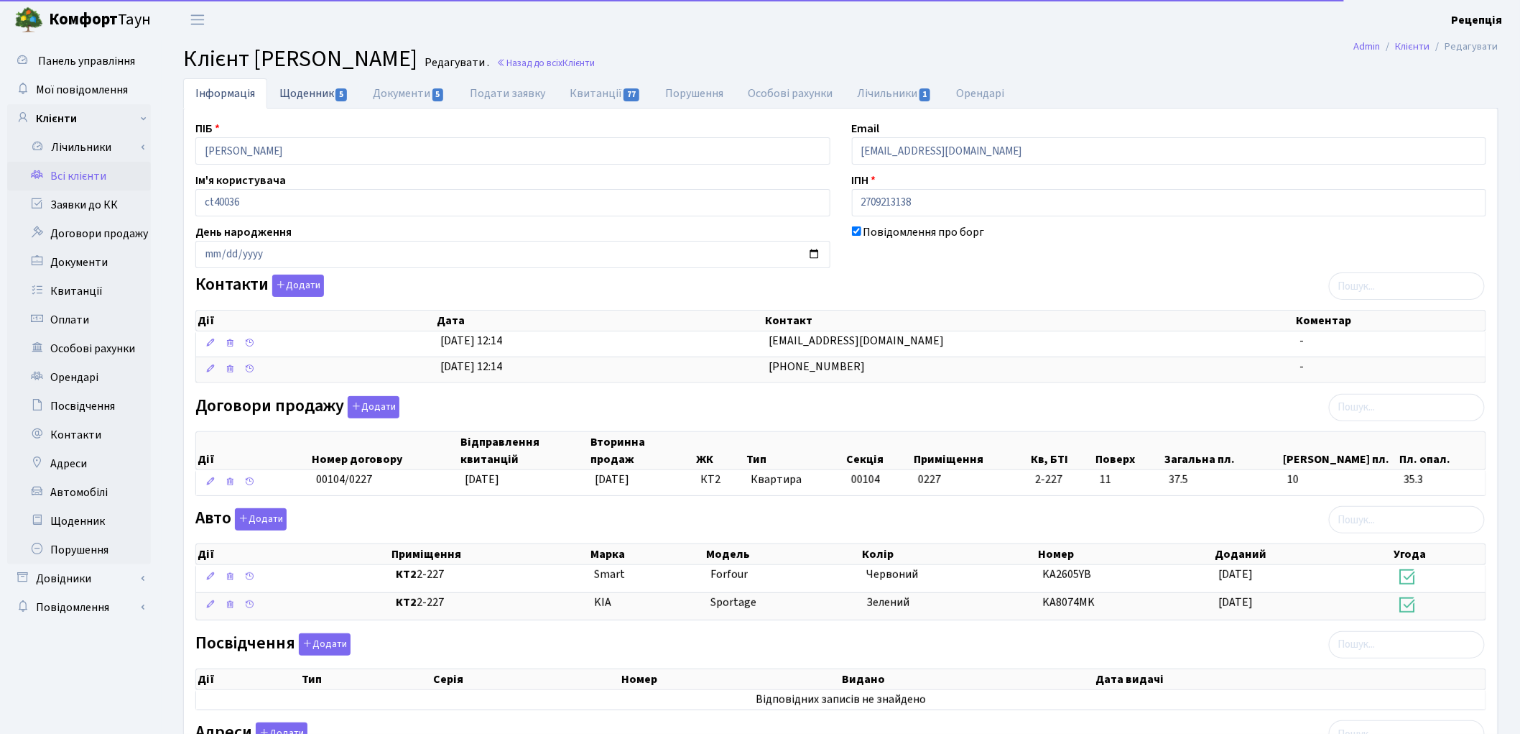
click at [310, 94] on link "Щоденник 5" at bounding box center [313, 92] width 93 height 29
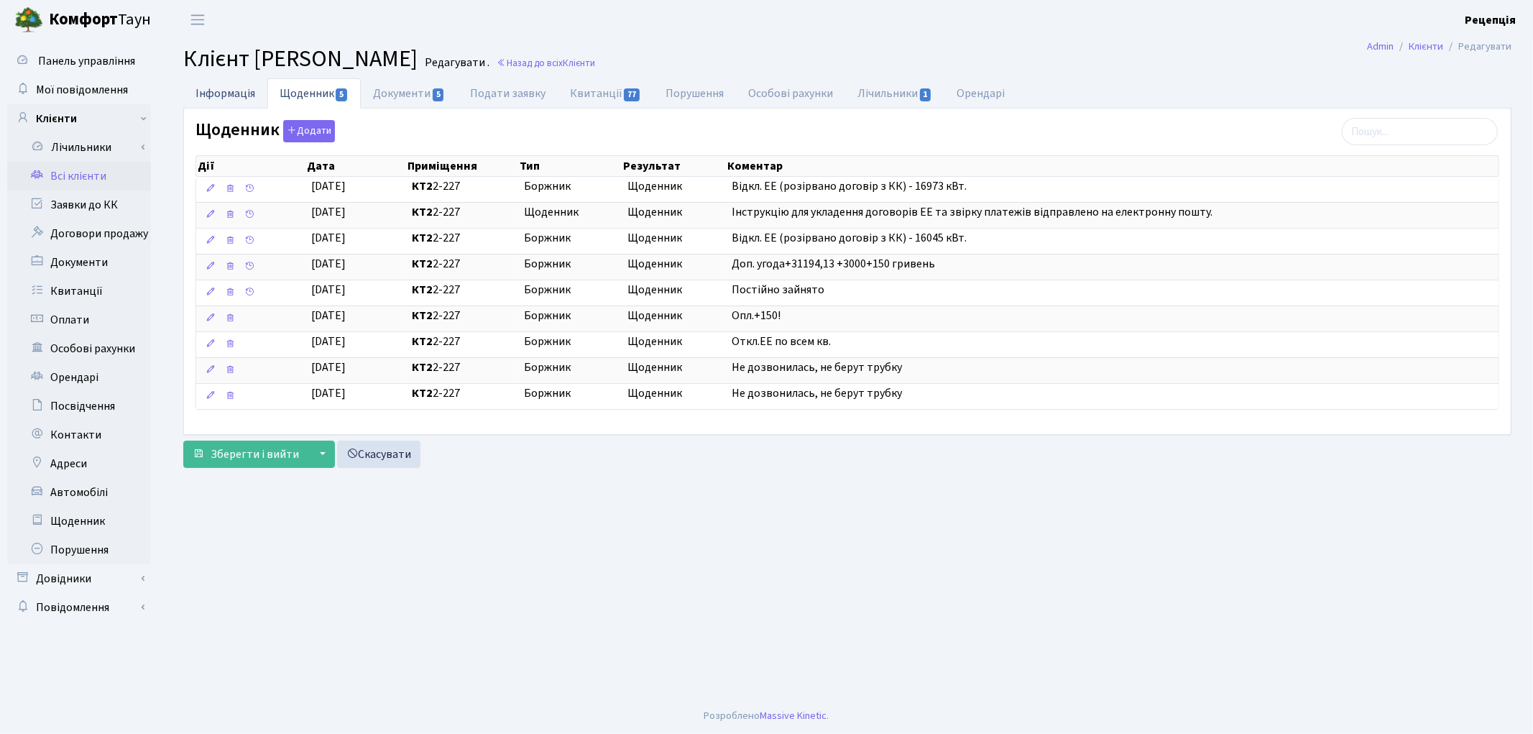
click at [234, 95] on link "Інформація" at bounding box center [225, 92] width 84 height 29
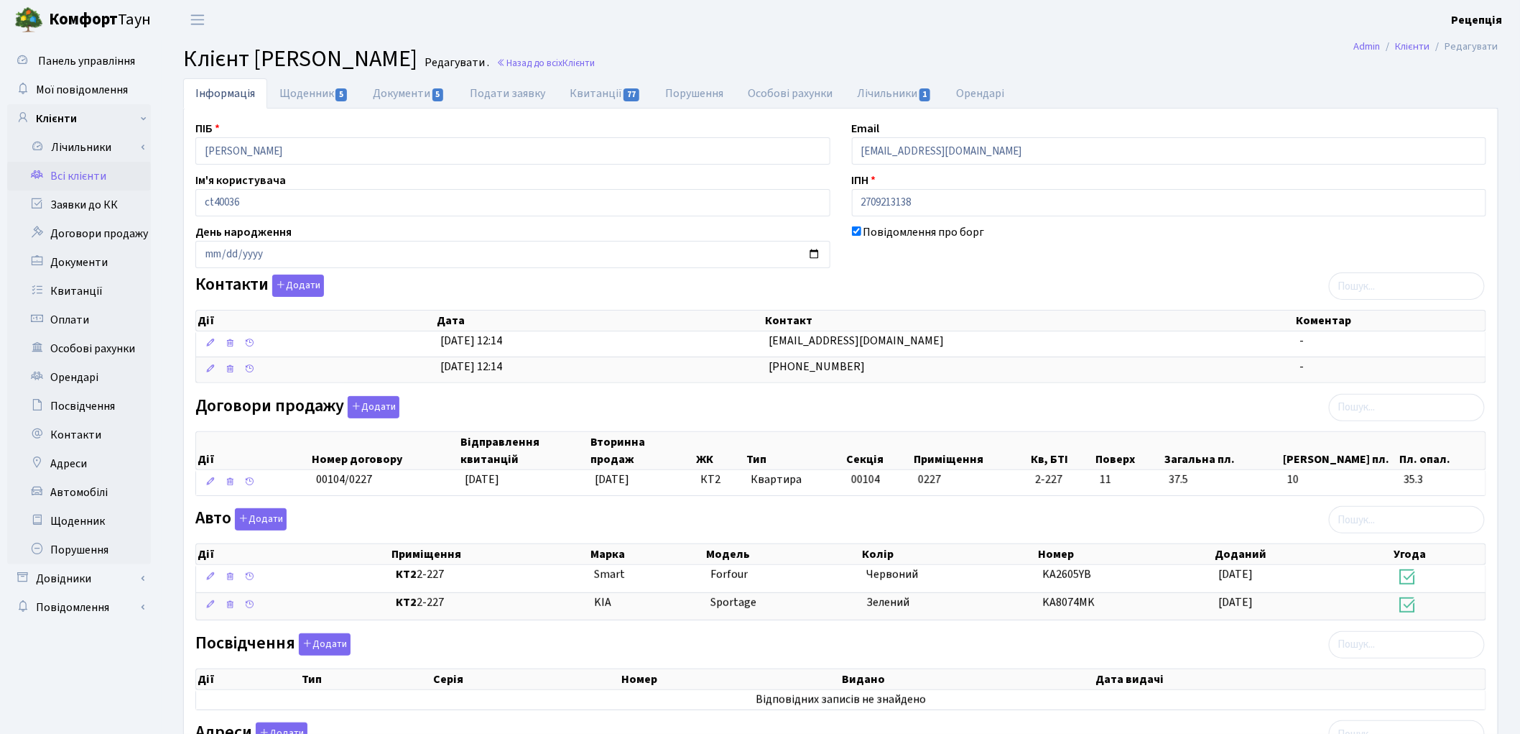
click at [102, 175] on link "Всі клієнти" at bounding box center [79, 176] width 144 height 29
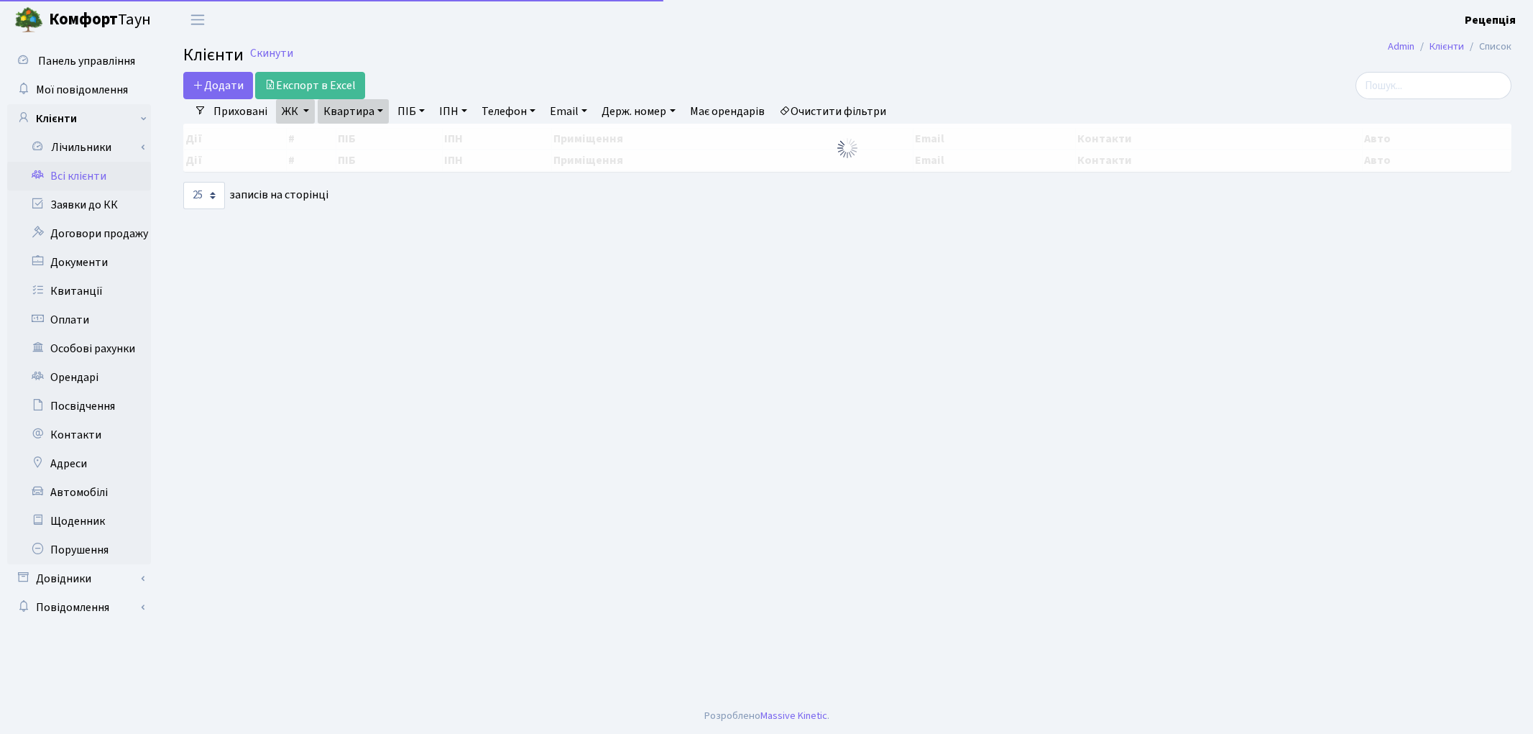
select select "25"
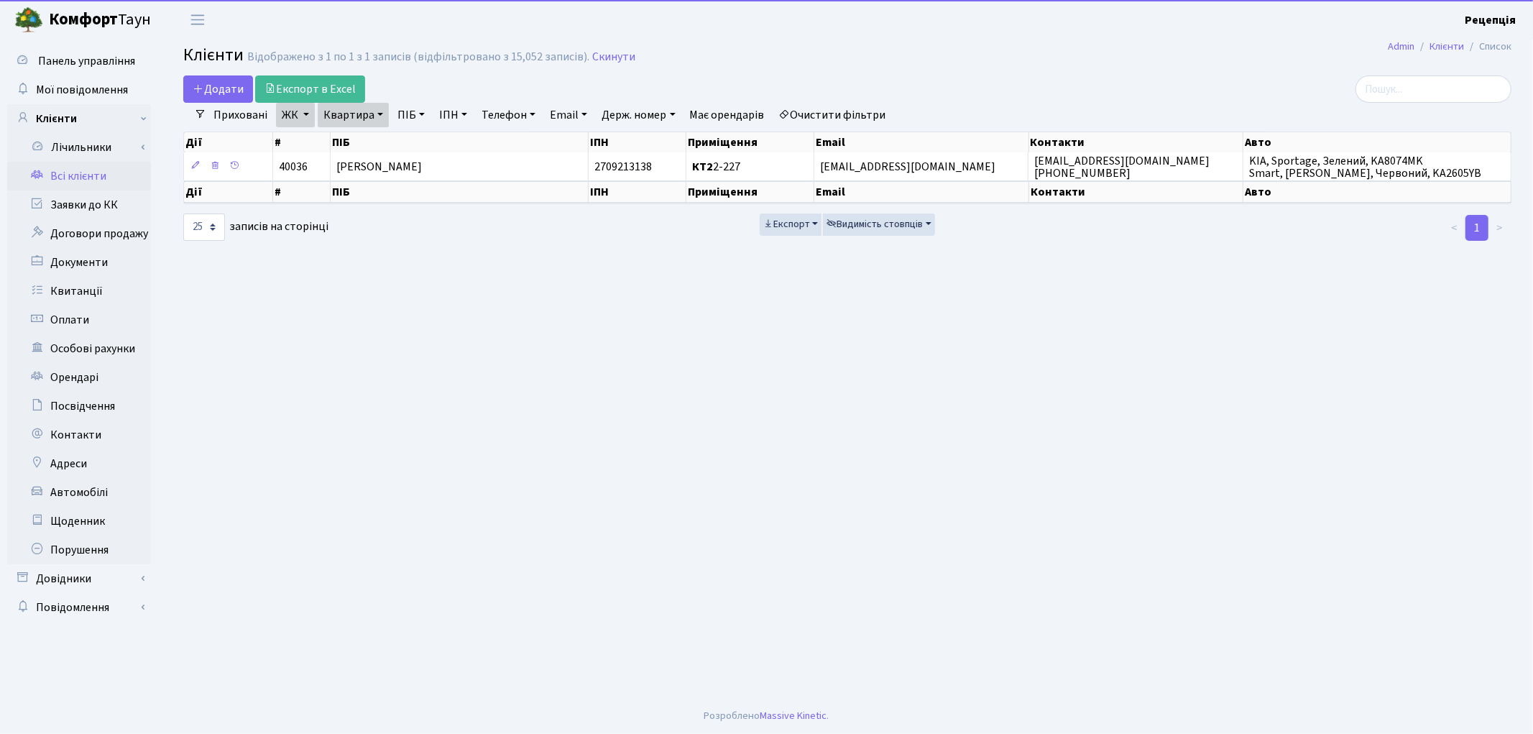
click at [837, 111] on link "Очистити фільтри" at bounding box center [832, 115] width 119 height 24
